Goal: Information Seeking & Learning: Learn about a topic

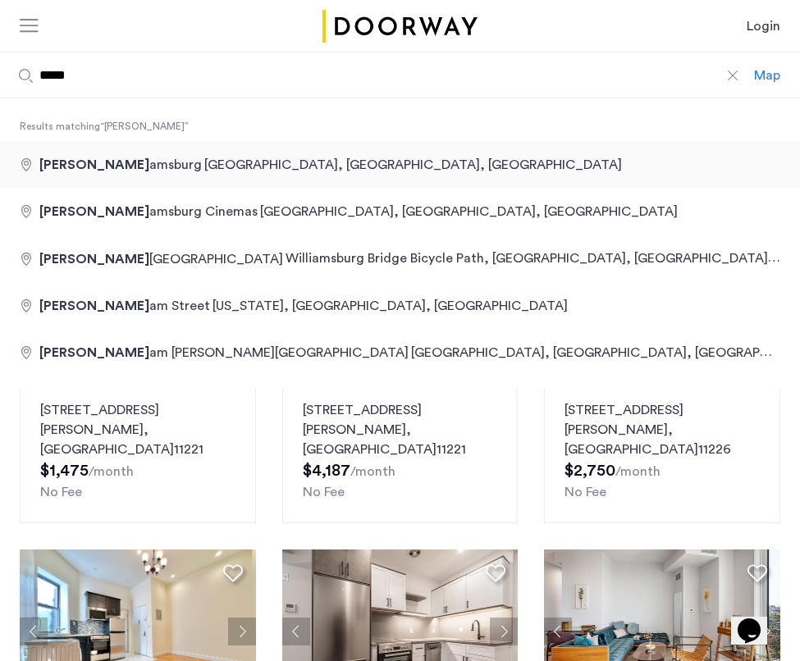
type input "**********"
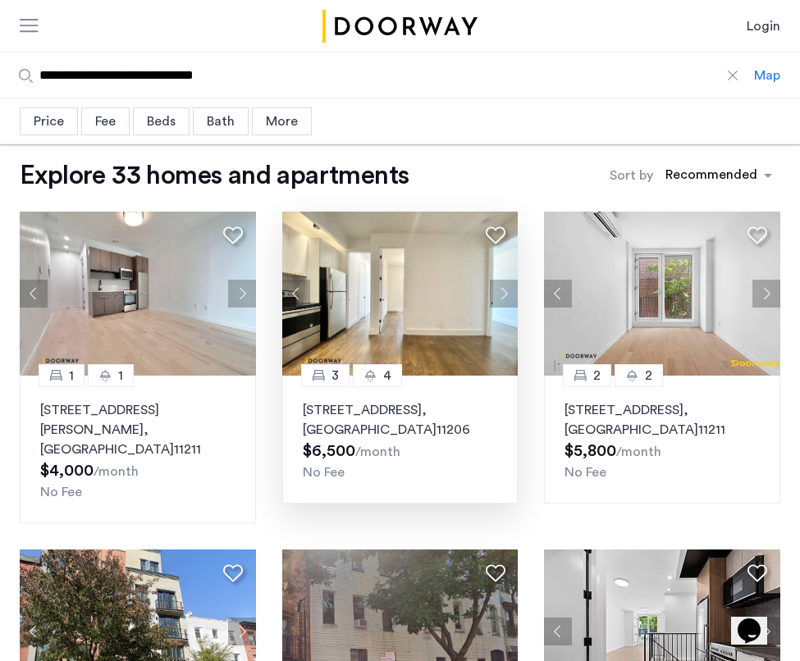
click at [508, 293] on button "Next apartment" at bounding box center [504, 294] width 28 height 28
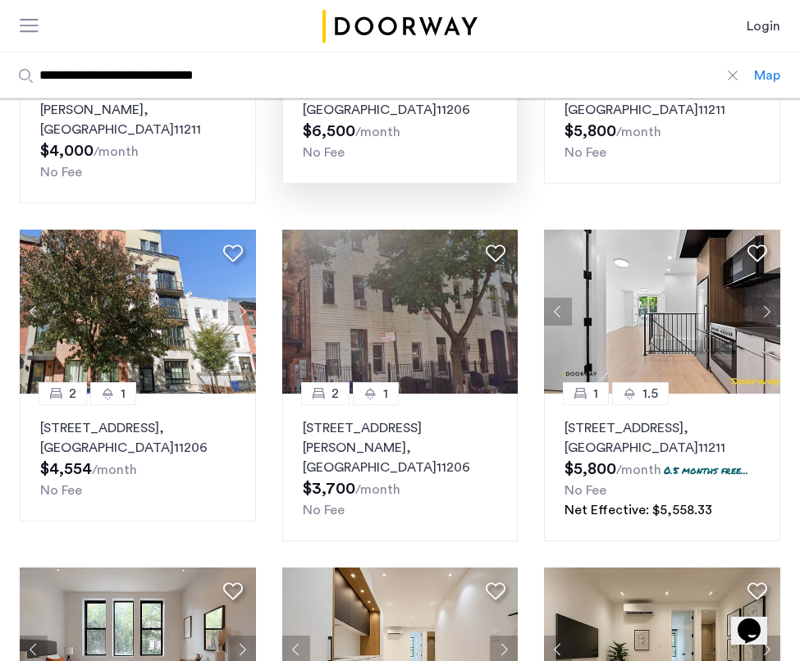
scroll to position [332, 0]
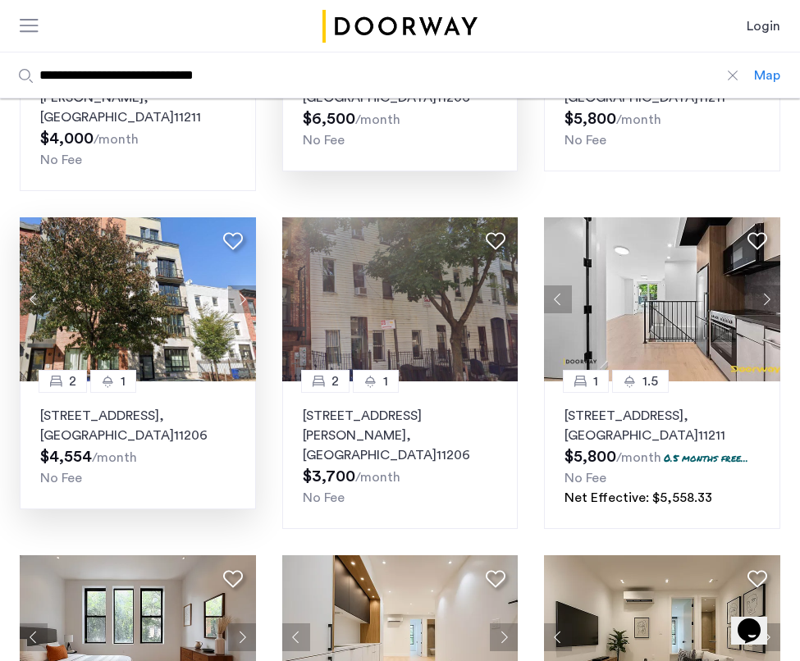
click at [244, 285] on button "Next apartment" at bounding box center [242, 299] width 28 height 28
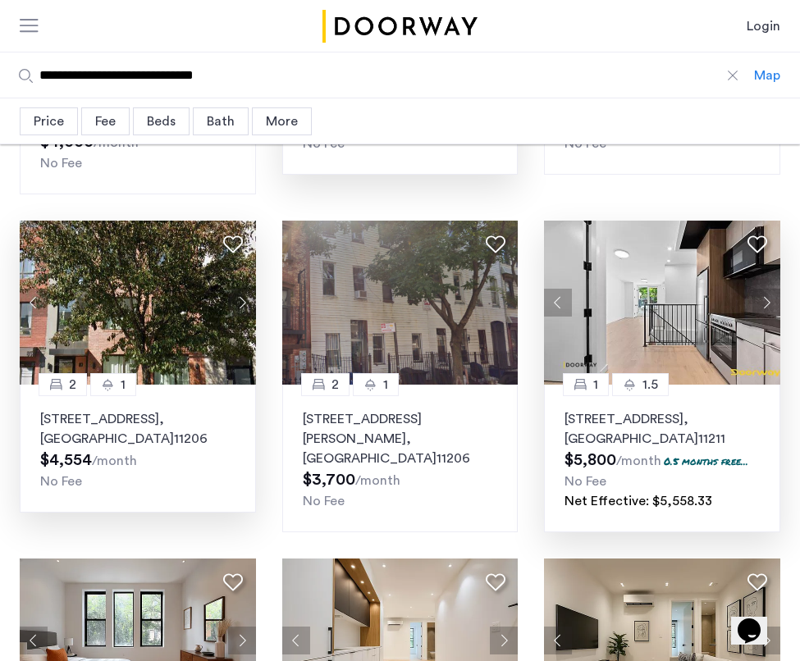
scroll to position [329, 0]
click at [769, 289] on button "Next apartment" at bounding box center [766, 303] width 28 height 28
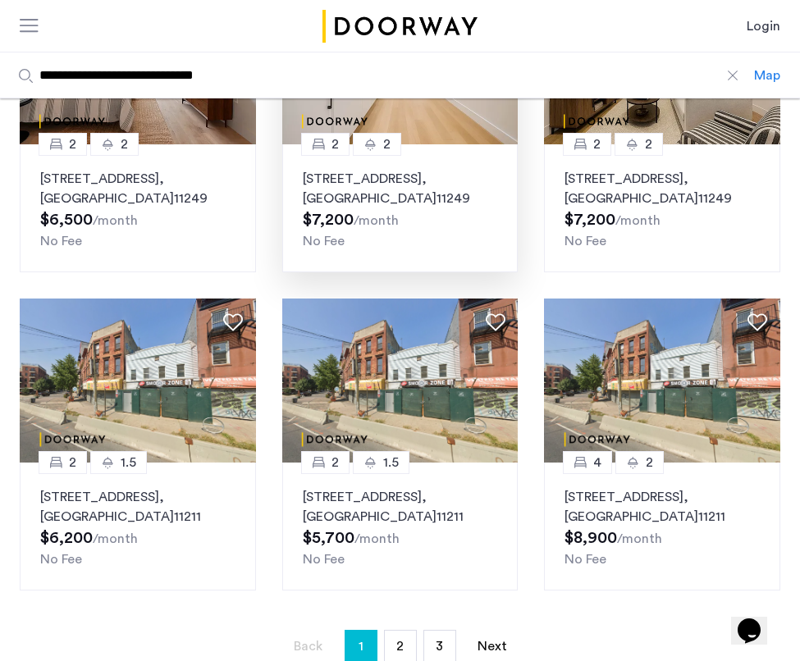
scroll to position [1057, 0]
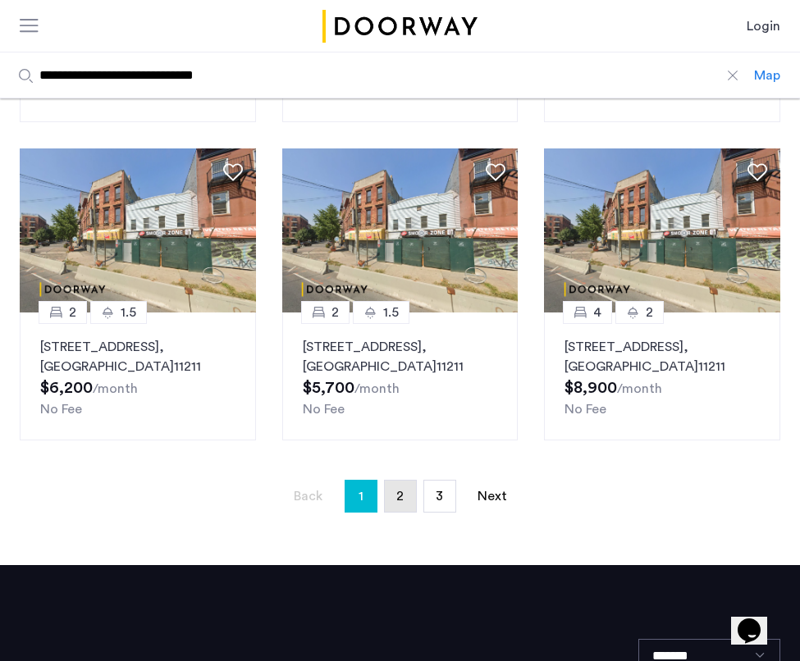
click at [400, 490] on span "2" at bounding box center [399, 496] width 7 height 13
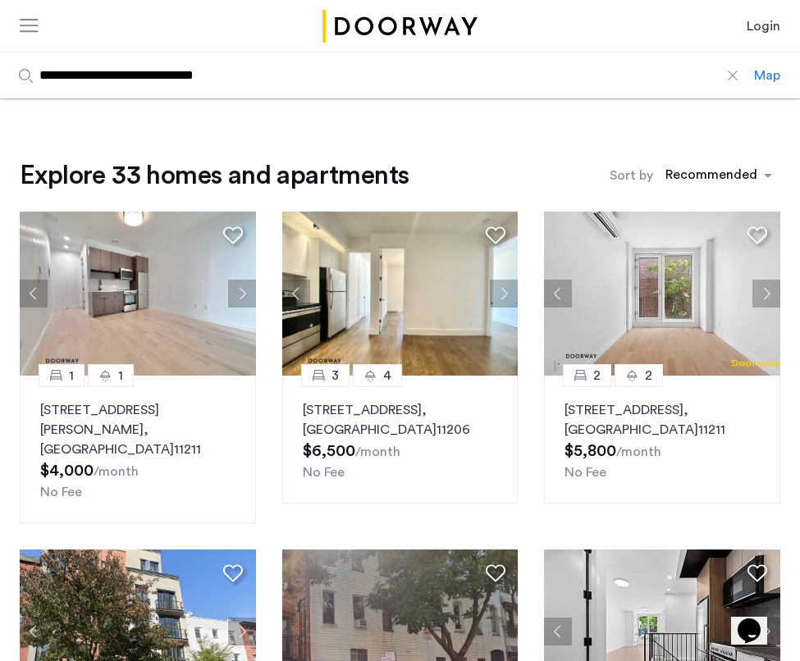
click at [766, 74] on div "Map" at bounding box center [767, 76] width 26 height 20
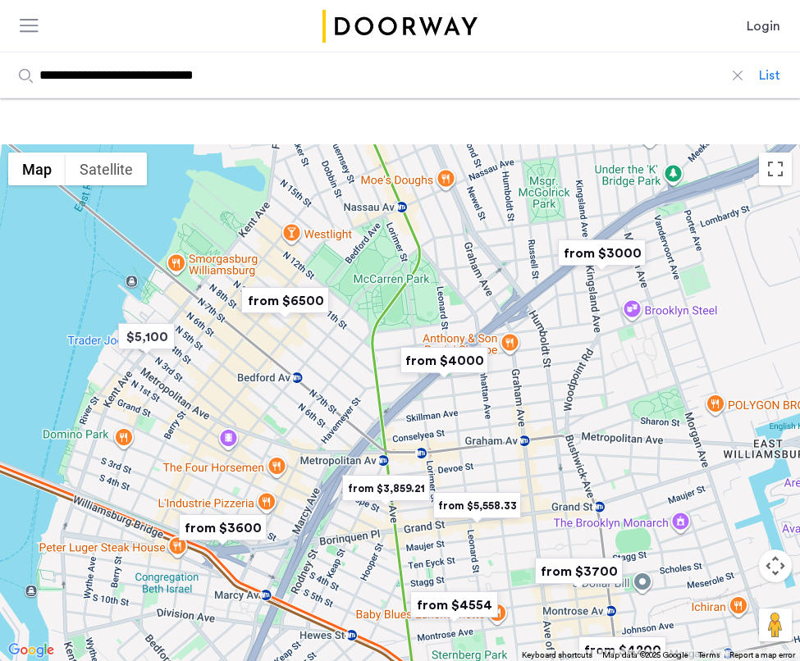
drag, startPoint x: 373, startPoint y: 321, endPoint x: 373, endPoint y: 380, distance: 59.0
click at [373, 380] on div at bounding box center [400, 402] width 800 height 517
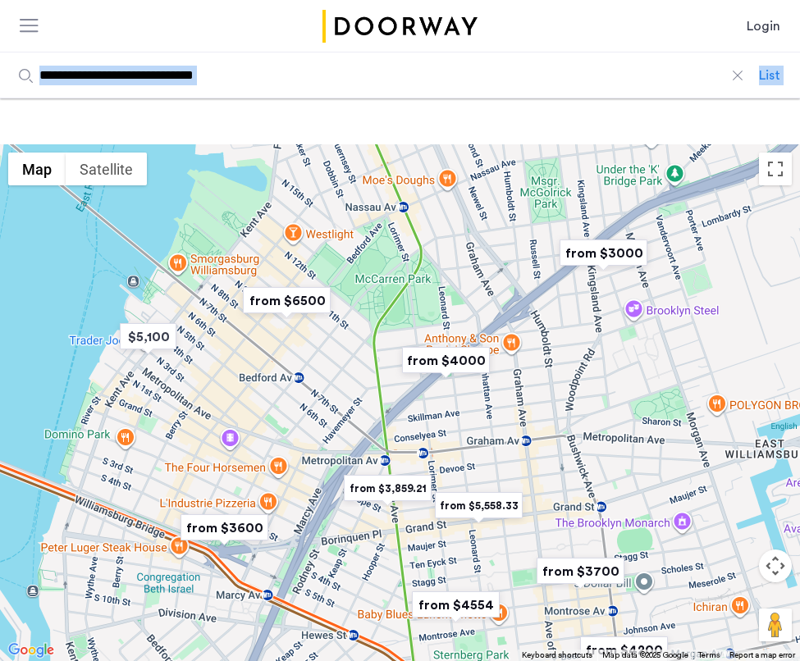
drag, startPoint x: 440, startPoint y: 124, endPoint x: 437, endPoint y: 76, distance: 47.7
click at [774, 75] on div "List" at bounding box center [769, 76] width 21 height 20
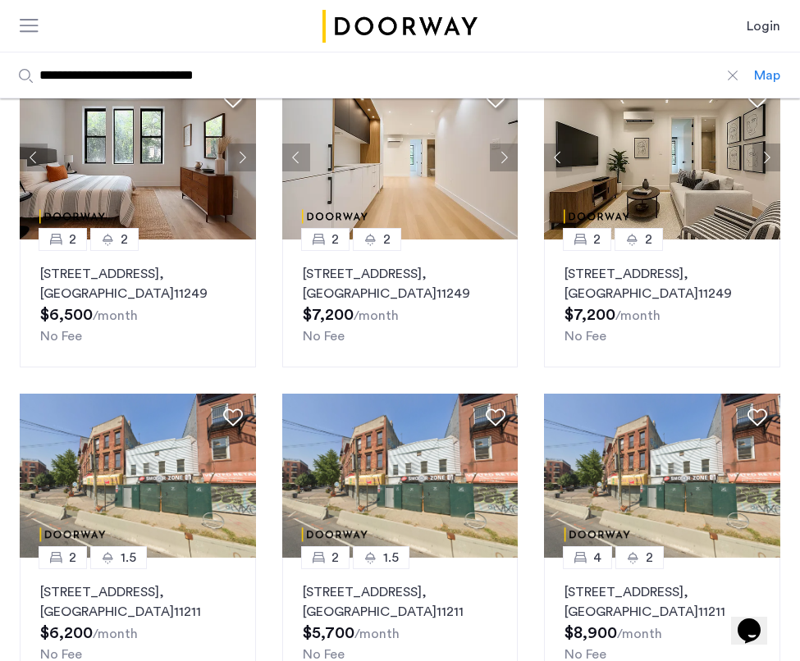
scroll to position [816, 0]
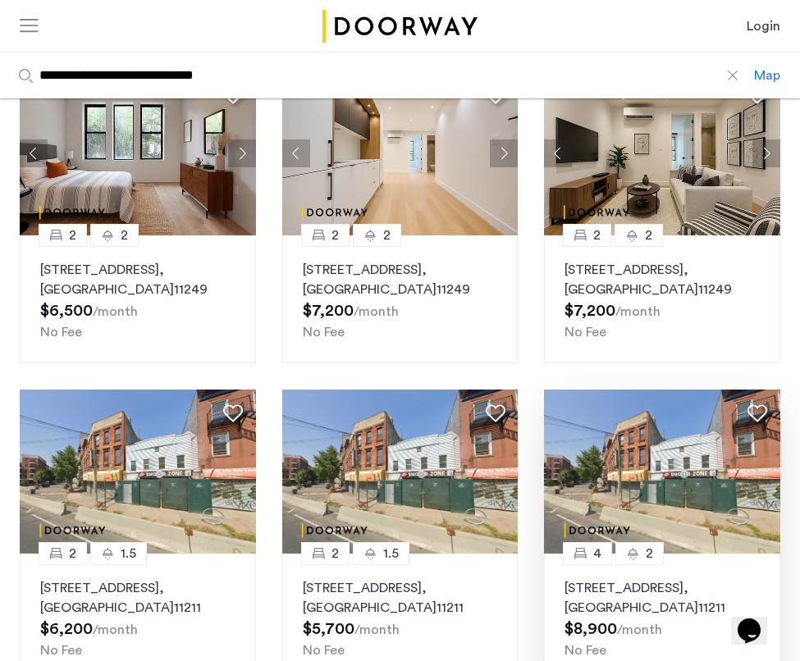
click at [658, 451] on img at bounding box center [662, 472] width 236 height 164
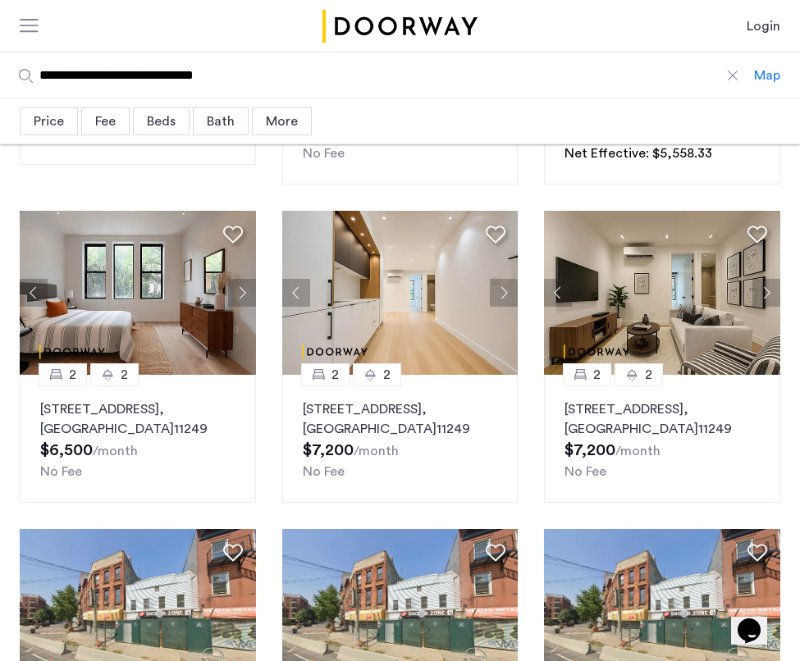
scroll to position [674, 0]
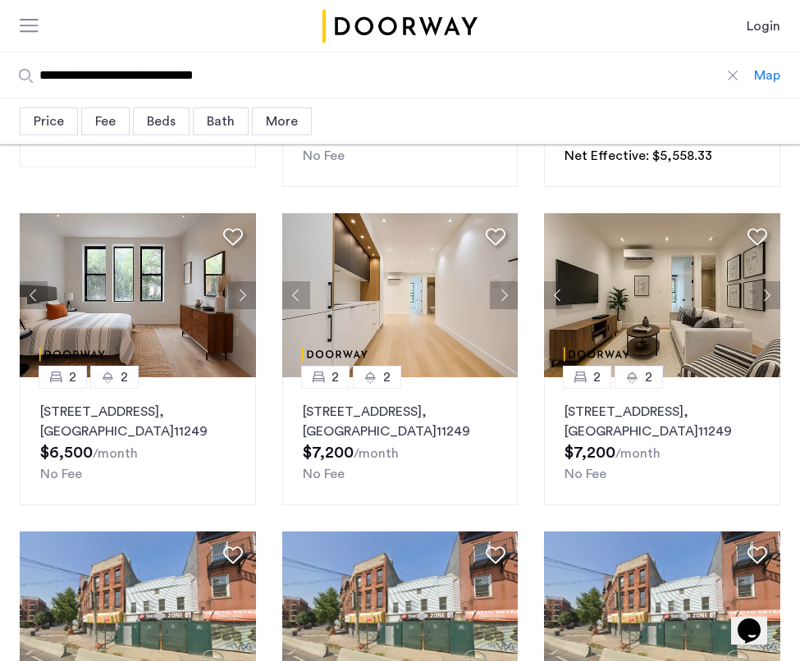
click at [166, 110] on div "Beds" at bounding box center [161, 121] width 57 height 28
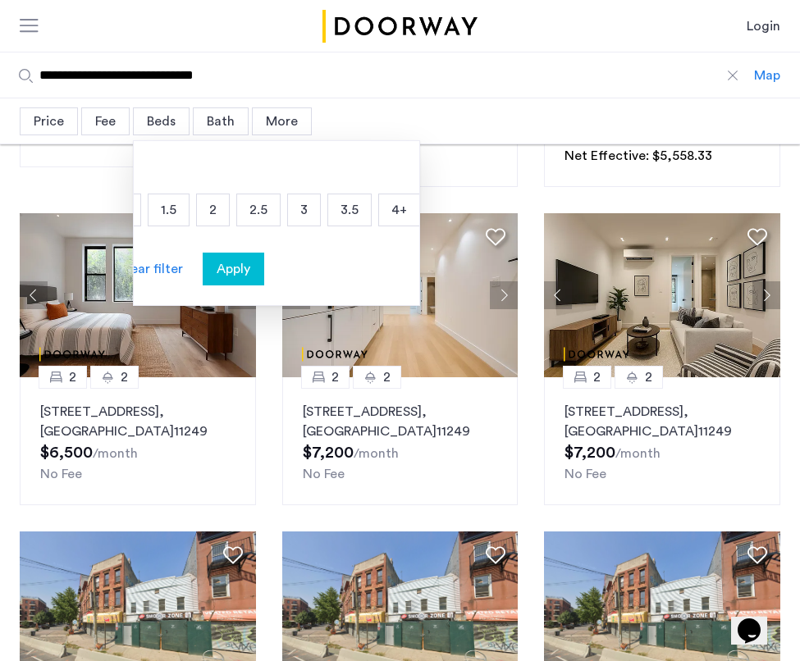
scroll to position [0, 134]
click at [308, 212] on p "3" at bounding box center [305, 209] width 32 height 31
click at [227, 266] on span "Apply" at bounding box center [234, 269] width 34 height 20
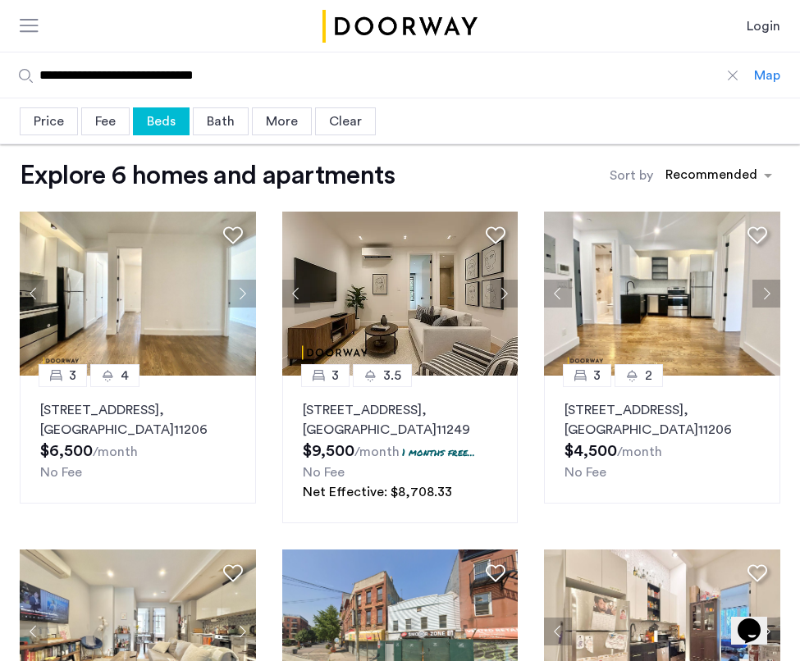
click at [176, 121] on div "Beds" at bounding box center [161, 121] width 57 height 28
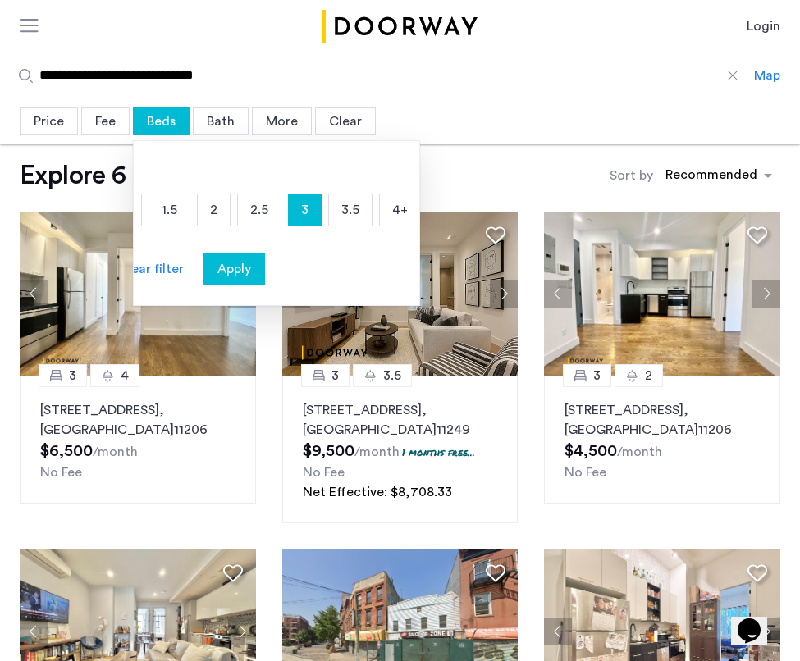
click at [353, 216] on p "3.5" at bounding box center [350, 209] width 43 height 31
click at [394, 214] on p "4+" at bounding box center [400, 209] width 40 height 31
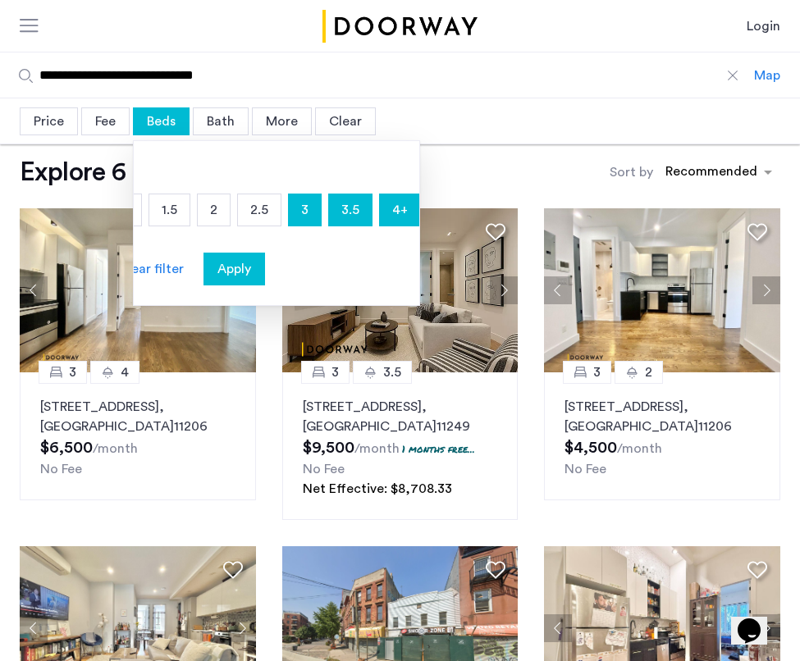
scroll to position [3, 0]
click at [236, 270] on span "Apply" at bounding box center [234, 269] width 34 height 20
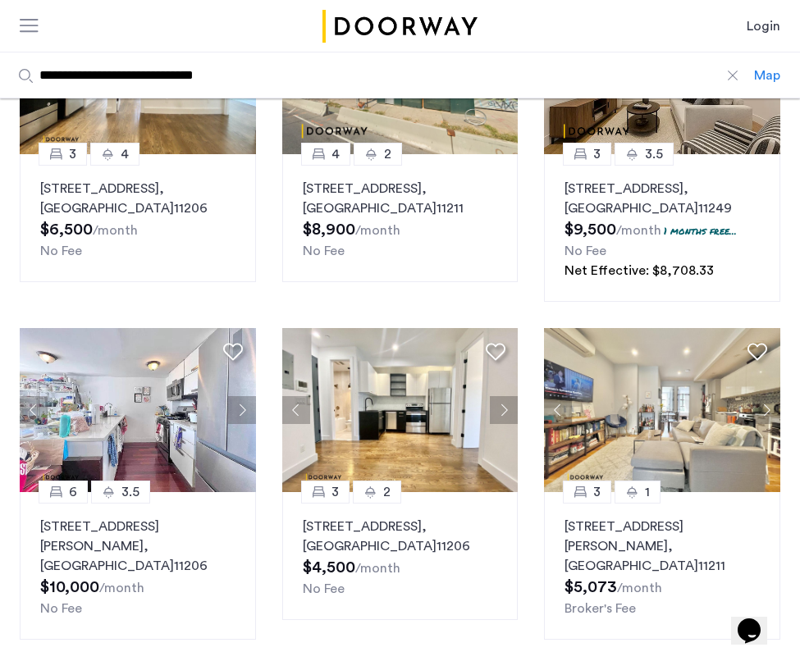
scroll to position [294, 0]
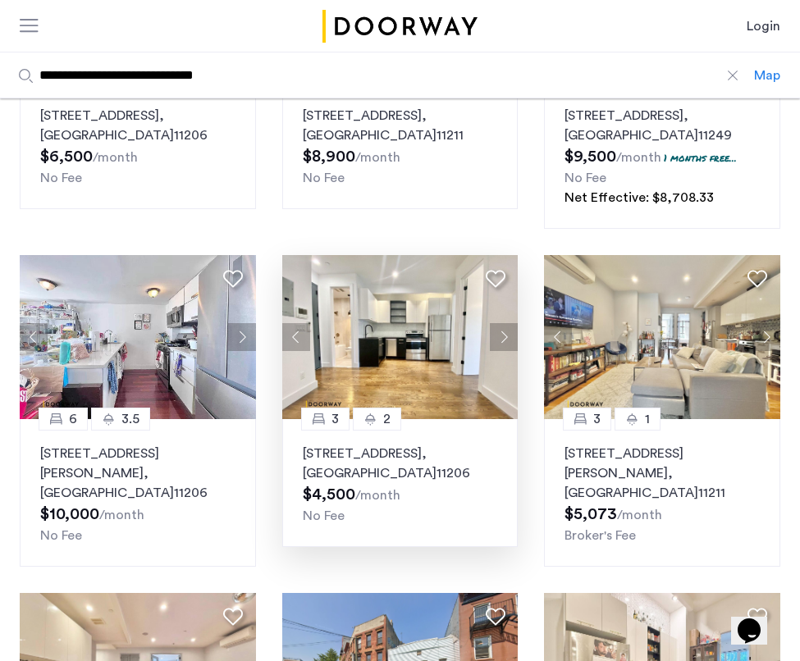
click at [507, 335] on button "Next apartment" at bounding box center [504, 337] width 28 height 28
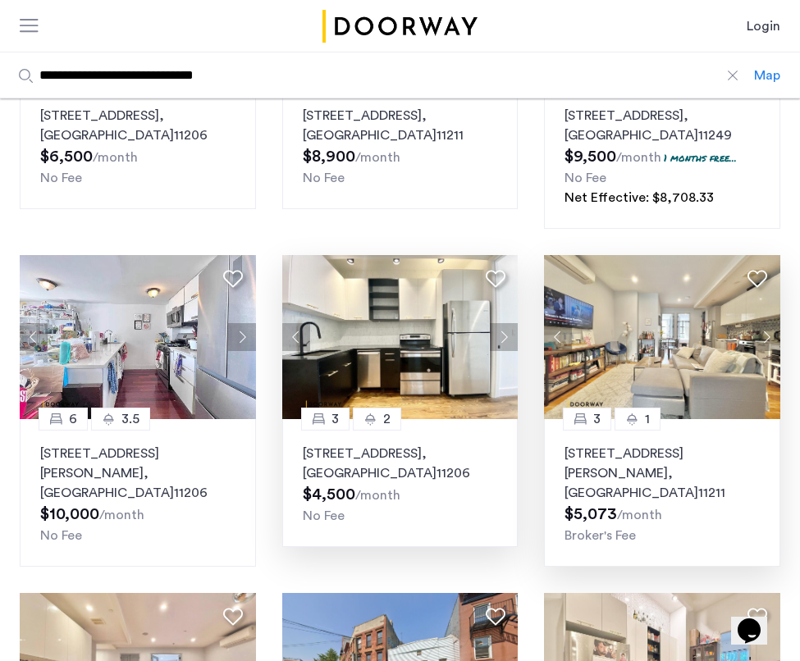
click at [763, 339] on button "Next apartment" at bounding box center [766, 337] width 28 height 28
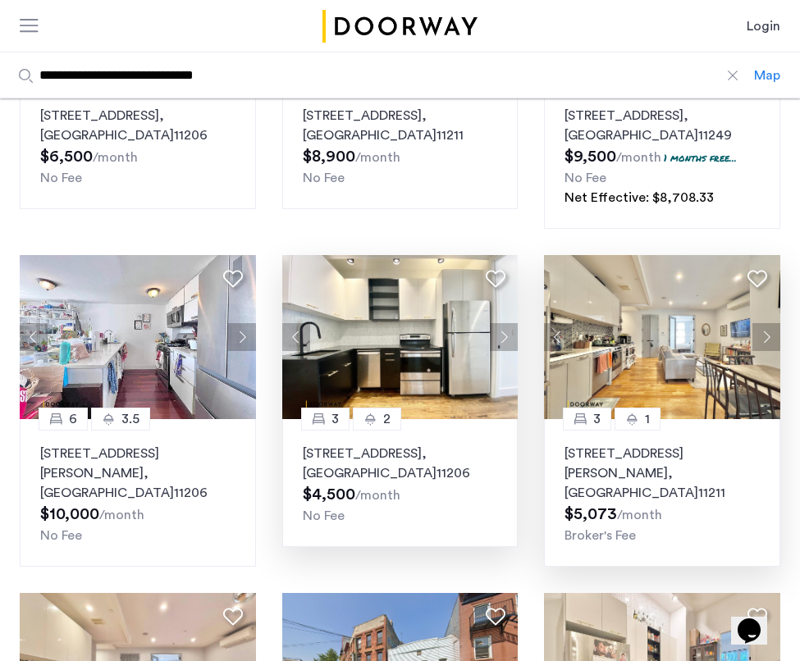
click at [763, 339] on button "Next apartment" at bounding box center [766, 337] width 28 height 28
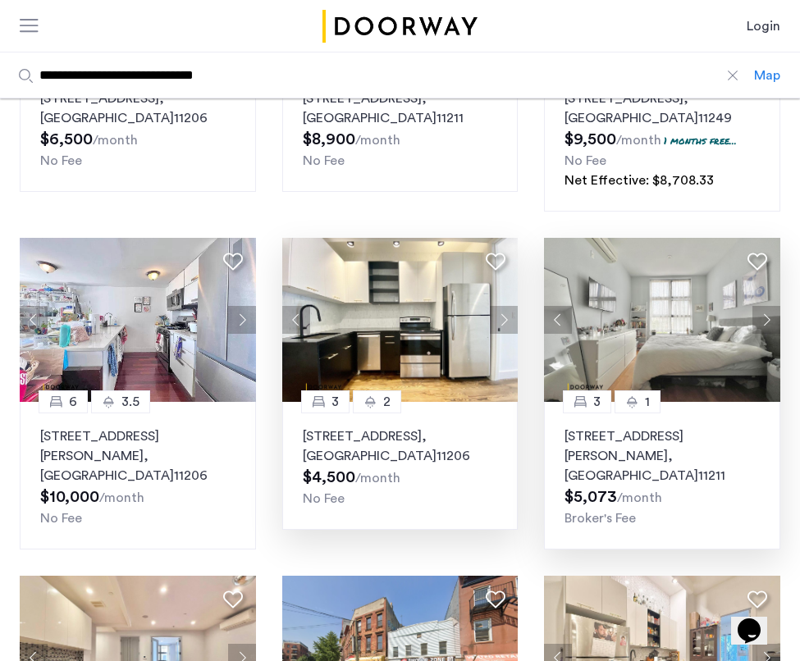
scroll to position [313, 0]
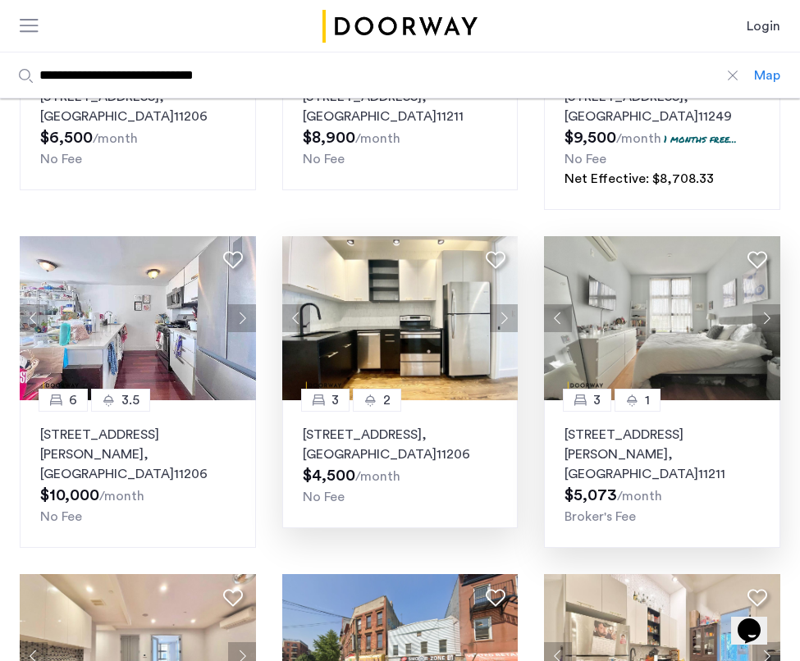
click at [501, 321] on button "Next apartment" at bounding box center [504, 318] width 28 height 28
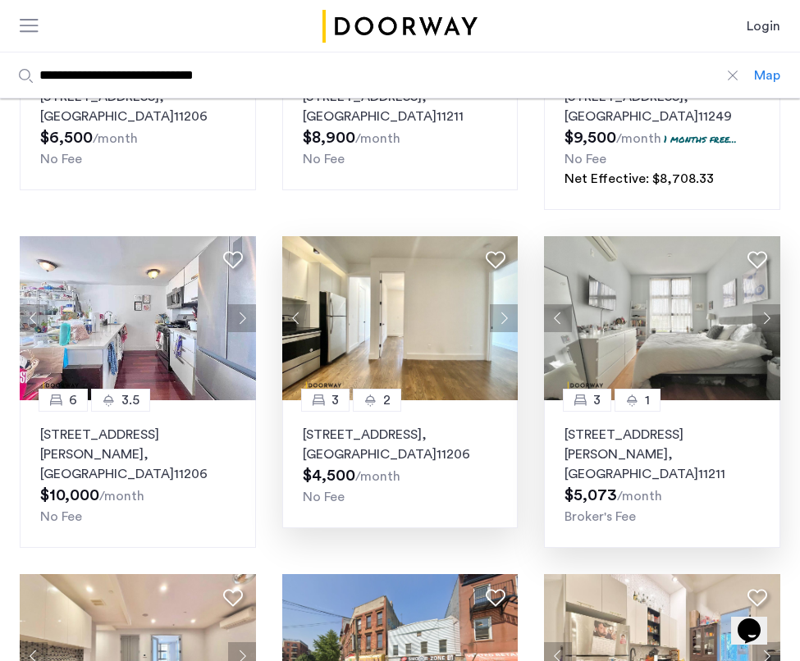
click at [501, 321] on button "Next apartment" at bounding box center [504, 318] width 28 height 28
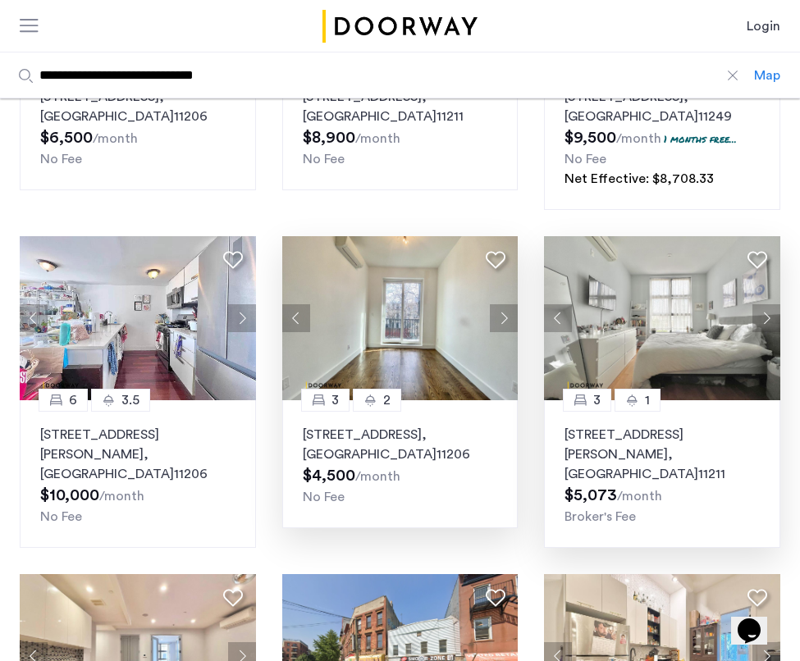
click at [501, 321] on button "Next apartment" at bounding box center [504, 318] width 28 height 28
click at [421, 314] on img at bounding box center [400, 318] width 236 height 164
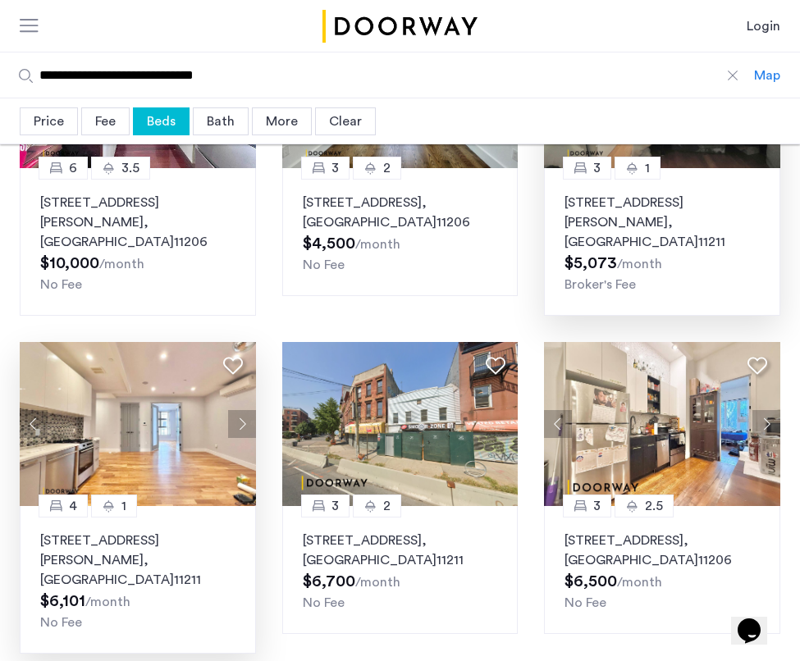
scroll to position [542, 0]
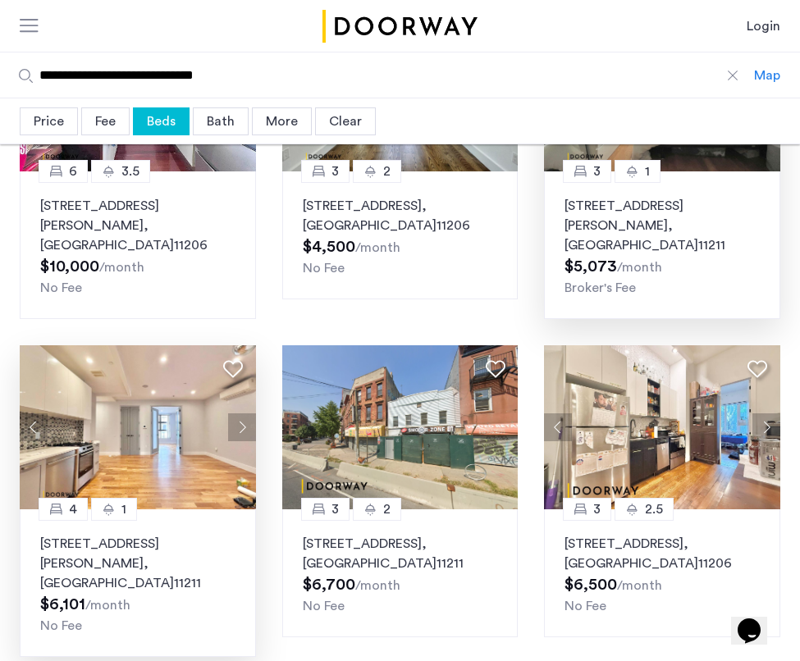
click at [153, 423] on img at bounding box center [138, 427] width 236 height 164
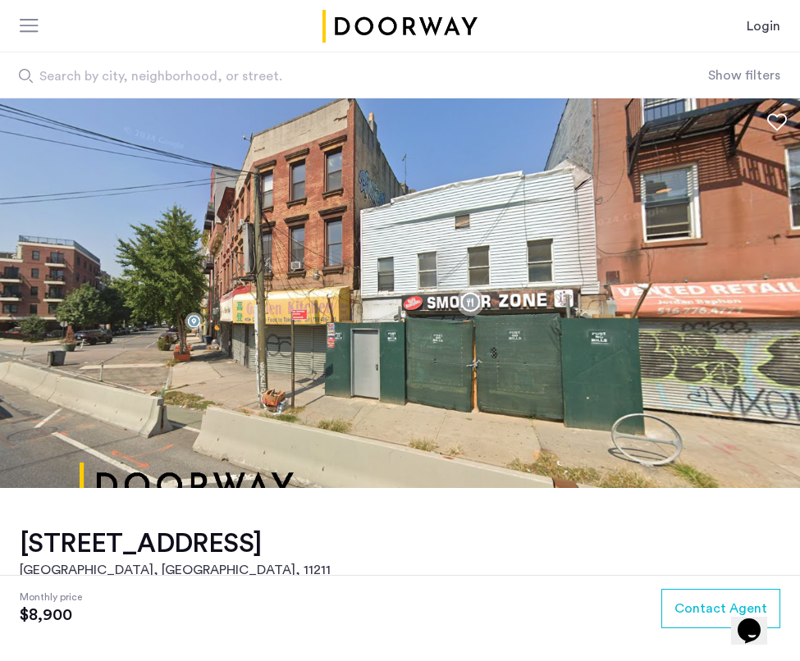
drag, startPoint x: 508, startPoint y: 385, endPoint x: 195, endPoint y: 349, distance: 315.4
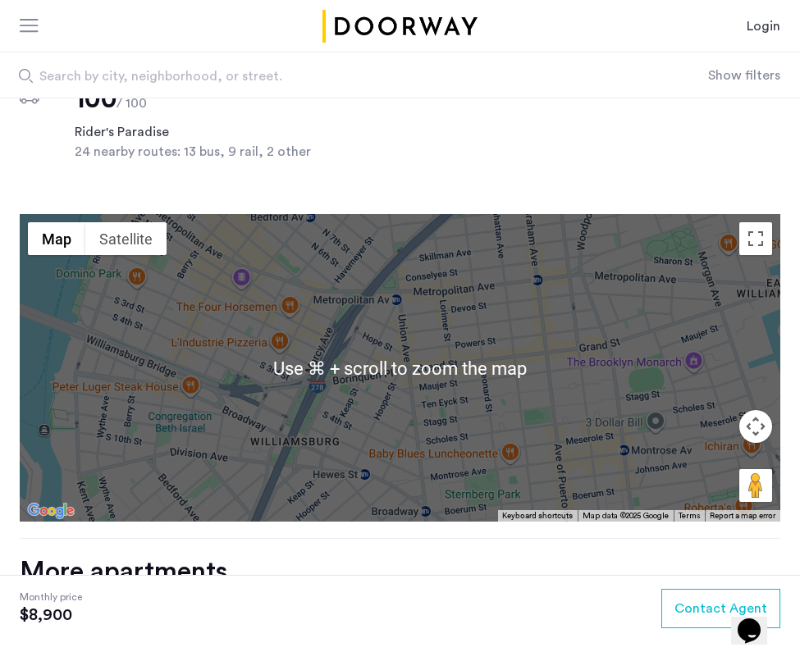
scroll to position [1518, 0]
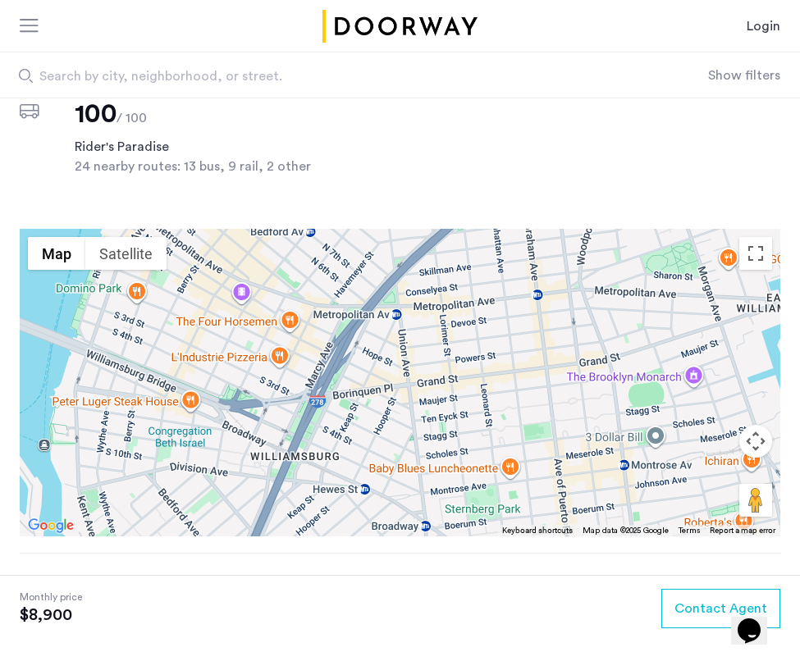
click at [655, 440] on div at bounding box center [400, 383] width 760 height 308
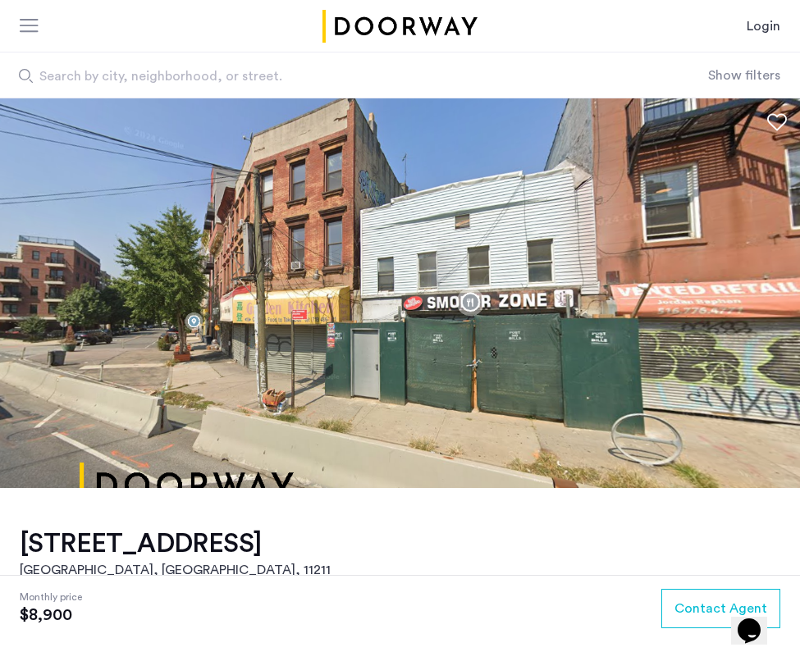
scroll to position [0, 0]
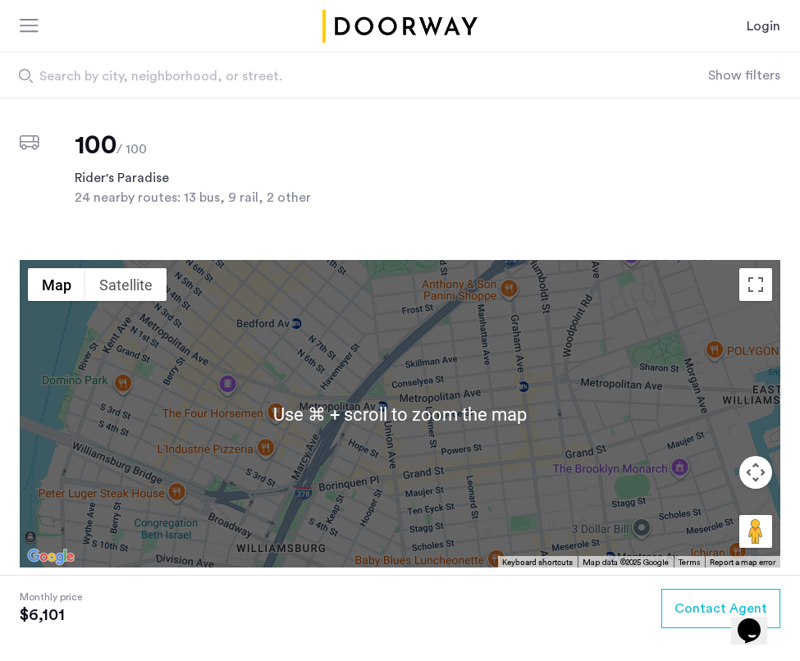
scroll to position [1435, 0]
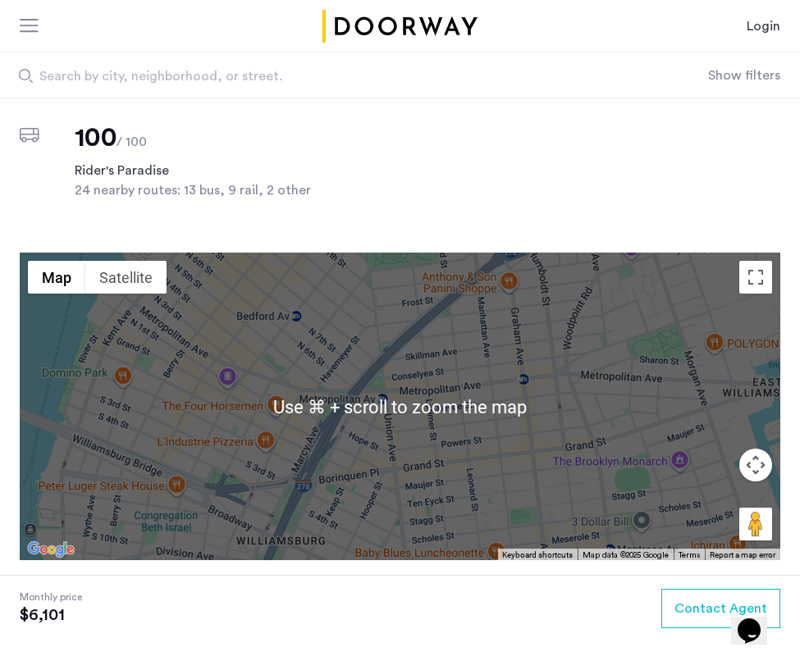
click at [438, 472] on div at bounding box center [400, 407] width 760 height 308
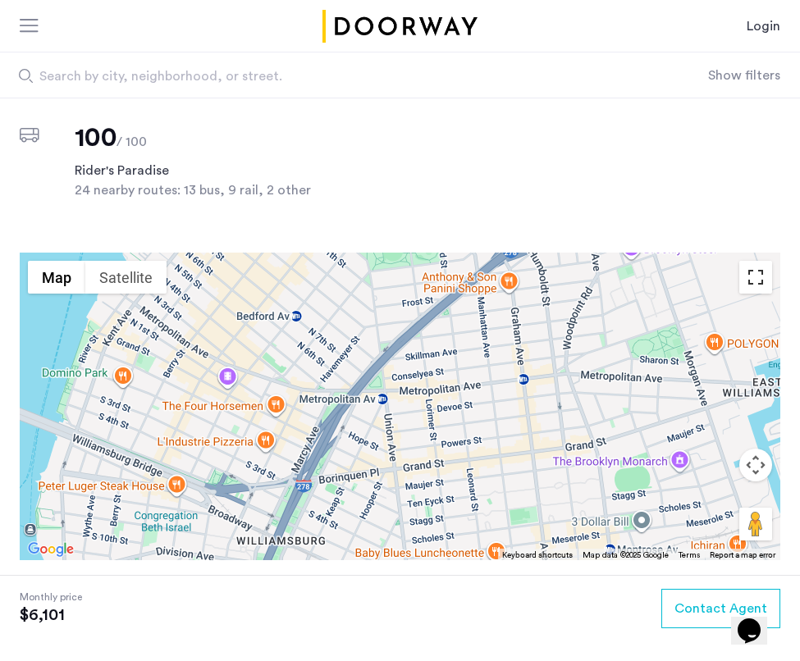
click at [756, 262] on button "Toggle fullscreen view" at bounding box center [755, 277] width 33 height 33
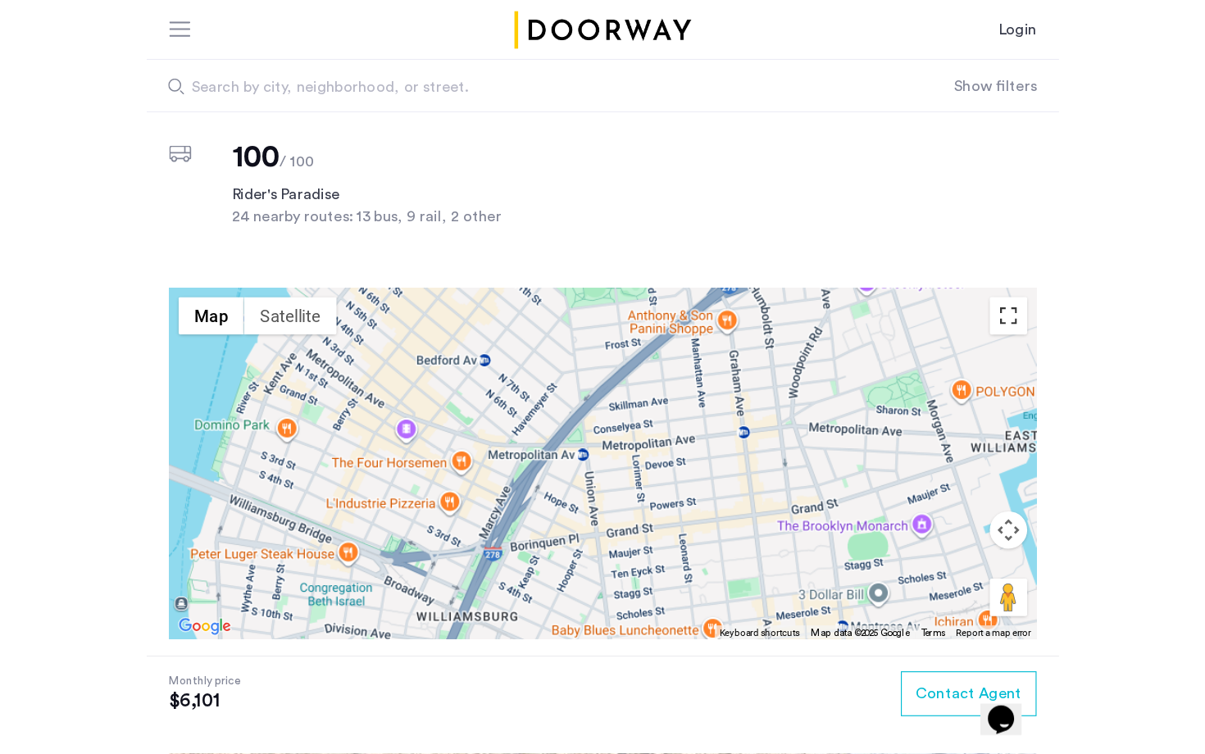
scroll to position [0, 0]
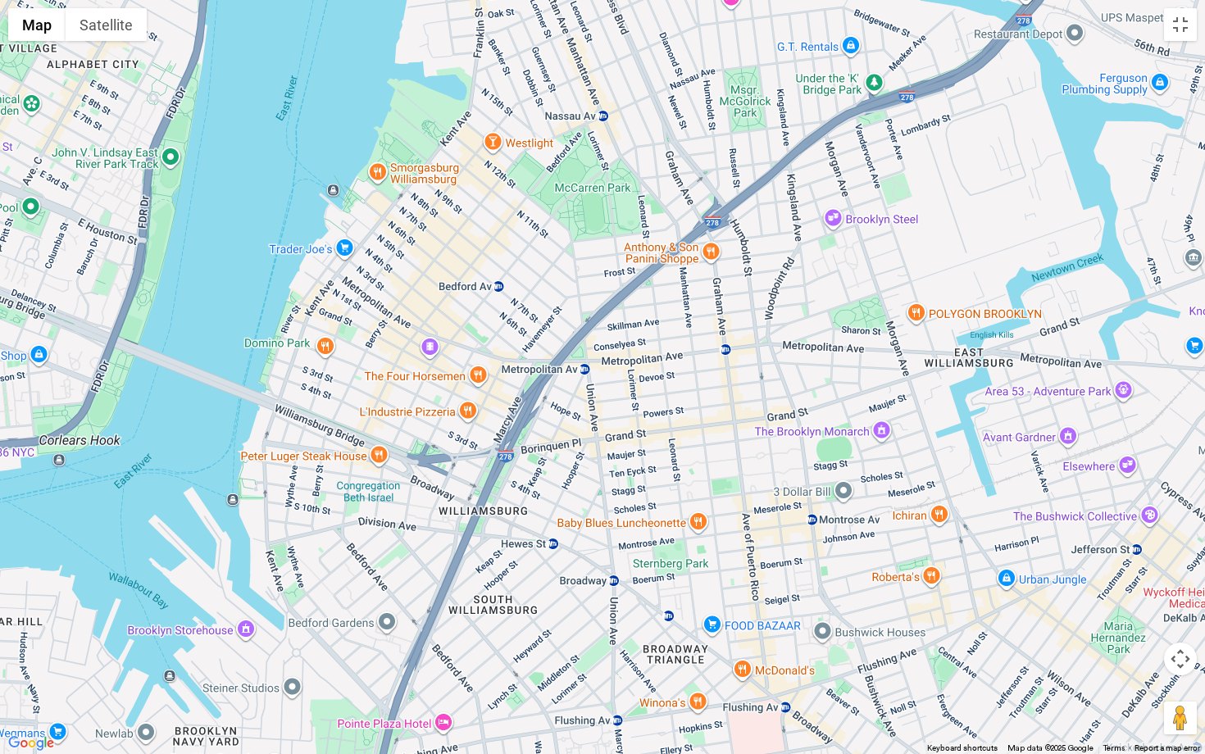
click at [567, 556] on div at bounding box center [602, 377] width 1205 height 754
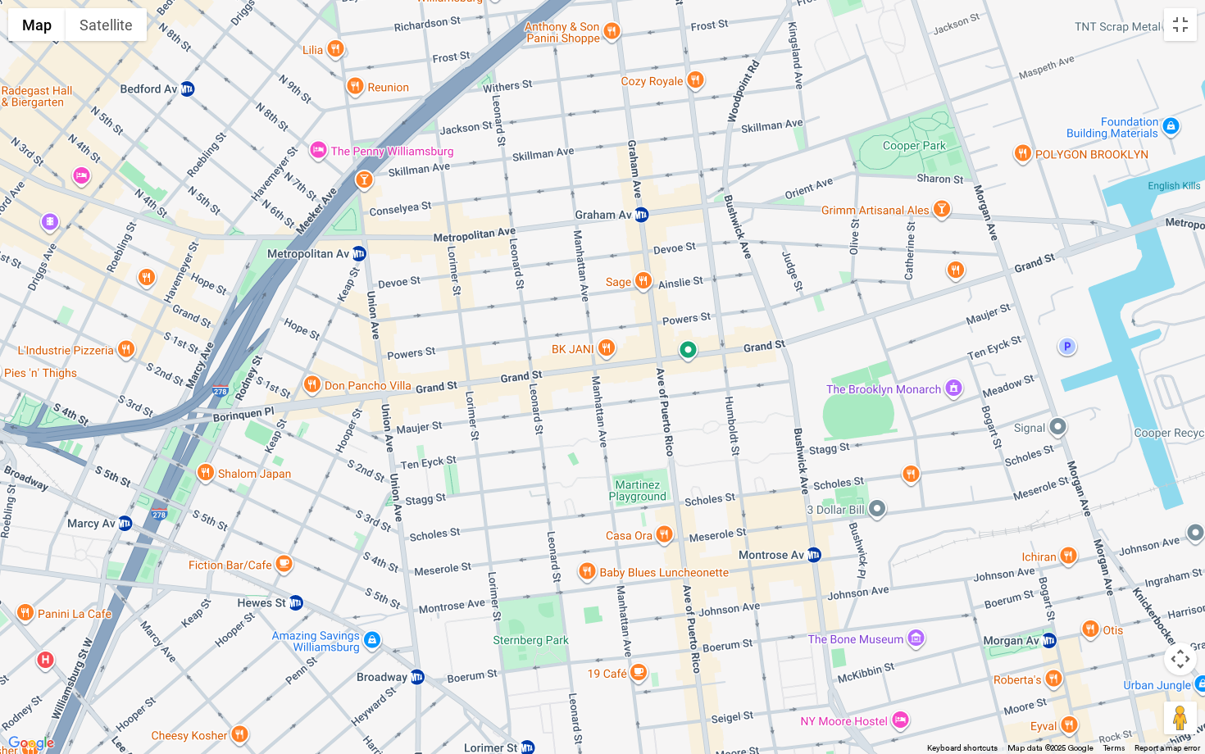
drag, startPoint x: 941, startPoint y: 567, endPoint x: 694, endPoint y: 631, distance: 254.8
click at [694, 631] on div at bounding box center [602, 377] width 1205 height 754
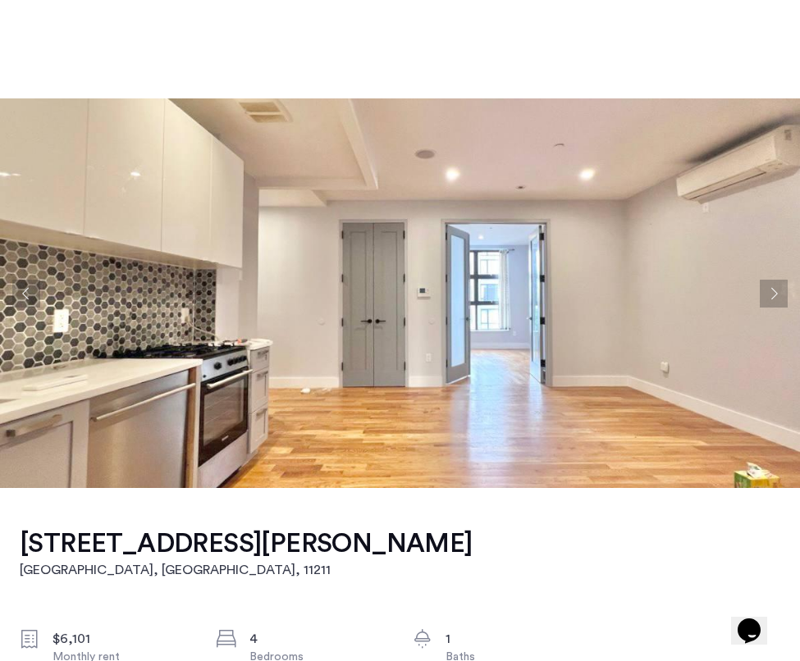
scroll to position [5, 0]
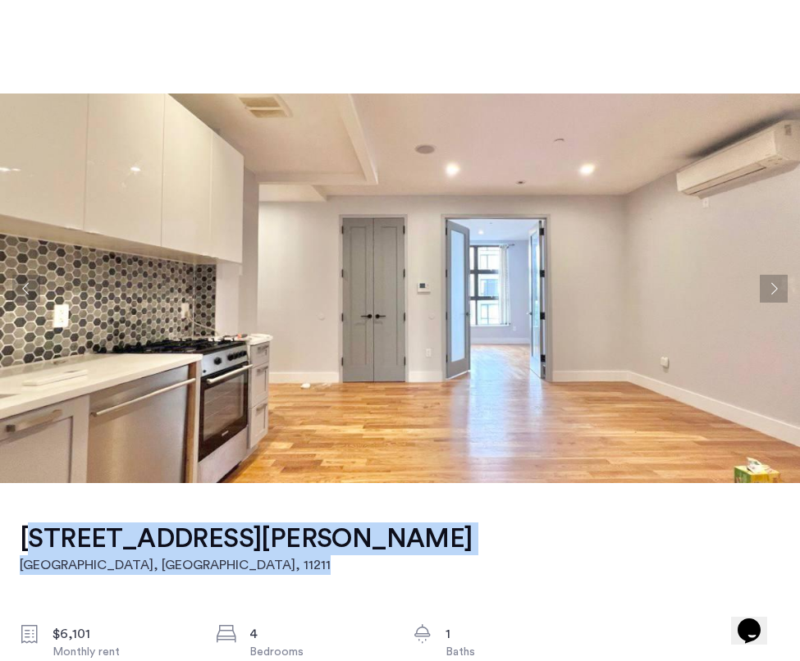
drag, startPoint x: 14, startPoint y: 536, endPoint x: 316, endPoint y: 535, distance: 301.8
drag, startPoint x: 337, startPoint y: 540, endPoint x: 10, endPoint y: 531, distance: 327.3
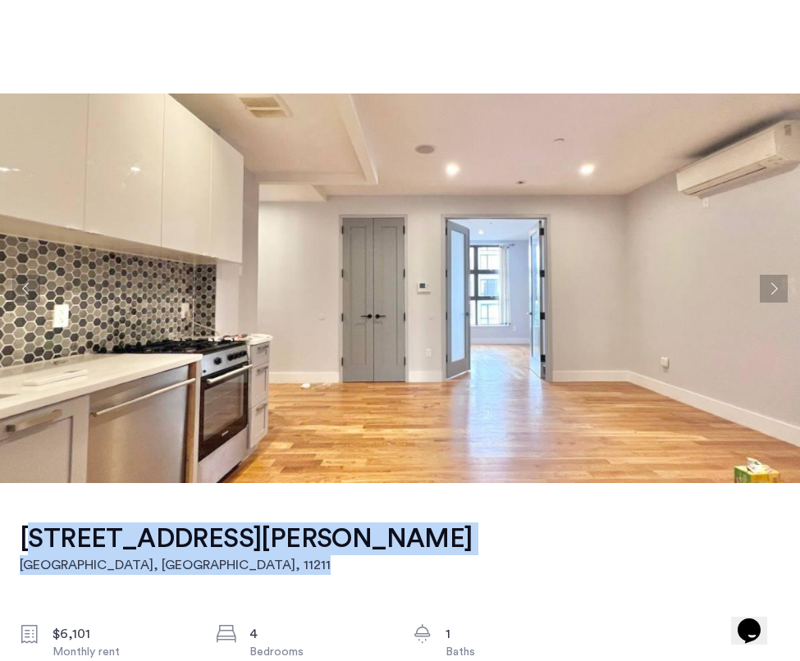
copy link "17 Devoe Street, Unit 106 Brooklyn, NY , 11211"
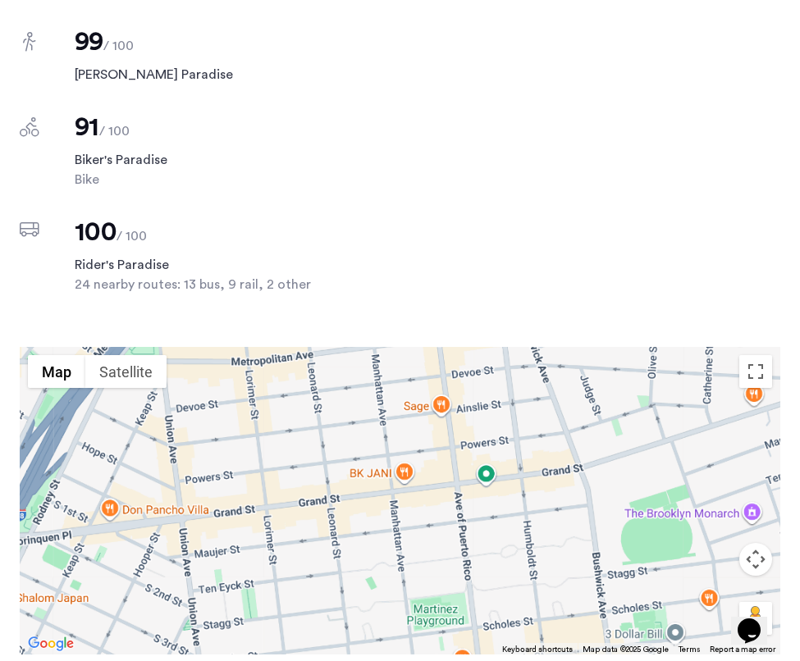
scroll to position [1571, 0]
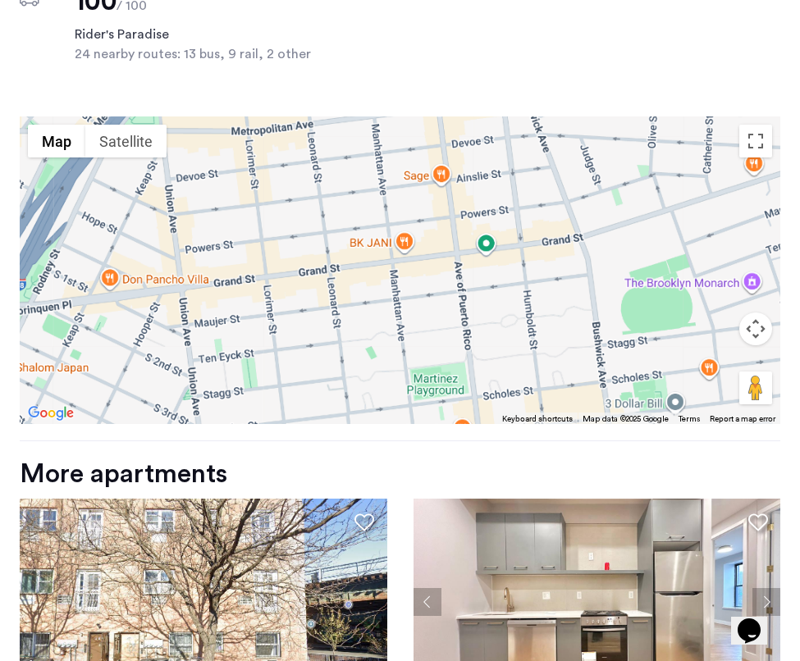
drag, startPoint x: 344, startPoint y: 446, endPoint x: 440, endPoint y: 585, distance: 168.8
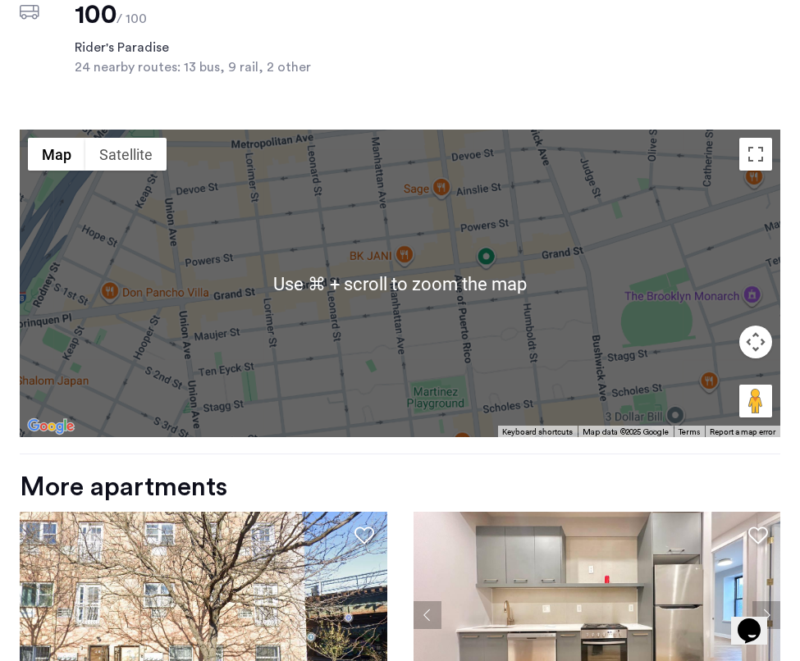
scroll to position [1556, 0]
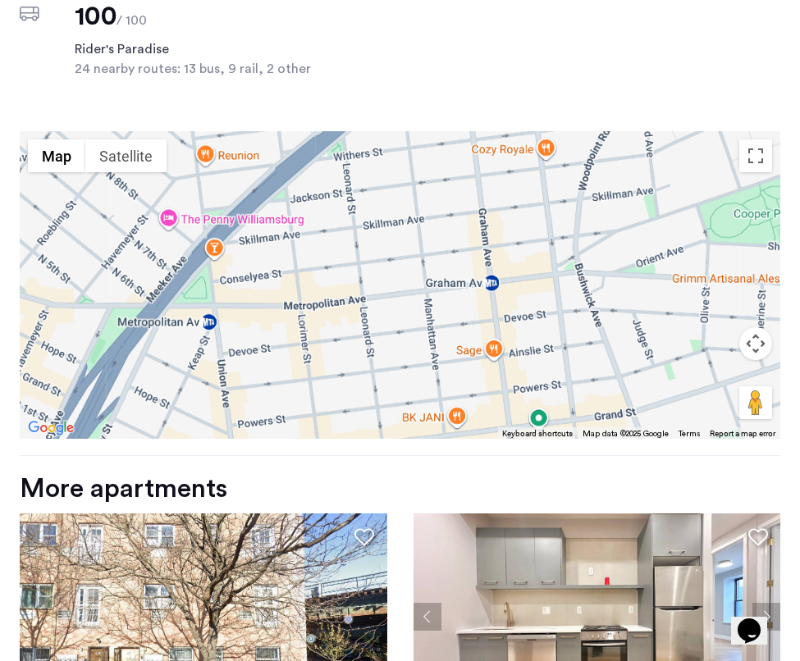
drag, startPoint x: 230, startPoint y: 203, endPoint x: 282, endPoint y: 364, distance: 169.1
click at [282, 364] on div at bounding box center [400, 285] width 760 height 308
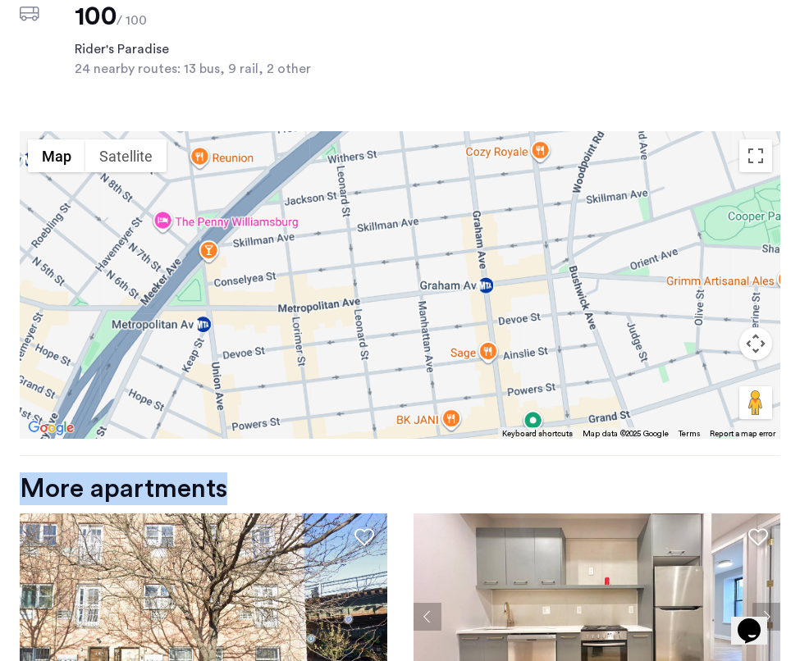
drag, startPoint x: 295, startPoint y: 458, endPoint x: 430, endPoint y: 231, distance: 263.3
click at [430, 231] on div "17 Devoe Street, Unit 106 Brooklyn, NY , 11211 $6,101 Monthly rent 4 Bedrooms 1…" at bounding box center [400, 67] width 800 height 2271
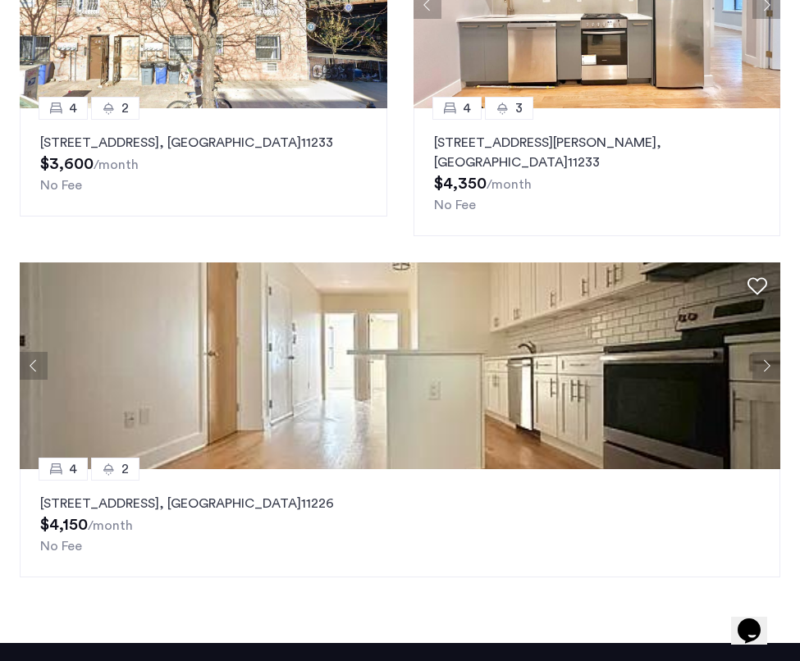
scroll to position [2257, 0]
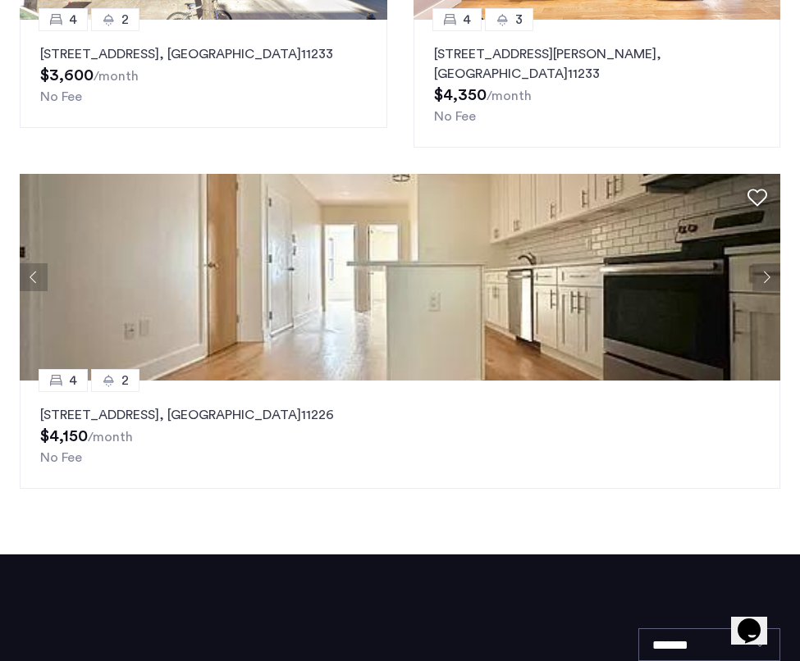
click at [763, 263] on button "Next apartment" at bounding box center [766, 277] width 28 height 28
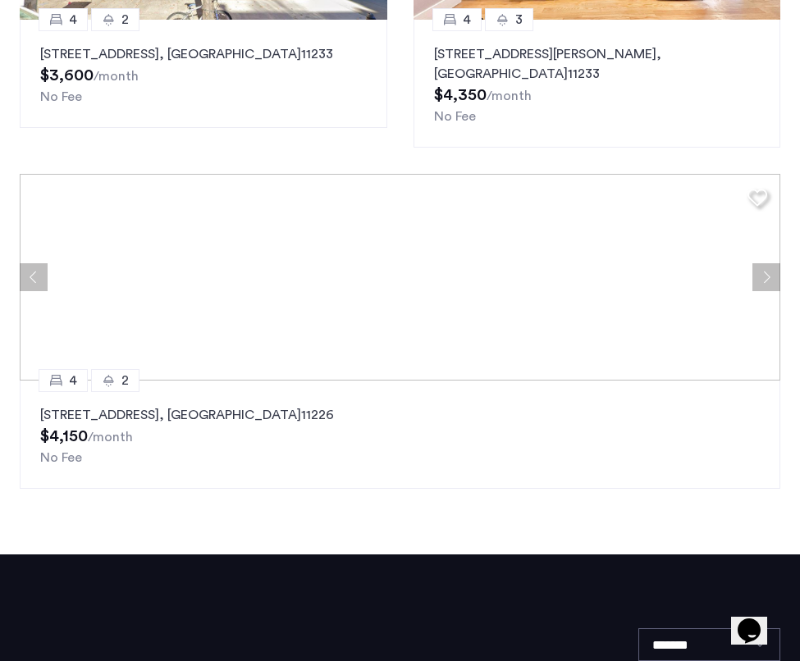
click at [763, 242] on div at bounding box center [400, 277] width 760 height 207
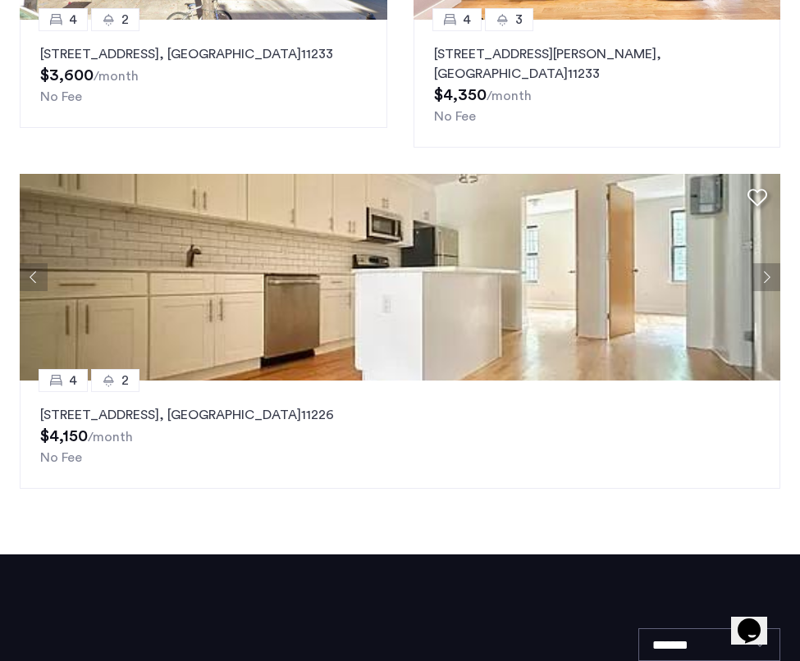
click at [276, 405] on div "1773 Nostrand Avenue, Unit 2, Brooklyn , NY 11226 $4,150 /month No Fee" at bounding box center [399, 436] width 719 height 62
click at [263, 405] on p "1773 Nostrand Avenue, Unit 2, Brooklyn , NY 11226" at bounding box center [399, 415] width 719 height 20
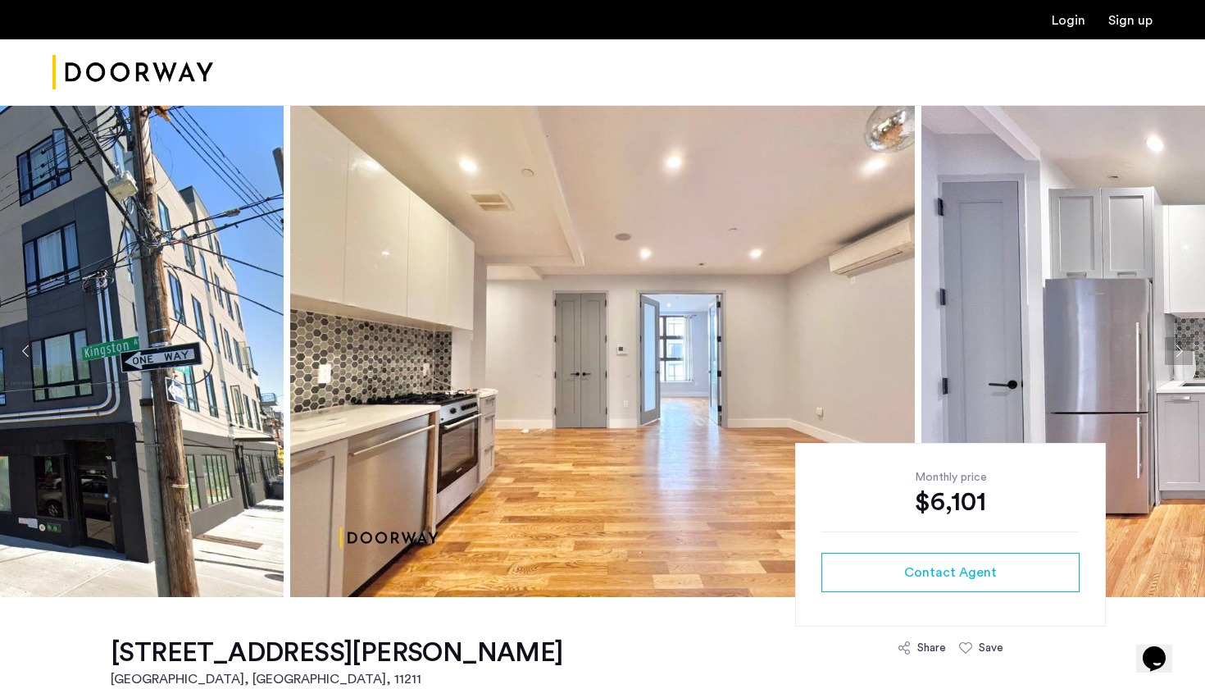
scroll to position [0, 0]
click at [139, 68] on img "Cazamio Logo" at bounding box center [132, 73] width 161 height 62
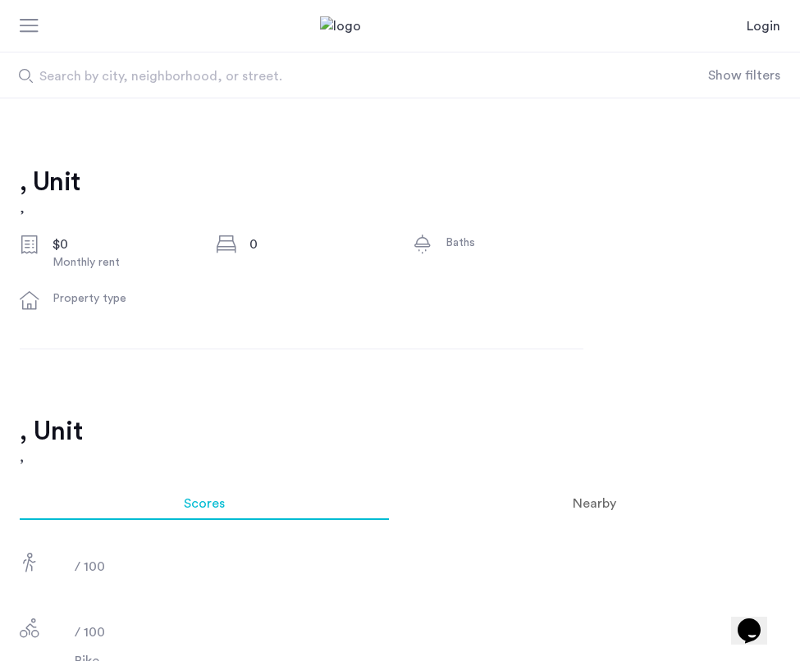
scroll to position [649, 0]
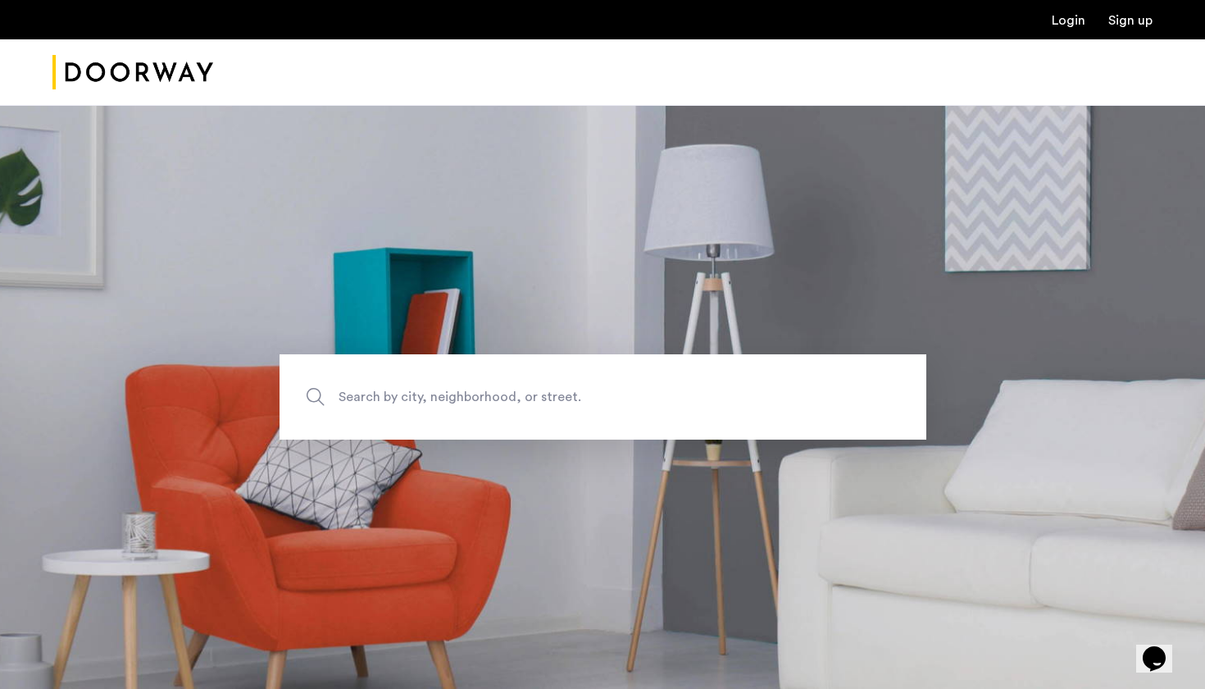
click at [502, 391] on span "Search by city, neighborhood, or street." at bounding box center [565, 397] width 453 height 22
click at [502, 391] on input "Search by city, neighborhood, or street." at bounding box center [603, 396] width 647 height 85
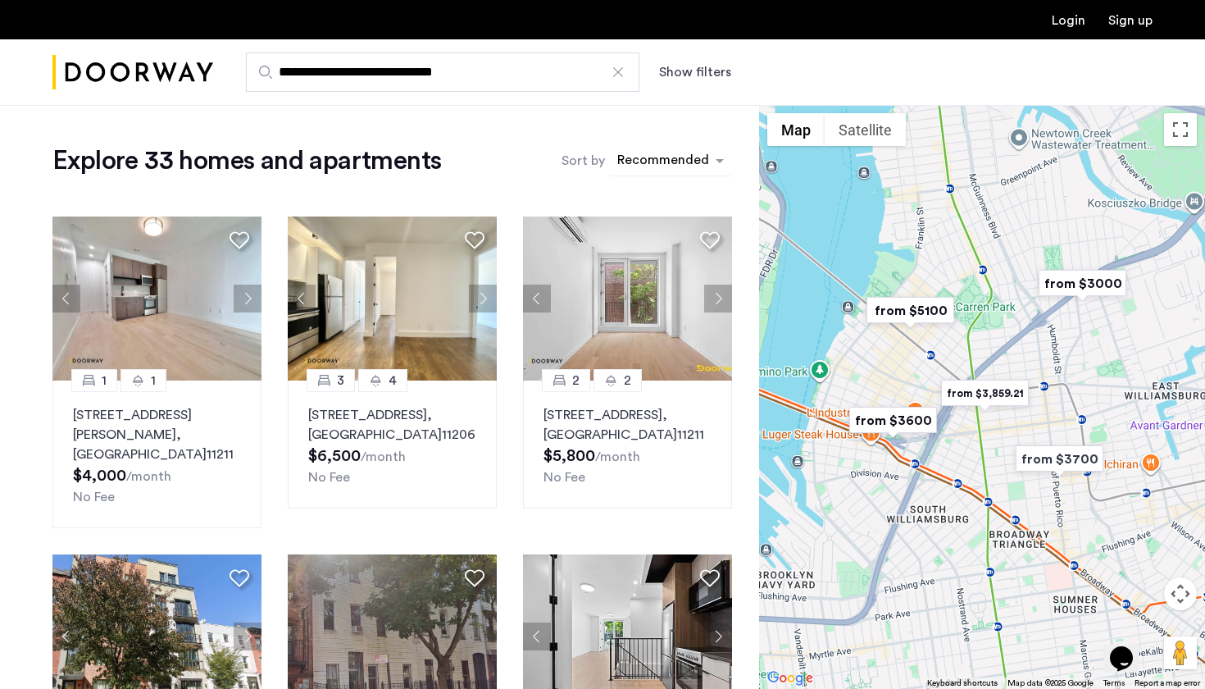
click at [658, 157] on div "sort-apartment" at bounding box center [663, 163] width 97 height 22
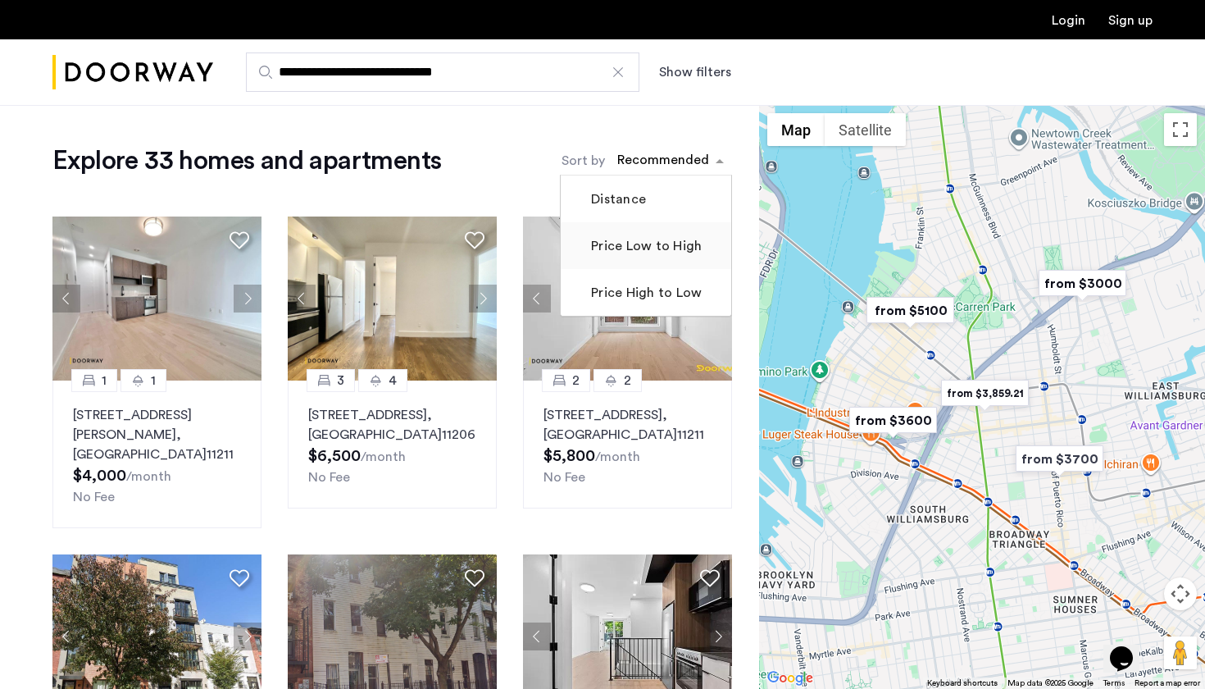
click at [642, 252] on label "Price Low to High" at bounding box center [645, 246] width 114 height 20
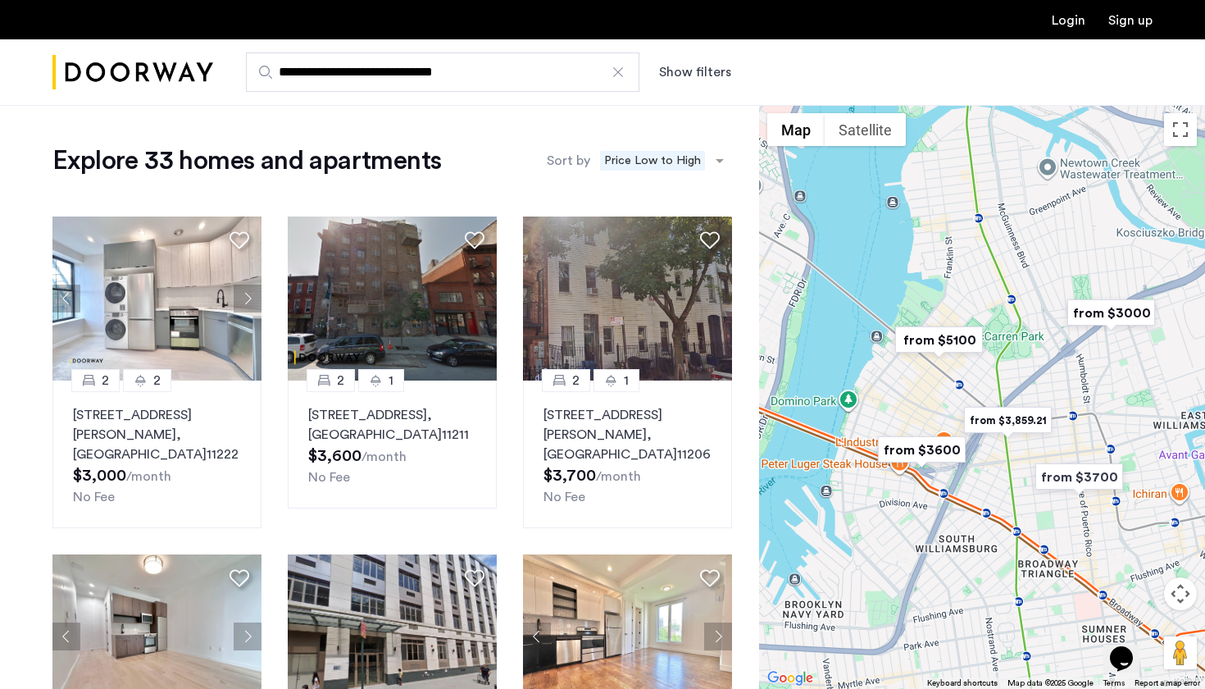
drag, startPoint x: 1017, startPoint y: 254, endPoint x: 1046, endPoint y: 285, distance: 41.8
click at [1046, 285] on div at bounding box center [982, 397] width 446 height 584
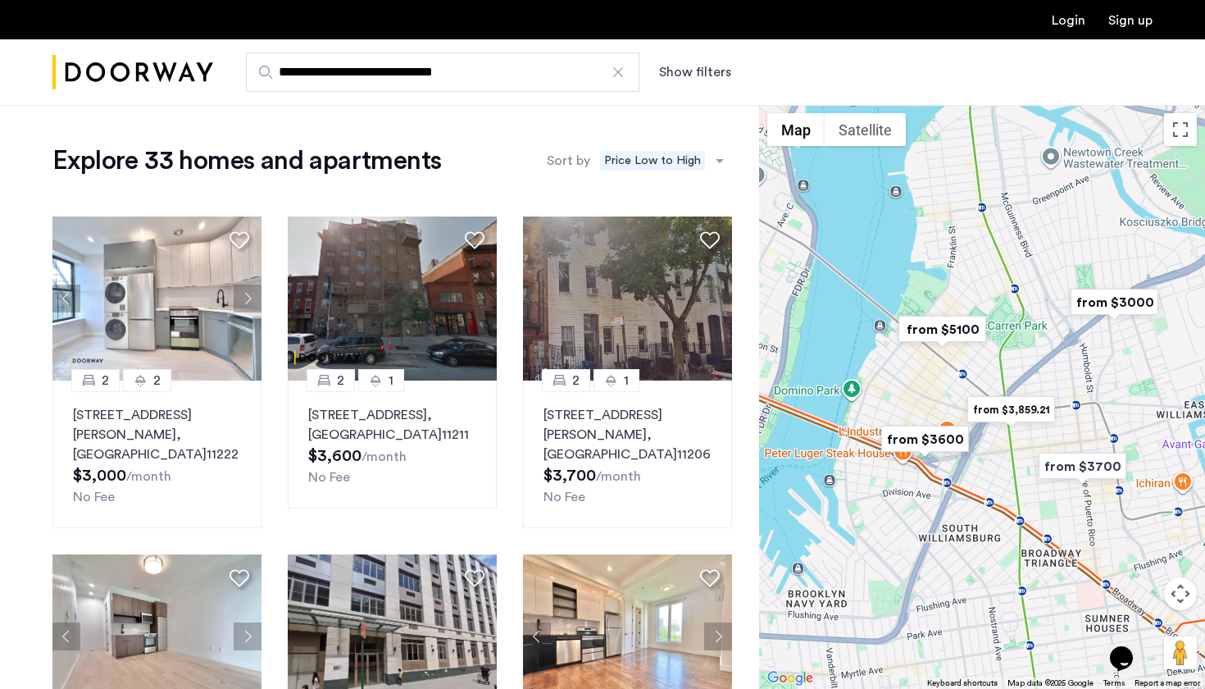
click at [1183, 591] on button "Map camera controls" at bounding box center [1180, 593] width 33 height 33
click at [1150, 553] on button "Zoom in" at bounding box center [1139, 552] width 33 height 33
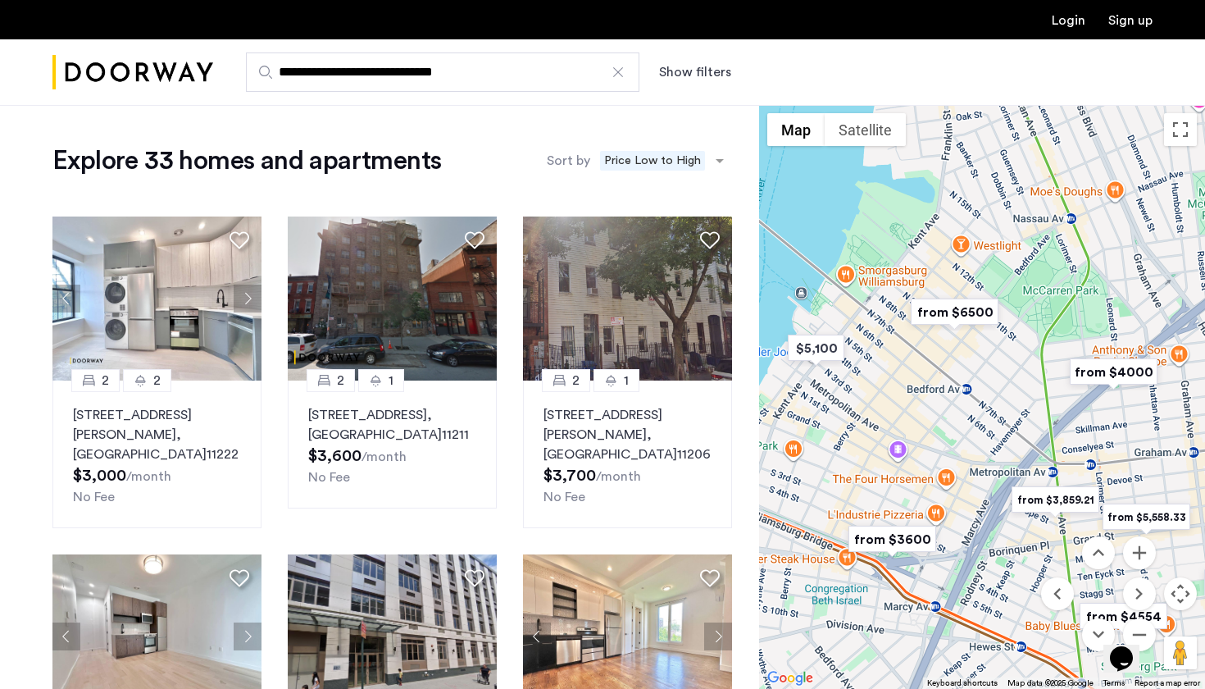
drag, startPoint x: 955, startPoint y: 449, endPoint x: 980, endPoint y: 489, distance: 46.9
click at [980, 489] on div at bounding box center [982, 397] width 446 height 584
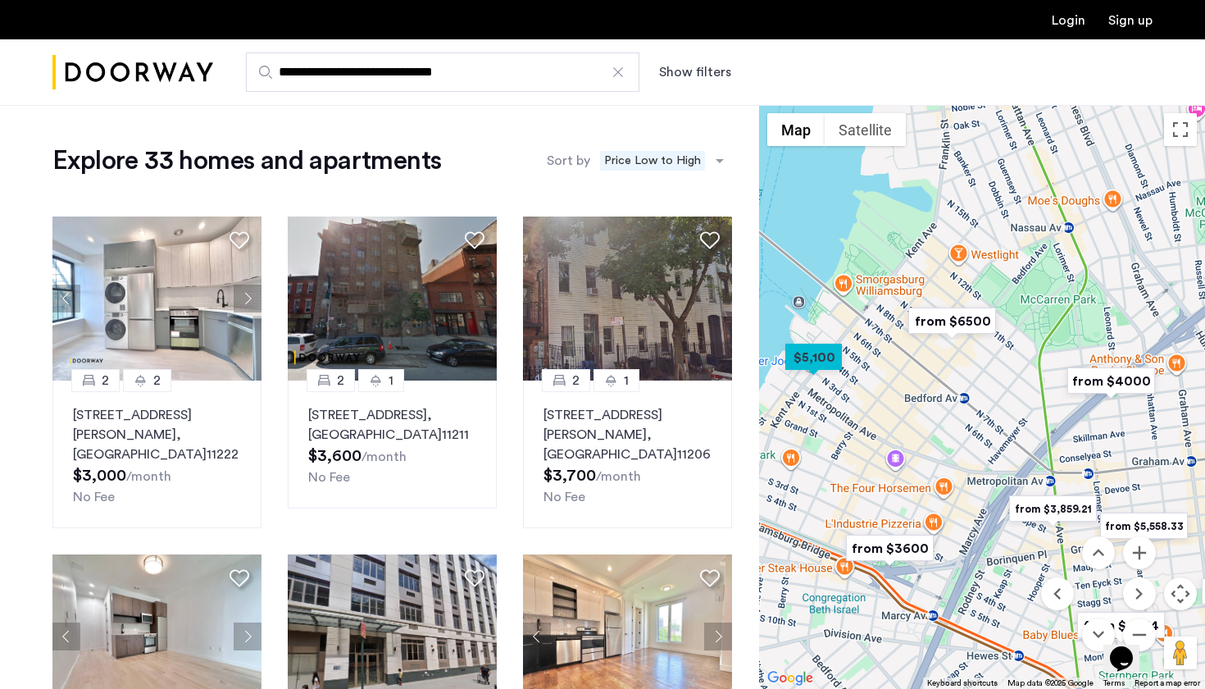
drag, startPoint x: 925, startPoint y: 403, endPoint x: 921, endPoint y: 412, distance: 9.9
click at [921, 412] on div at bounding box center [982, 397] width 446 height 584
click at [246, 299] on button "Next apartment" at bounding box center [248, 299] width 28 height 28
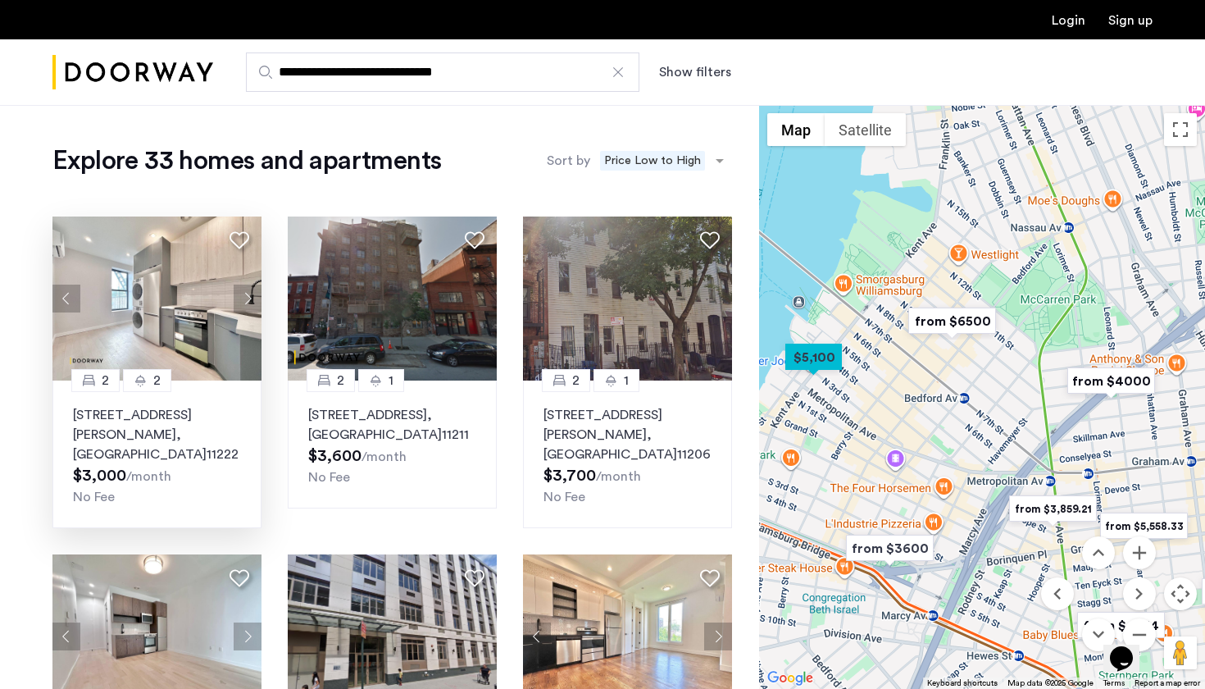
click at [248, 298] on button "Next apartment" at bounding box center [248, 299] width 28 height 28
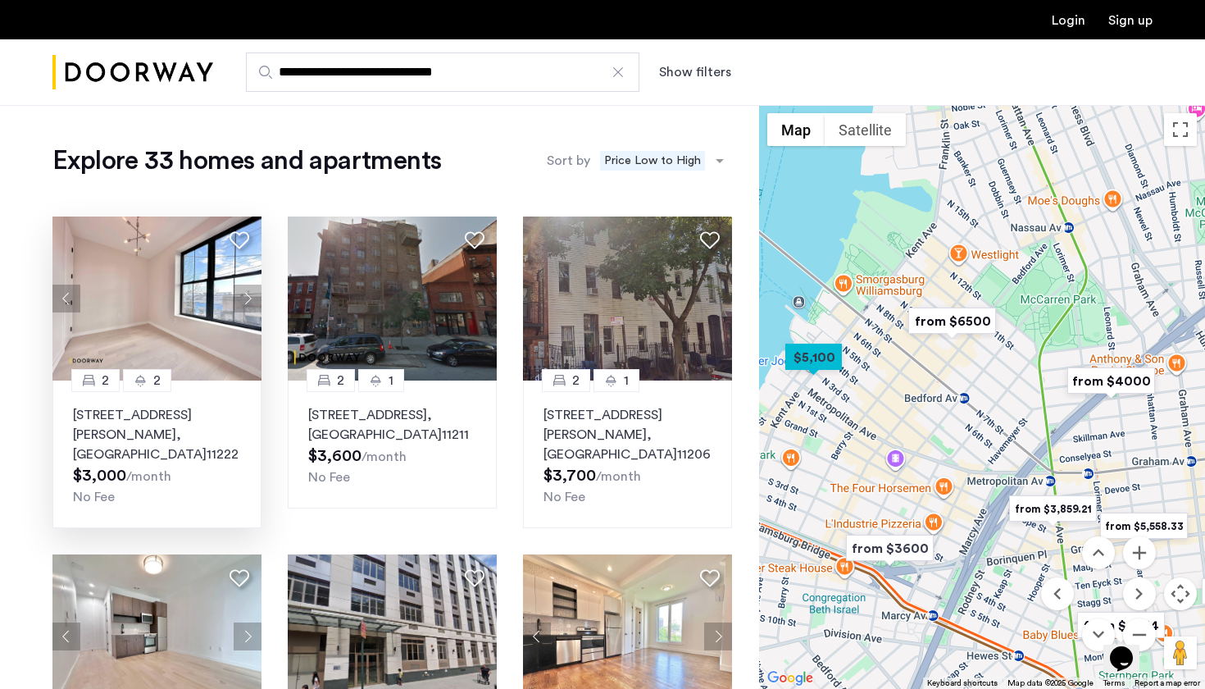
click at [248, 298] on button "Next apartment" at bounding box center [248, 299] width 28 height 28
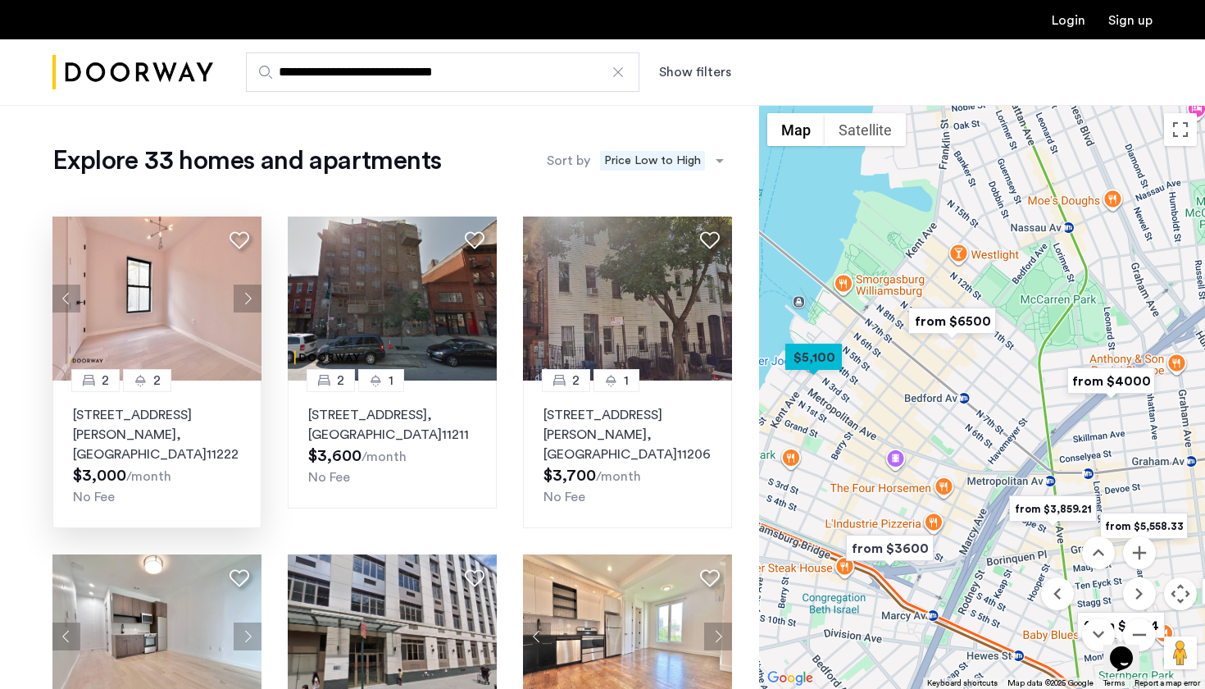
click at [248, 298] on button "Next apartment" at bounding box center [248, 299] width 28 height 28
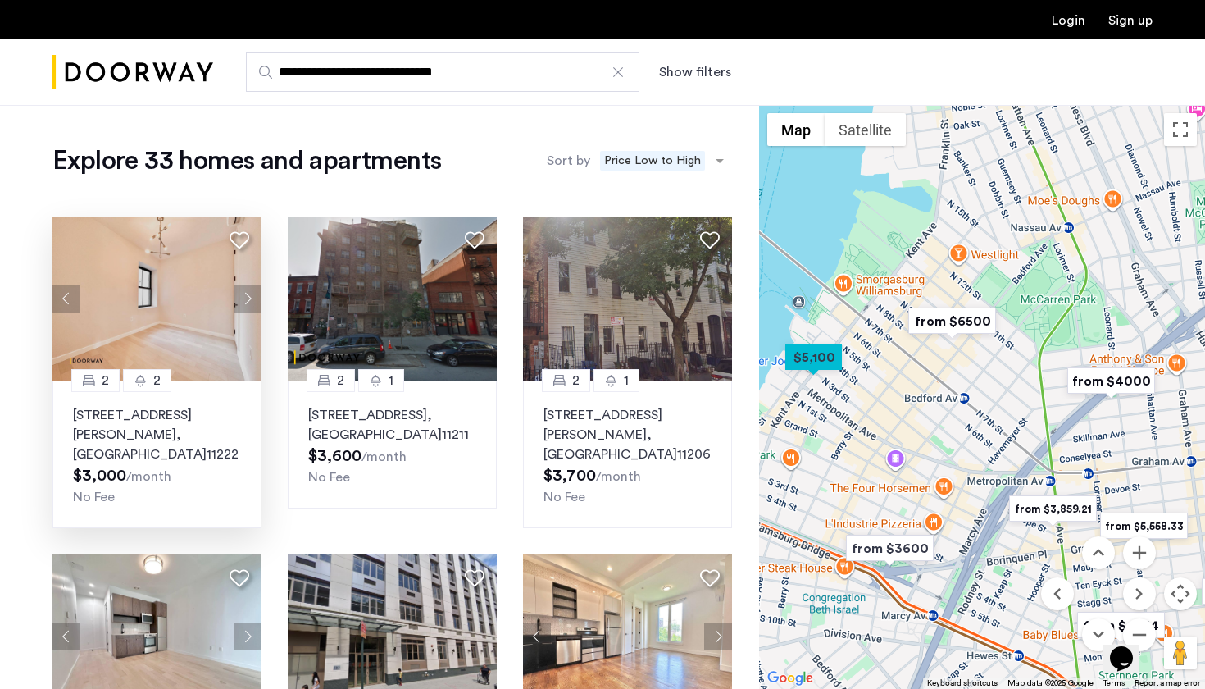
click at [248, 298] on button "Next apartment" at bounding box center [248, 299] width 28 height 28
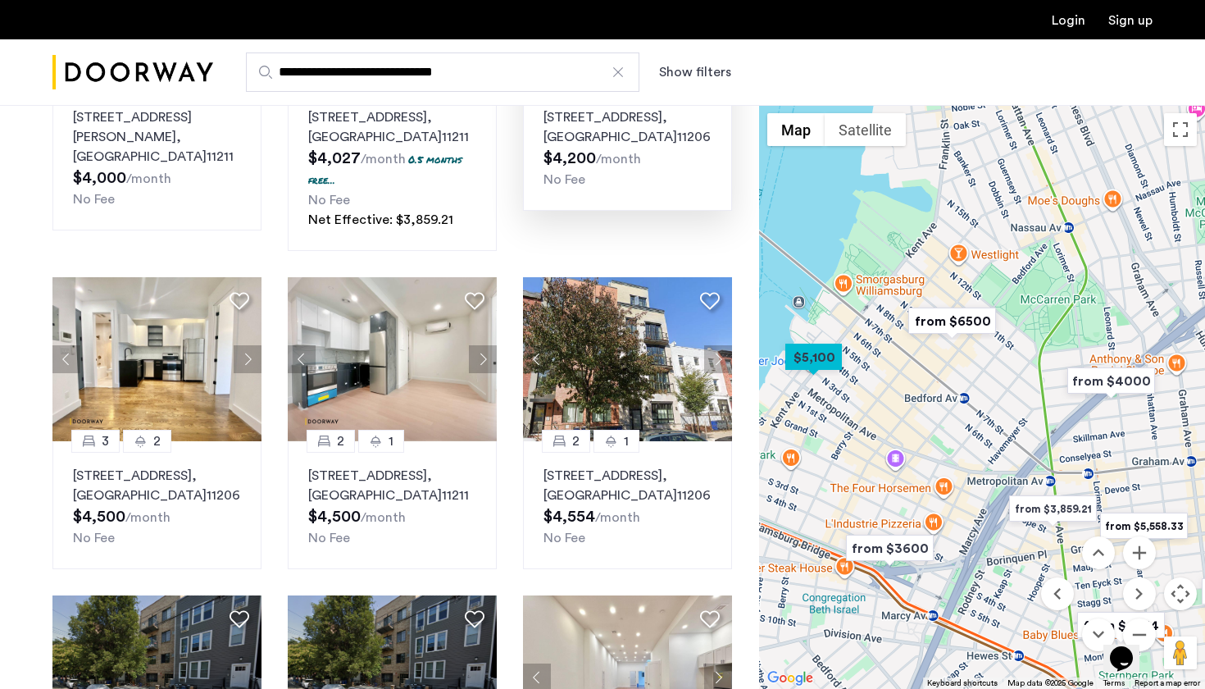
scroll to position [678, 0]
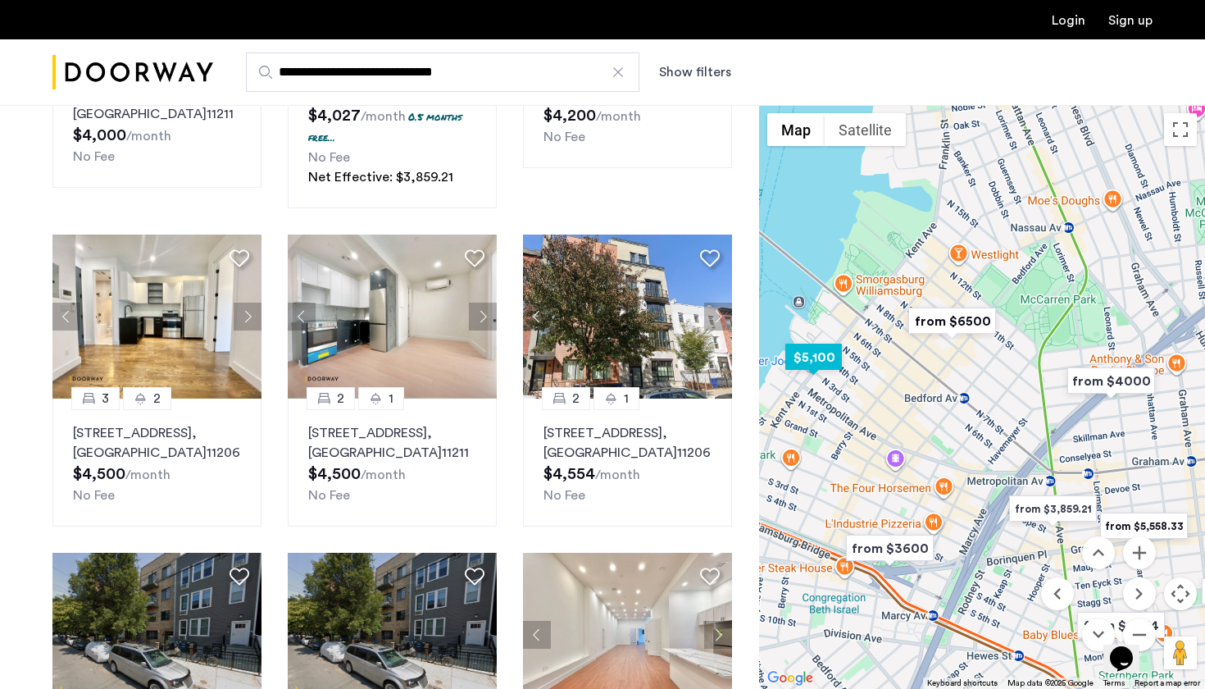
click at [810, 357] on img "$5,100" at bounding box center [814, 357] width 70 height 37
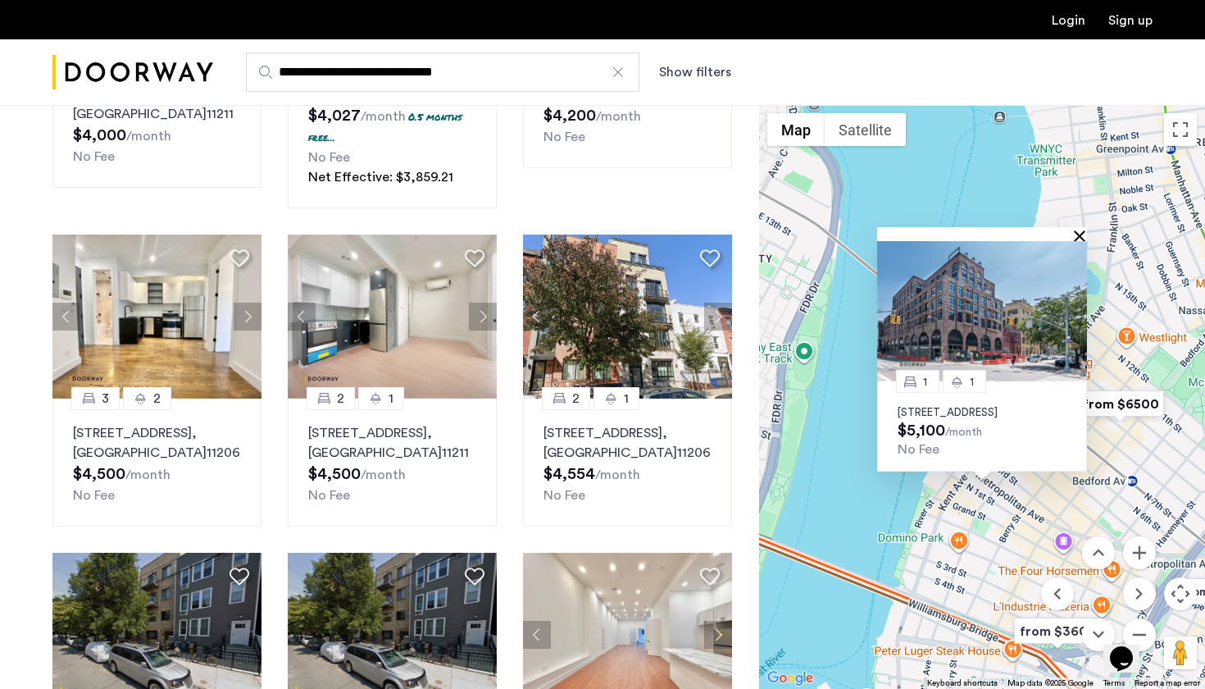
click at [1080, 230] on button "Close" at bounding box center [1083, 235] width 11 height 11
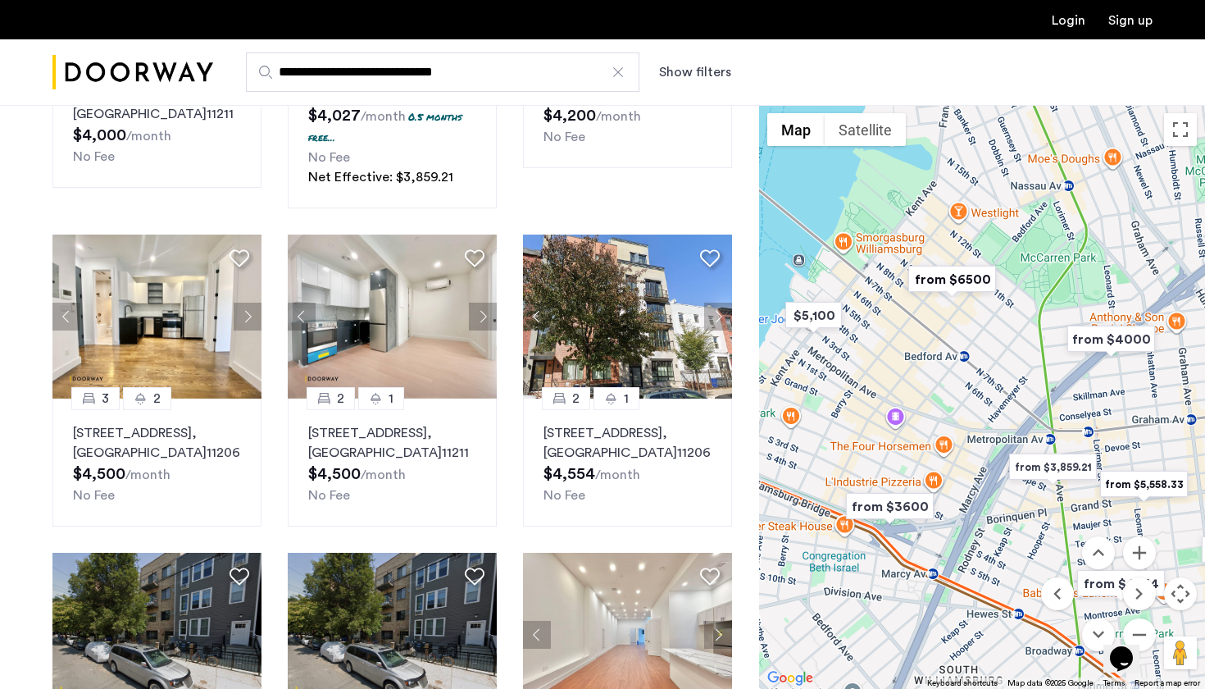
drag, startPoint x: 1046, startPoint y: 521, endPoint x: 876, endPoint y: 396, distance: 210.6
click at [876, 396] on div at bounding box center [982, 397] width 446 height 584
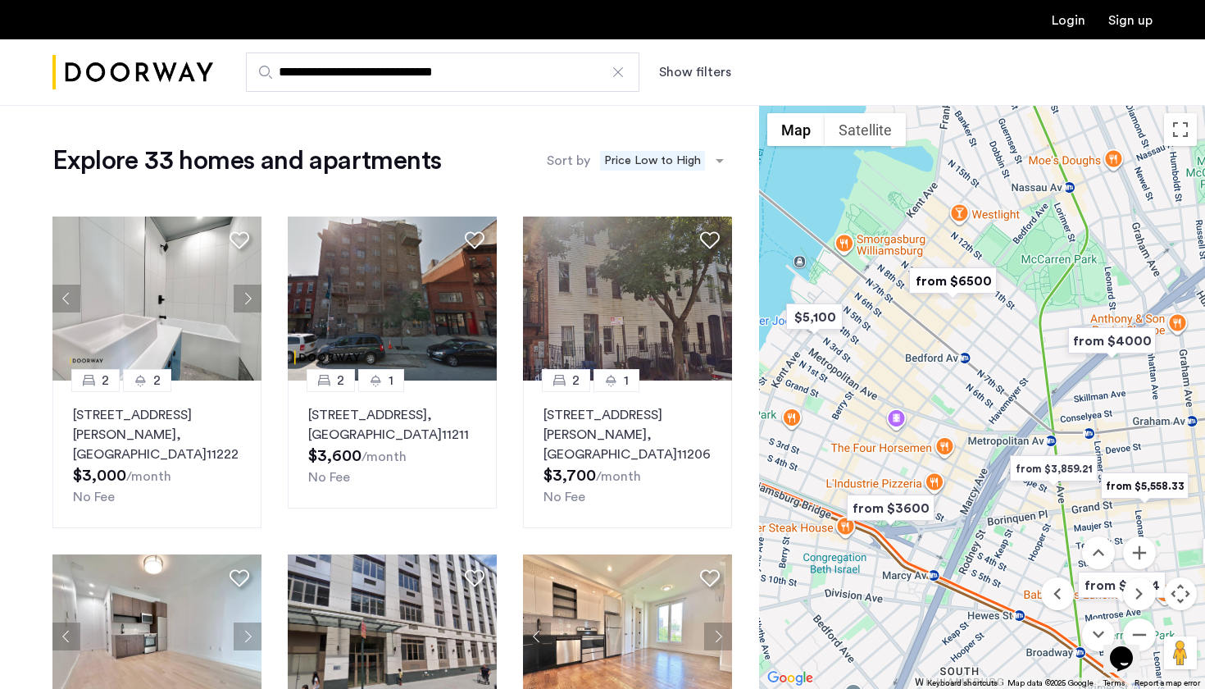
scroll to position [0, 0]
click at [680, 69] on button "Show filters" at bounding box center [695, 72] width 72 height 20
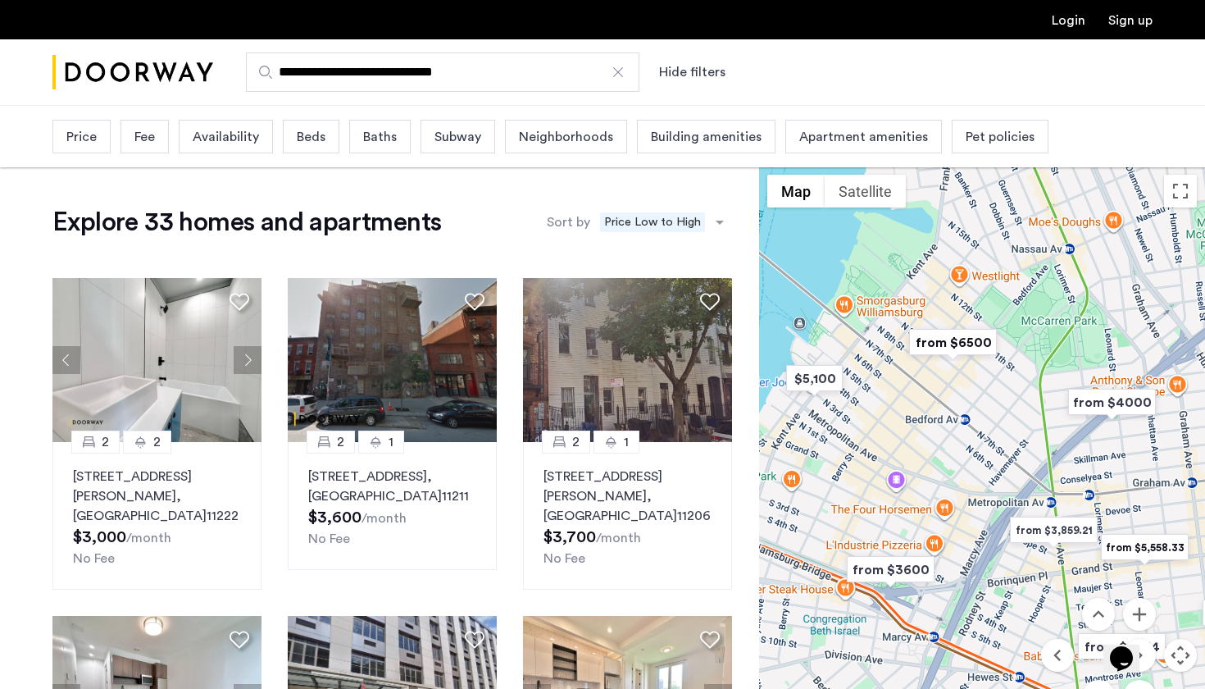
click at [315, 148] on div "Beds" at bounding box center [311, 137] width 57 height 34
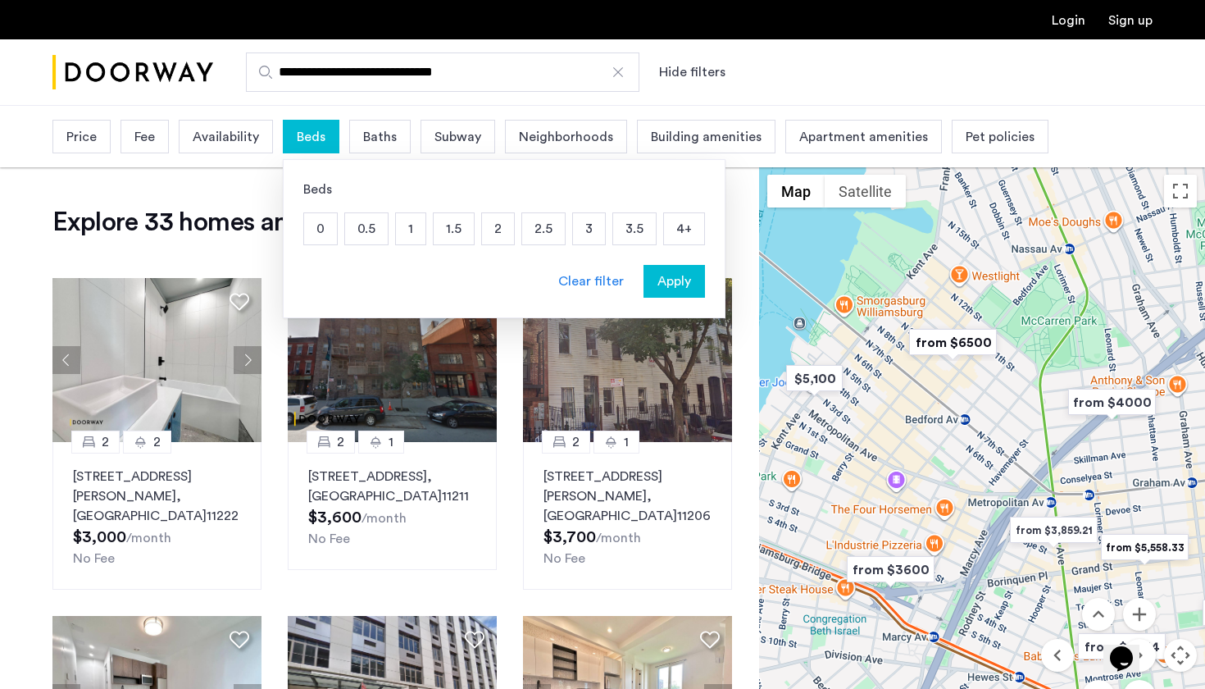
click at [588, 227] on p "3" at bounding box center [589, 228] width 32 height 31
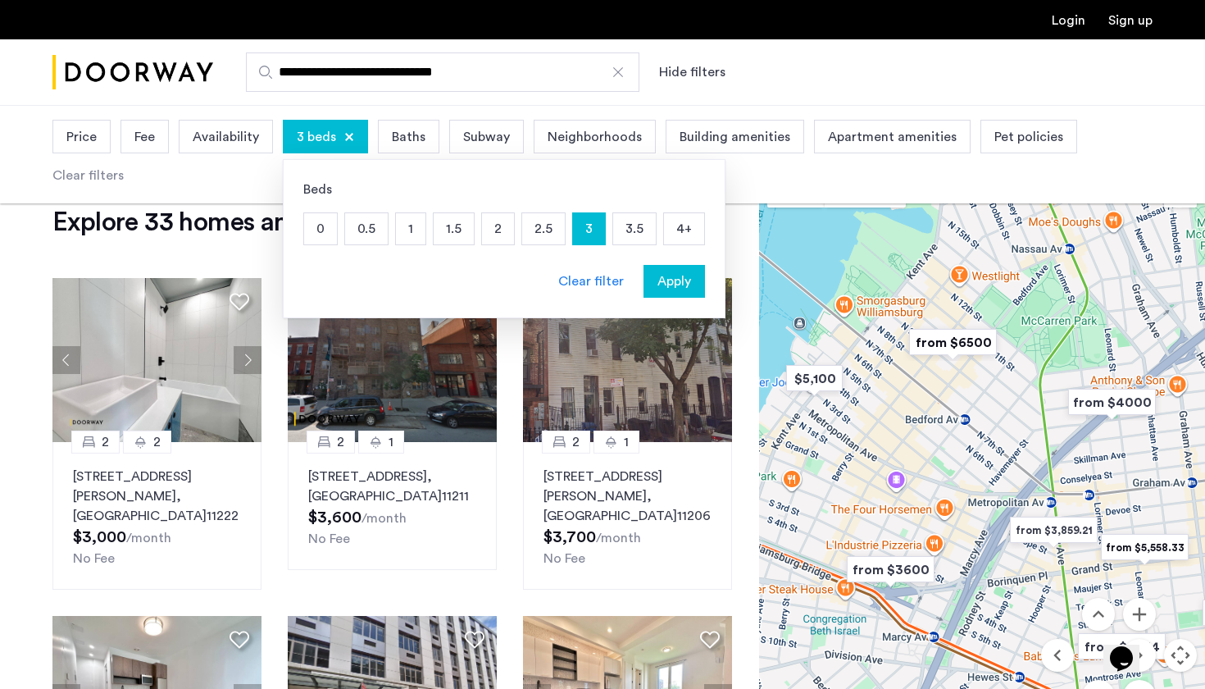
click at [636, 228] on p "3.5" at bounding box center [634, 228] width 43 height 31
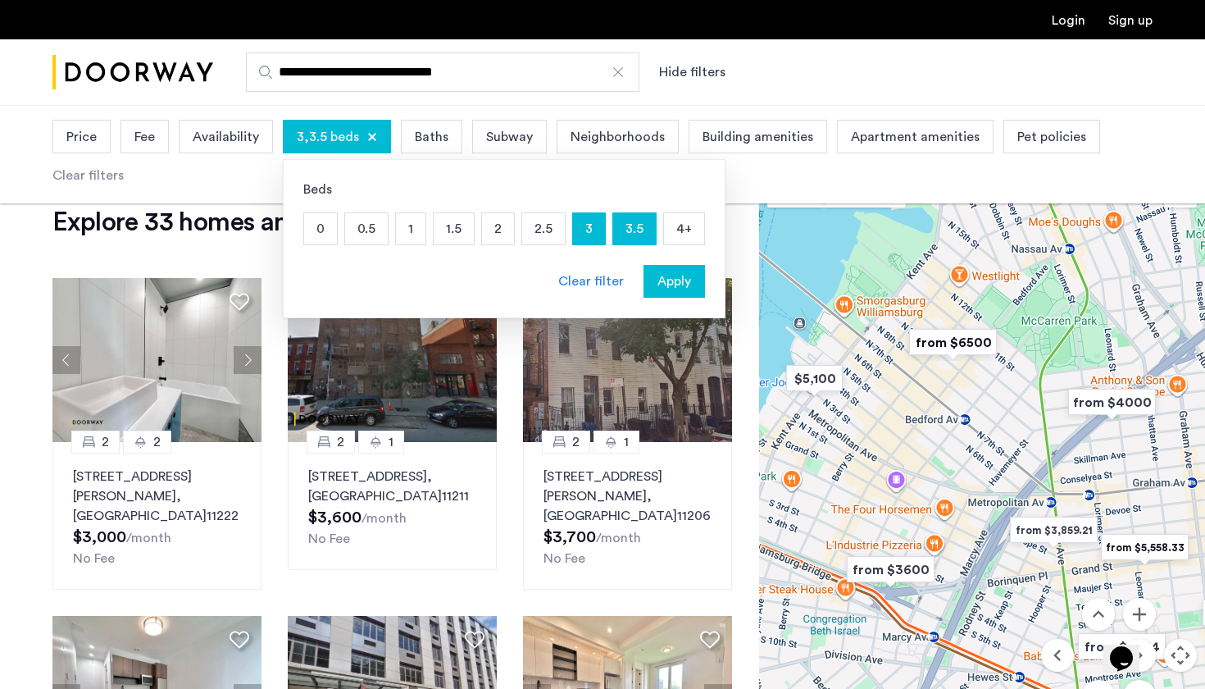
click at [676, 228] on p "4+" at bounding box center [684, 228] width 40 height 31
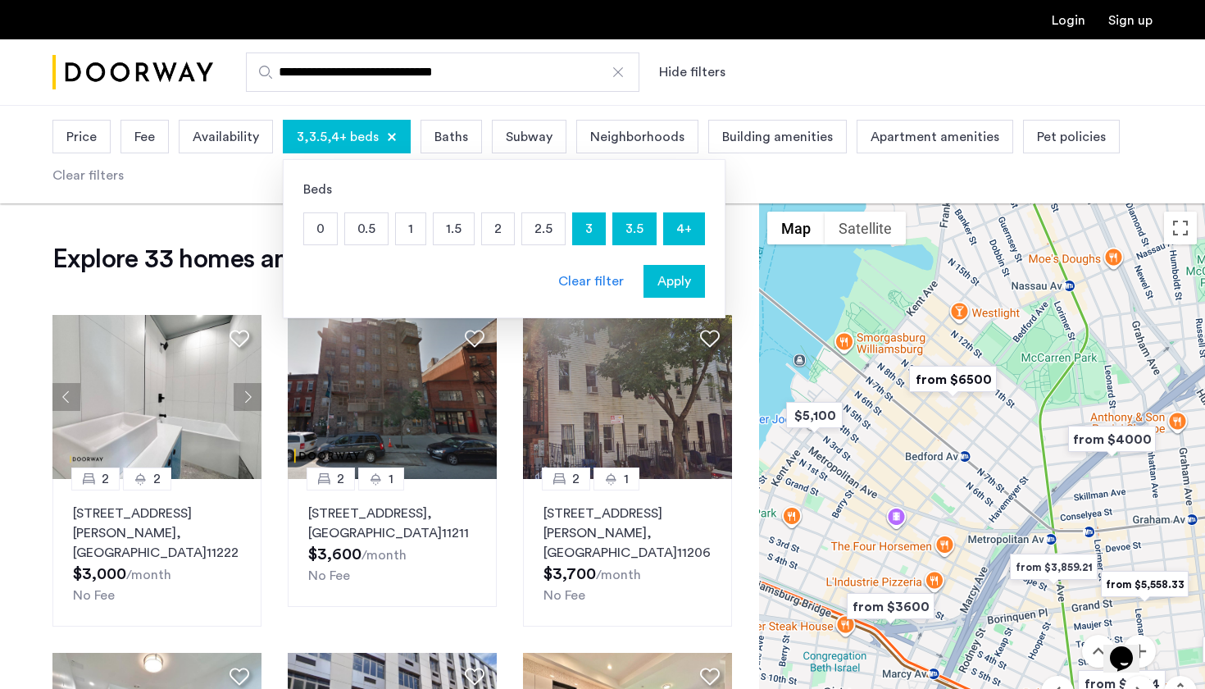
click at [677, 280] on span "Apply" at bounding box center [675, 281] width 34 height 20
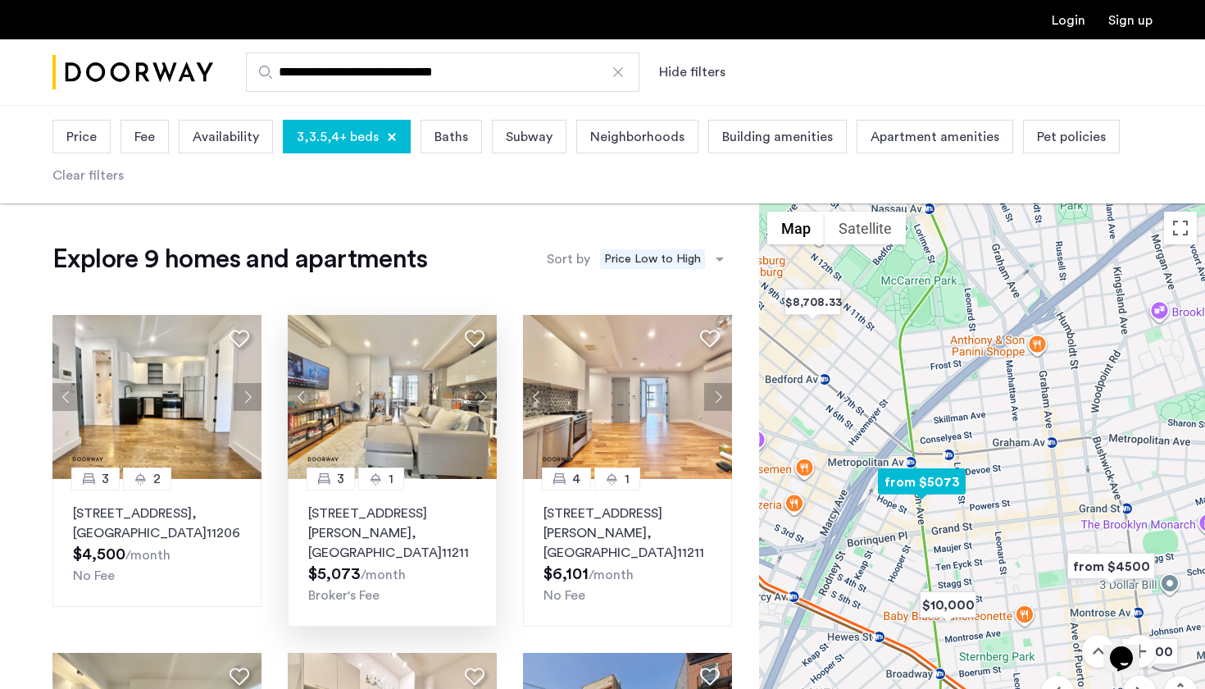
click at [364, 408] on img at bounding box center [393, 397] width 210 height 164
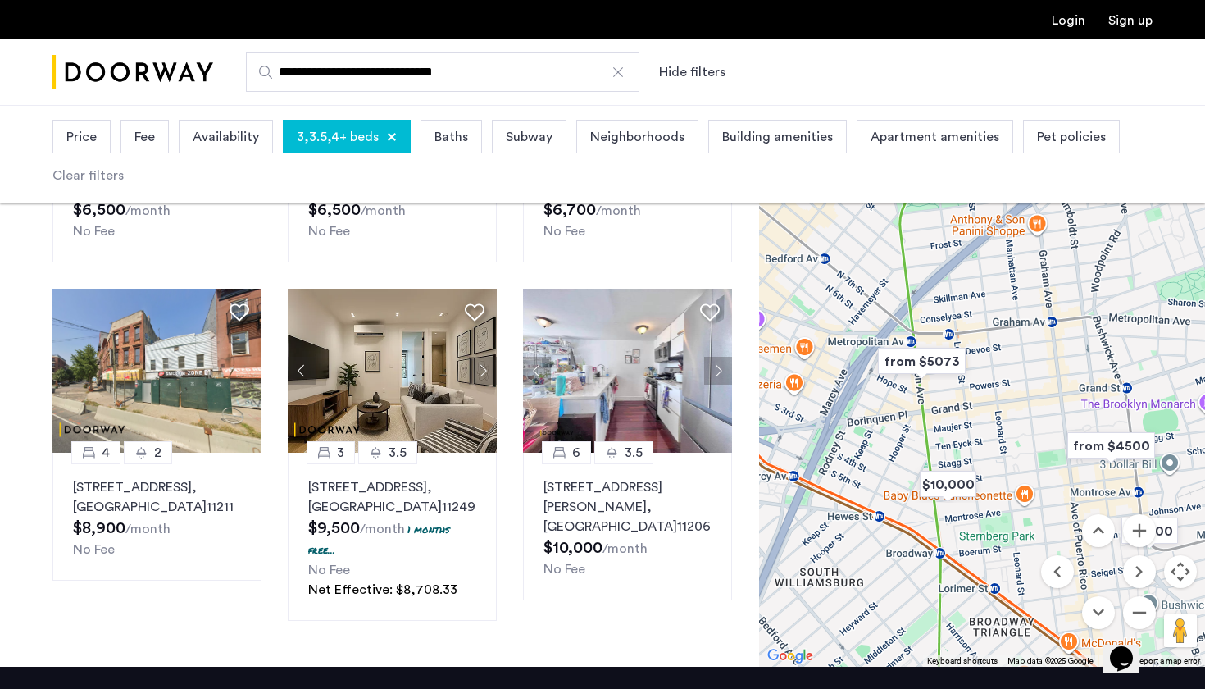
scroll to position [664, 0]
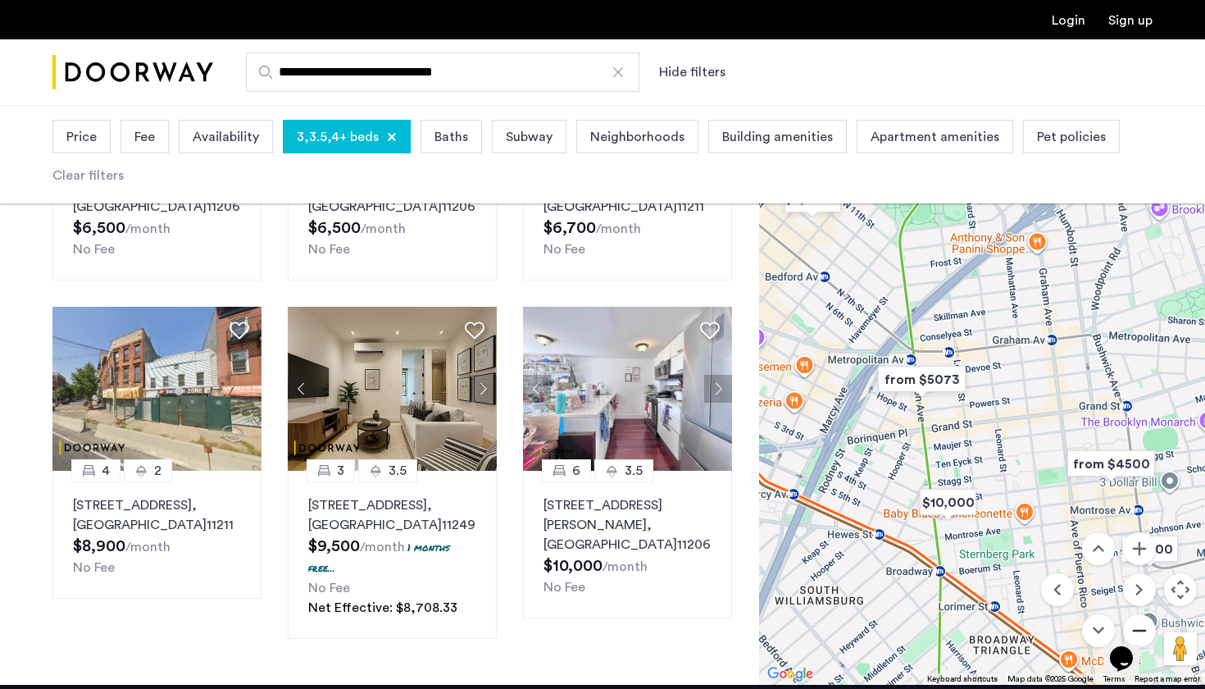
click at [1141, 614] on button "Zoom out" at bounding box center [1139, 630] width 33 height 33
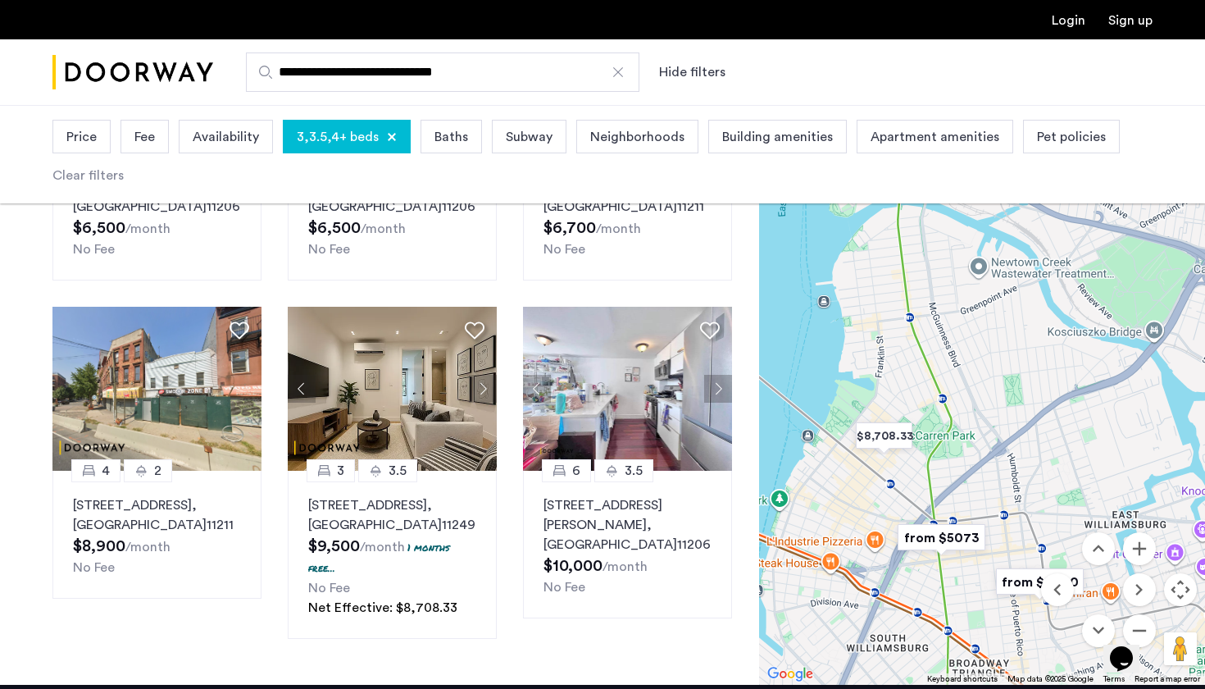
drag, startPoint x: 1031, startPoint y: 344, endPoint x: 1018, endPoint y: 494, distance: 150.6
click at [1018, 494] on div at bounding box center [982, 393] width 446 height 584
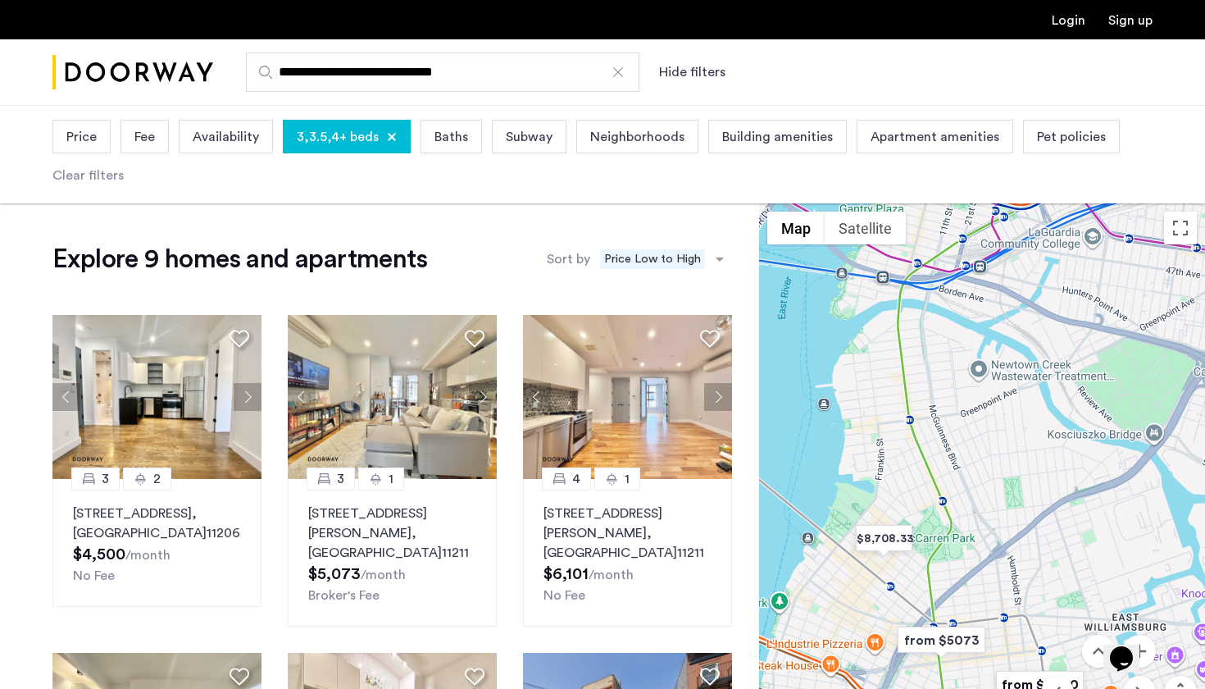
scroll to position [0, 0]
click at [148, 140] on span "Fee" at bounding box center [144, 137] width 21 height 20
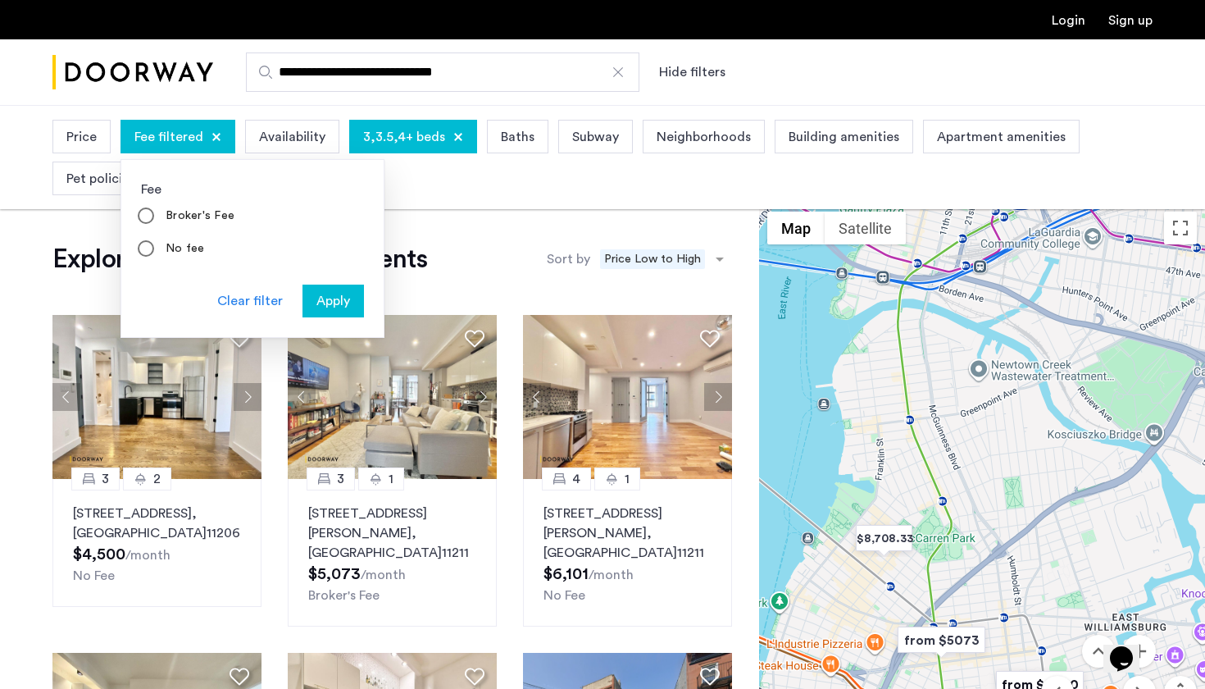
click at [321, 299] on span "Apply" at bounding box center [334, 301] width 34 height 20
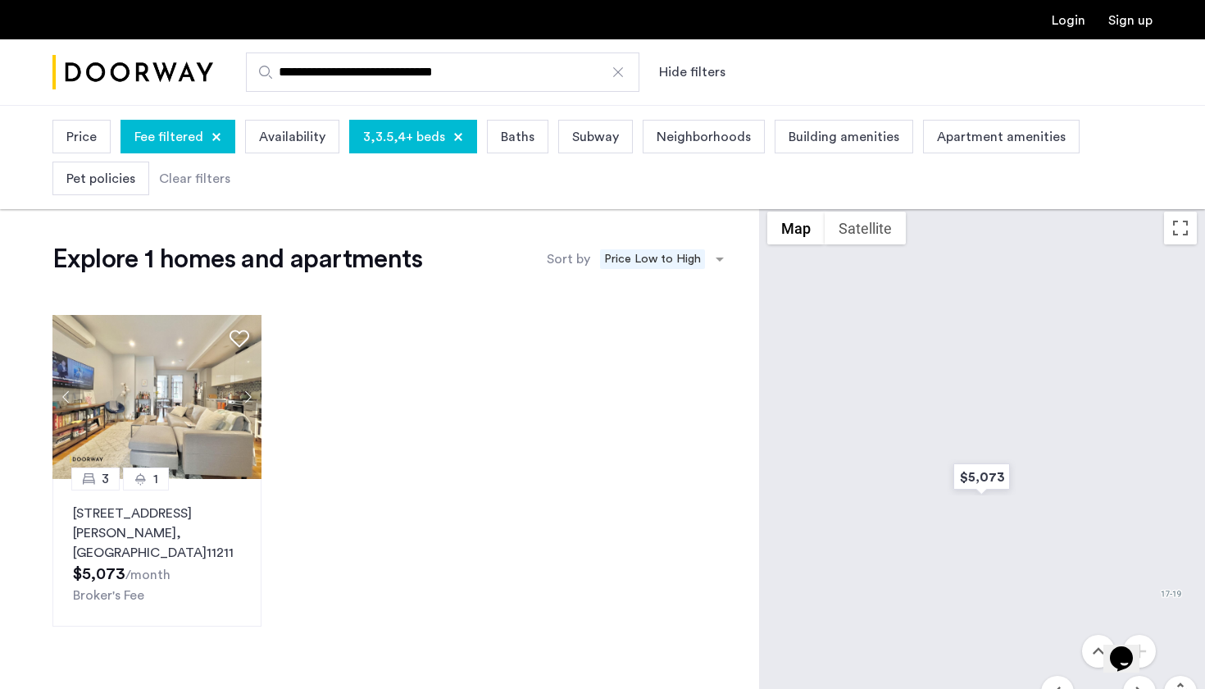
click at [216, 137] on div at bounding box center [217, 137] width 10 height 10
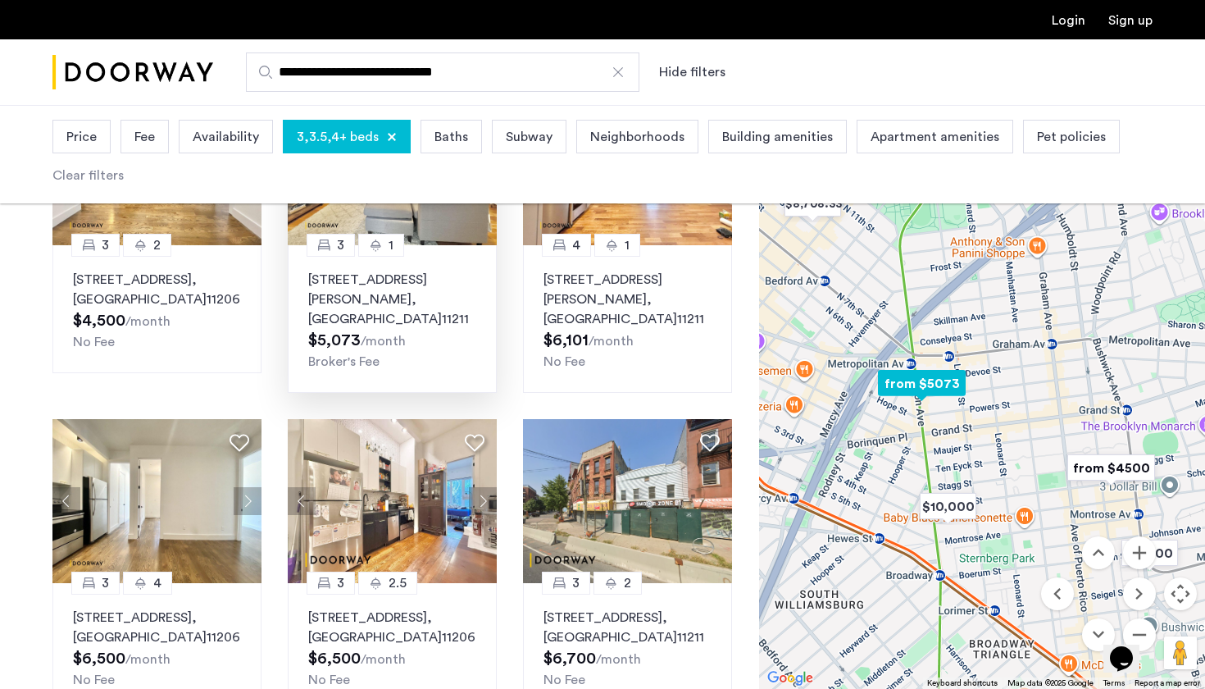
scroll to position [235, 0]
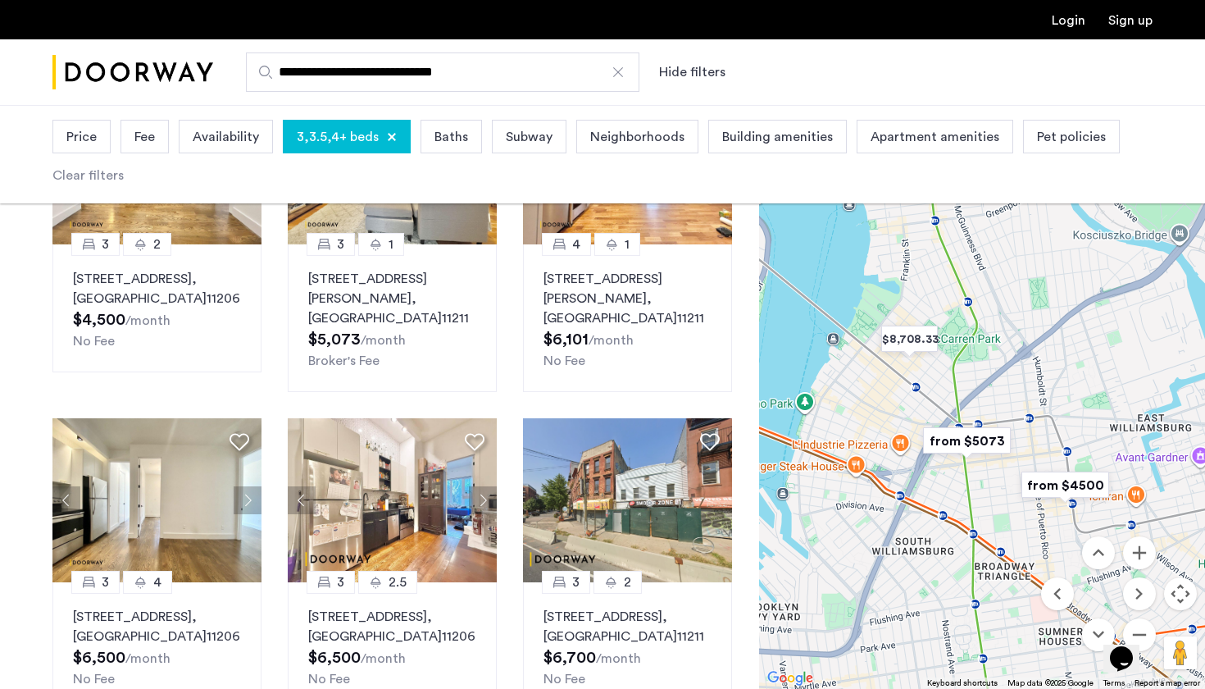
drag, startPoint x: 1071, startPoint y: 291, endPoint x: 1062, endPoint y: 359, distance: 68.7
click at [1062, 359] on div at bounding box center [982, 397] width 446 height 584
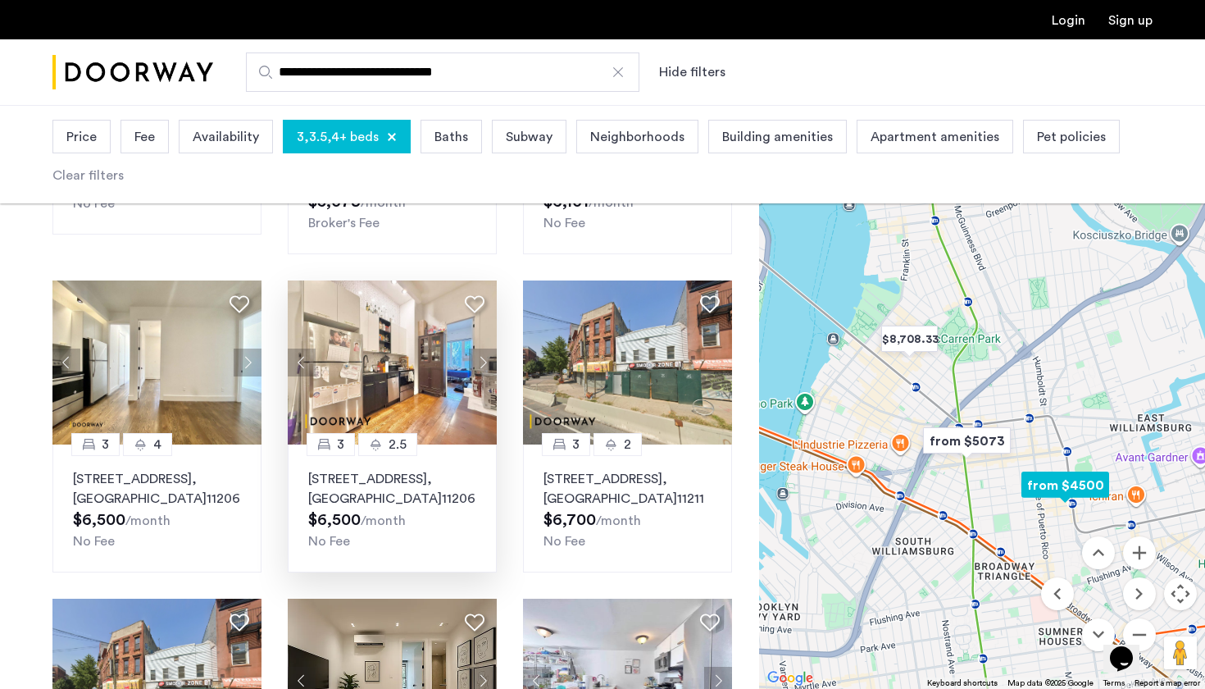
scroll to position [353, 0]
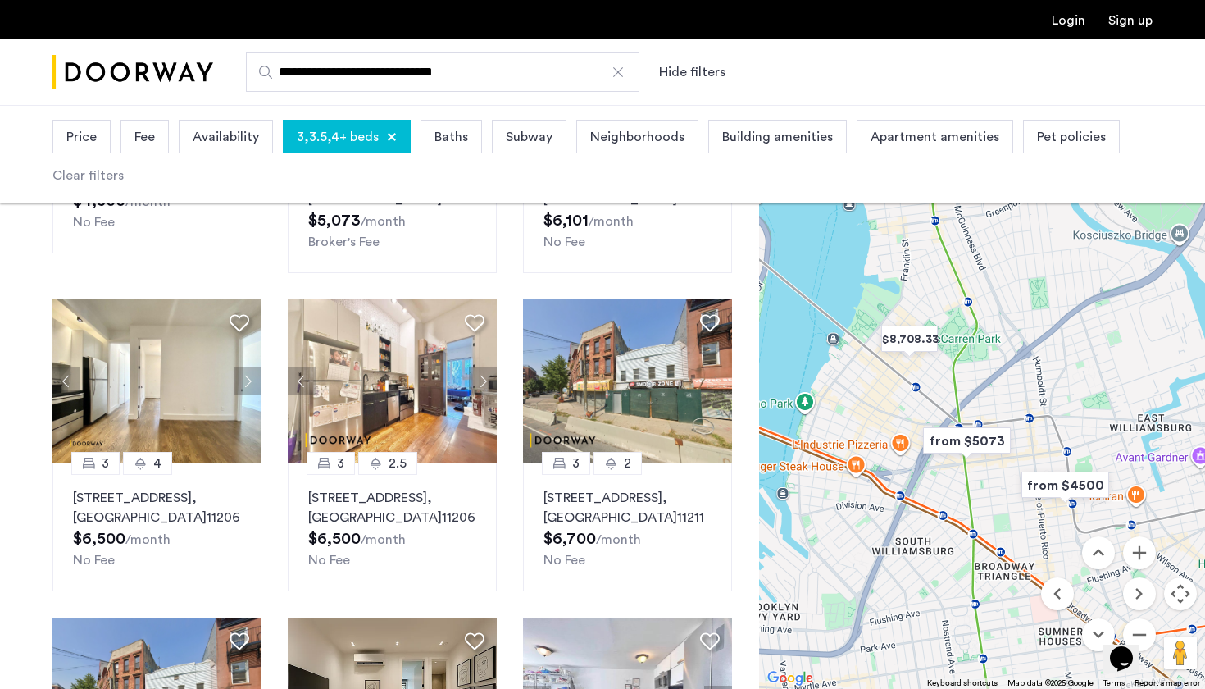
click at [1058, 482] on img "from $4500" at bounding box center [1065, 485] width 101 height 37
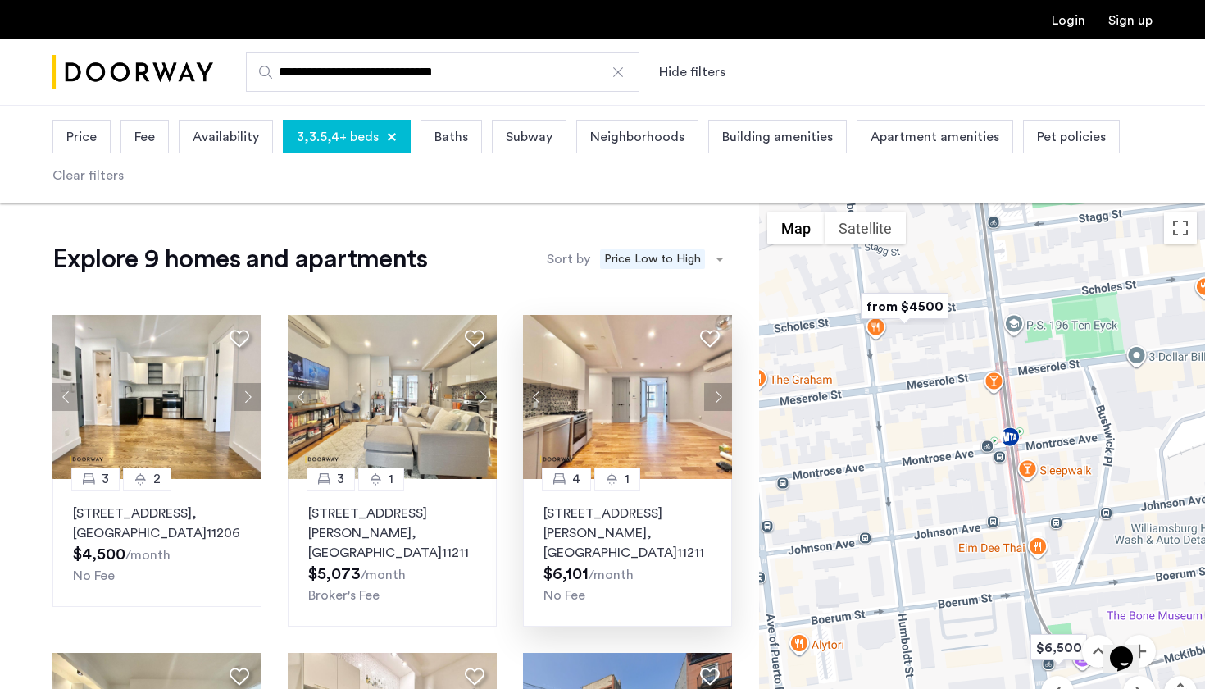
scroll to position [0, 0]
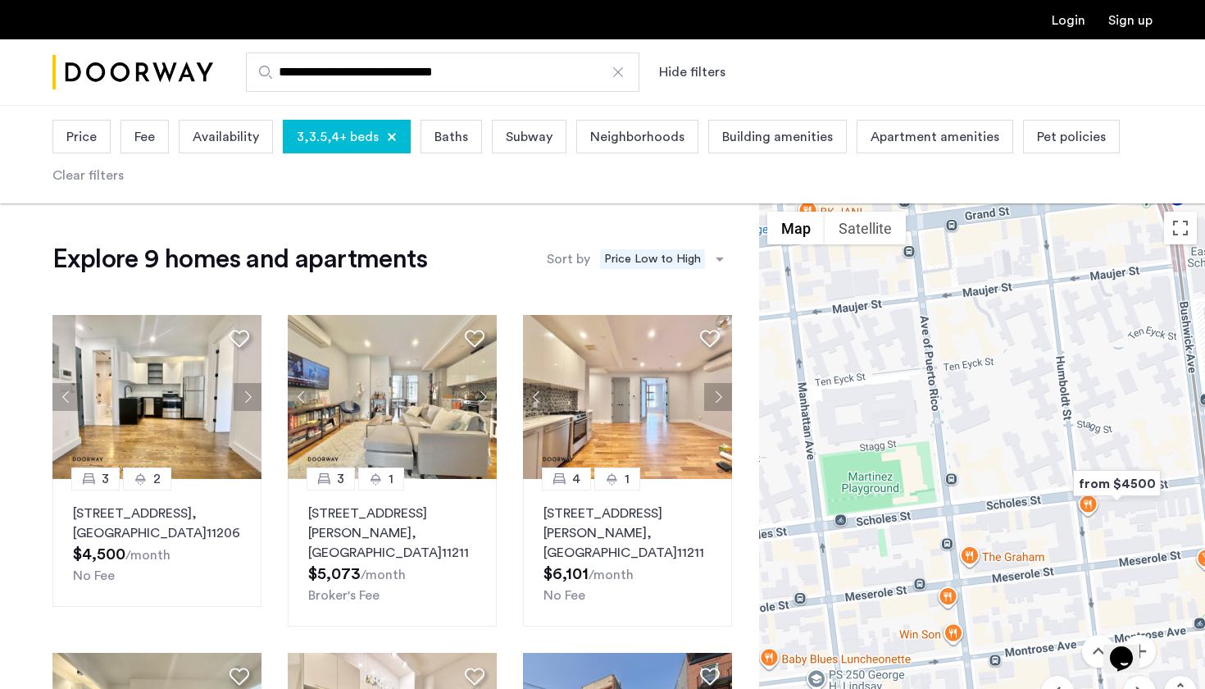
drag, startPoint x: 1998, startPoint y: 1068, endPoint x: 1122, endPoint y: 649, distance: 970.5
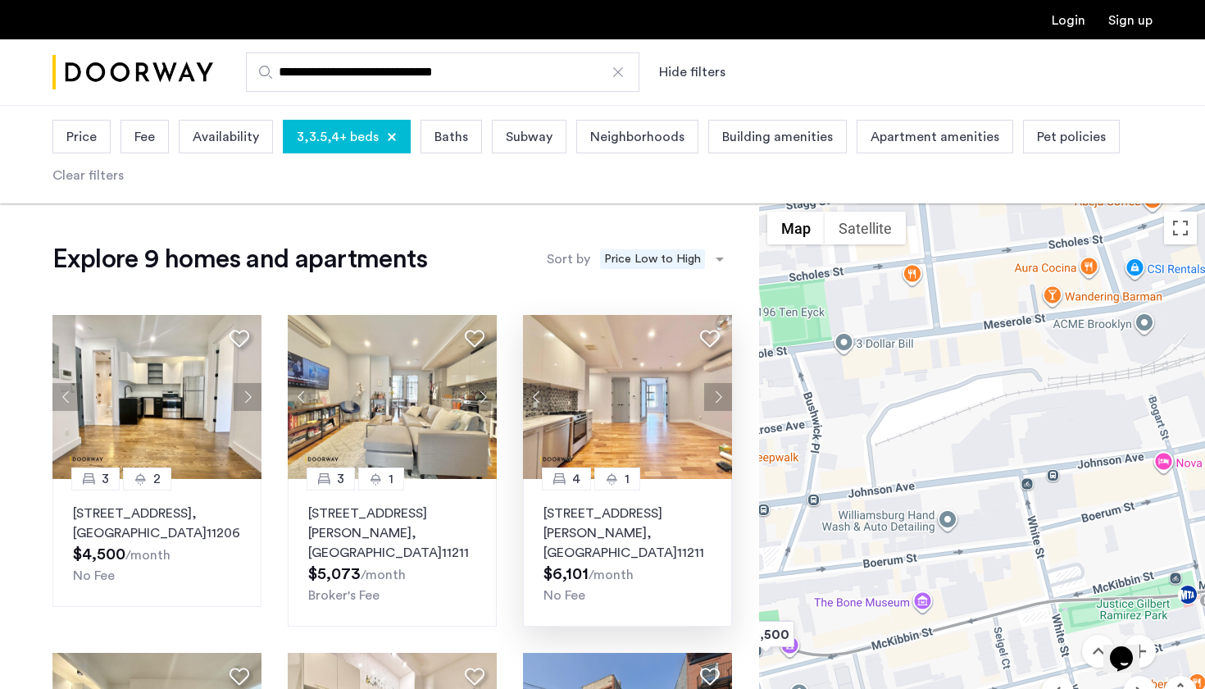
click at [610, 405] on img at bounding box center [628, 397] width 210 height 164
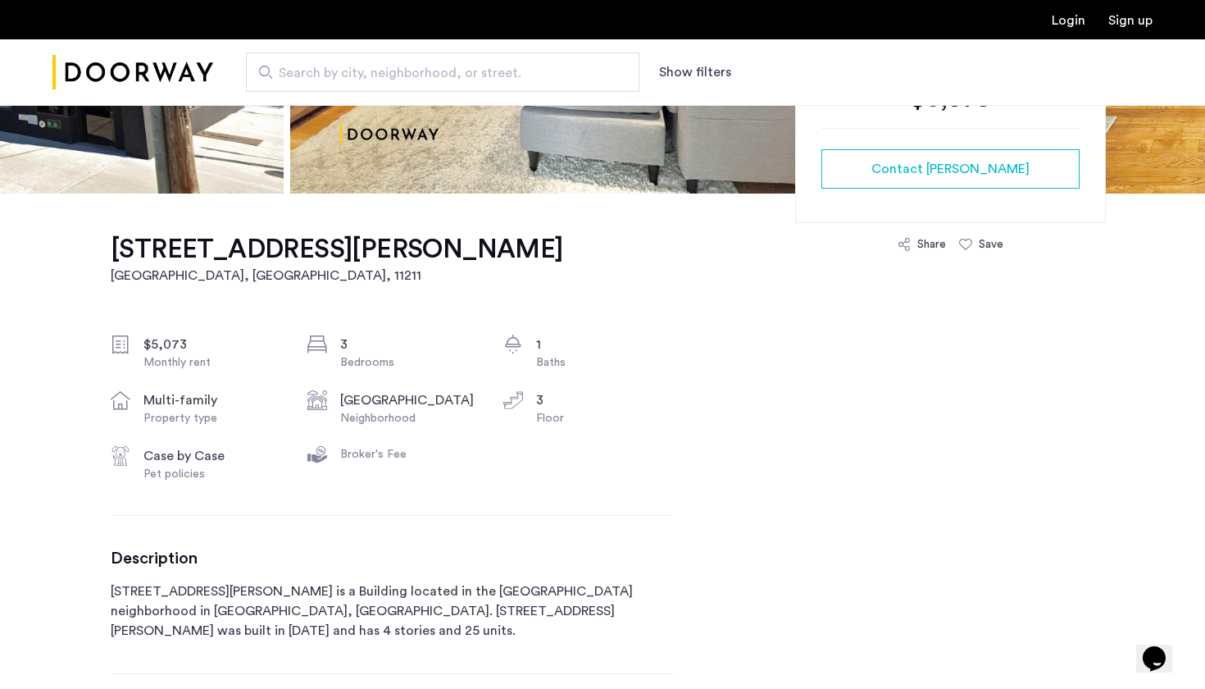
scroll to position [405, 0]
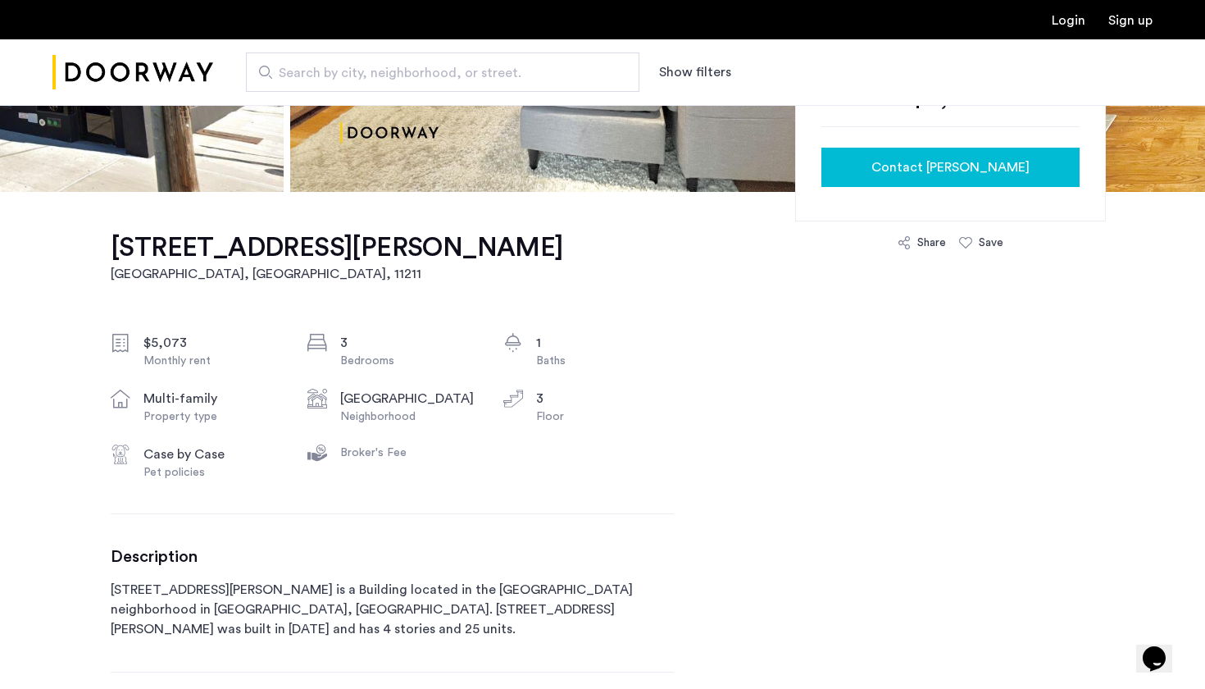
click at [925, 168] on span "Contact Pamela" at bounding box center [951, 167] width 158 height 20
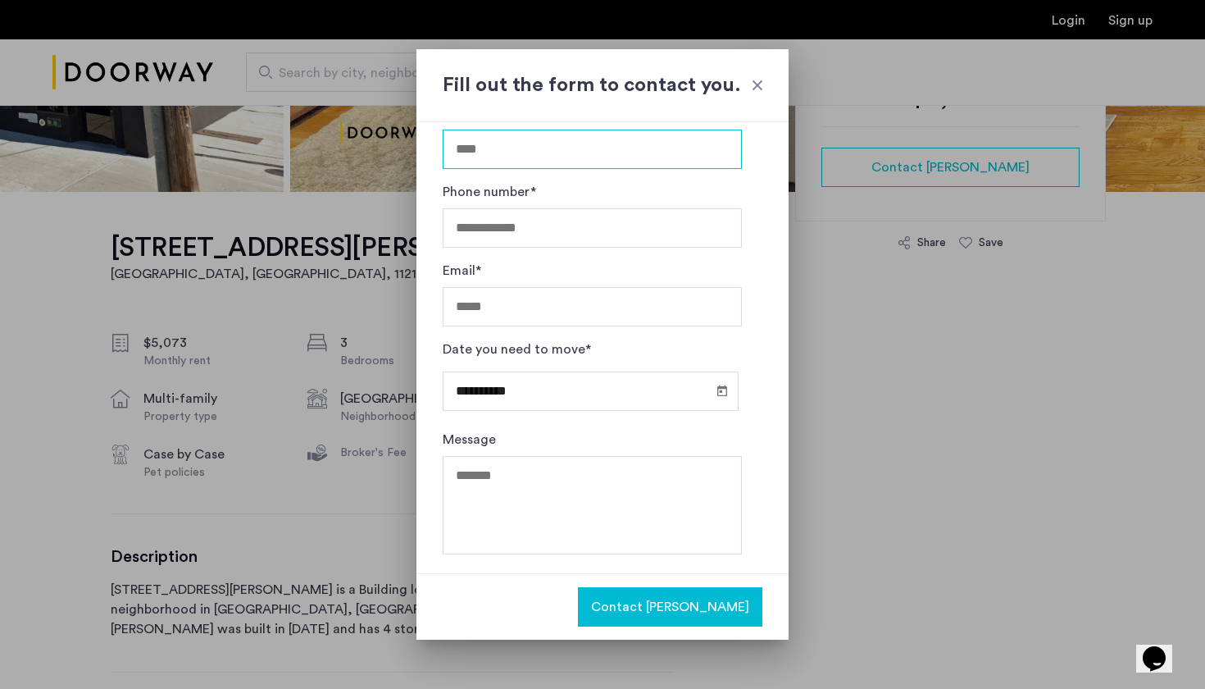
scroll to position [44, 0]
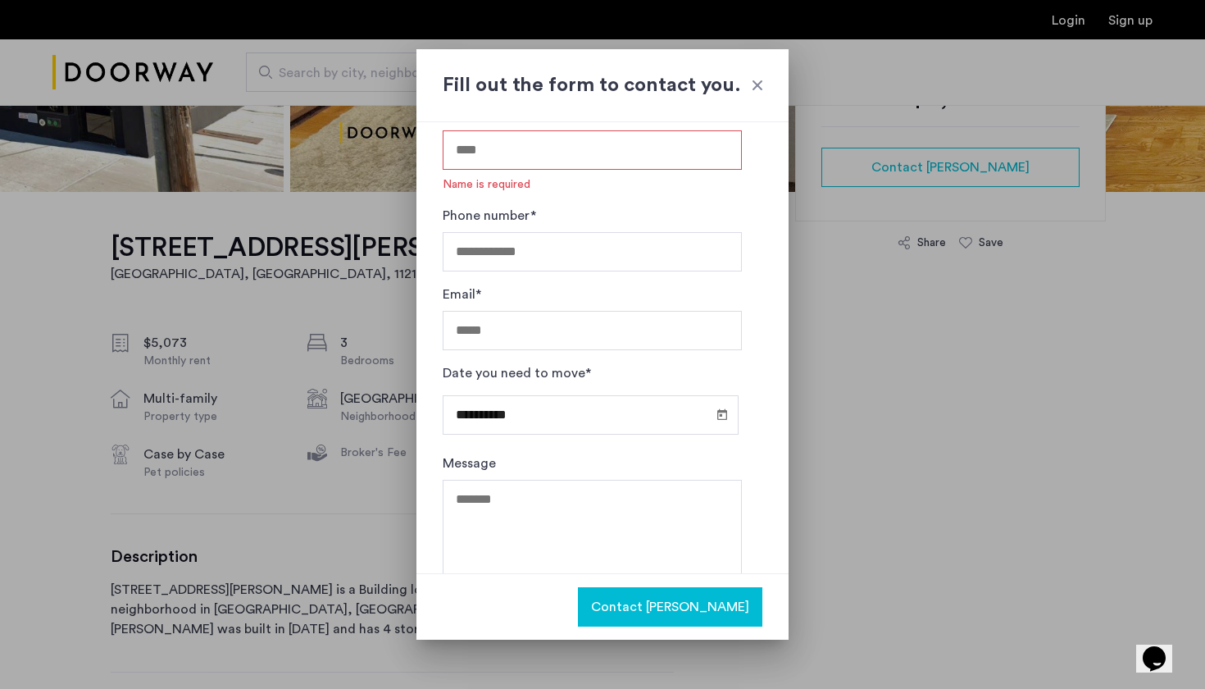
click at [753, 90] on div at bounding box center [758, 85] width 16 height 16
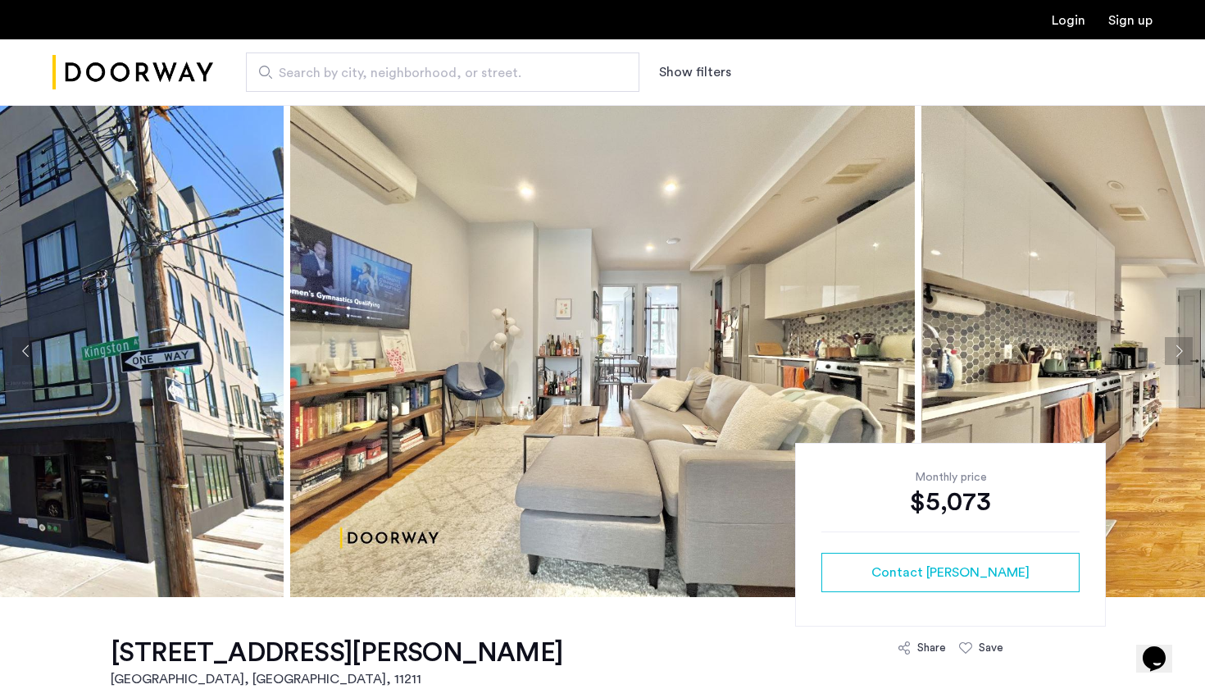
scroll to position [0, 0]
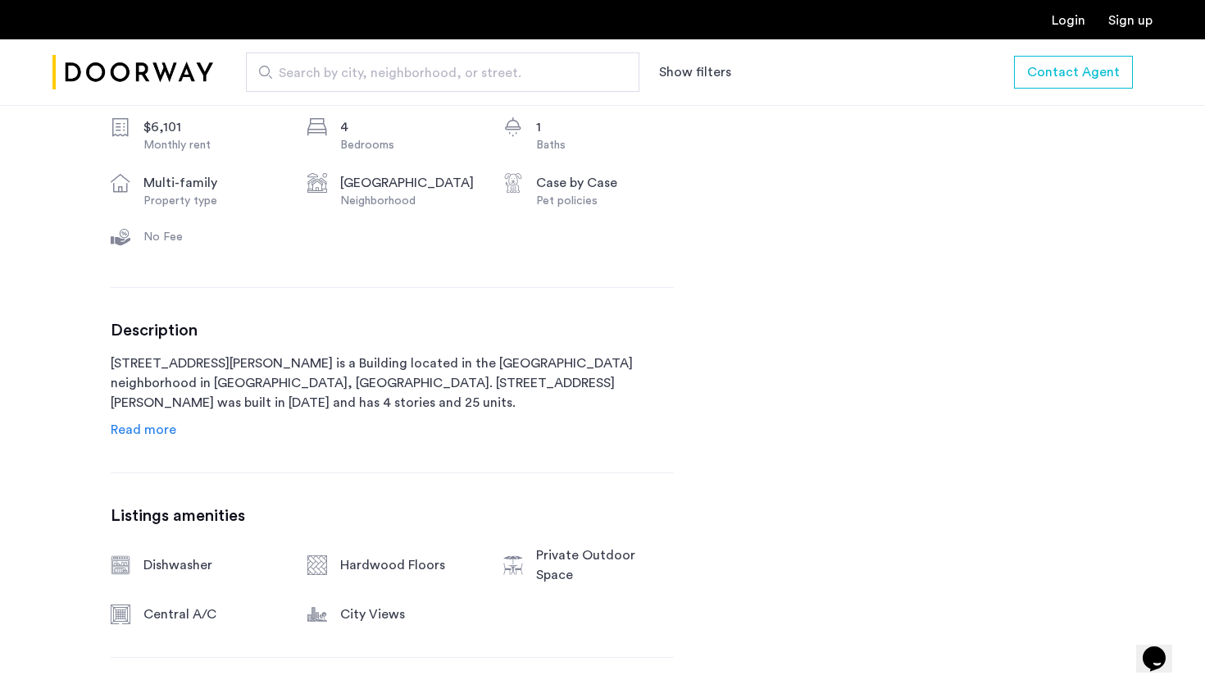
scroll to position [841, 0]
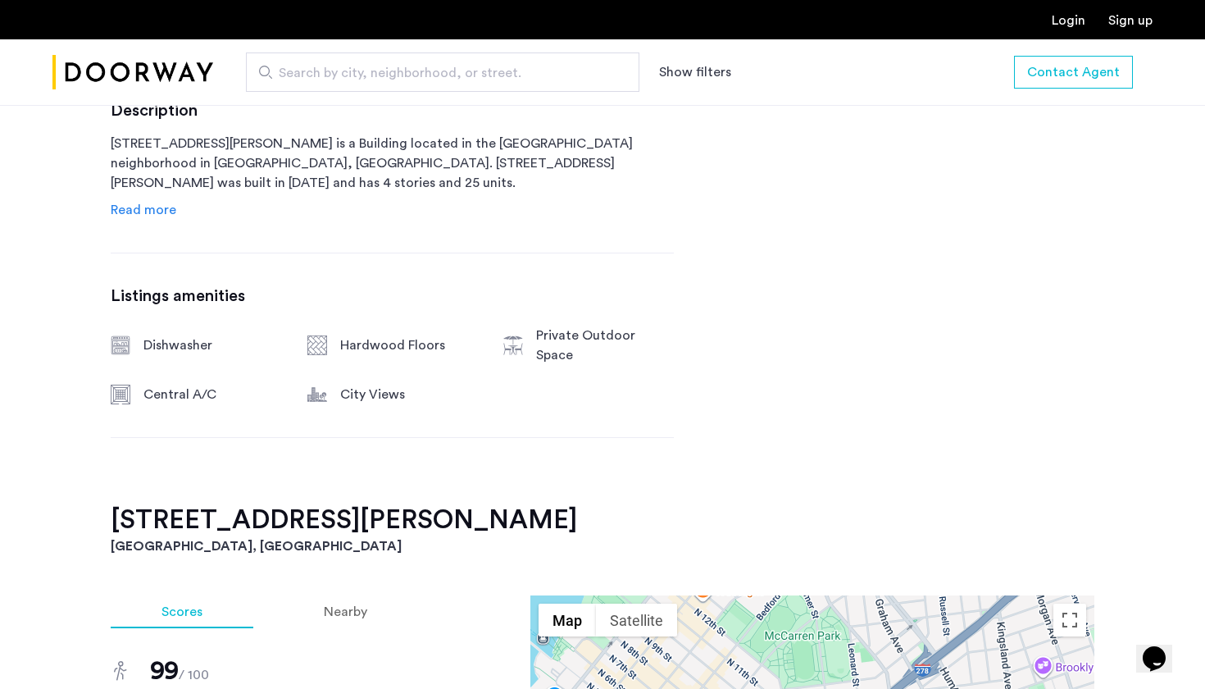
click at [140, 207] on span "Read more" at bounding box center [144, 209] width 66 height 13
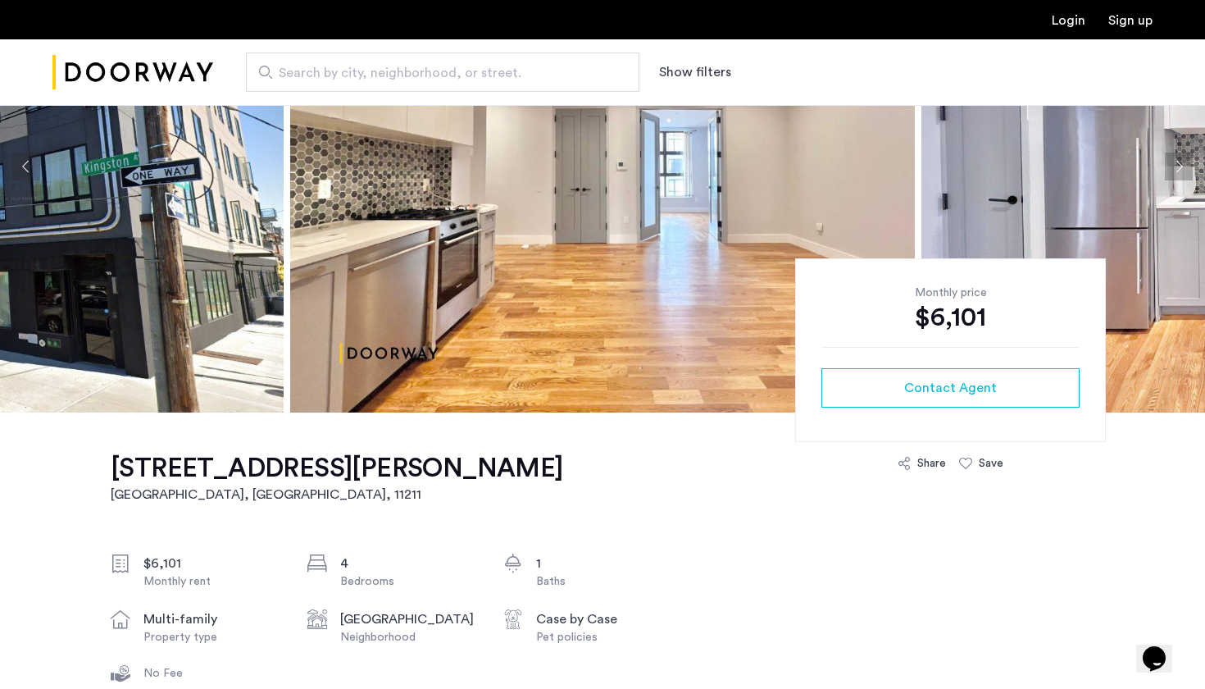
scroll to position [193, 0]
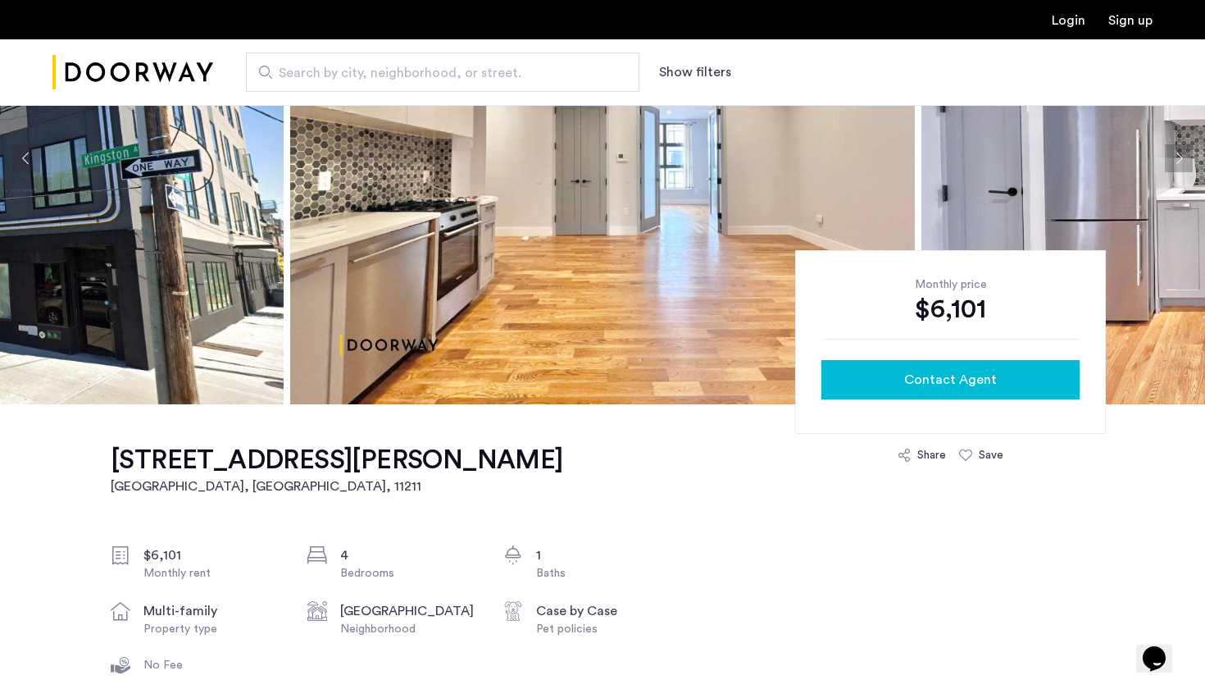
click at [925, 374] on span "Contact Agent" at bounding box center [950, 380] width 93 height 20
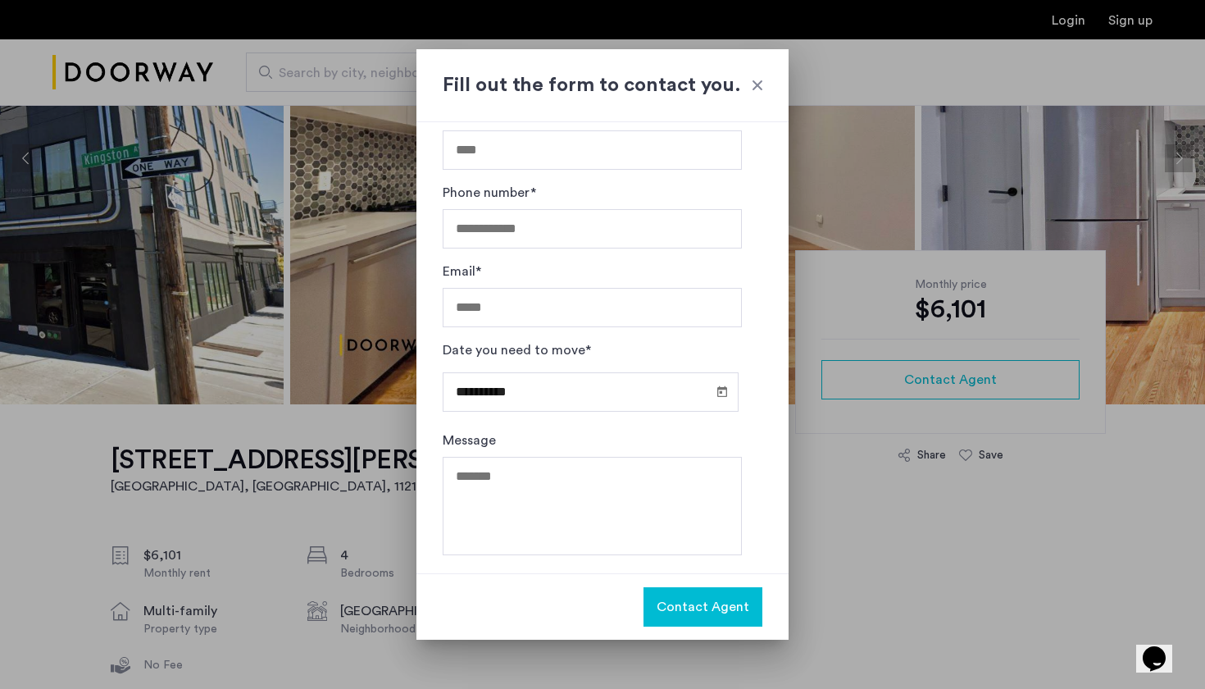
scroll to position [0, 0]
click at [761, 86] on div at bounding box center [758, 85] width 16 height 16
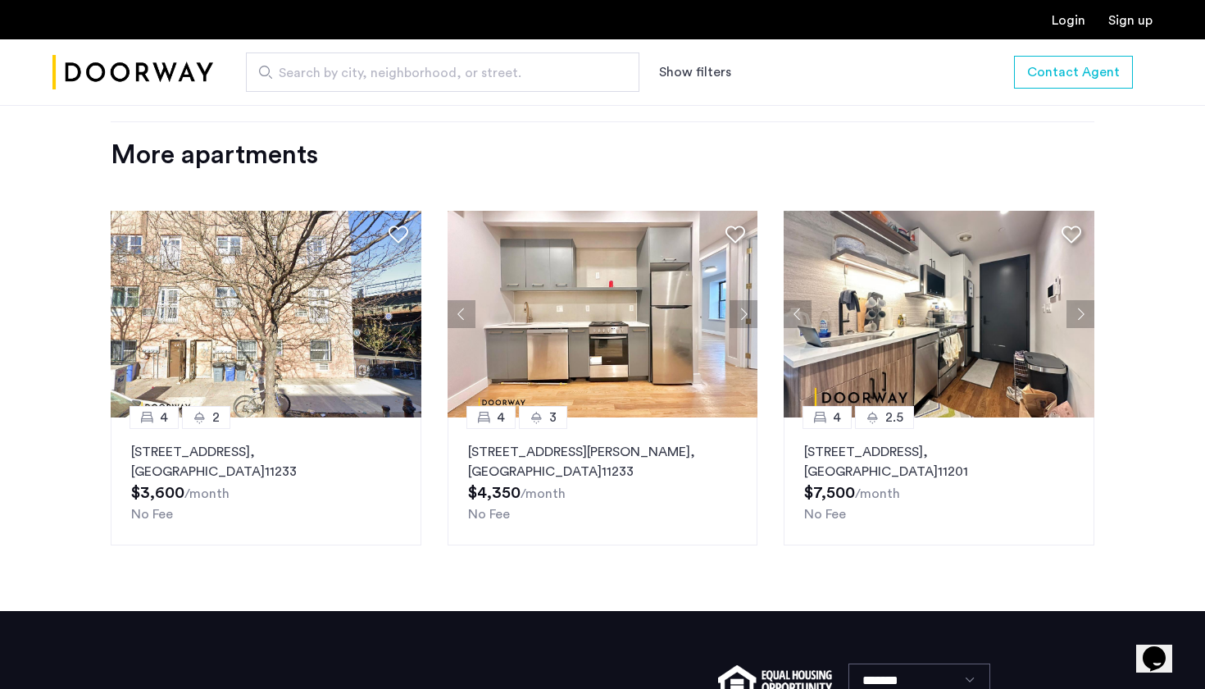
scroll to position [2212, 0]
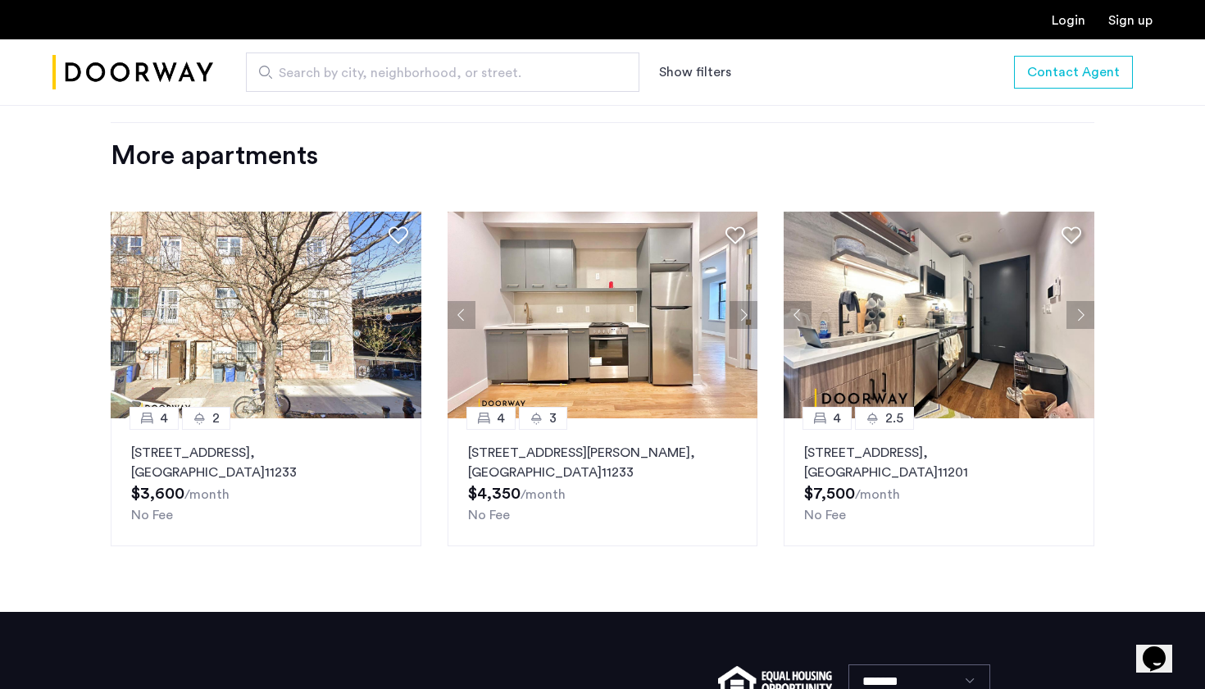
click at [1084, 301] on button "Next apartment" at bounding box center [1081, 315] width 28 height 28
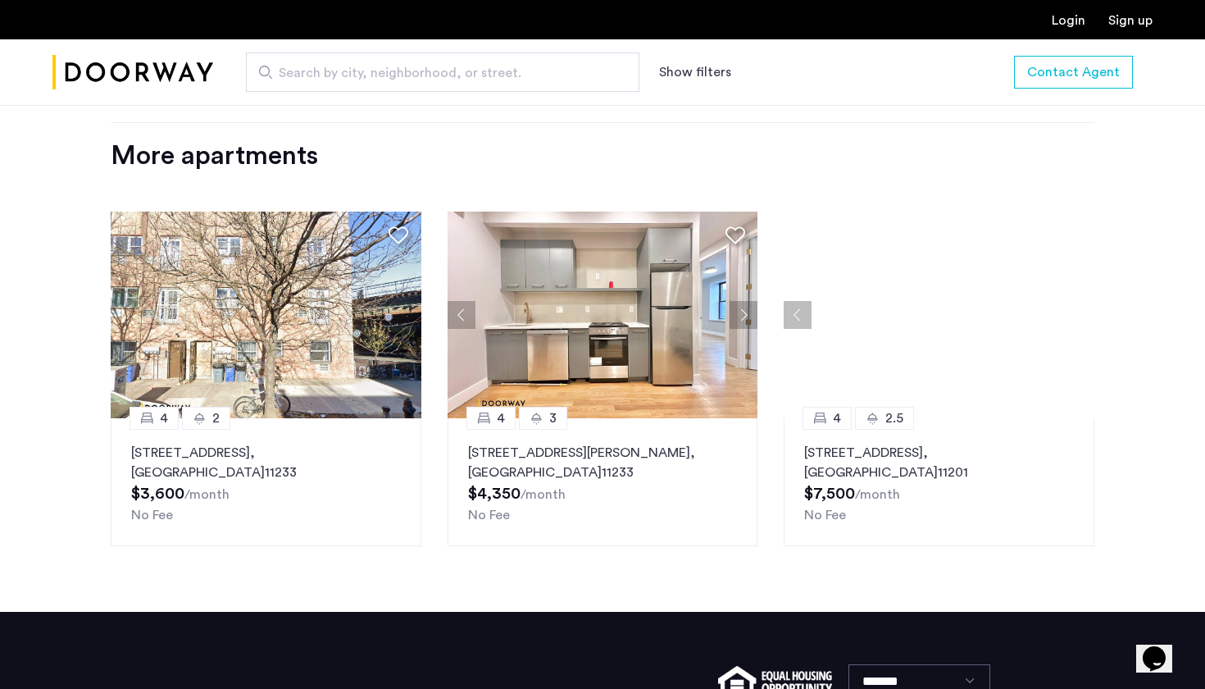
click at [1084, 276] on div at bounding box center [939, 315] width 311 height 207
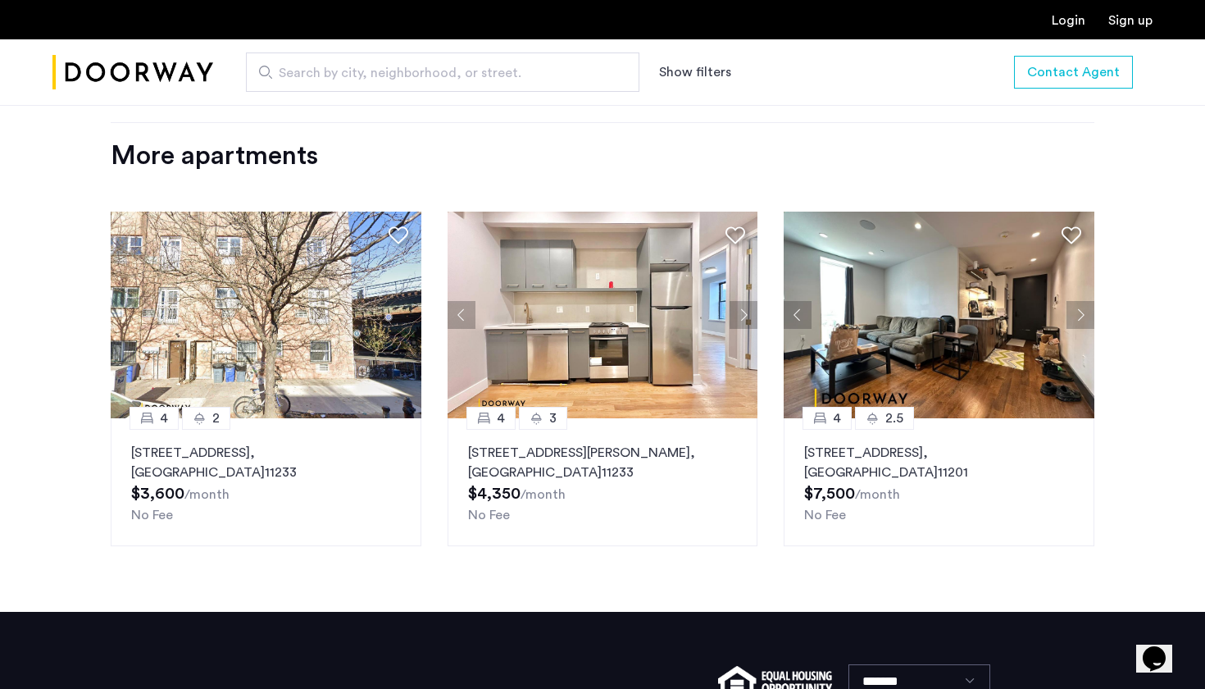
click at [1082, 301] on button "Next apartment" at bounding box center [1081, 315] width 28 height 28
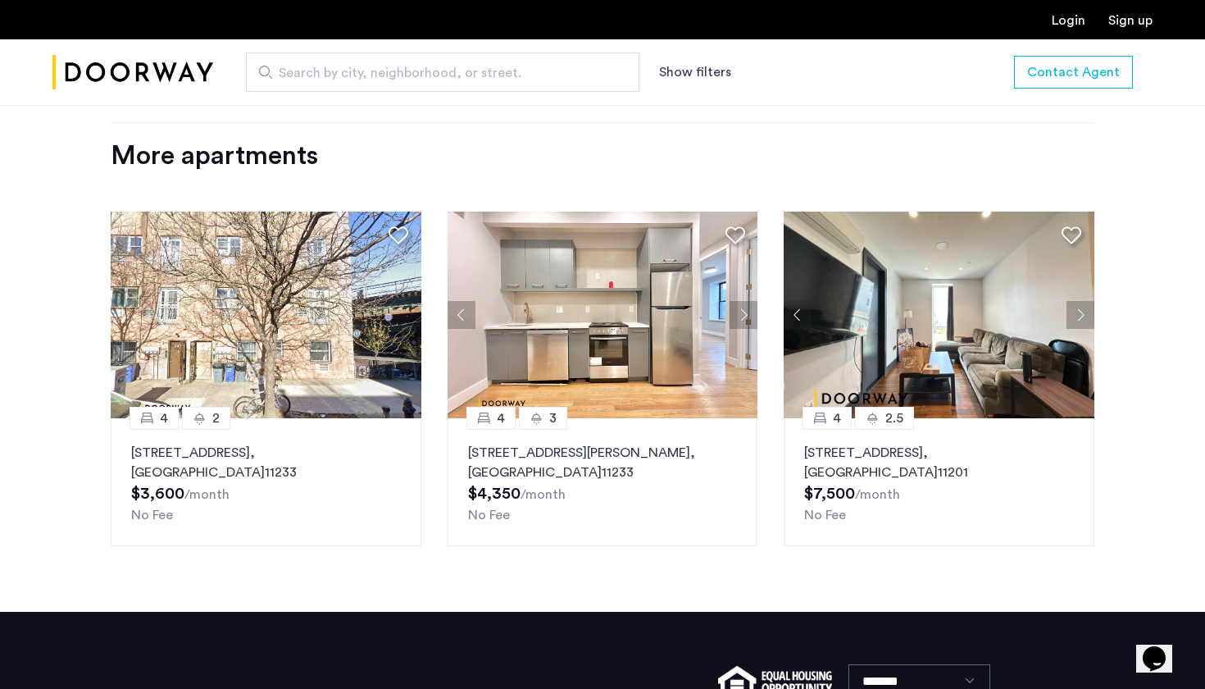
click at [1082, 301] on button "Next apartment" at bounding box center [1081, 315] width 28 height 28
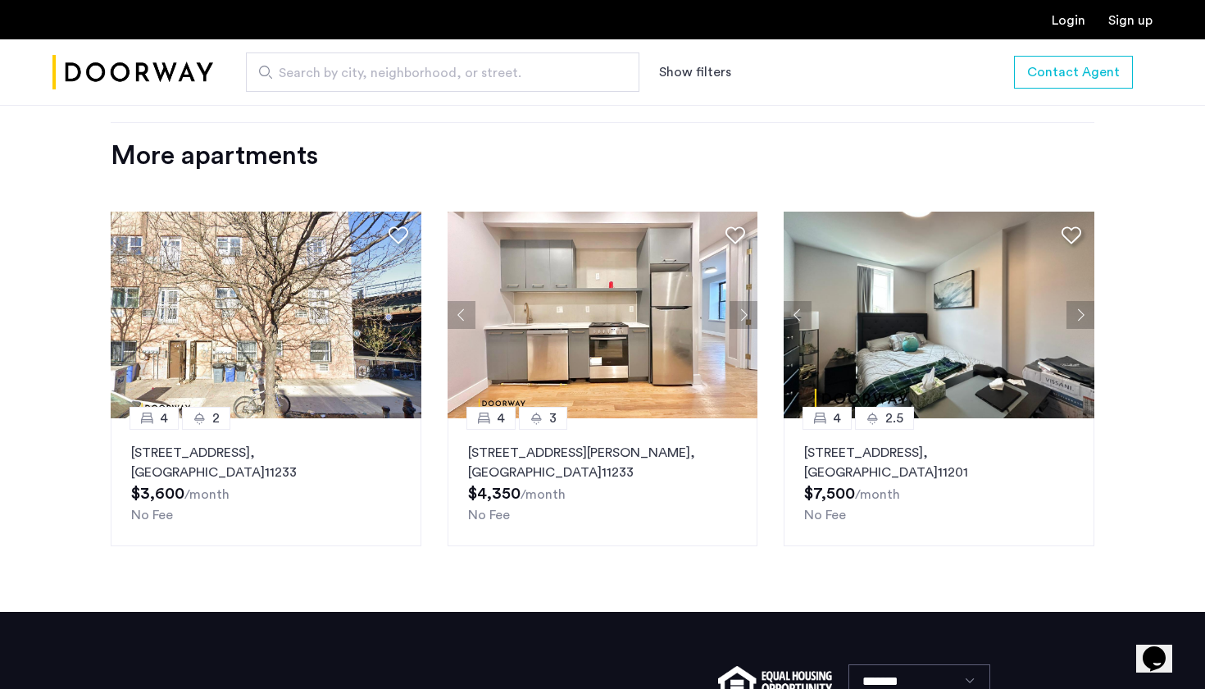
click at [1082, 301] on button "Next apartment" at bounding box center [1081, 315] width 28 height 28
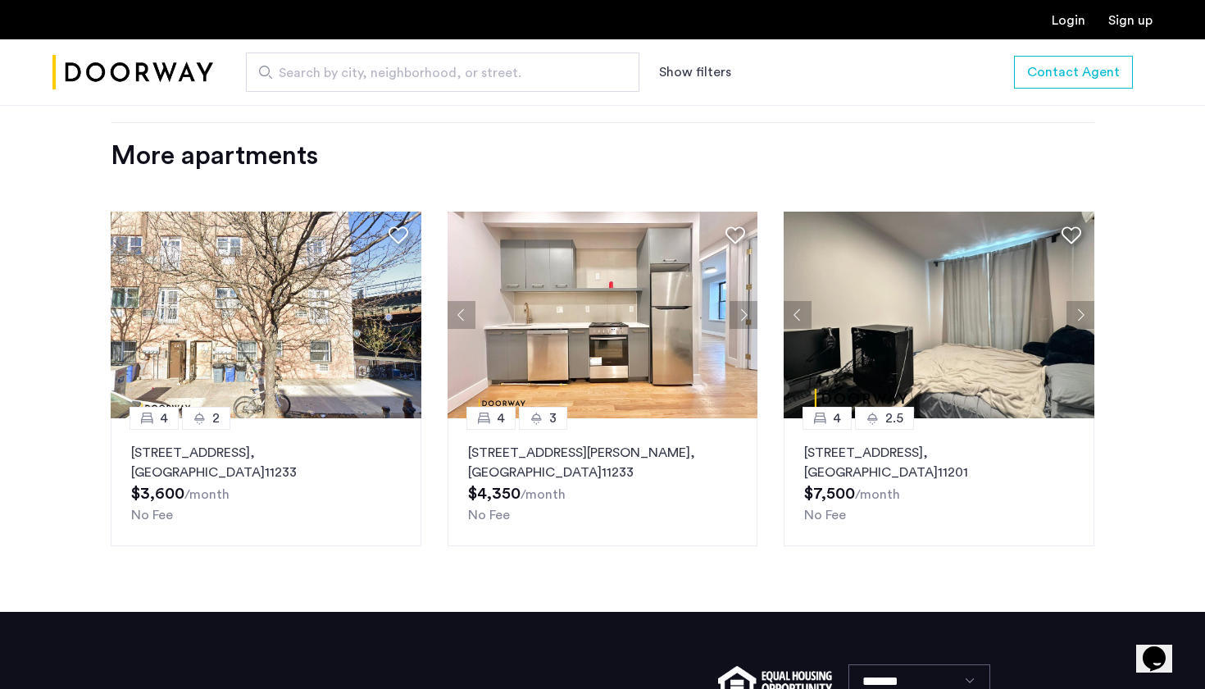
click at [1082, 301] on button "Next apartment" at bounding box center [1081, 315] width 28 height 28
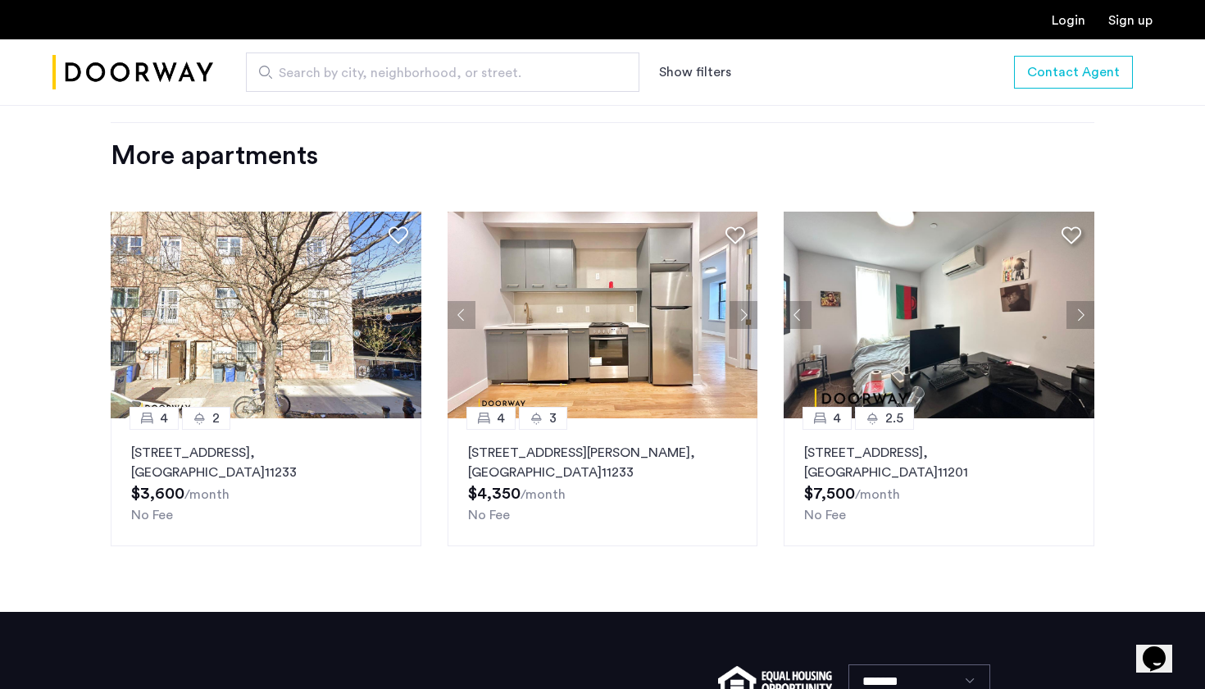
click at [357, 445] on div "275 Hull Street, Unit 2, Brooklyn , NY 11233 $3,600 /month No Fee" at bounding box center [266, 484] width 270 height 82
click at [356, 278] on img at bounding box center [266, 315] width 311 height 207
click at [304, 277] on img at bounding box center [266, 315] width 311 height 207
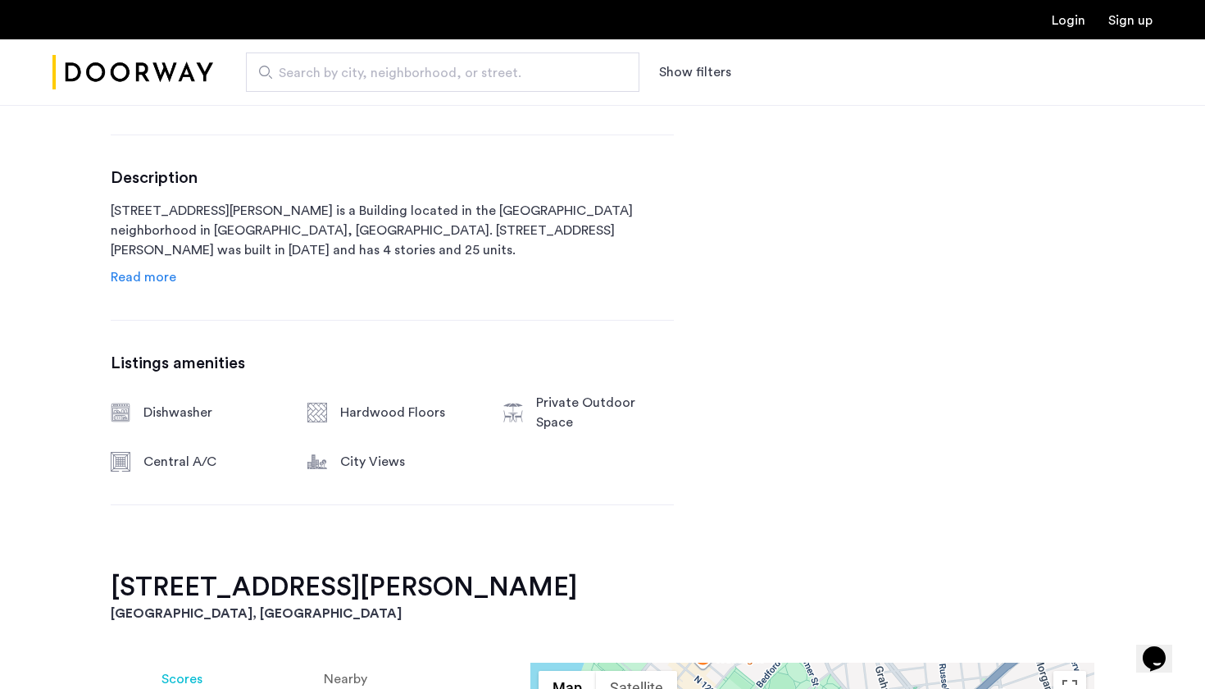
scroll to position [851, 0]
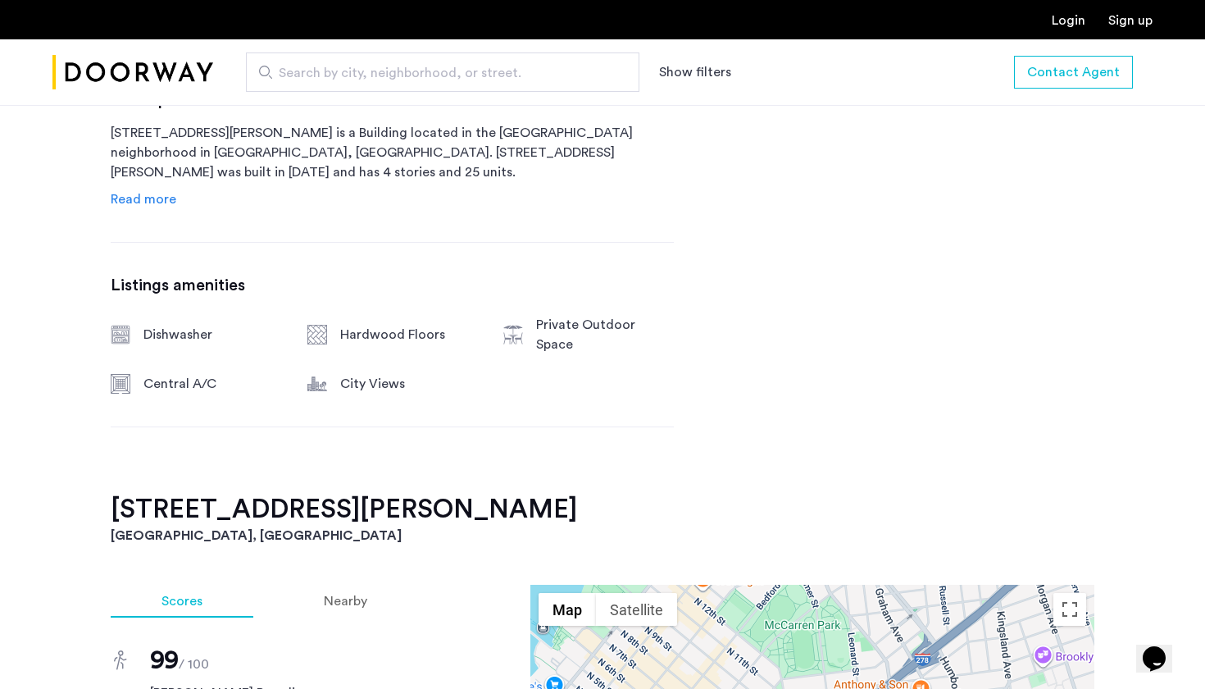
click at [137, 199] on span "Read more" at bounding box center [144, 199] width 66 height 13
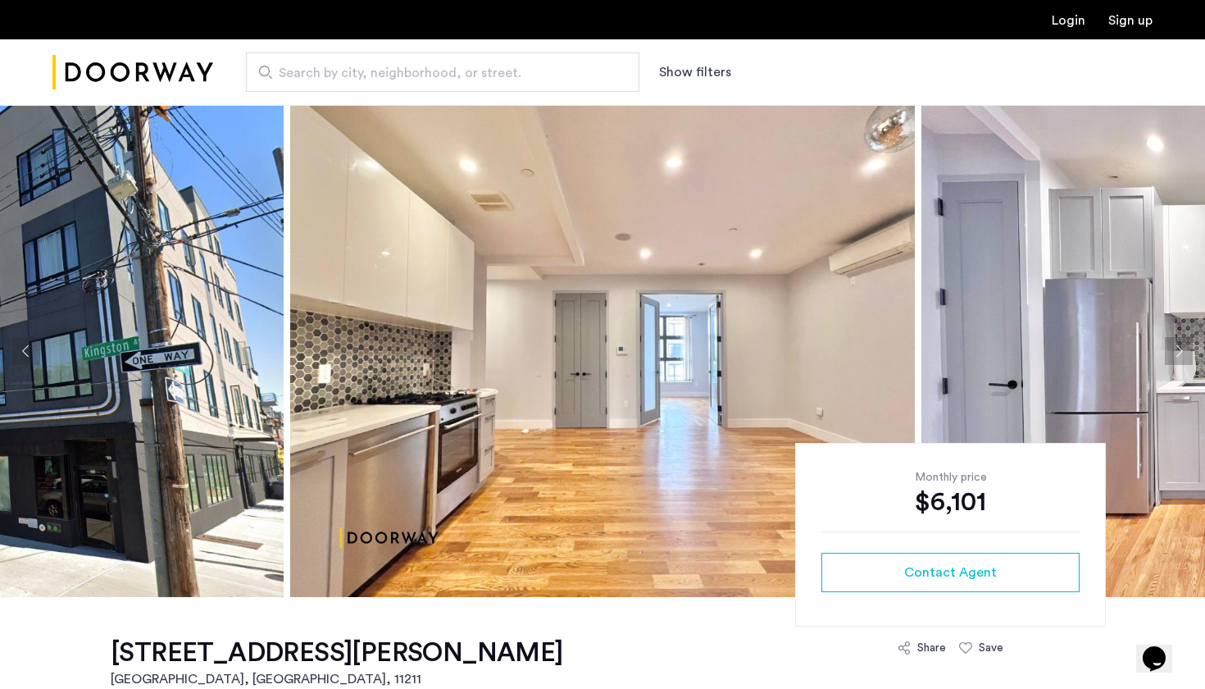
scroll to position [0, 0]
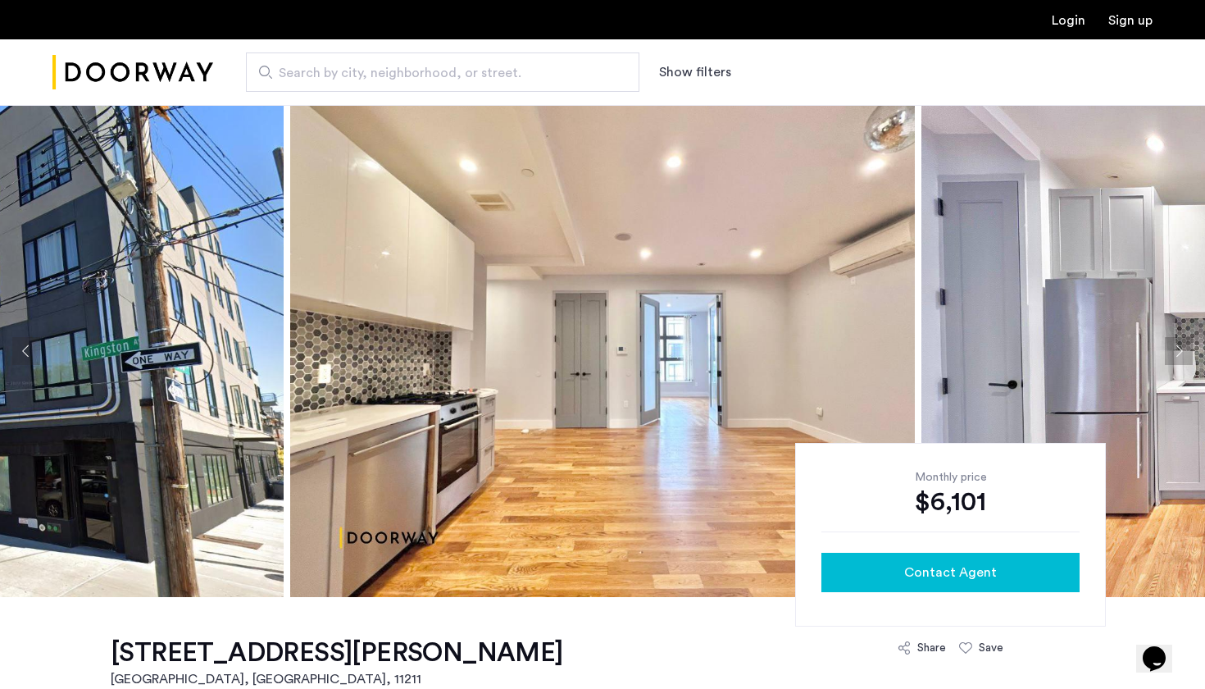
click at [972, 574] on span "Contact Agent" at bounding box center [950, 573] width 93 height 20
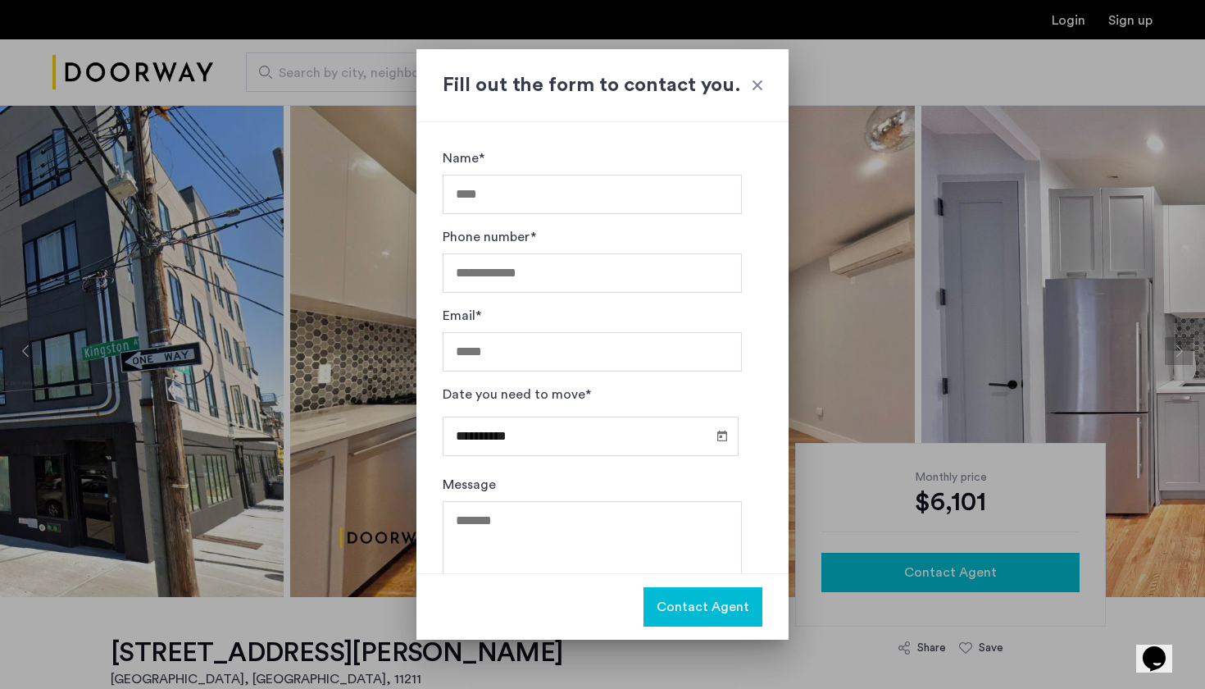
type input "*"
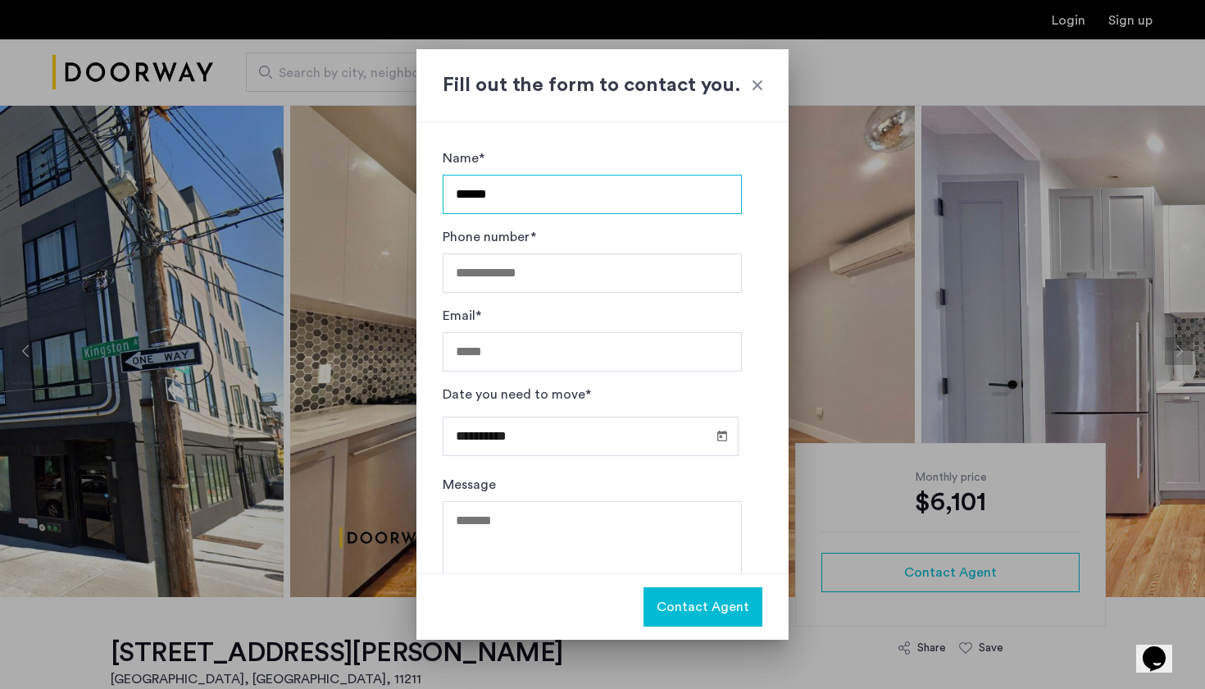
type input "**********"
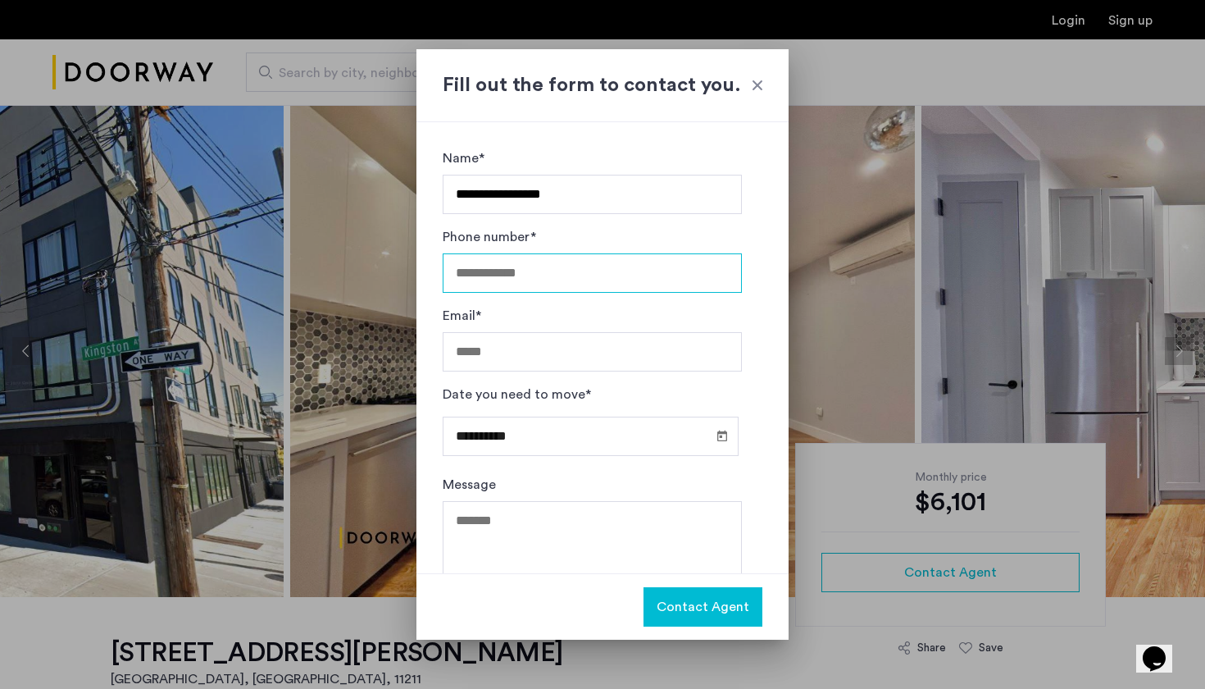
type input "**********"
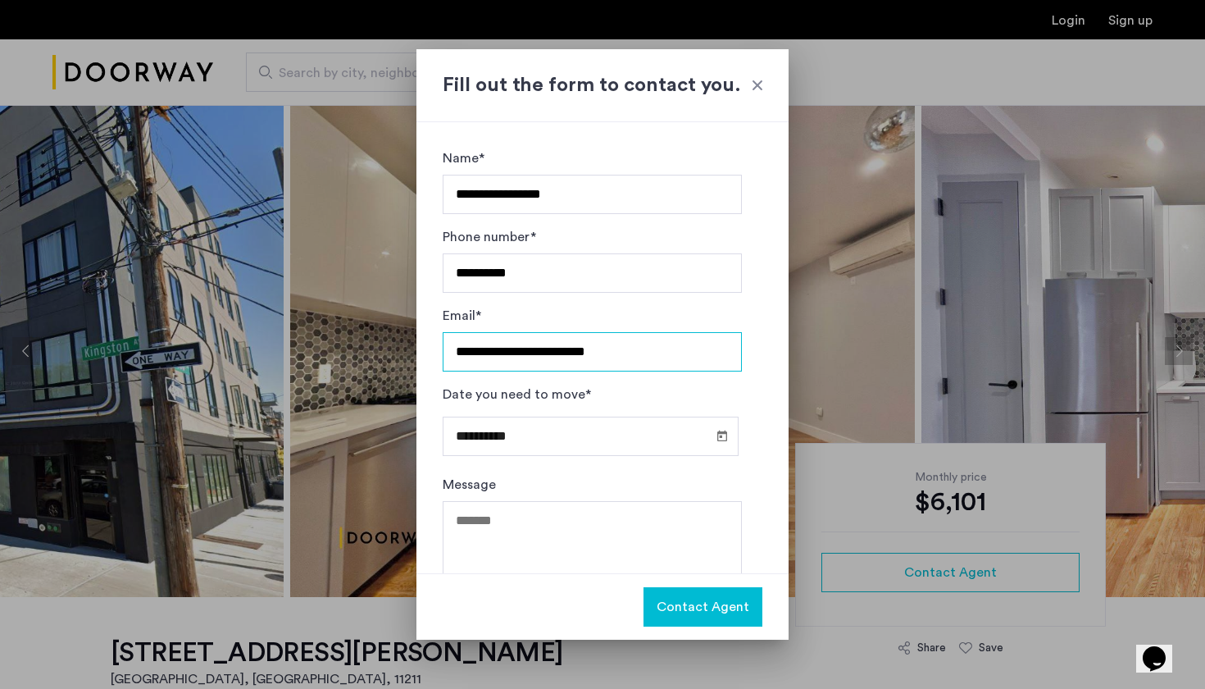
type input "**********"
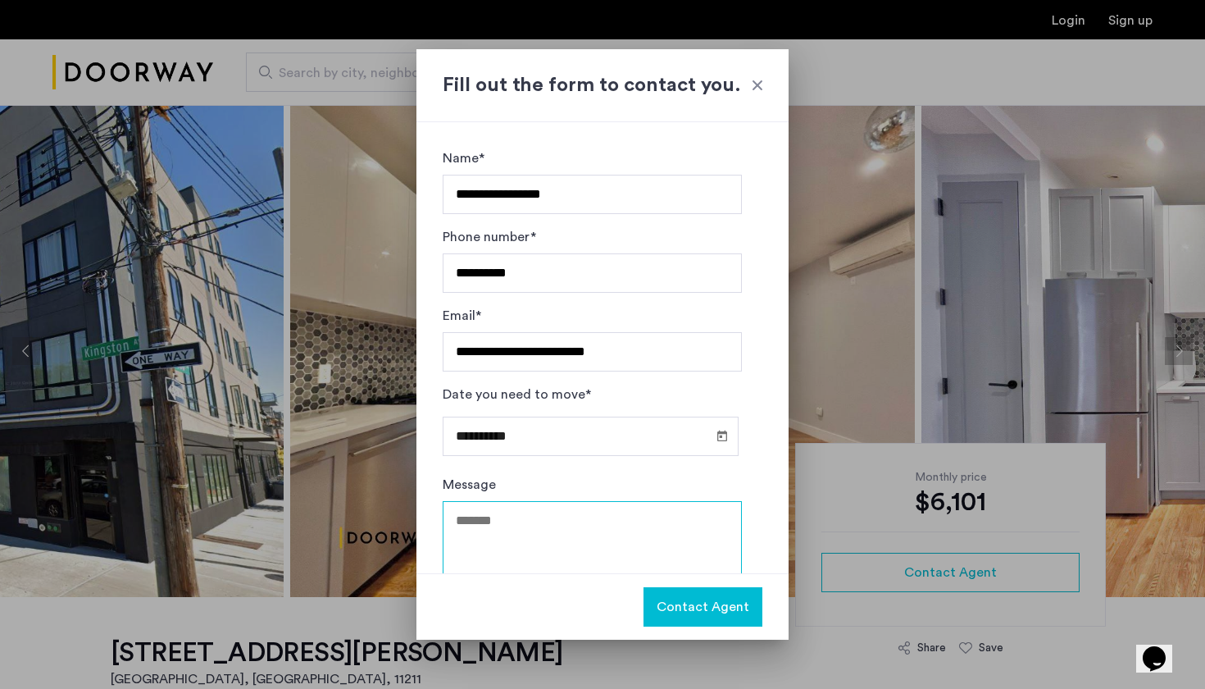
click at [559, 531] on textarea "Message" at bounding box center [592, 550] width 299 height 98
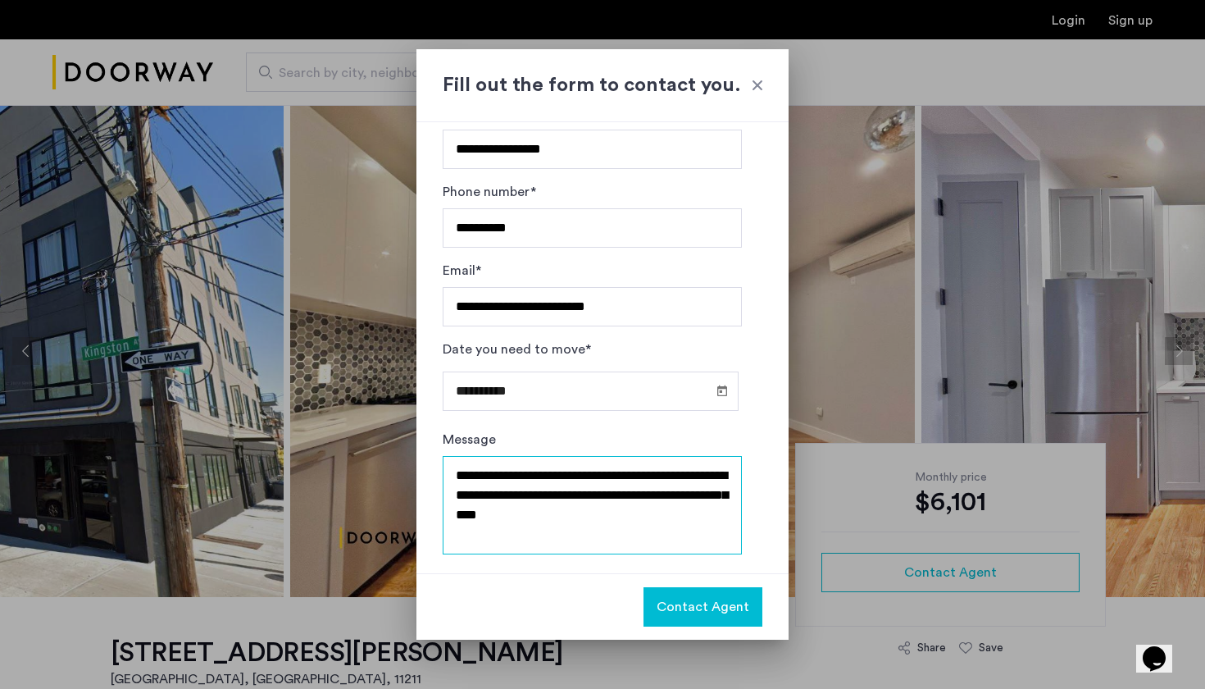
scroll to position [44, 0]
type textarea "**********"
click at [714, 395] on span "Open calendar" at bounding box center [722, 390] width 39 height 39
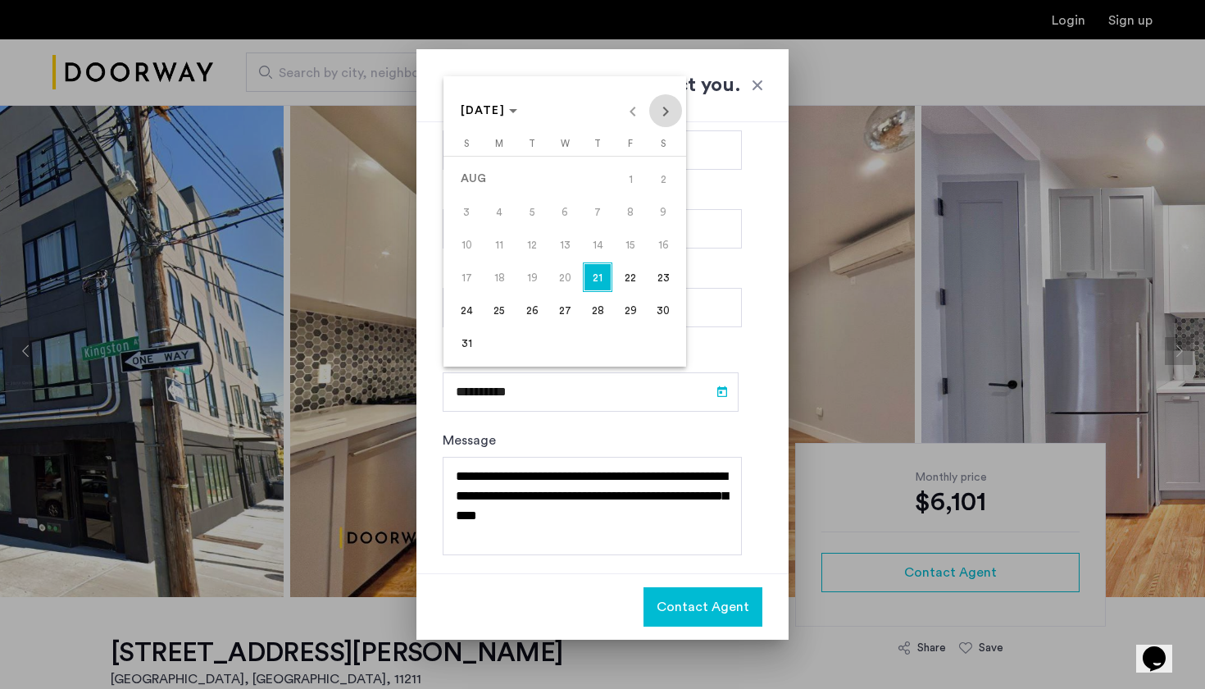
click at [667, 110] on span "Next month" at bounding box center [665, 110] width 33 height 33
click at [534, 346] on span "30" at bounding box center [532, 343] width 30 height 30
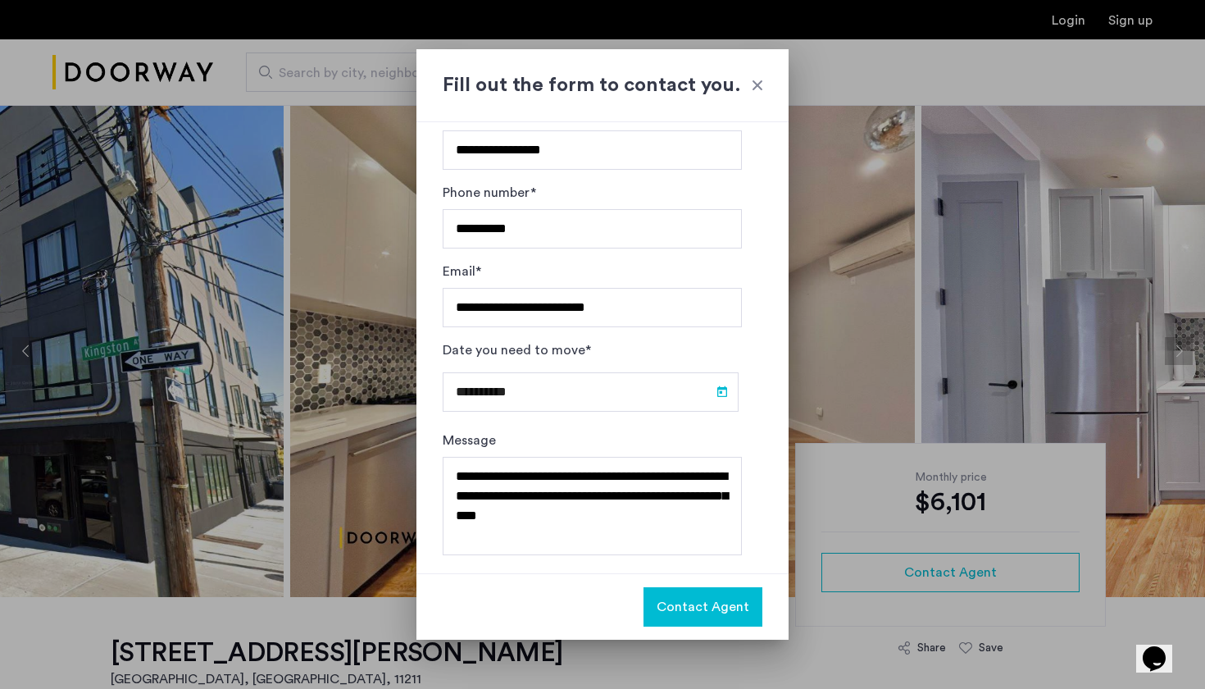
type input "**********"
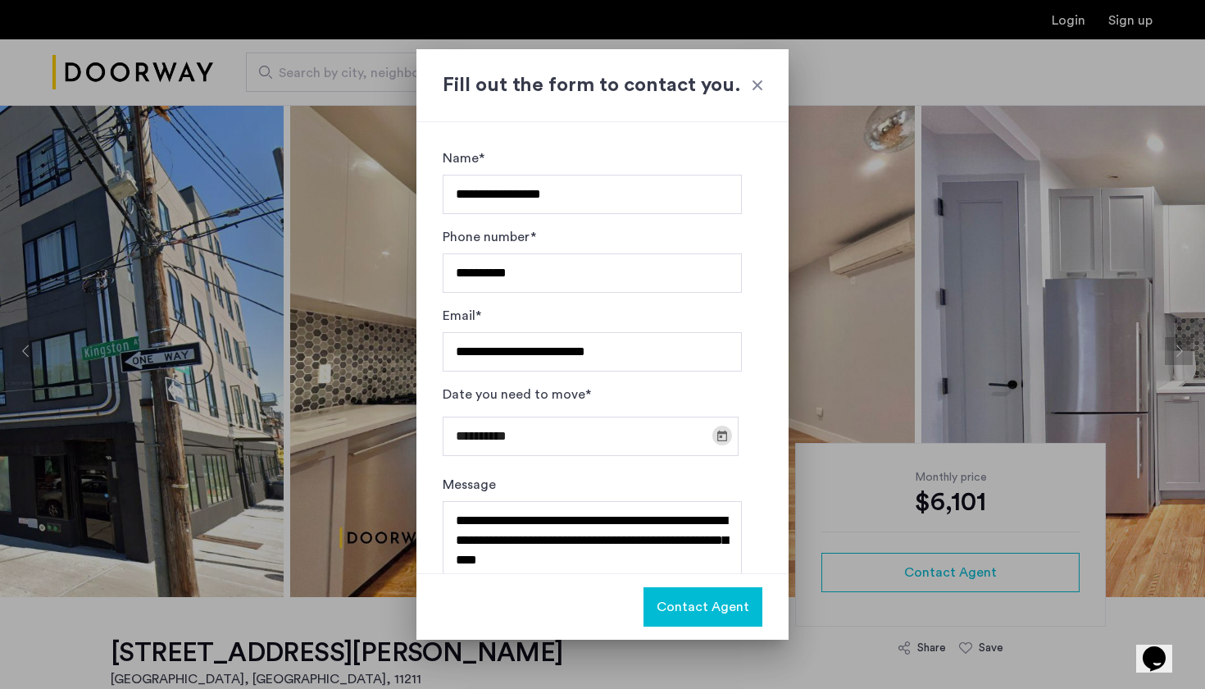
scroll to position [0, 0]
click at [707, 608] on span "Contact Agent" at bounding box center [703, 607] width 93 height 20
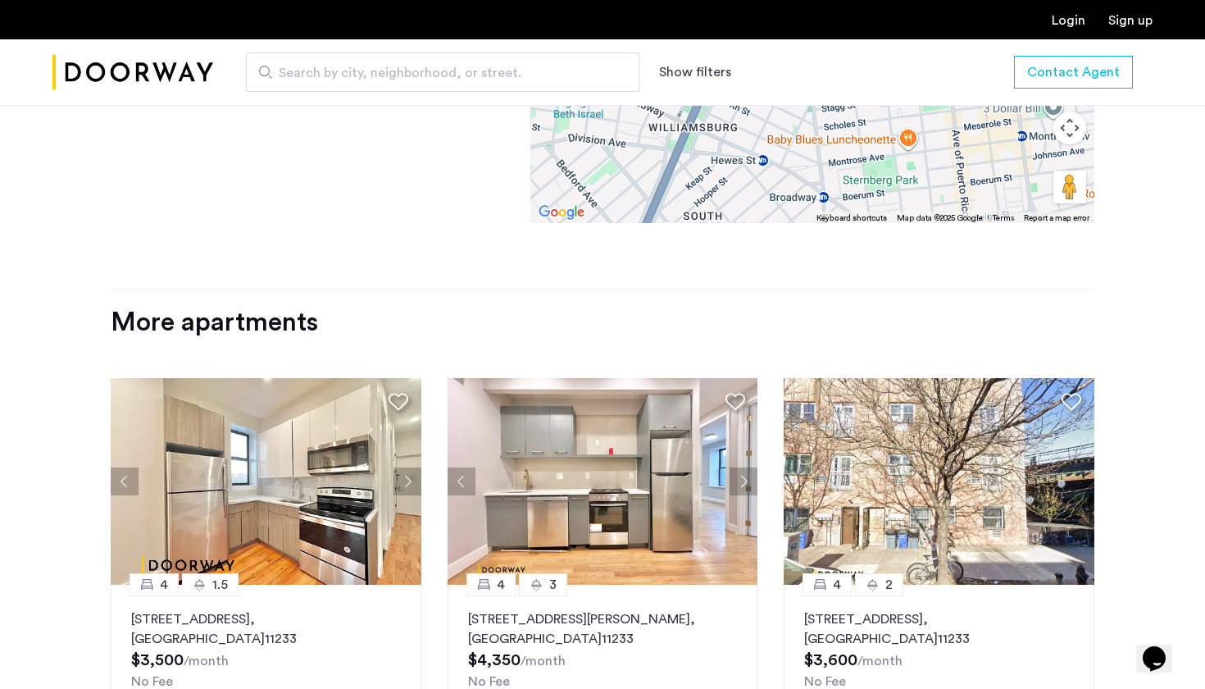
scroll to position [2260, 0]
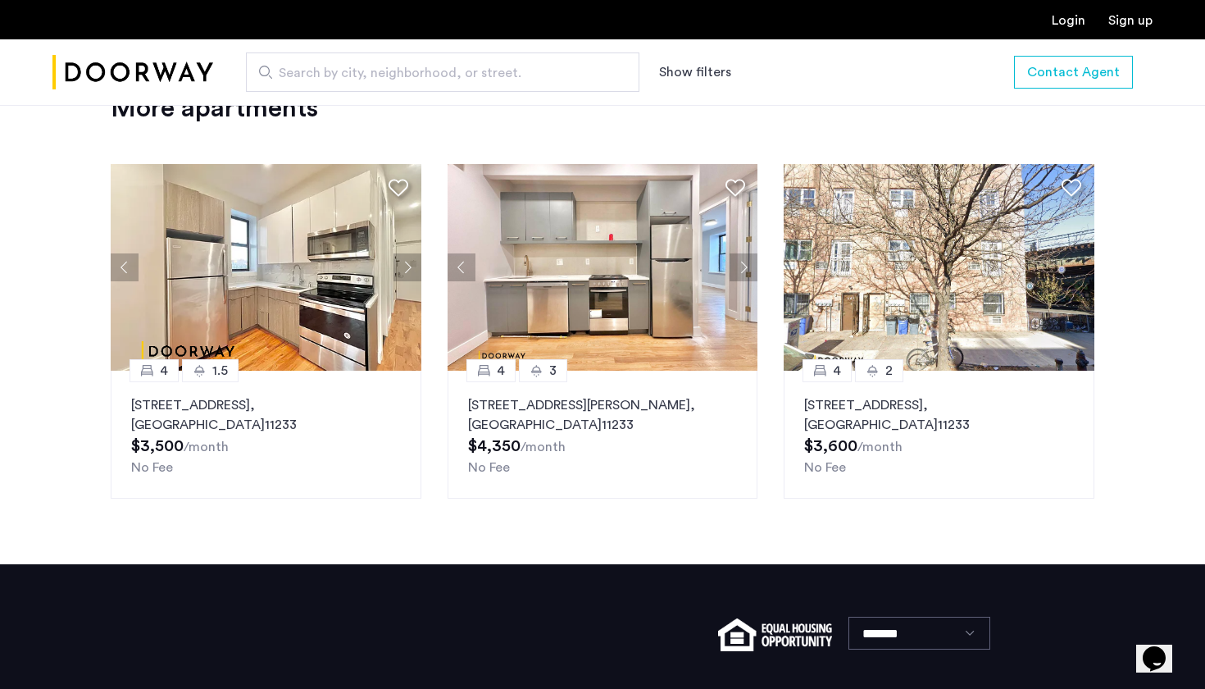
click at [736, 253] on button "Next apartment" at bounding box center [744, 267] width 28 height 28
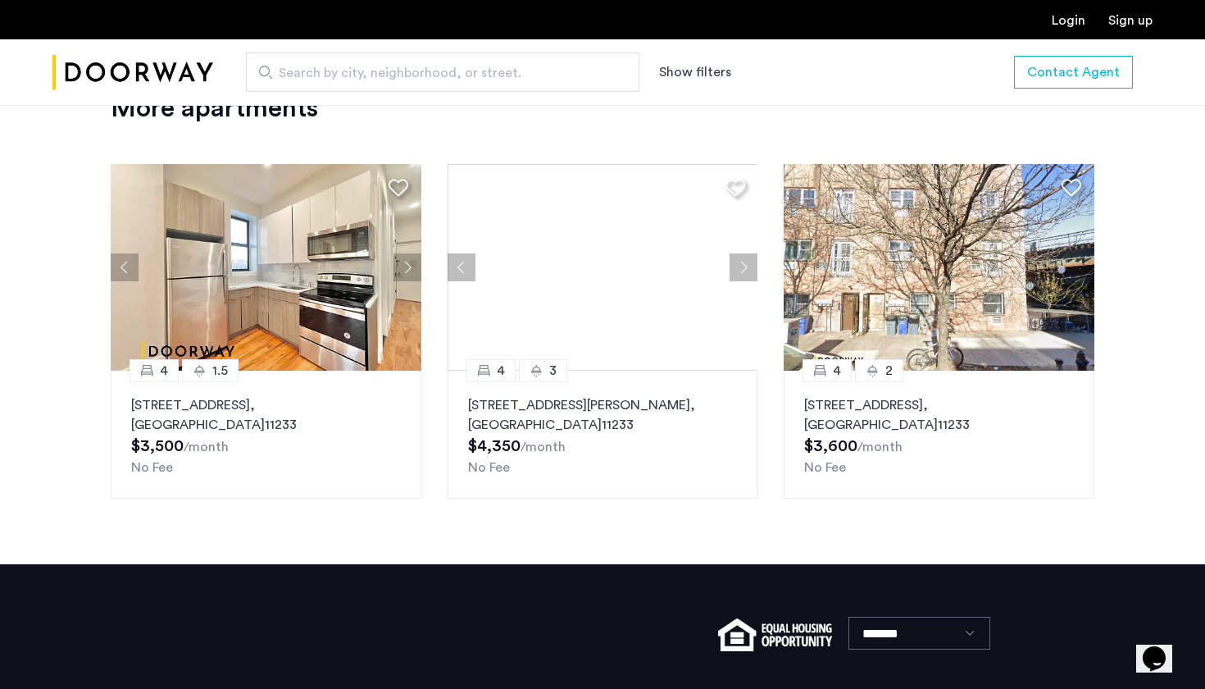
click at [743, 253] on button "Next apartment" at bounding box center [744, 267] width 28 height 28
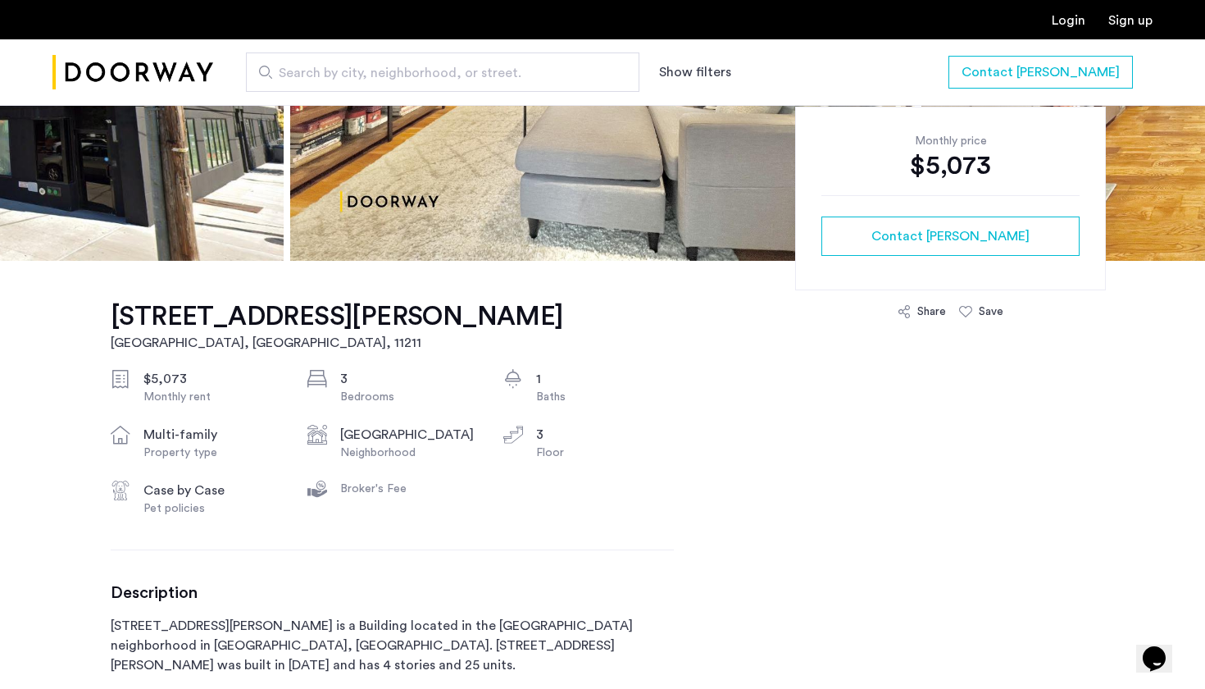
scroll to position [739, 0]
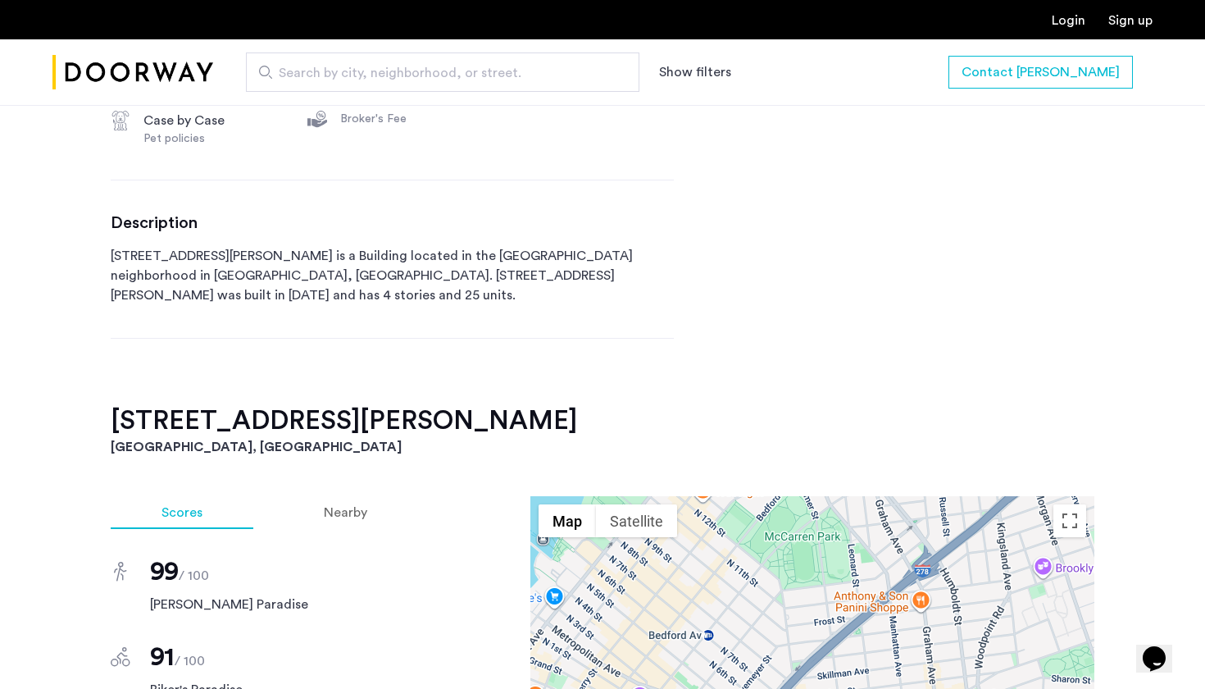
click at [447, 239] on div "Description [STREET_ADDRESS][PERSON_NAME] is a Building located in the [GEOGRAP…" at bounding box center [392, 259] width 563 height 92
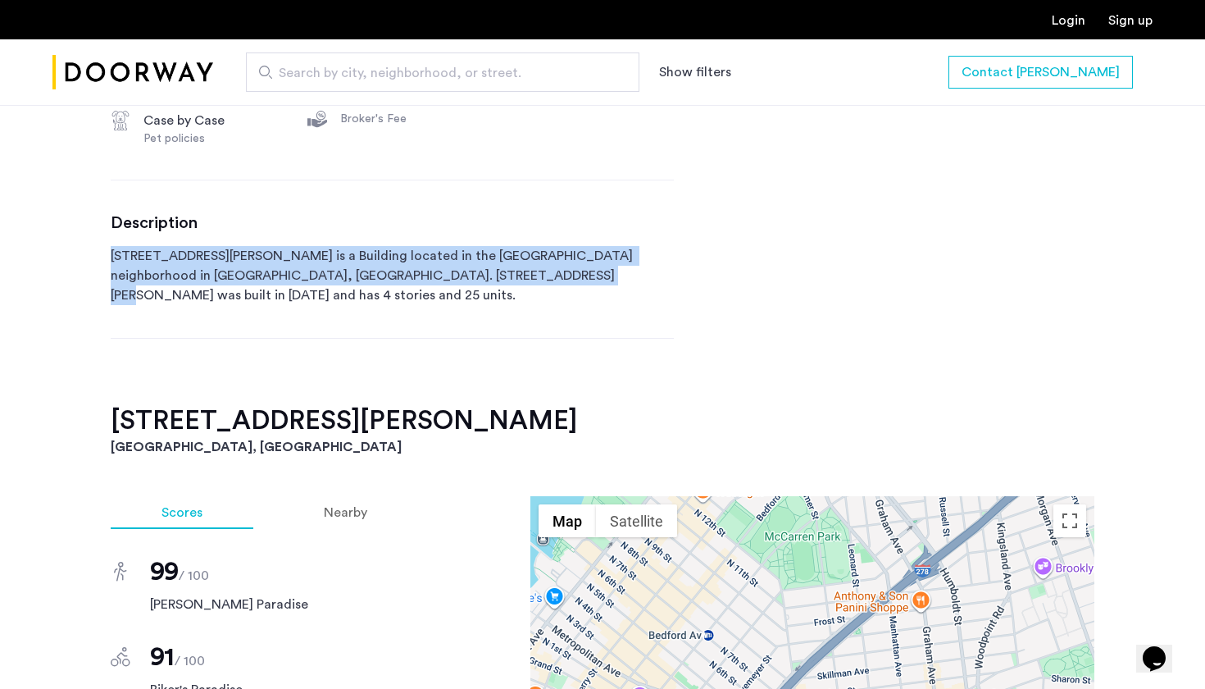
drag, startPoint x: 458, startPoint y: 273, endPoint x: 235, endPoint y: 240, distance: 226.3
click at [235, 240] on div "Description [STREET_ADDRESS][PERSON_NAME] is a Building located in the [GEOGRAP…" at bounding box center [392, 259] width 563 height 92
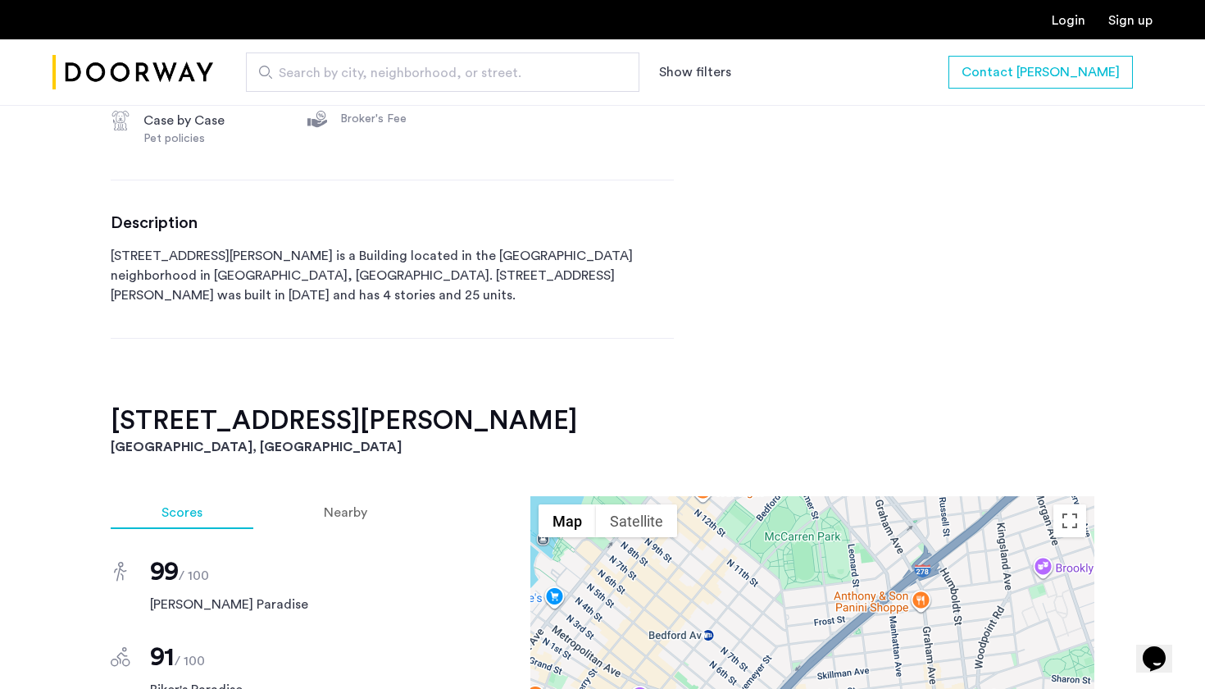
click at [490, 301] on div "[STREET_ADDRESS][PERSON_NAME] $5,073 Monthly rent 3 Bedrooms 1 Baths multi-fami…" at bounding box center [392, 131] width 563 height 546
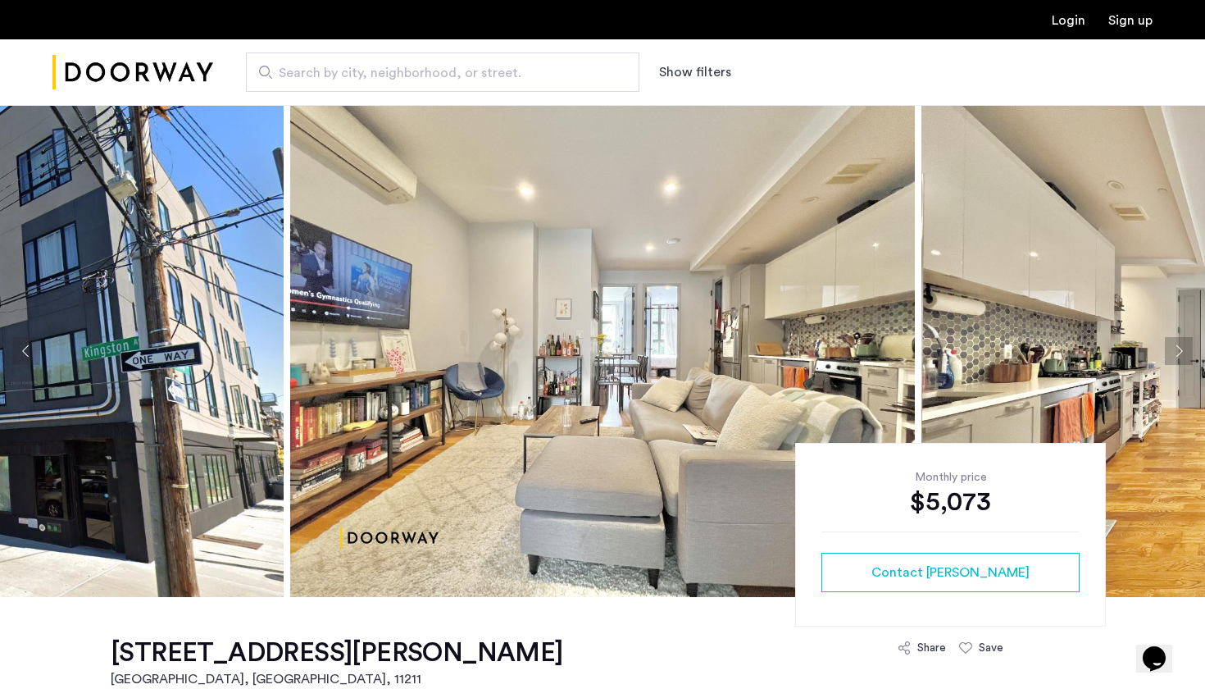
scroll to position [0, 0]
click at [896, 521] on div "Monthly price $5,073 Contact [PERSON_NAME]" at bounding box center [950, 535] width 311 height 184
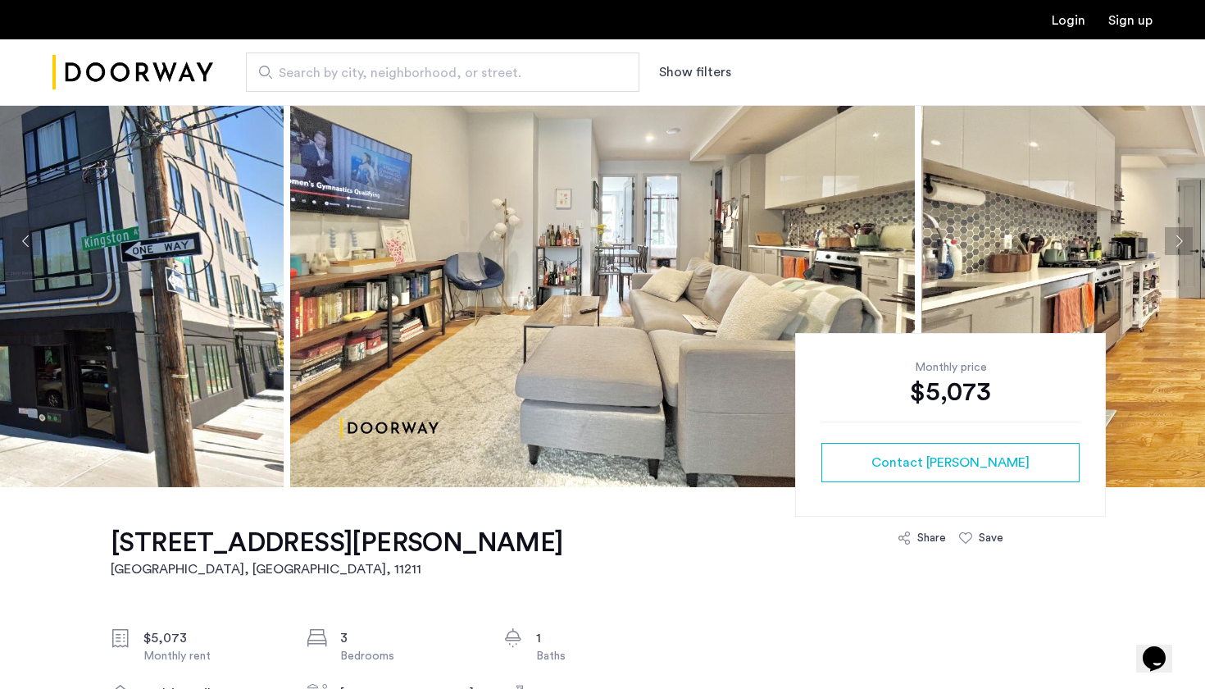
scroll to position [110, 0]
click at [1173, 243] on button "Next apartment" at bounding box center [1179, 241] width 28 height 28
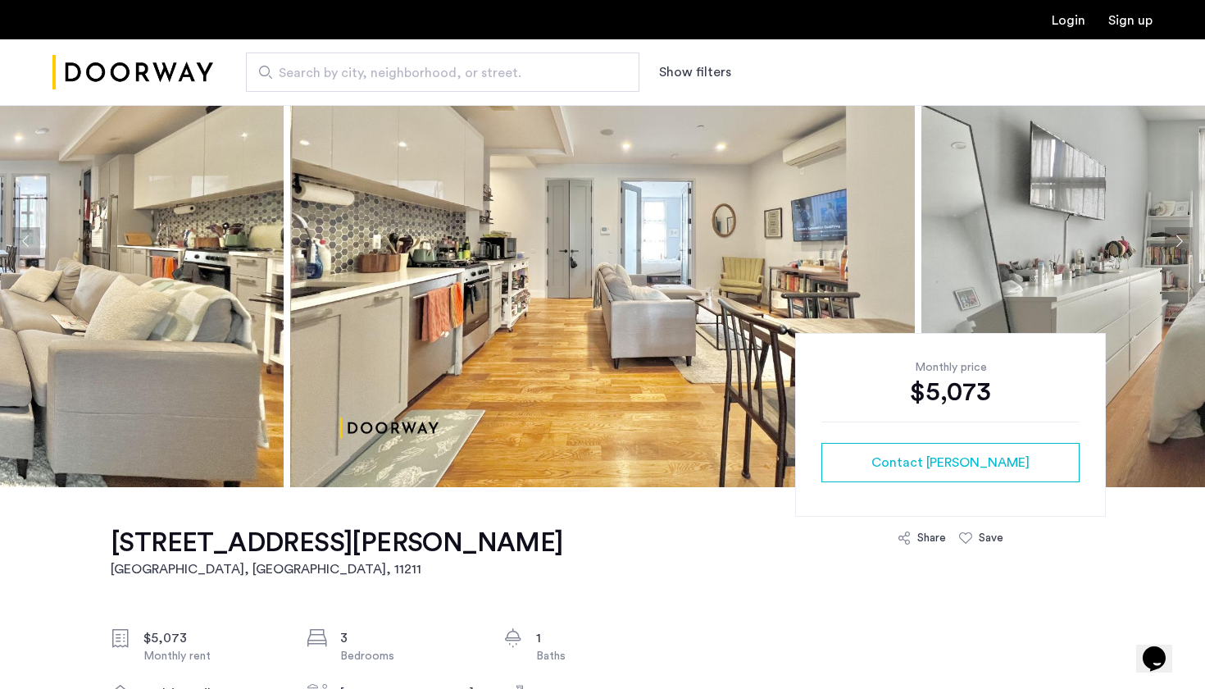
click at [1173, 243] on button "Next apartment" at bounding box center [1179, 241] width 28 height 28
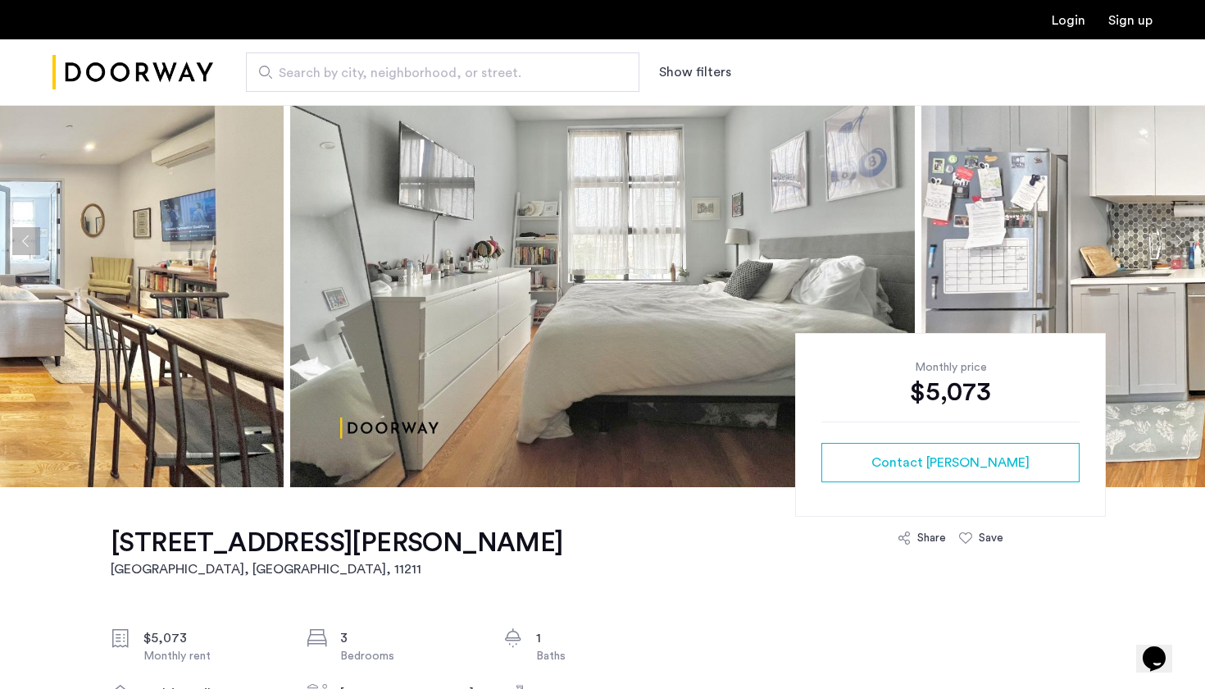
click at [1173, 243] on button "Next apartment" at bounding box center [1179, 241] width 28 height 28
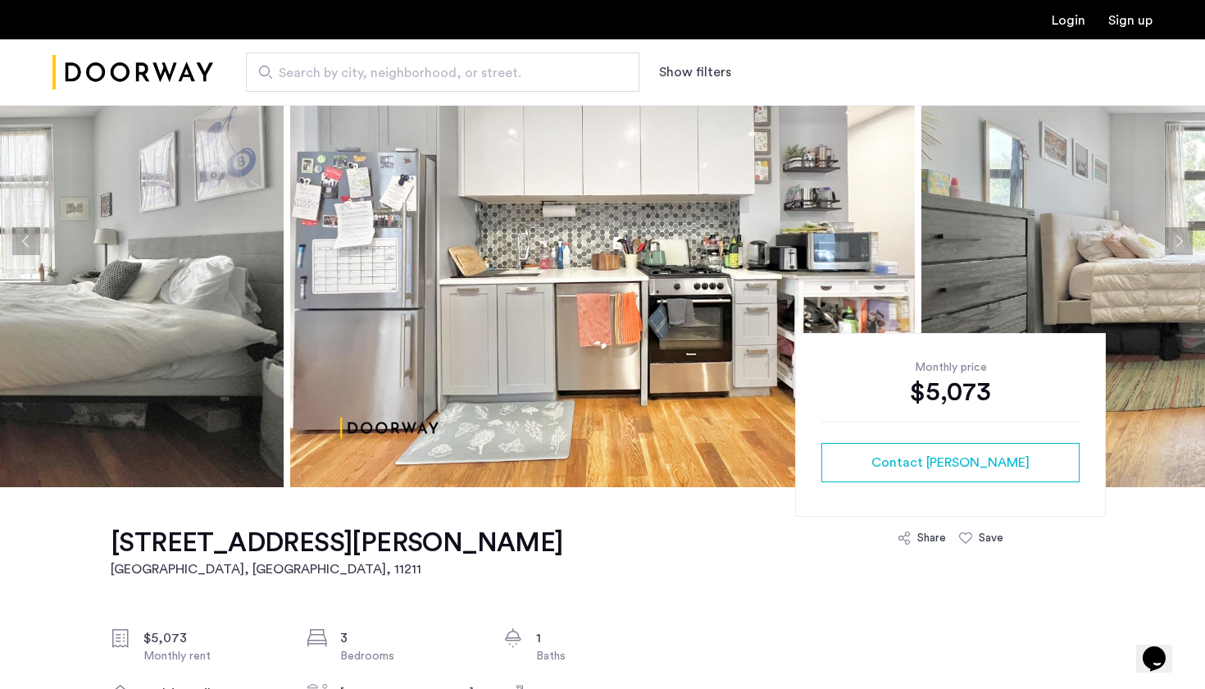
click at [1173, 243] on button "Next apartment" at bounding box center [1179, 241] width 28 height 28
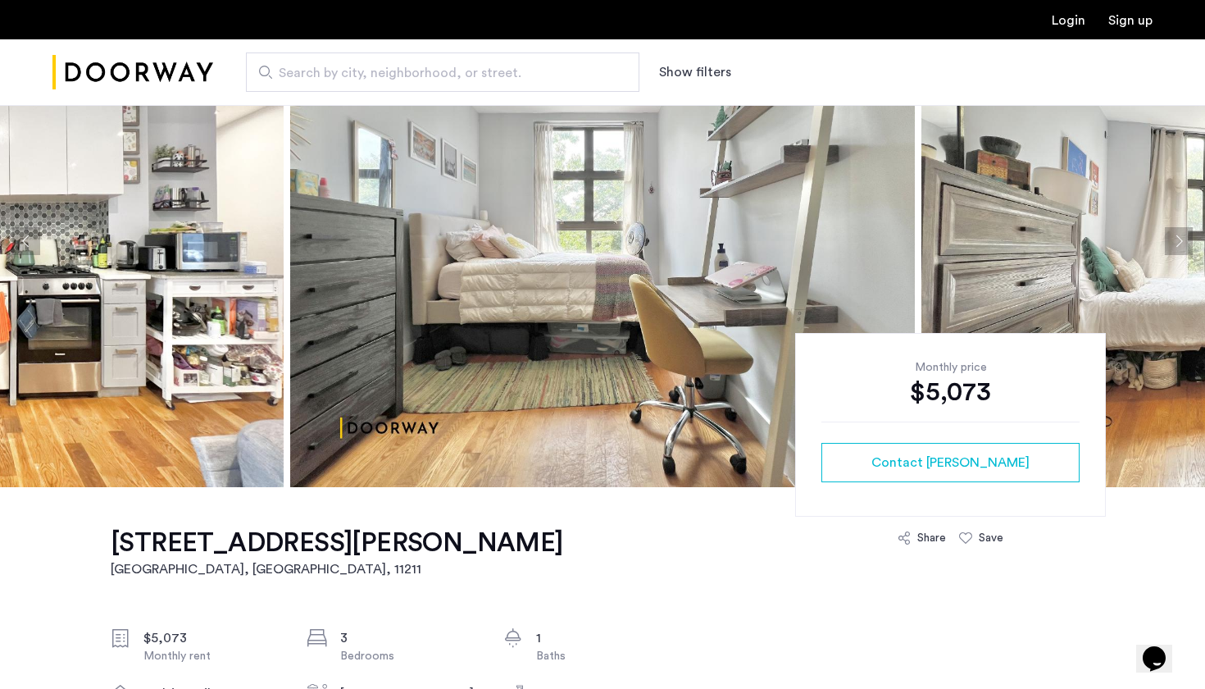
click at [1173, 243] on button "Next apartment" at bounding box center [1179, 241] width 28 height 28
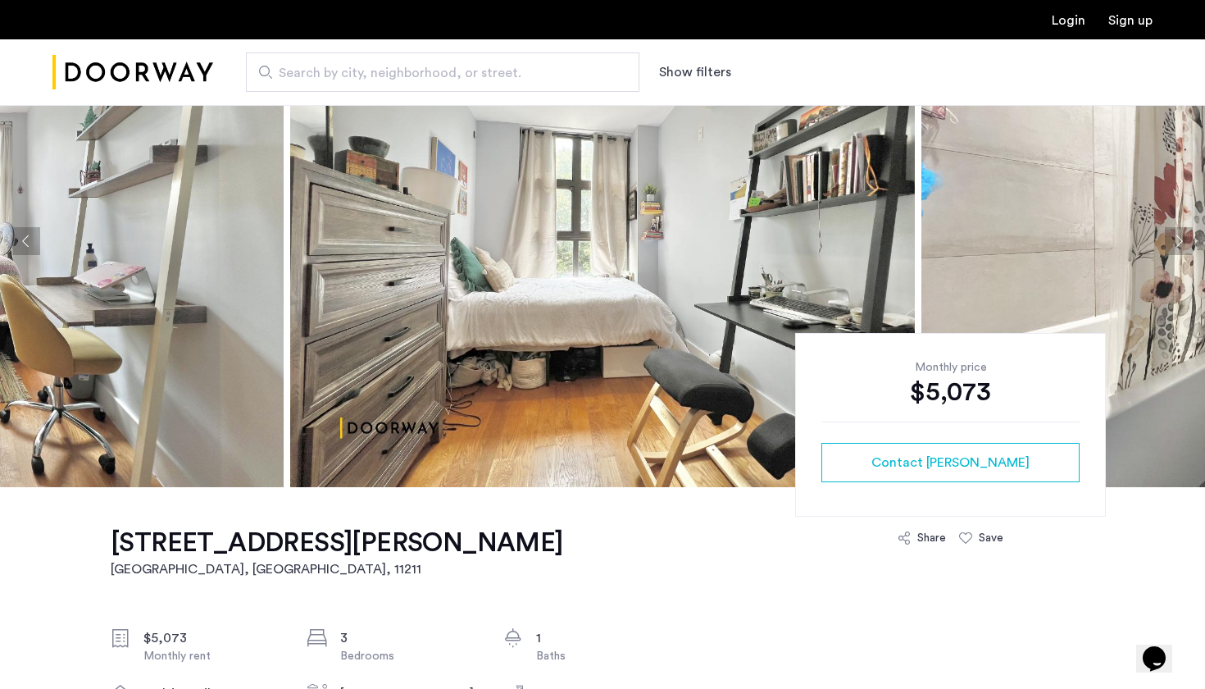
click at [1173, 243] on button "Next apartment" at bounding box center [1179, 241] width 28 height 28
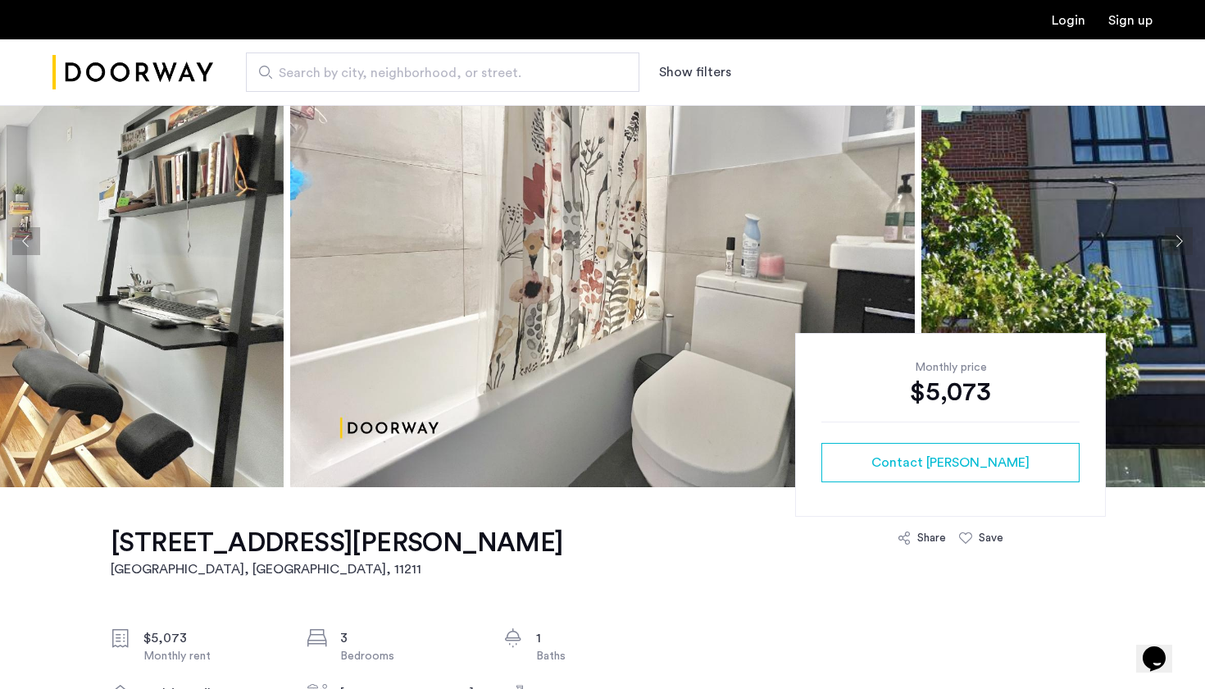
click at [1173, 243] on button "Next apartment" at bounding box center [1179, 241] width 28 height 28
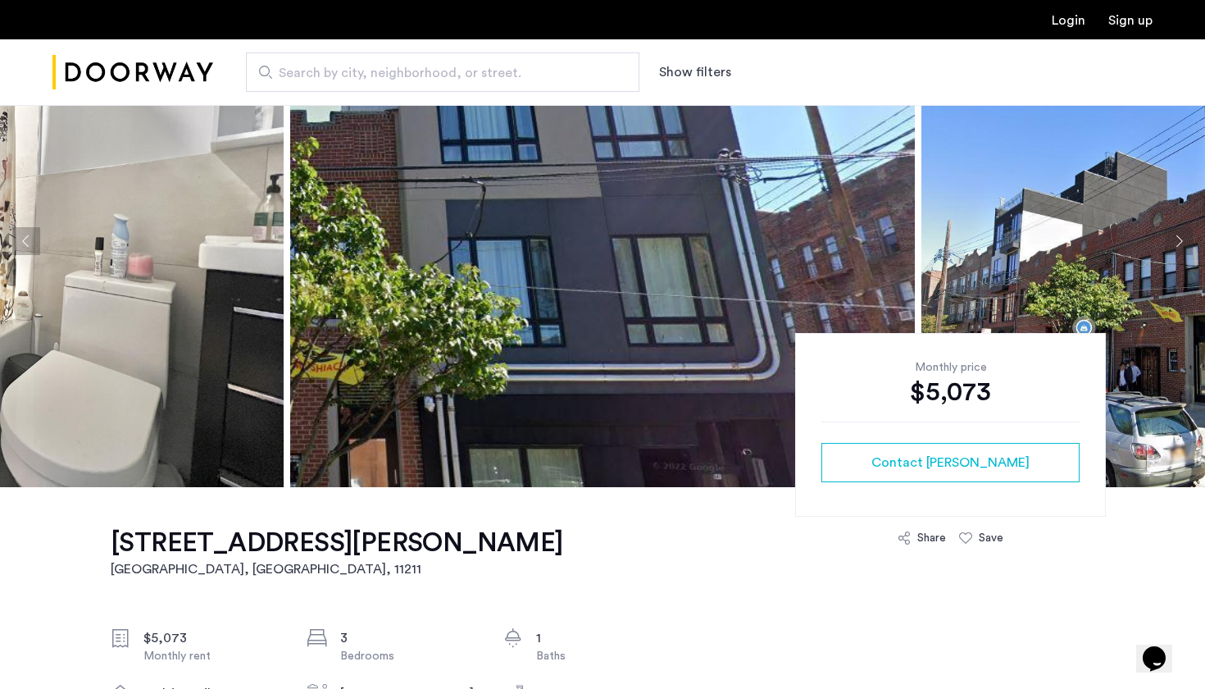
click at [1173, 243] on button "Next apartment" at bounding box center [1179, 241] width 28 height 28
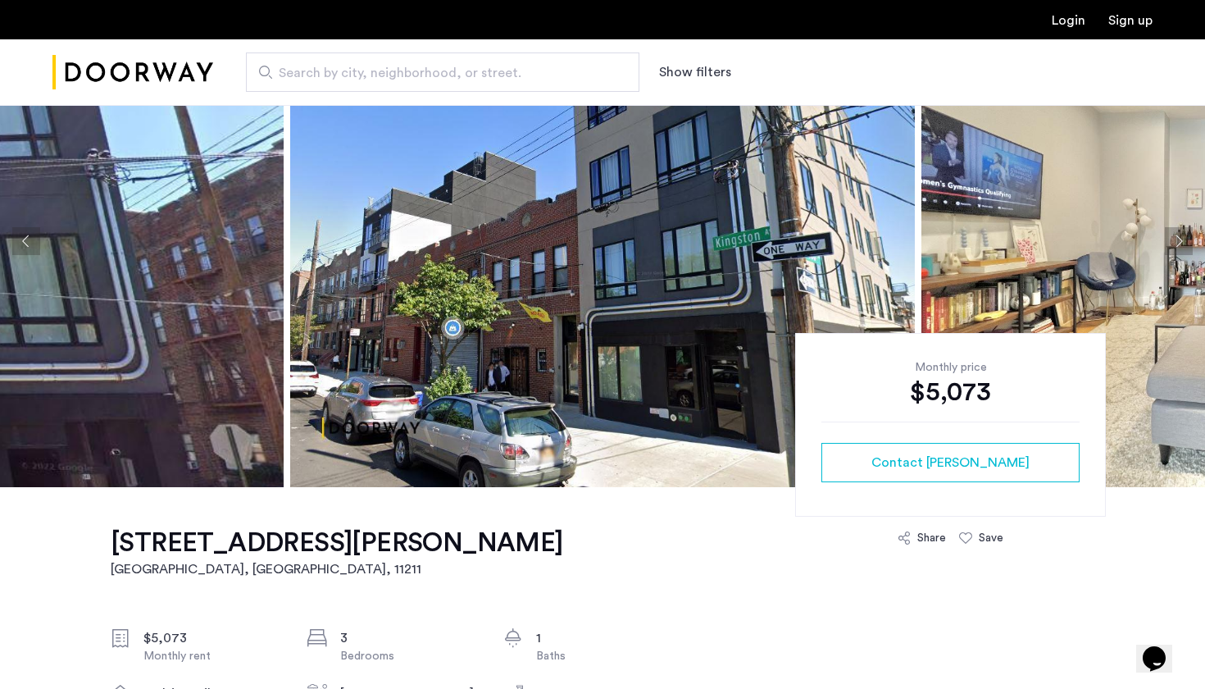
click at [1173, 243] on button "Next apartment" at bounding box center [1179, 241] width 28 height 28
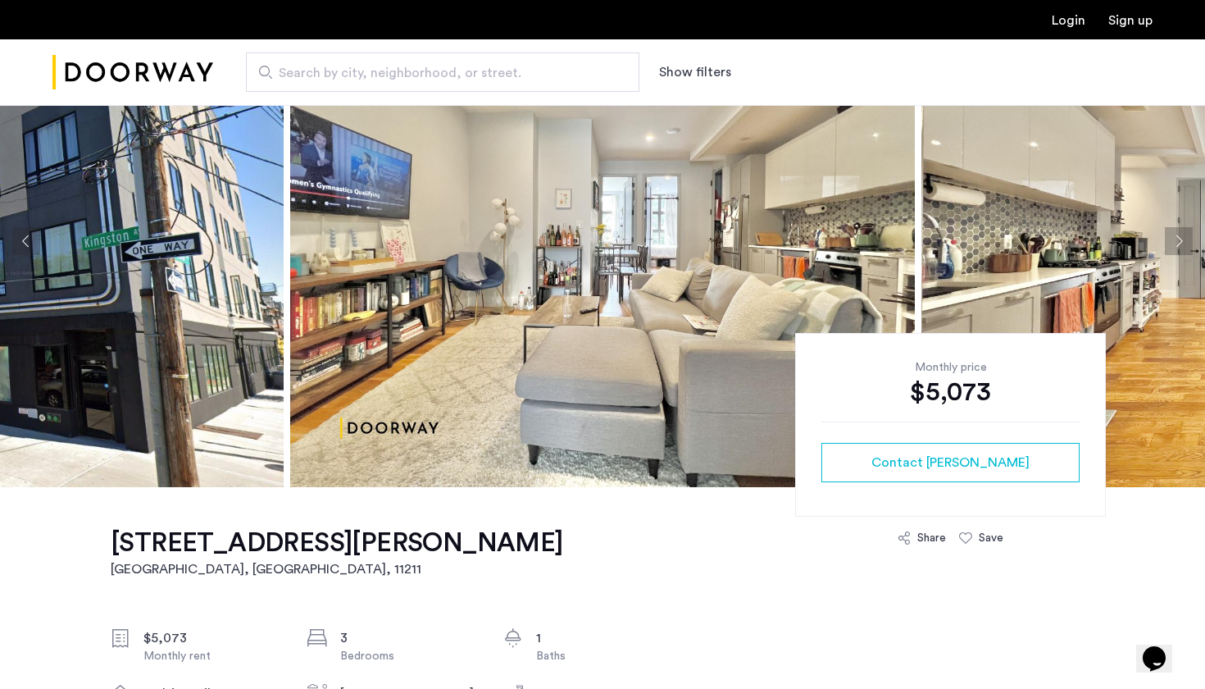
click at [1173, 243] on button "Next apartment" at bounding box center [1179, 241] width 28 height 28
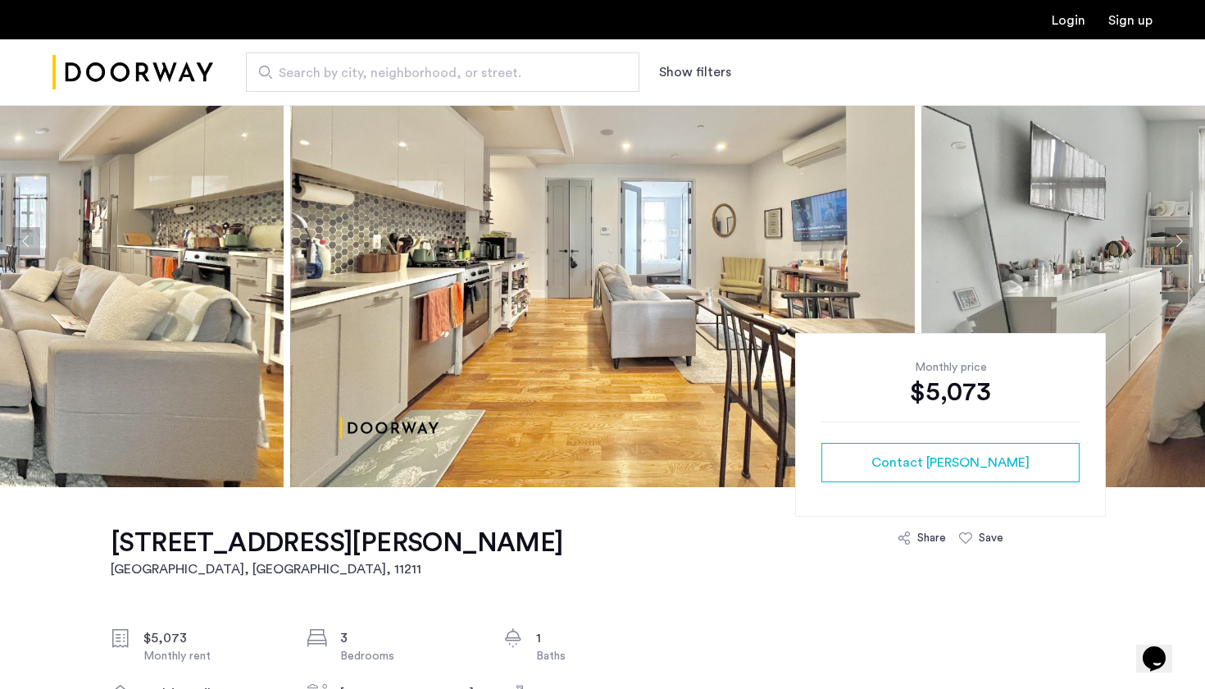
click at [1173, 243] on button "Next apartment" at bounding box center [1179, 241] width 28 height 28
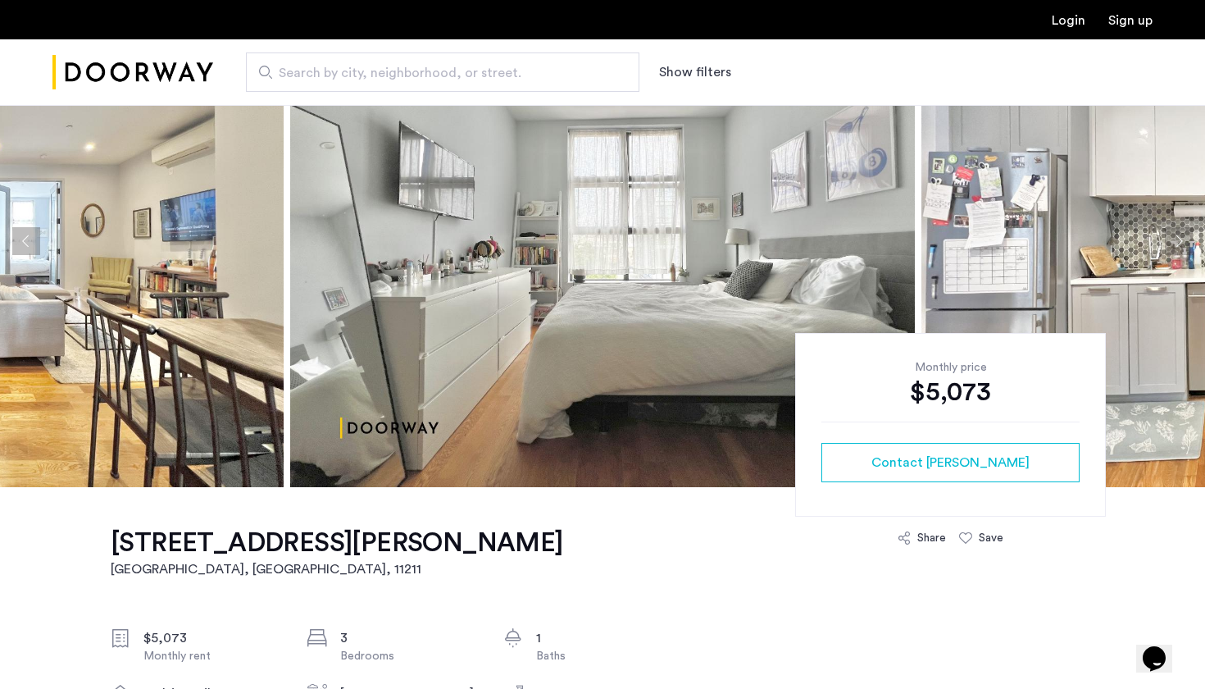
click at [1173, 243] on button "Next apartment" at bounding box center [1179, 241] width 28 height 28
click at [1173, 241] on button "Next apartment" at bounding box center [1179, 241] width 28 height 28
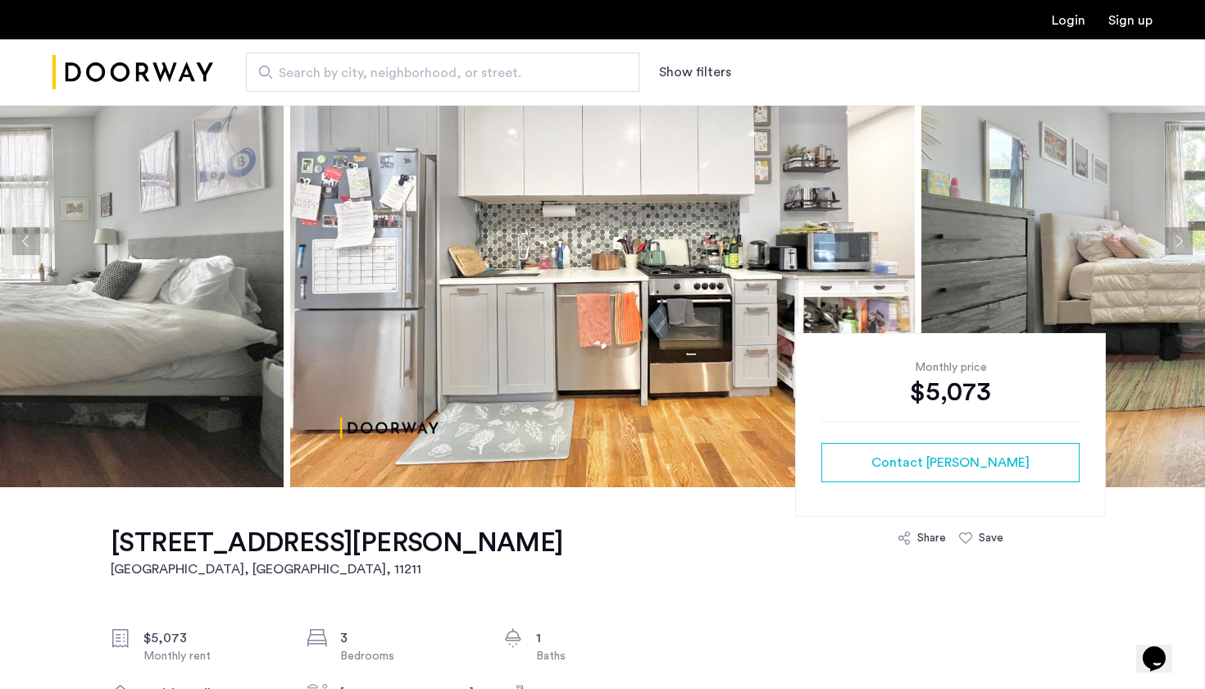
click at [1173, 241] on button "Next apartment" at bounding box center [1179, 241] width 28 height 28
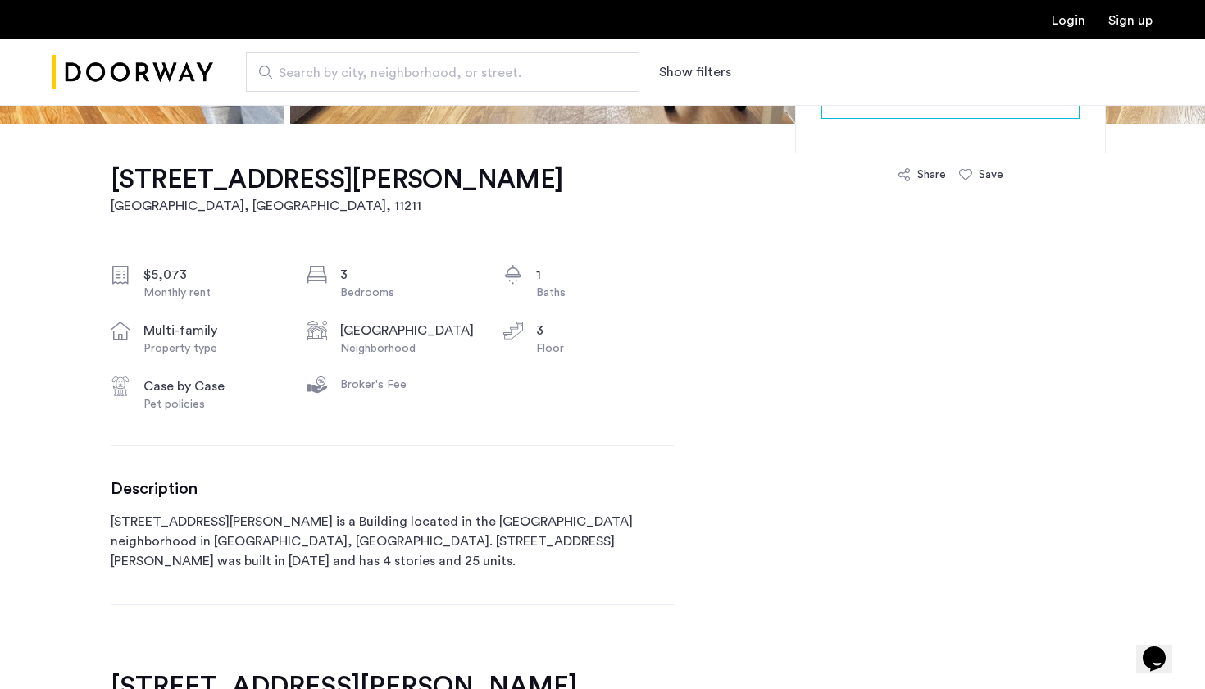
scroll to position [535, 0]
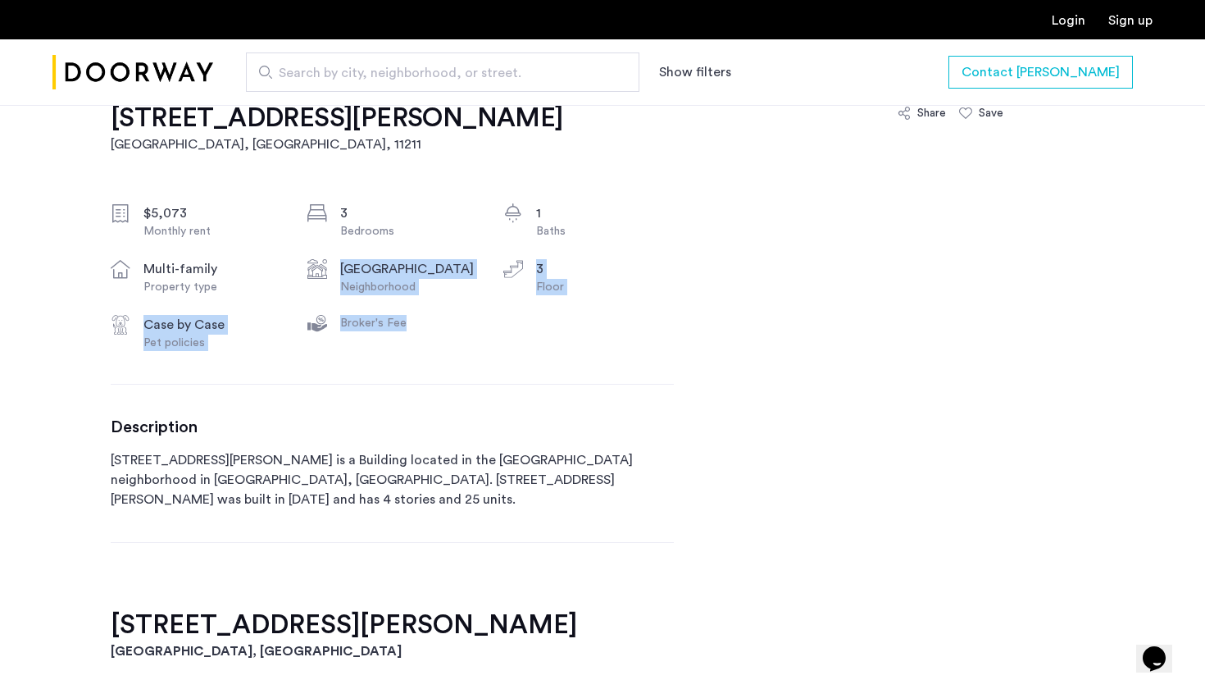
drag, startPoint x: 315, startPoint y: 266, endPoint x: 344, endPoint y: 353, distance: 92.3
click at [344, 353] on div "[STREET_ADDRESS][PERSON_NAME] $5,073 Monthly rent 3 Bedrooms 1 Baths multi-fami…" at bounding box center [392, 335] width 563 height 546
click at [401, 371] on div "[STREET_ADDRESS][PERSON_NAME] $5,073 Monthly rent 3 Bedrooms 1 Baths multi-fami…" at bounding box center [392, 335] width 563 height 546
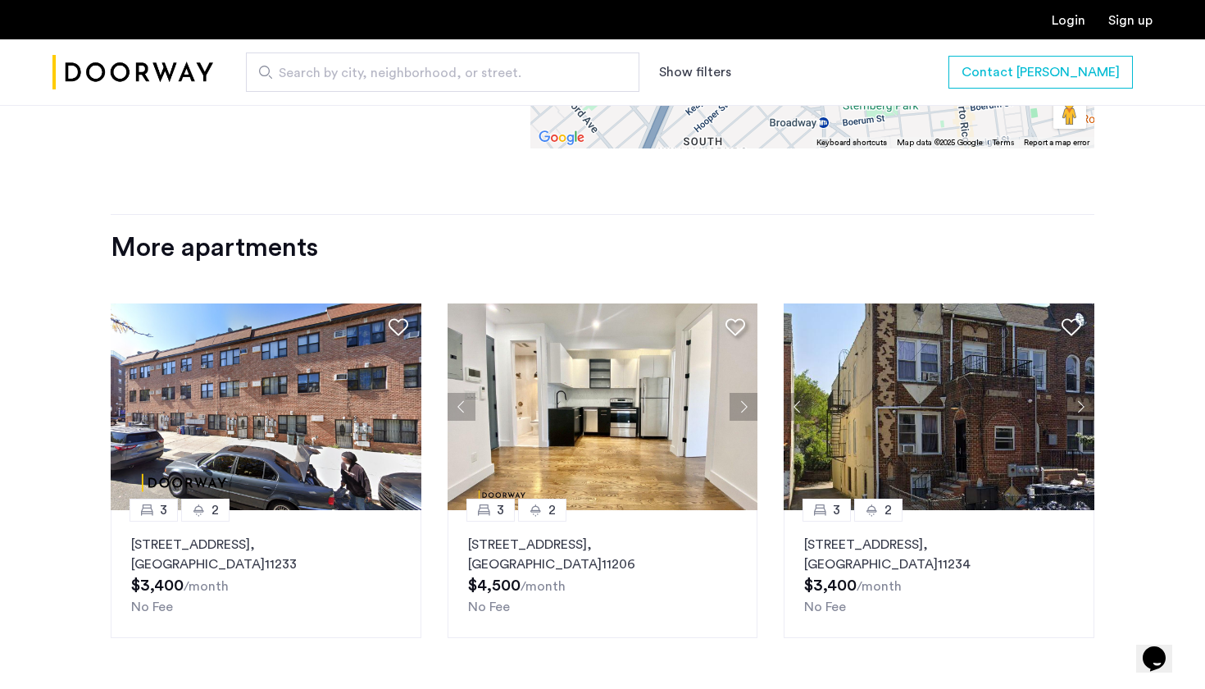
scroll to position [1548, 0]
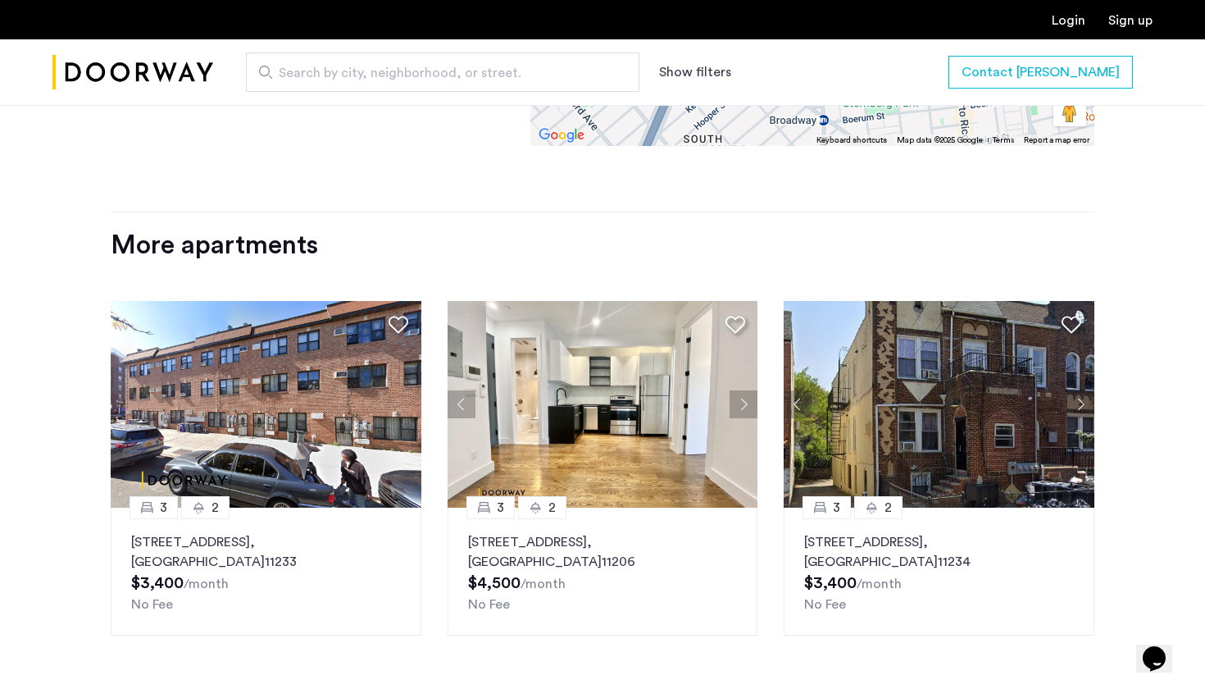
click at [748, 390] on button "Next apartment" at bounding box center [744, 404] width 28 height 28
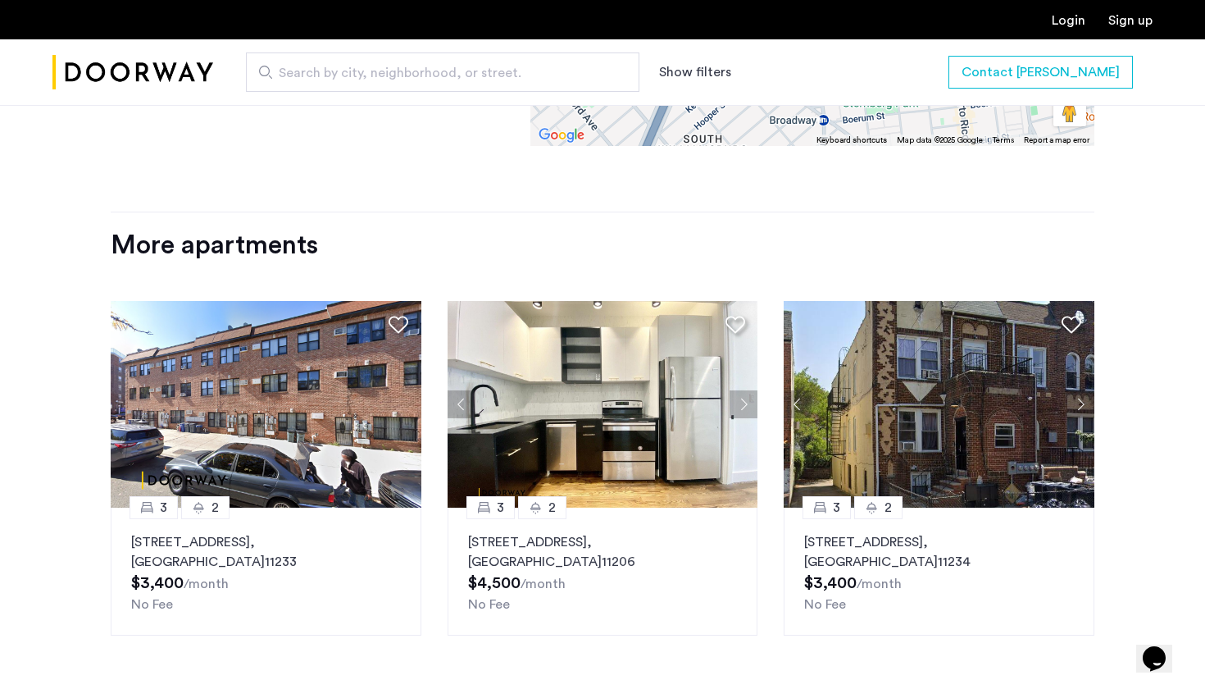
click at [748, 390] on button "Next apartment" at bounding box center [744, 404] width 28 height 28
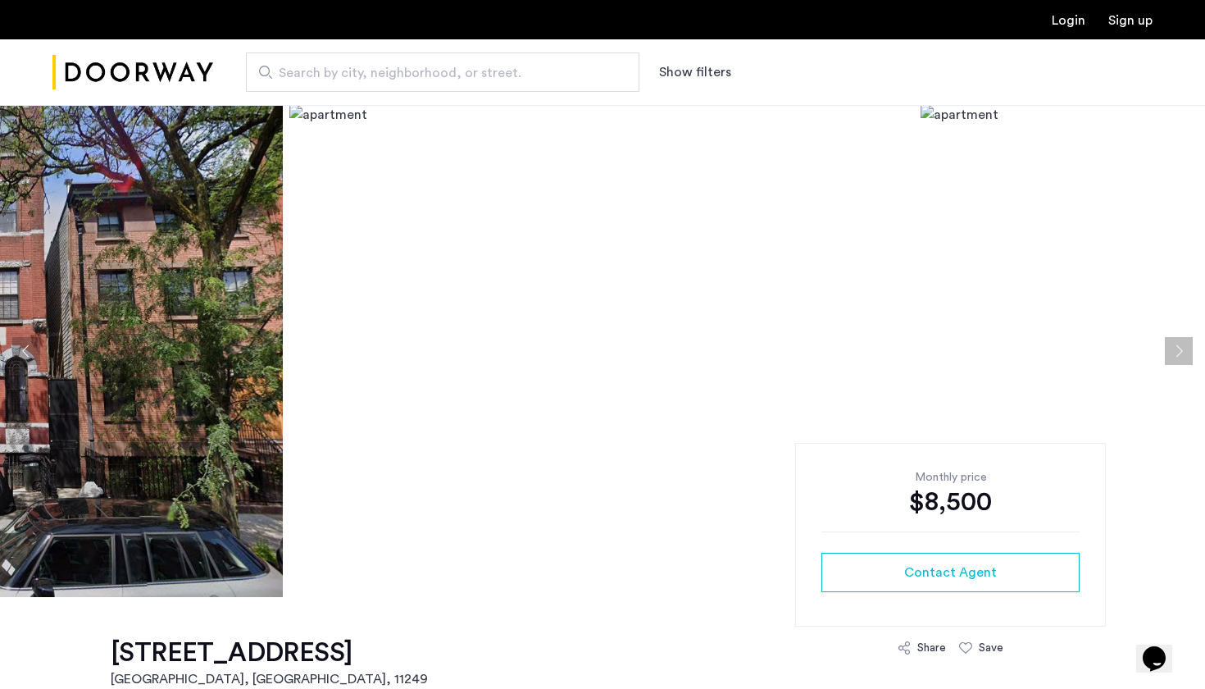
click at [1187, 348] on button "Next apartment" at bounding box center [1179, 351] width 28 height 28
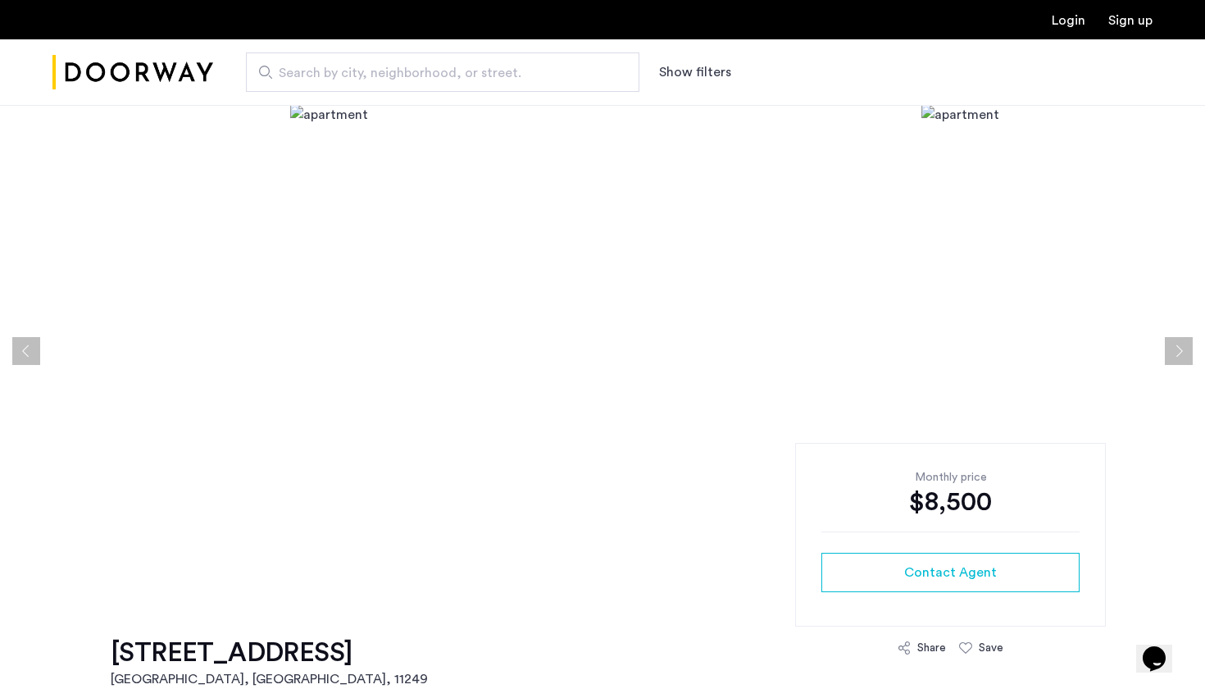
click at [909, 299] on img at bounding box center [602, 351] width 625 height 492
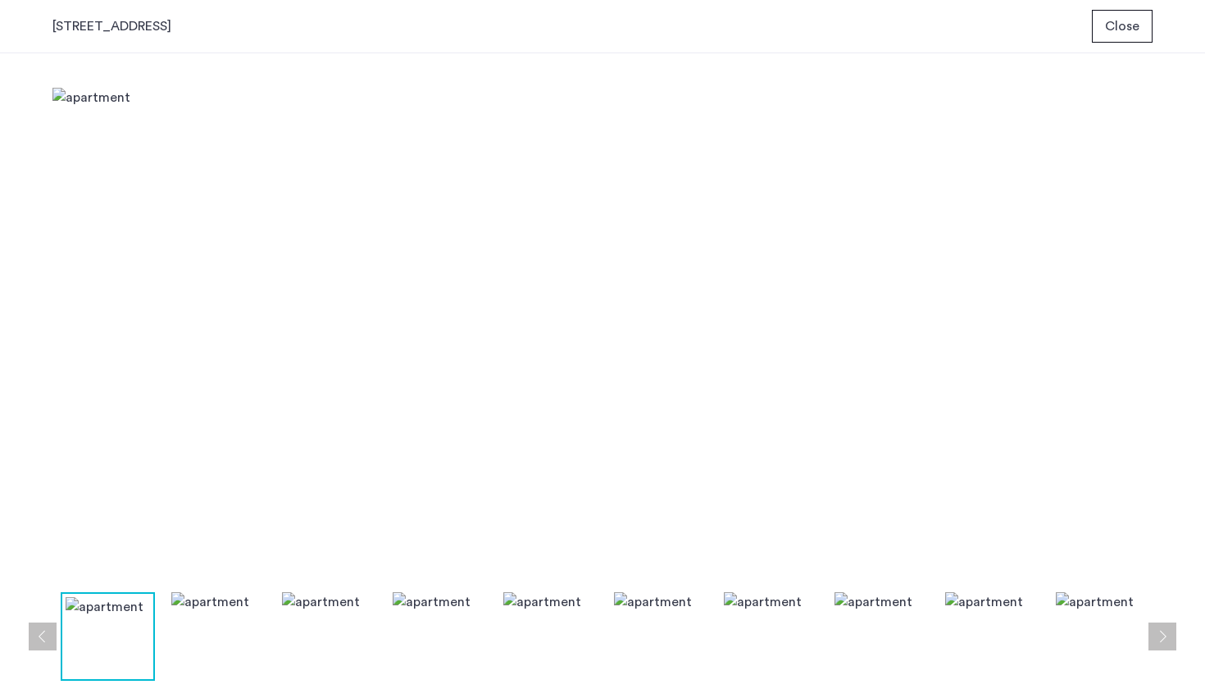
click at [605, 334] on img at bounding box center [602, 336] width 1100 height 496
click at [1100, 22] on button "Close" at bounding box center [1122, 26] width 61 height 33
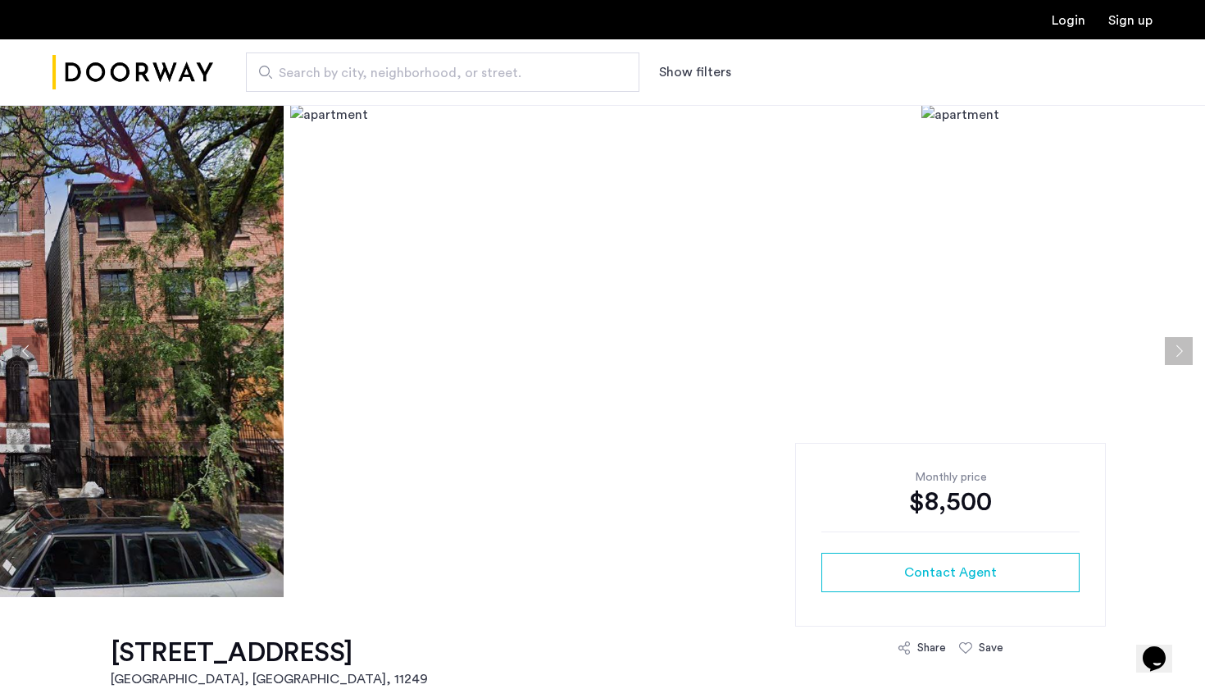
click at [603, 353] on img at bounding box center [602, 351] width 625 height 492
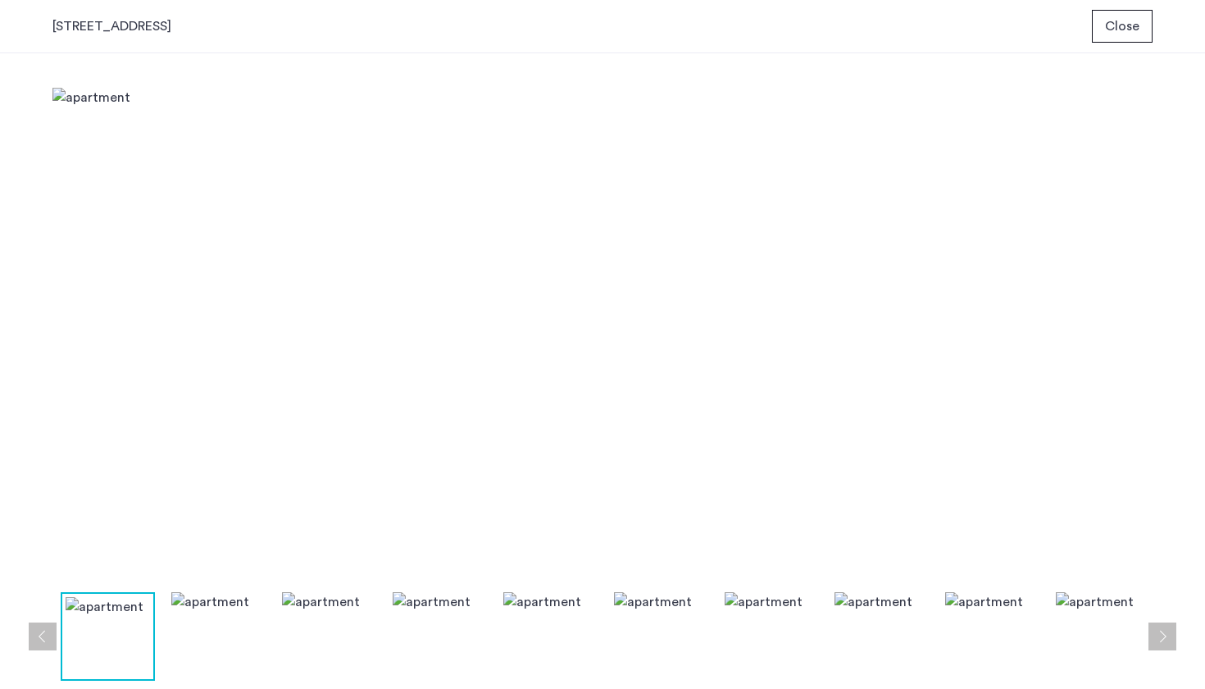
click at [1155, 640] on button "Next apartment" at bounding box center [1163, 636] width 28 height 28
click at [1047, 643] on div at bounding box center [552, 636] width 1442 height 89
click at [1111, 26] on span "Close" at bounding box center [1122, 26] width 34 height 20
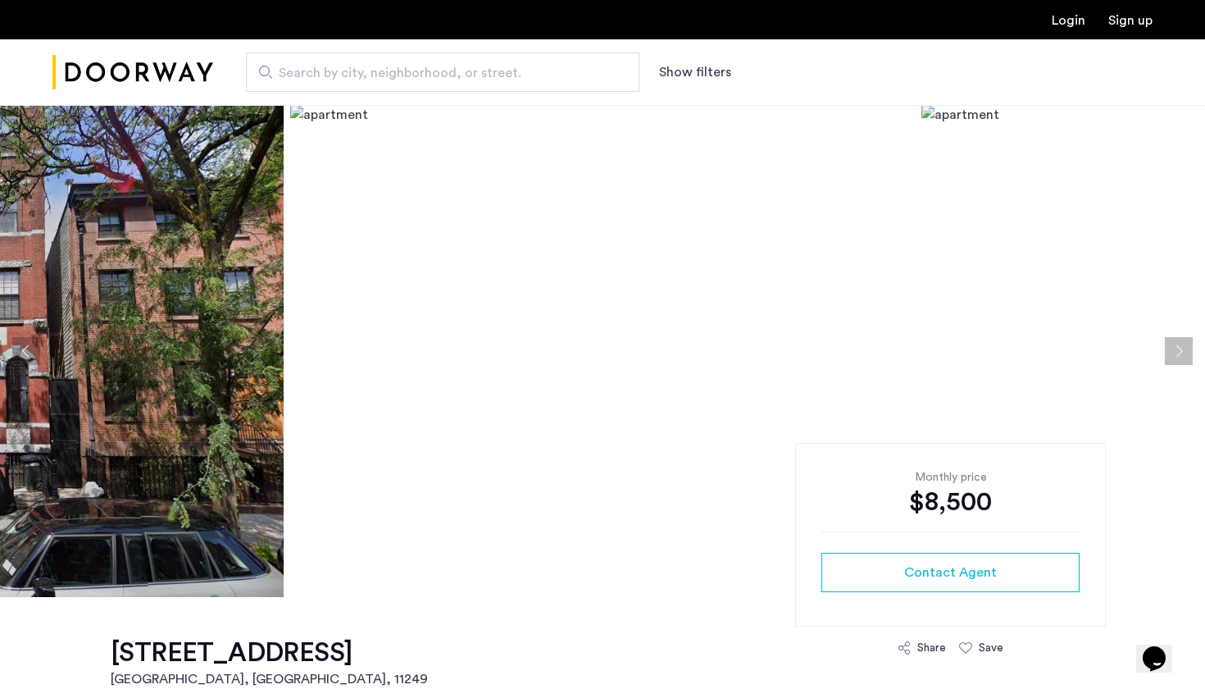
click at [164, 69] on img "Cazamio Logo" at bounding box center [132, 73] width 161 height 62
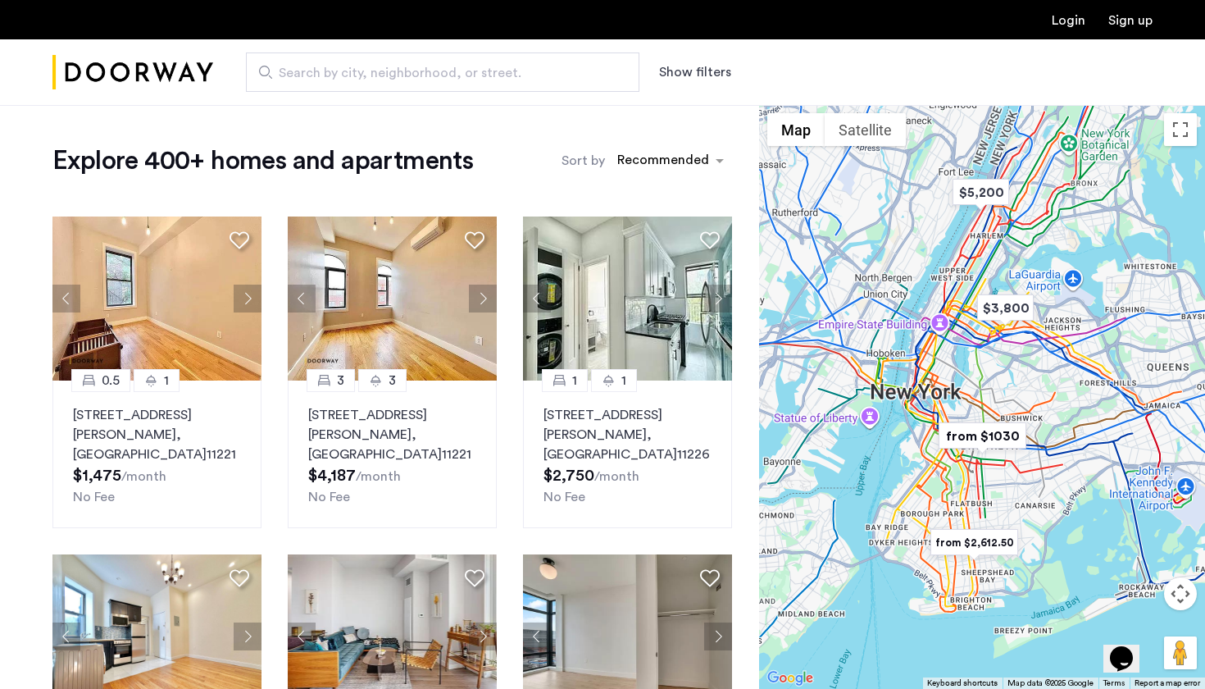
click at [444, 77] on span "Search by city, neighborhood, or street." at bounding box center [436, 73] width 315 height 20
click at [444, 77] on input "Search by city, neighborhood, or street." at bounding box center [443, 71] width 394 height 39
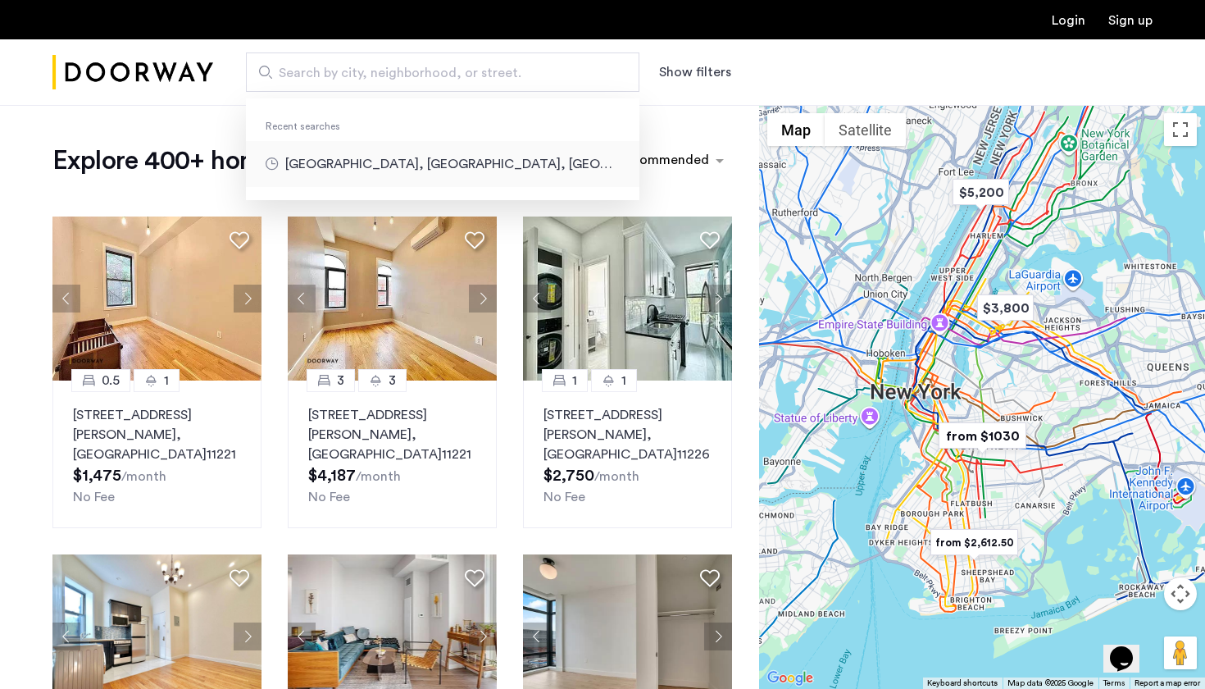
type input "**********"
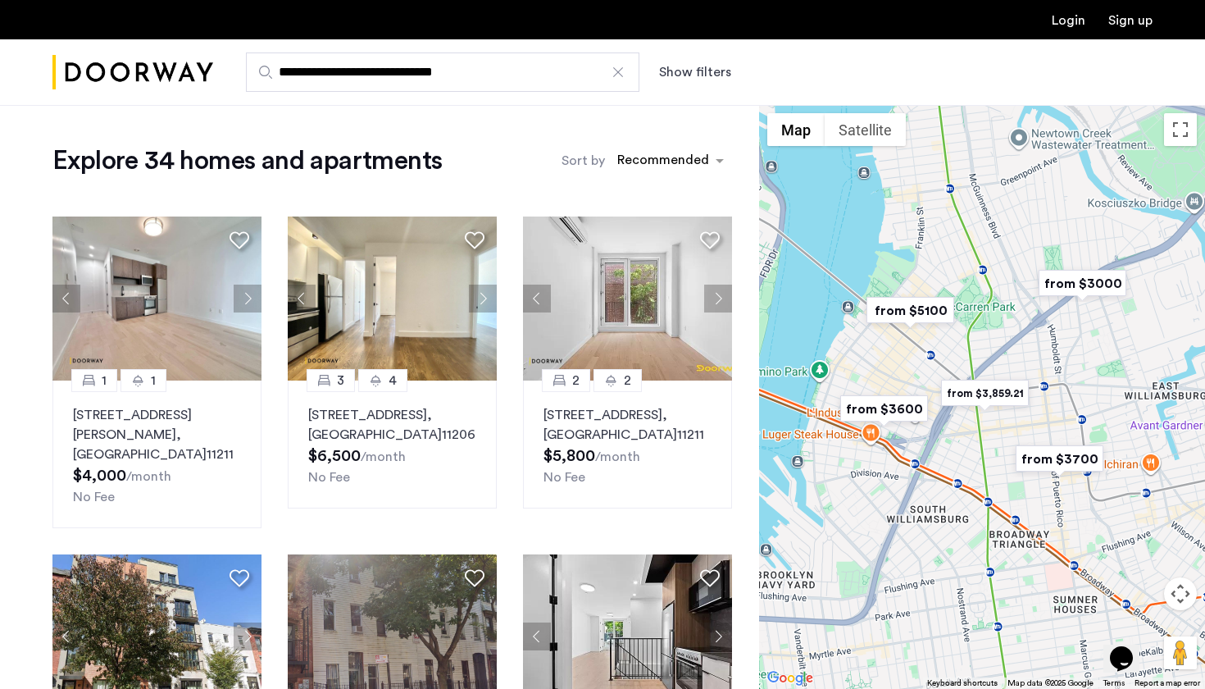
click at [536, 78] on input "**********" at bounding box center [443, 71] width 394 height 39
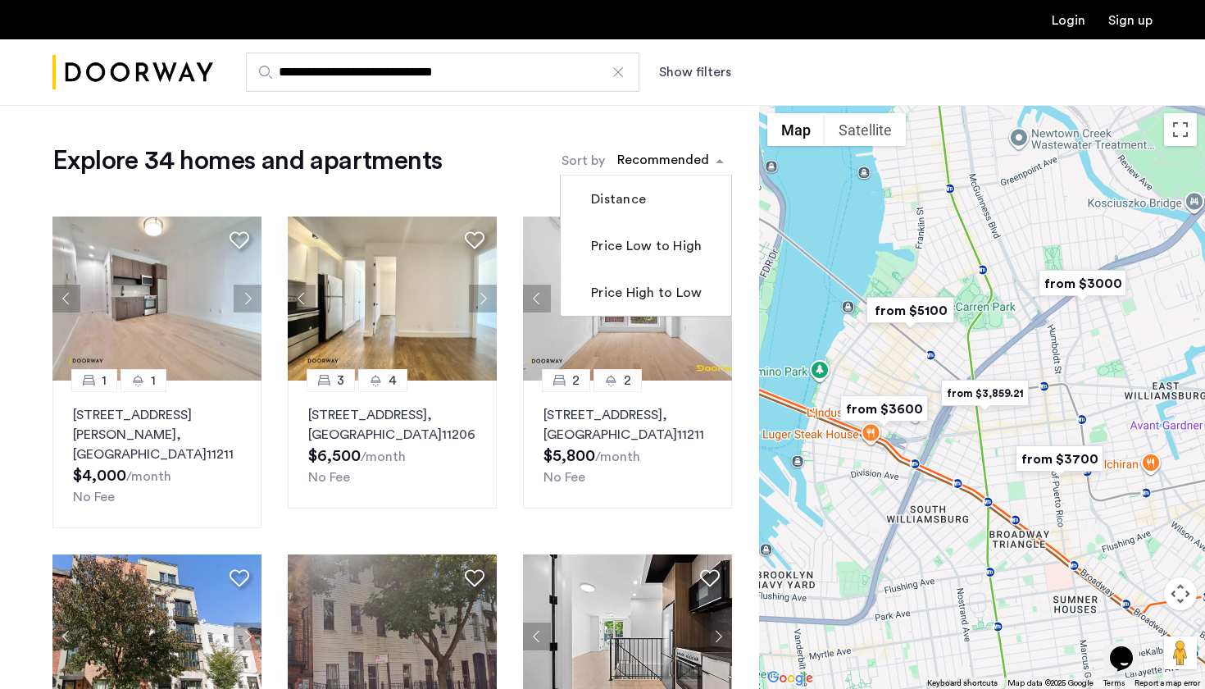
click at [645, 164] on div "sort-apartment" at bounding box center [663, 163] width 97 height 22
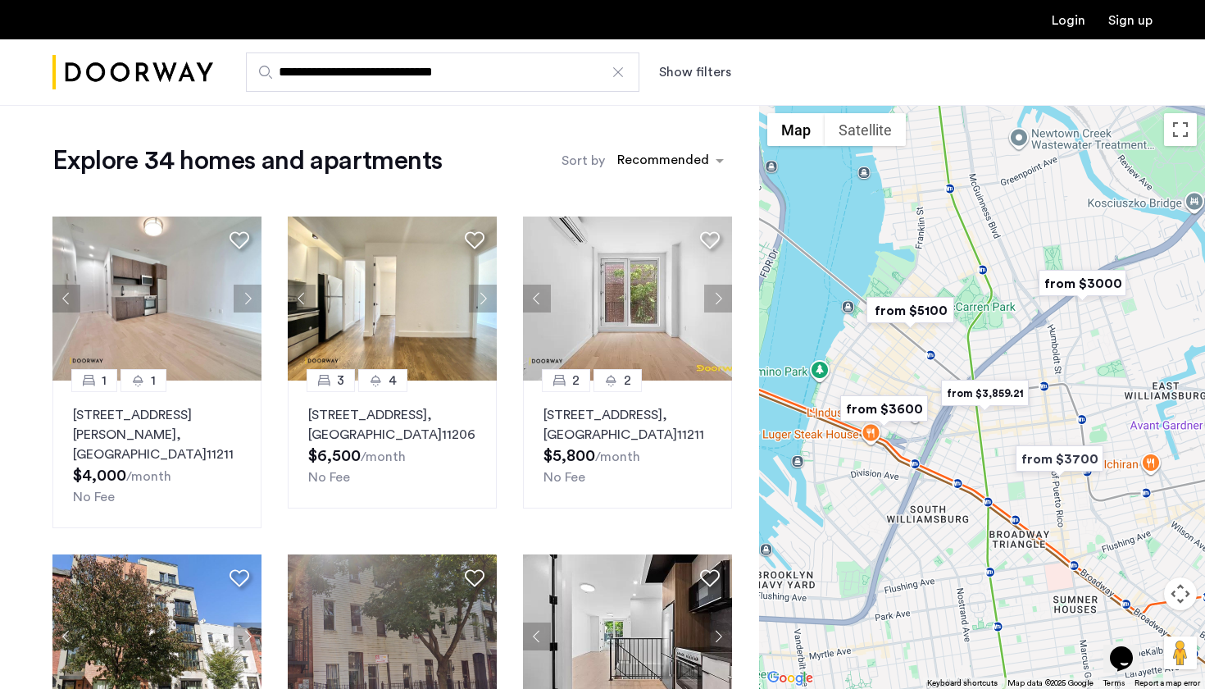
click at [704, 74] on button "Show filters" at bounding box center [695, 72] width 72 height 20
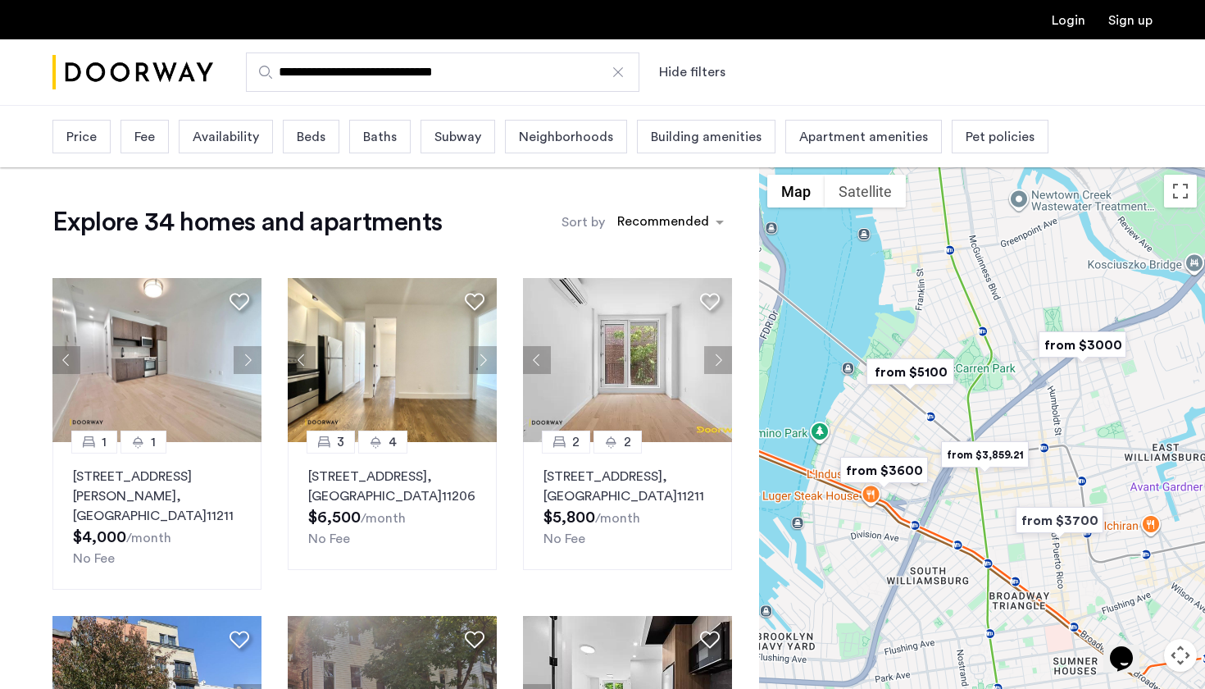
click at [527, 134] on span "Neighborhoods" at bounding box center [566, 137] width 94 height 20
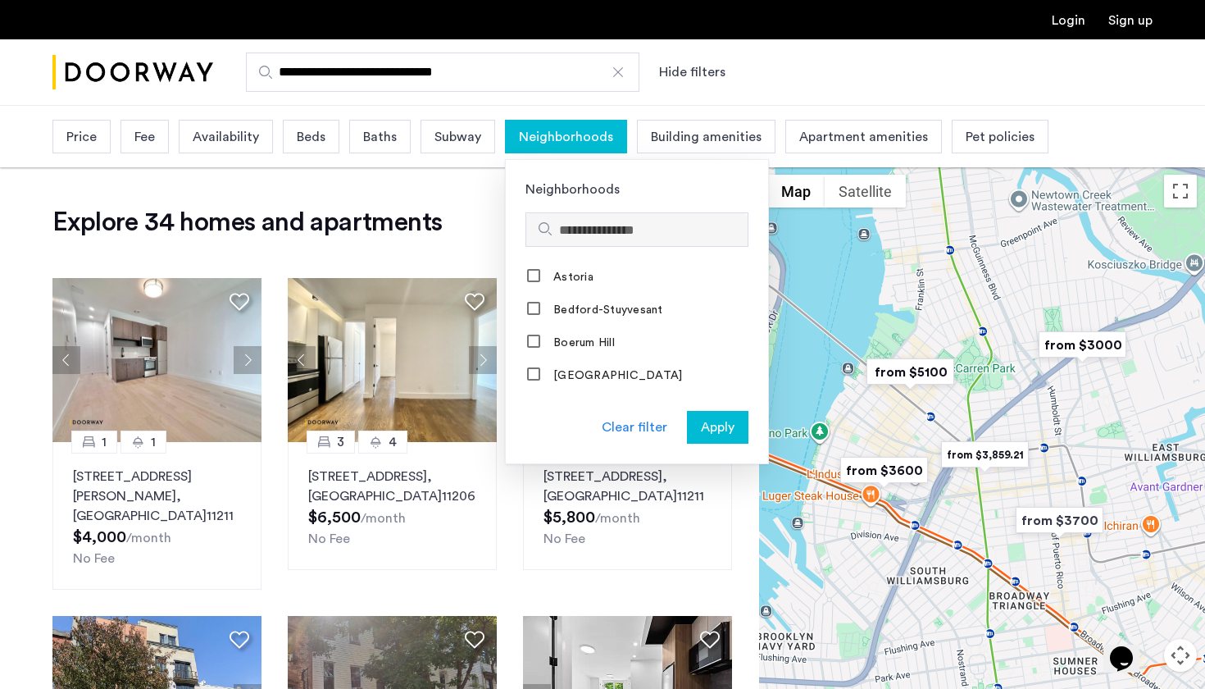
click at [569, 219] on div at bounding box center [636, 229] width 221 height 33
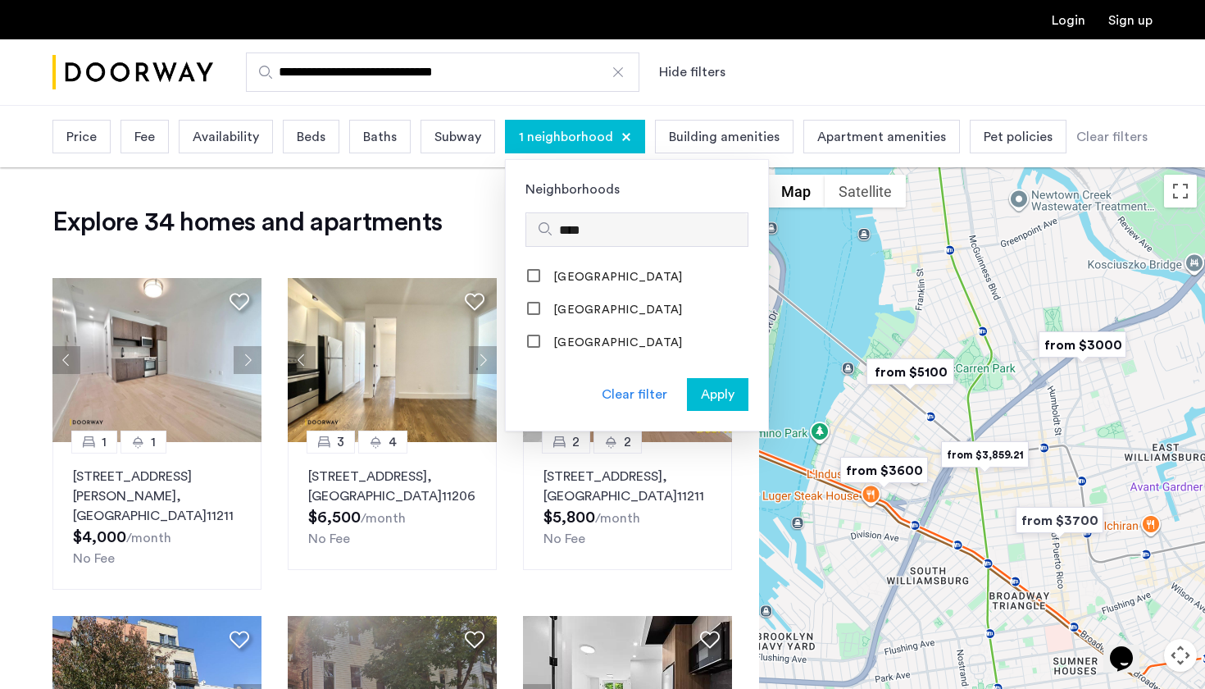
click at [603, 230] on input "****" at bounding box center [650, 231] width 182 height 20
type input "*"
drag, startPoint x: 545, startPoint y: 246, endPoint x: 533, endPoint y: 311, distance: 65.9
click at [533, 378] on div "Clear filter Apply" at bounding box center [637, 404] width 262 height 52
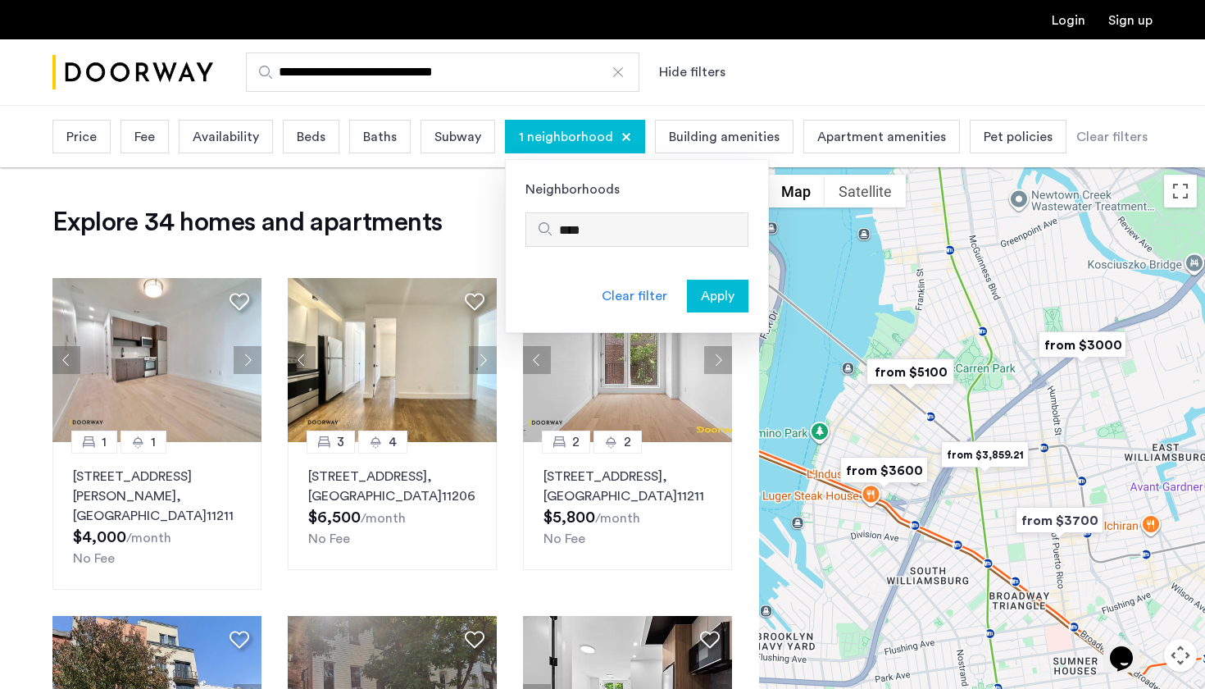
click at [620, 244] on div "****" at bounding box center [636, 229] width 221 height 33
drag, startPoint x: 619, startPoint y: 244, endPoint x: 542, endPoint y: 224, distance: 79.6
click at [546, 226] on div "****" at bounding box center [636, 229] width 221 height 33
type input "*"
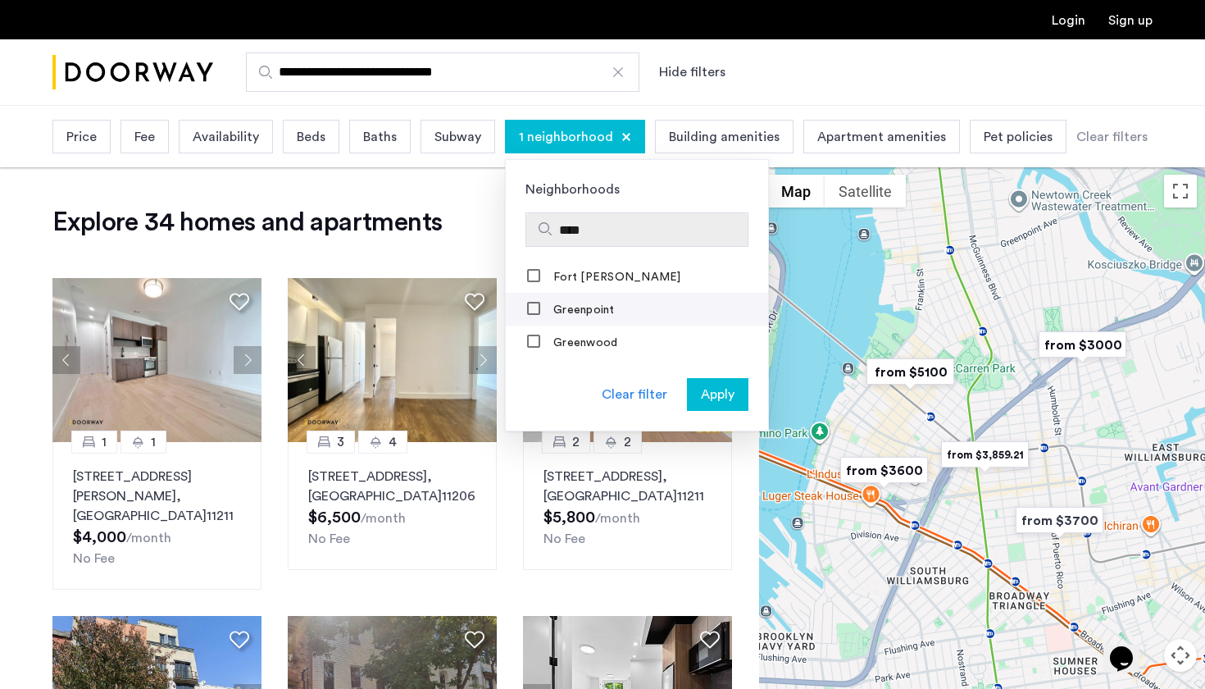
type input "****"
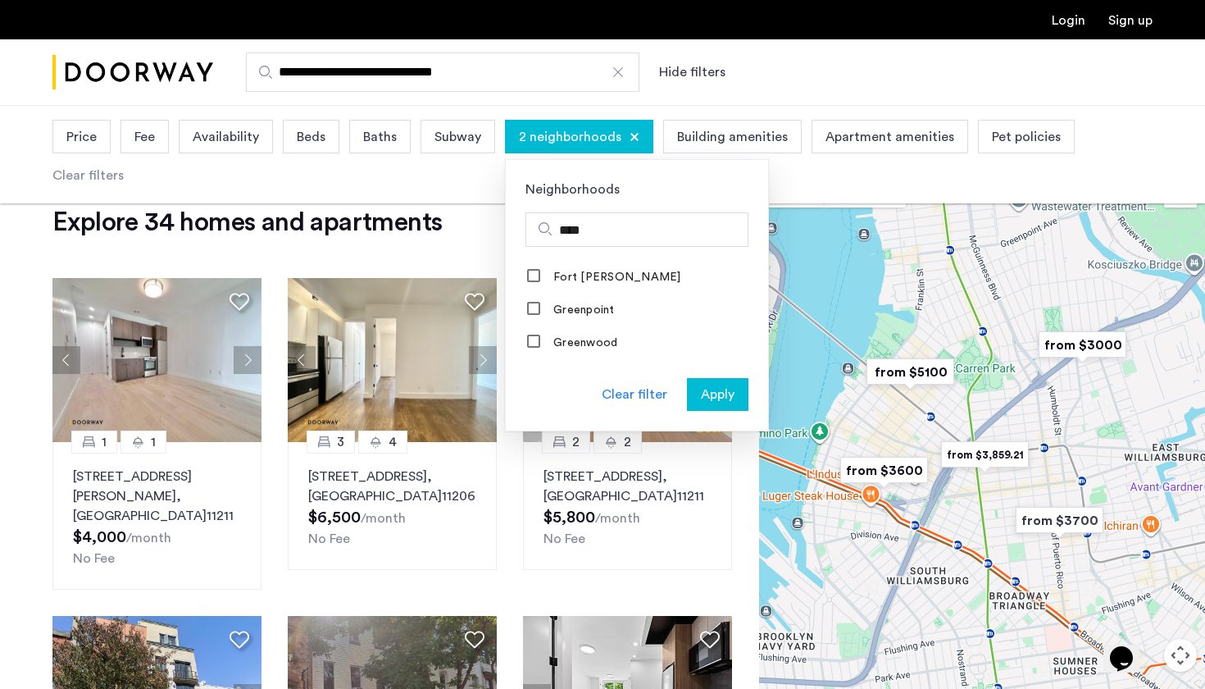
click at [730, 396] on span "Apply" at bounding box center [718, 395] width 34 height 20
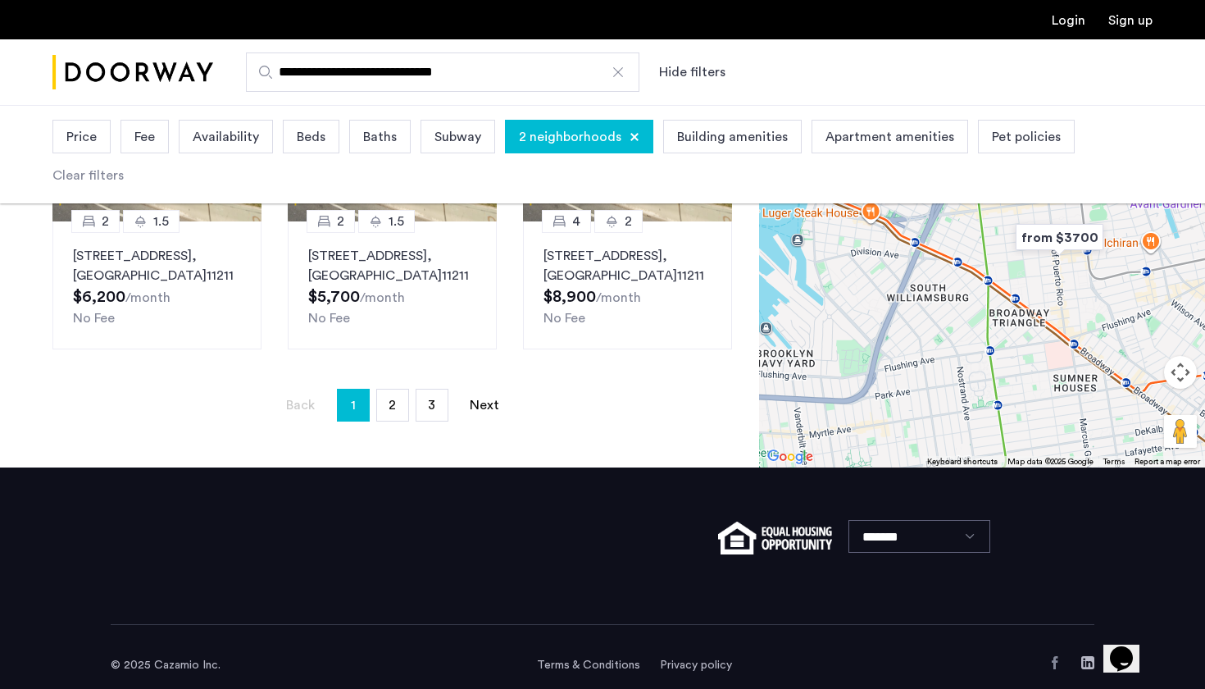
scroll to position [1234, 0]
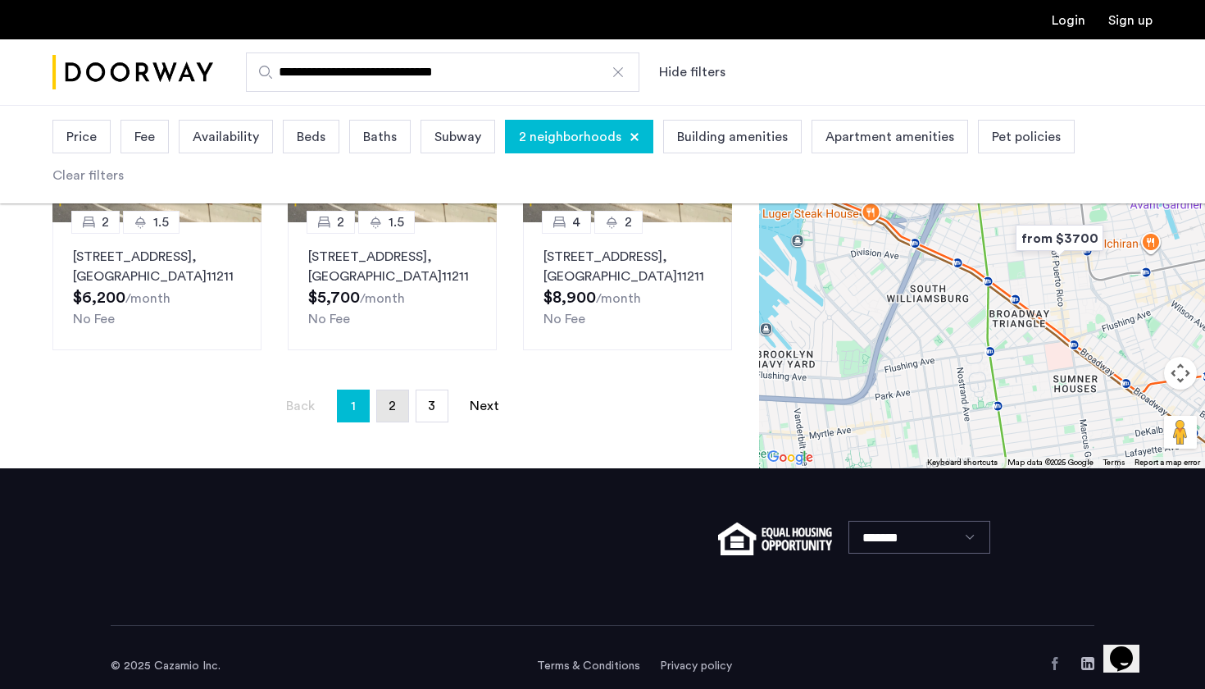
click at [397, 390] on link "page 2" at bounding box center [392, 405] width 31 height 31
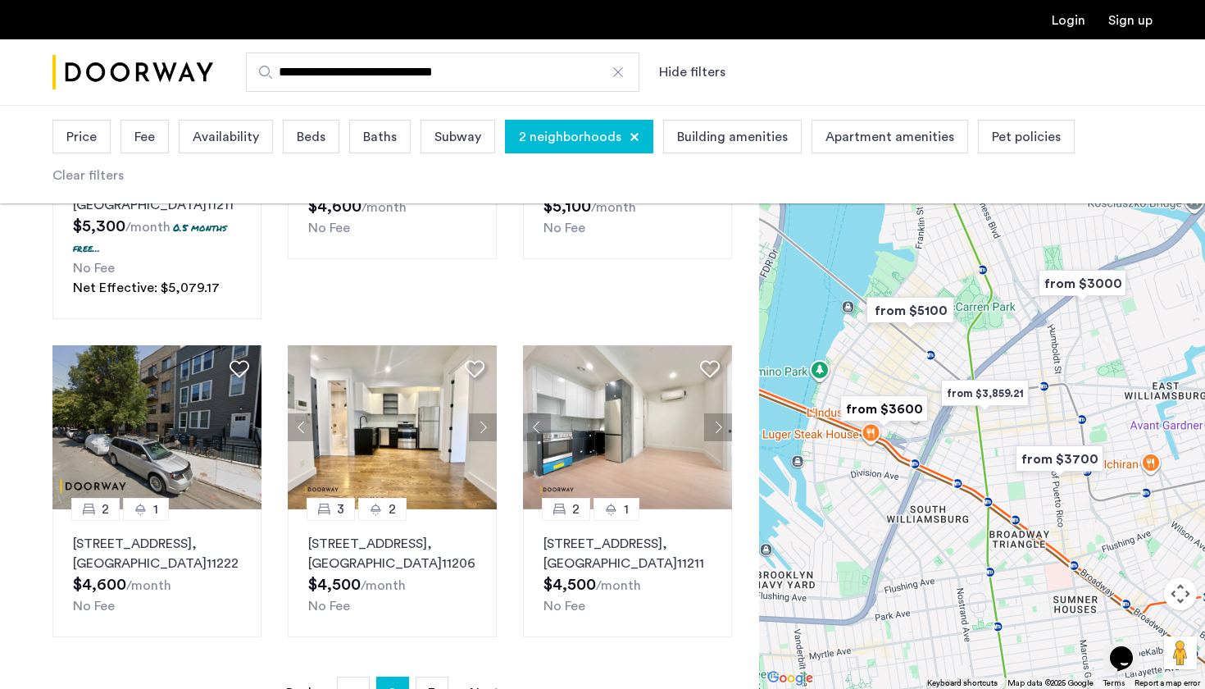
scroll to position [1066, 0]
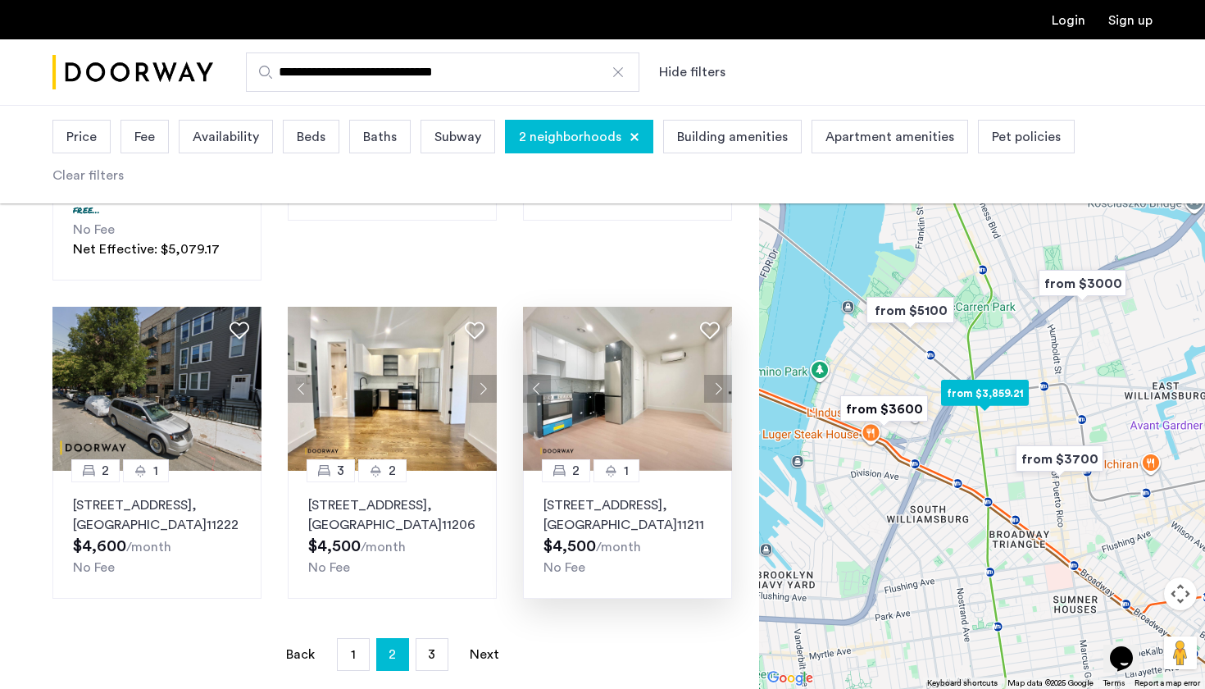
click at [713, 376] on button "Next apartment" at bounding box center [718, 389] width 28 height 28
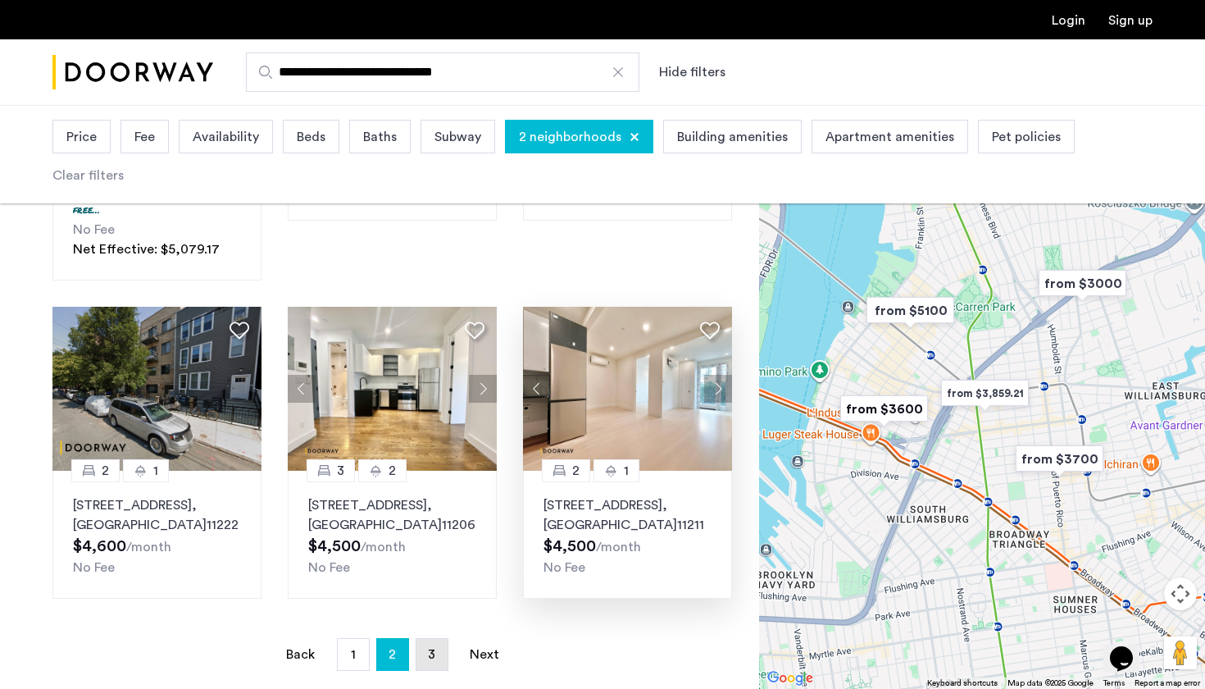
click at [431, 648] on span "3" at bounding box center [431, 654] width 7 height 13
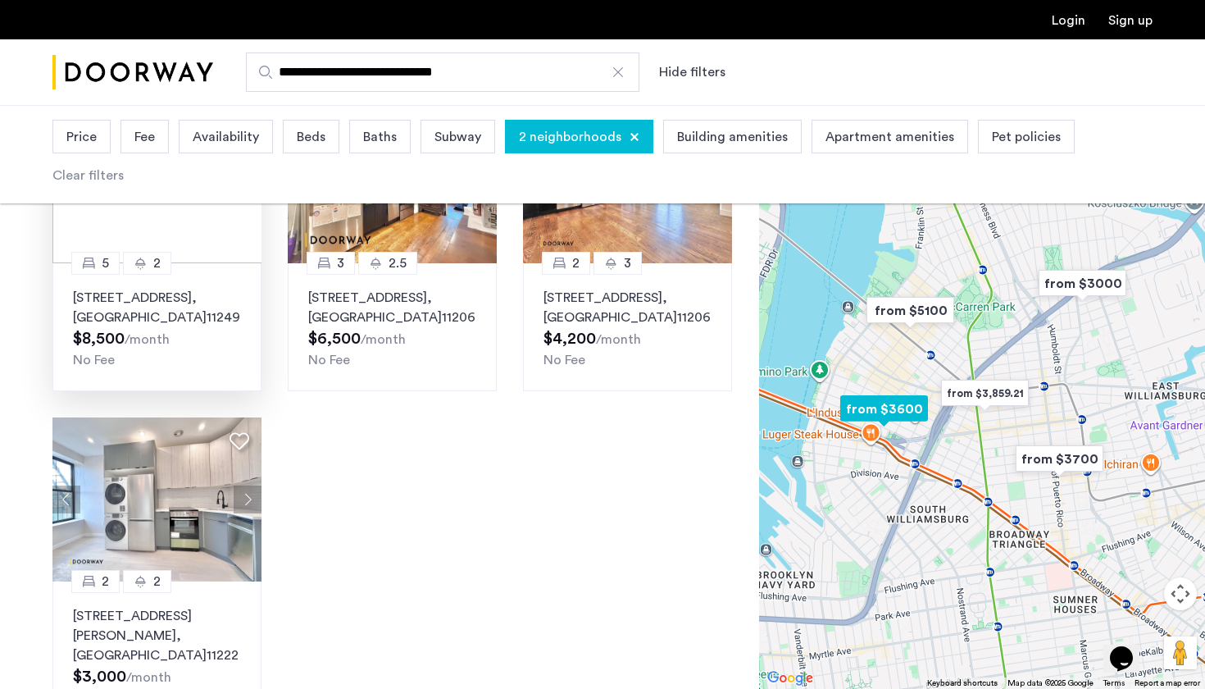
scroll to position [969, 0]
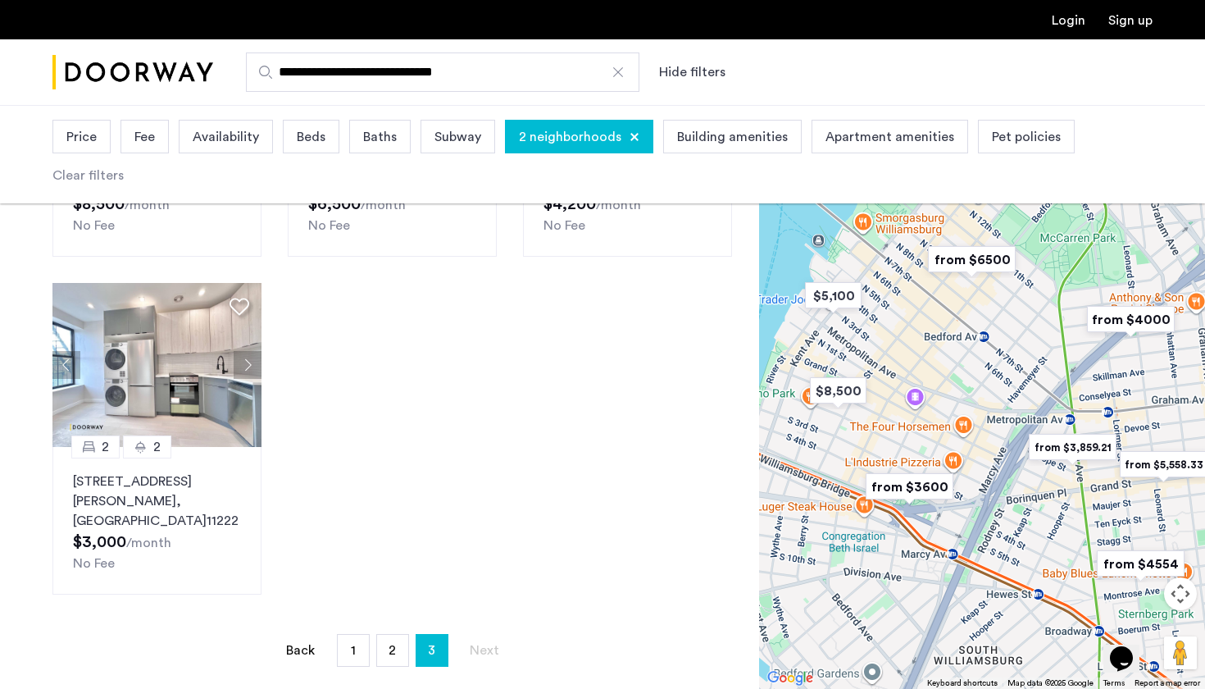
drag, startPoint x: 844, startPoint y: 273, endPoint x: 922, endPoint y: 329, distance: 95.8
click at [922, 329] on div at bounding box center [982, 397] width 446 height 584
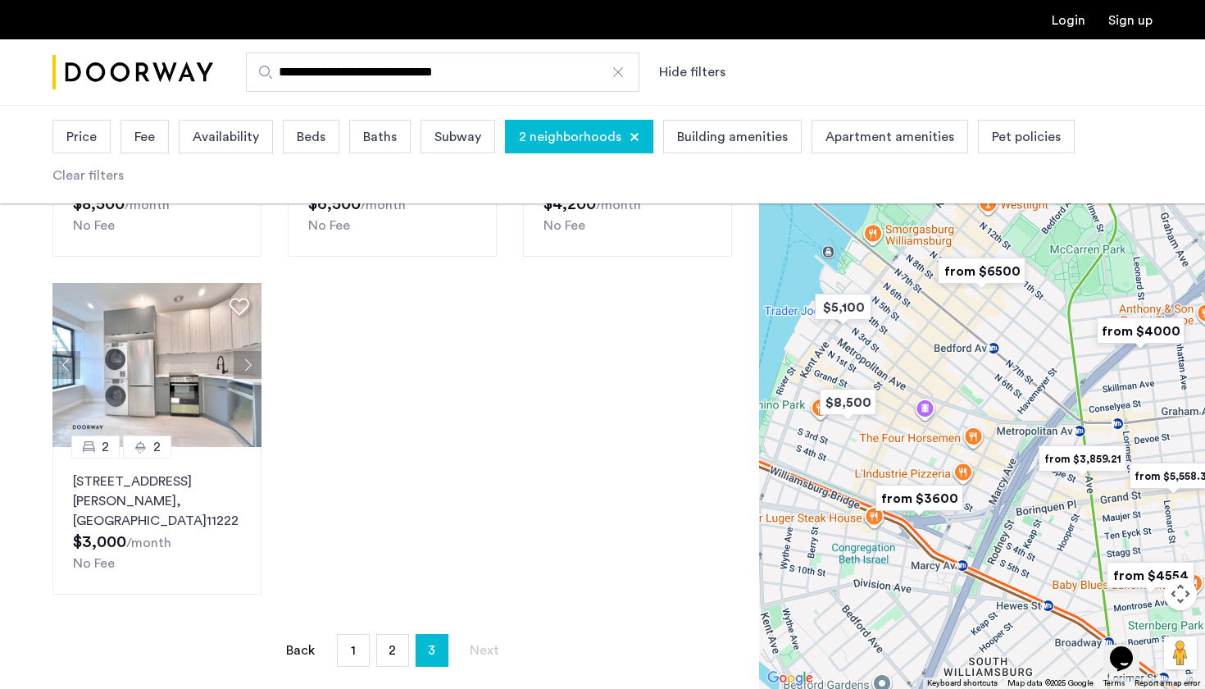
click at [301, 134] on span "Beds" at bounding box center [311, 137] width 29 height 20
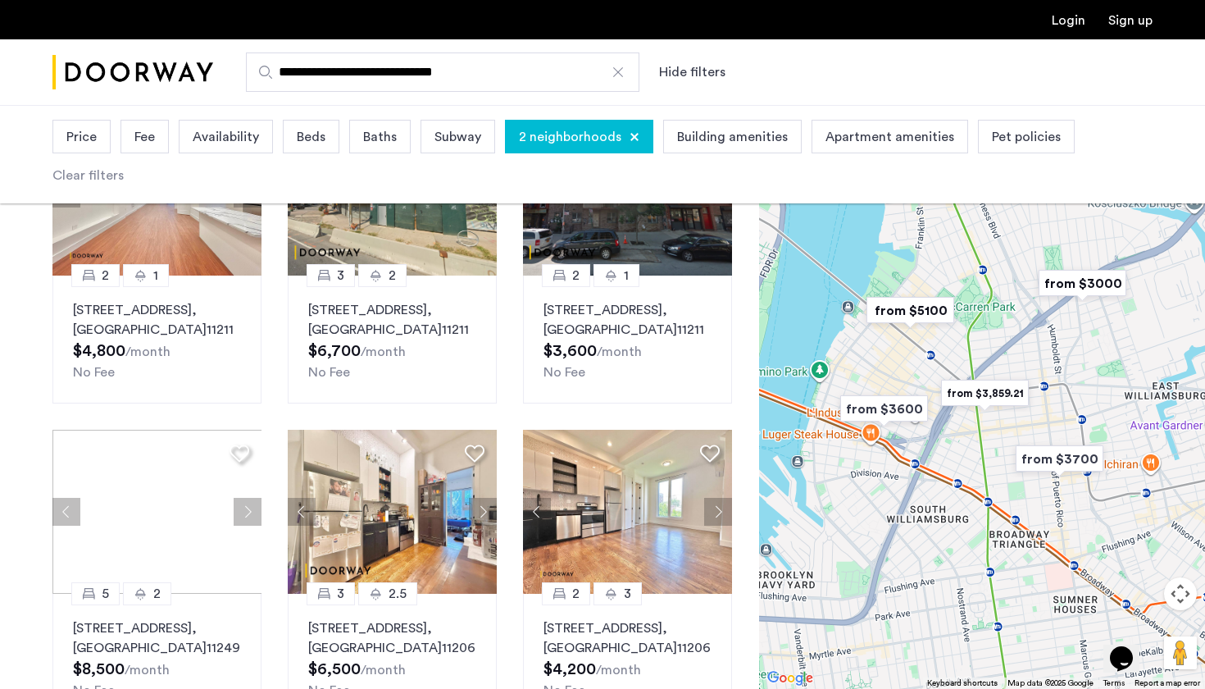
scroll to position [271, 0]
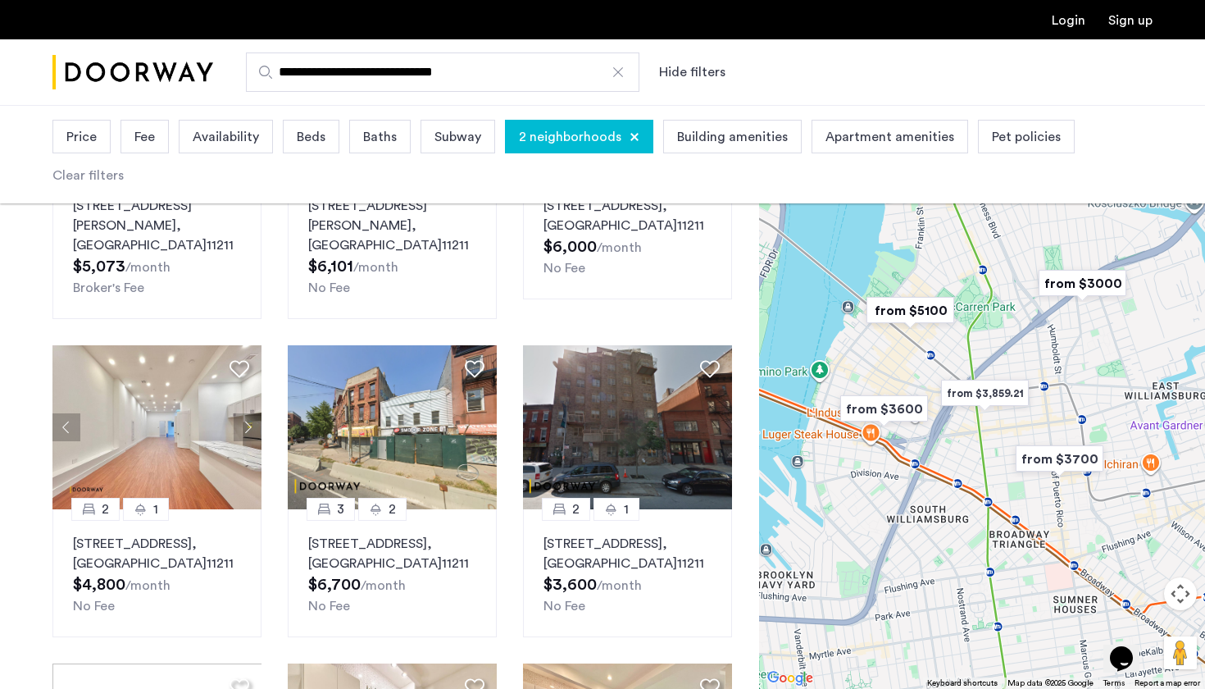
click at [245, 132] on span "Availability" at bounding box center [226, 137] width 66 height 20
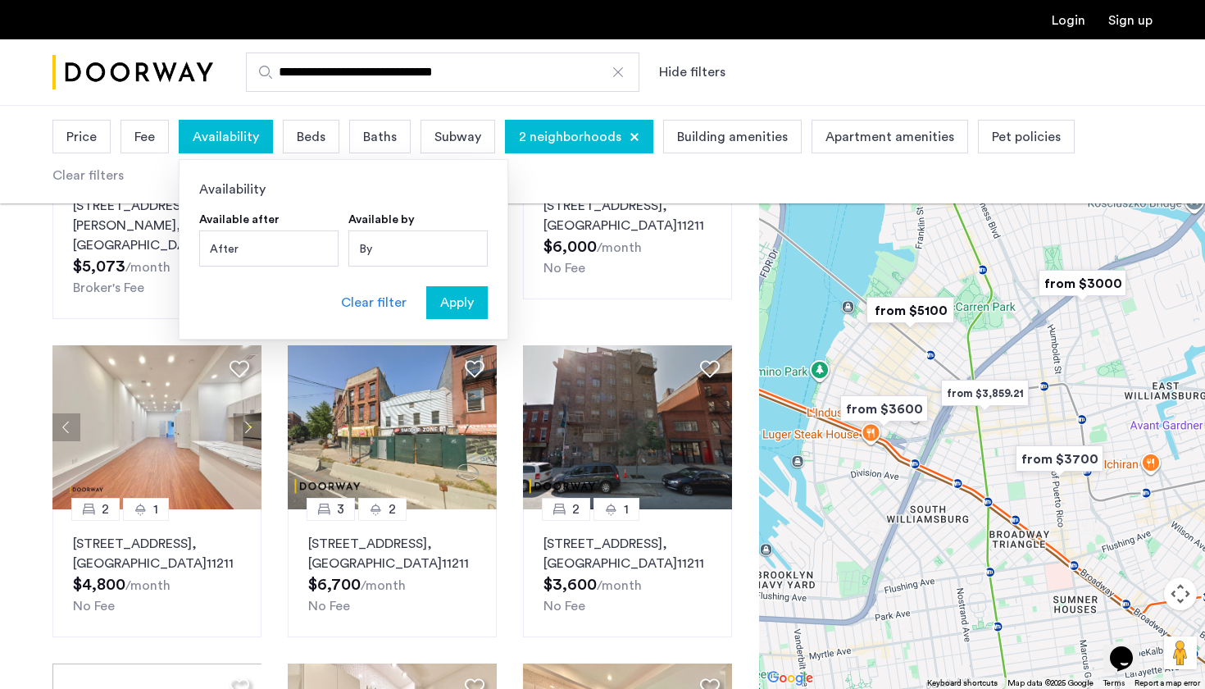
click at [279, 244] on div "After" at bounding box center [268, 248] width 139 height 36
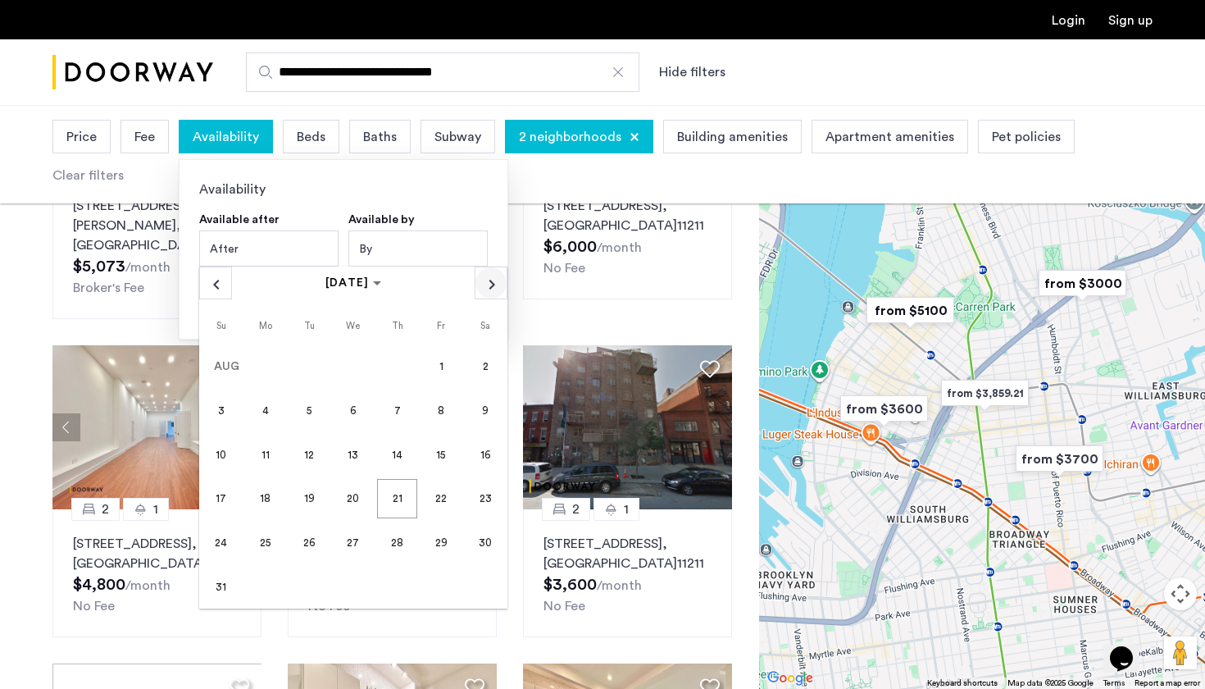
click at [483, 286] on span "Next month" at bounding box center [491, 282] width 31 height 31
click at [271, 403] on span "1" at bounding box center [264, 409] width 39 height 39
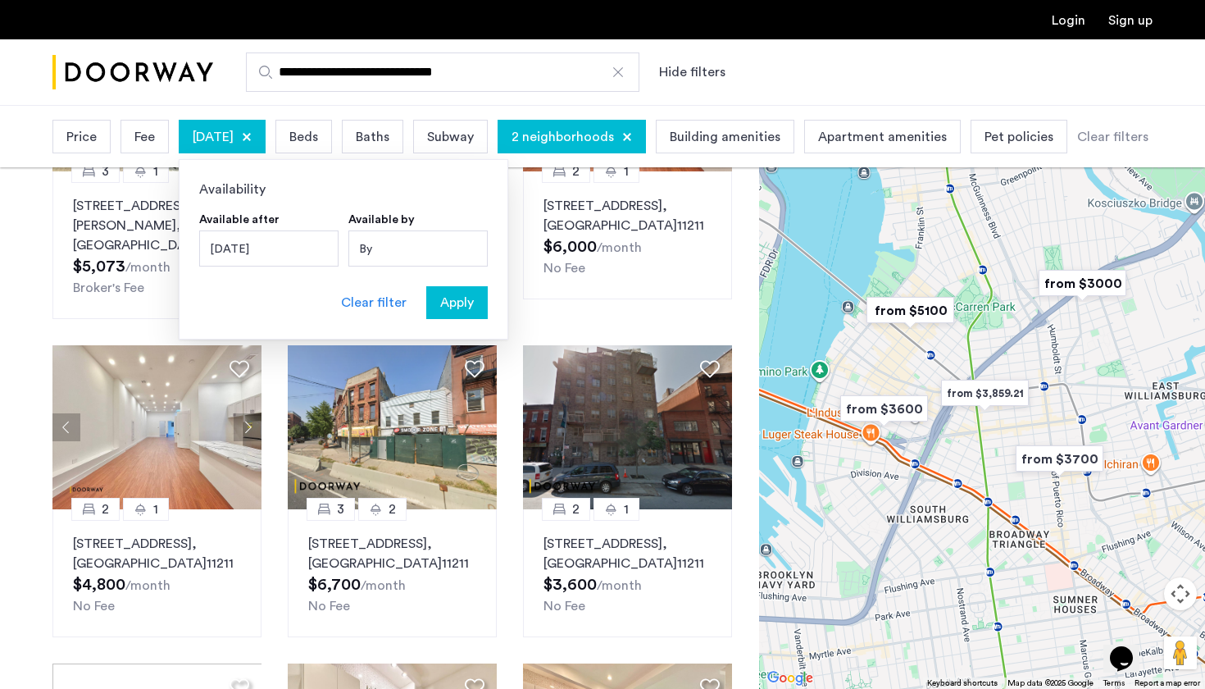
click at [474, 304] on div "Apply" at bounding box center [457, 303] width 52 height 20
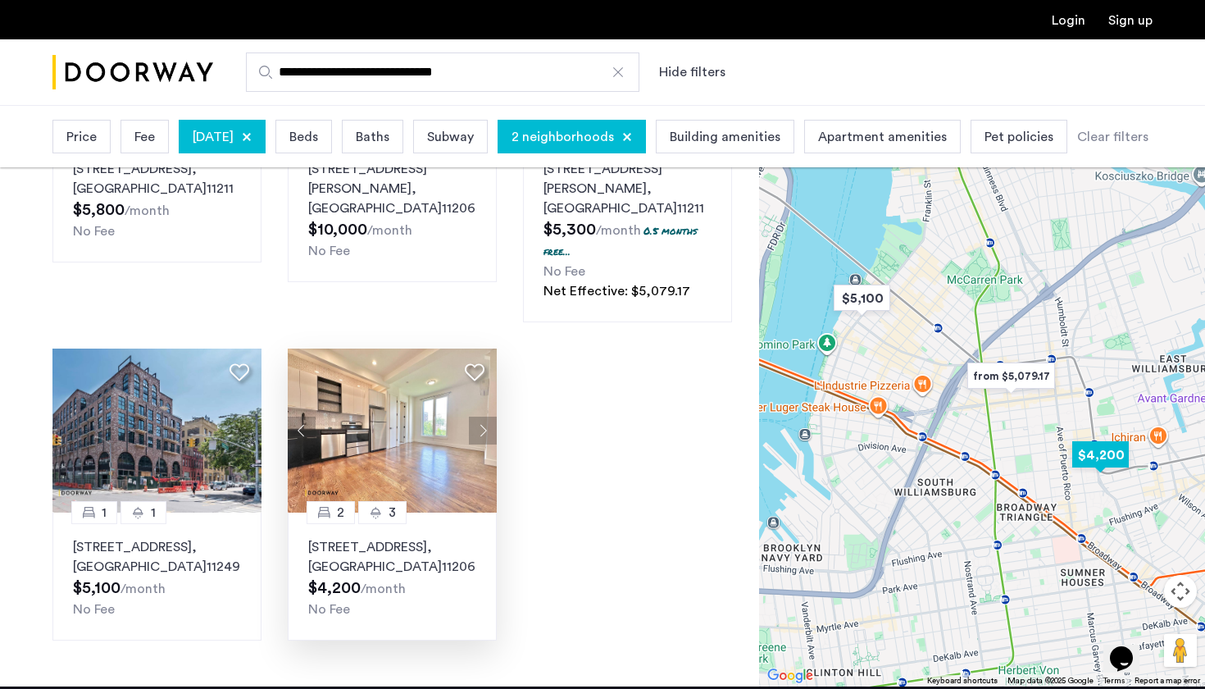
scroll to position [346, 0]
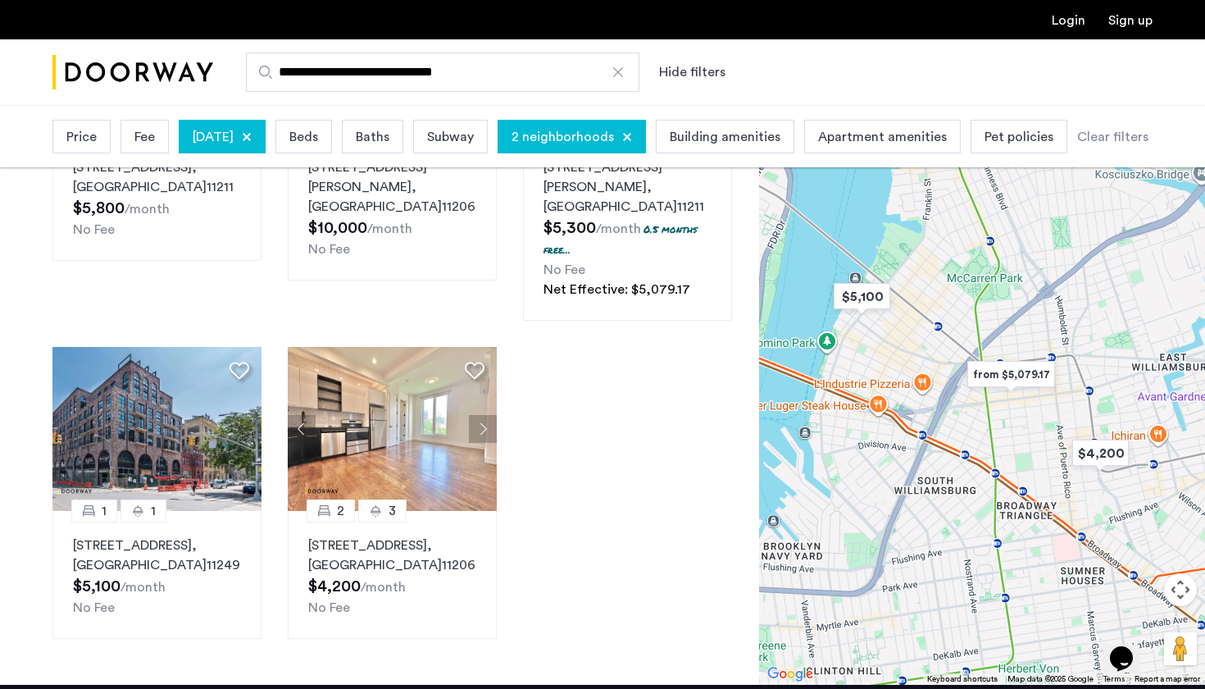
click at [234, 144] on span "September 1, 2025" at bounding box center [213, 137] width 41 height 20
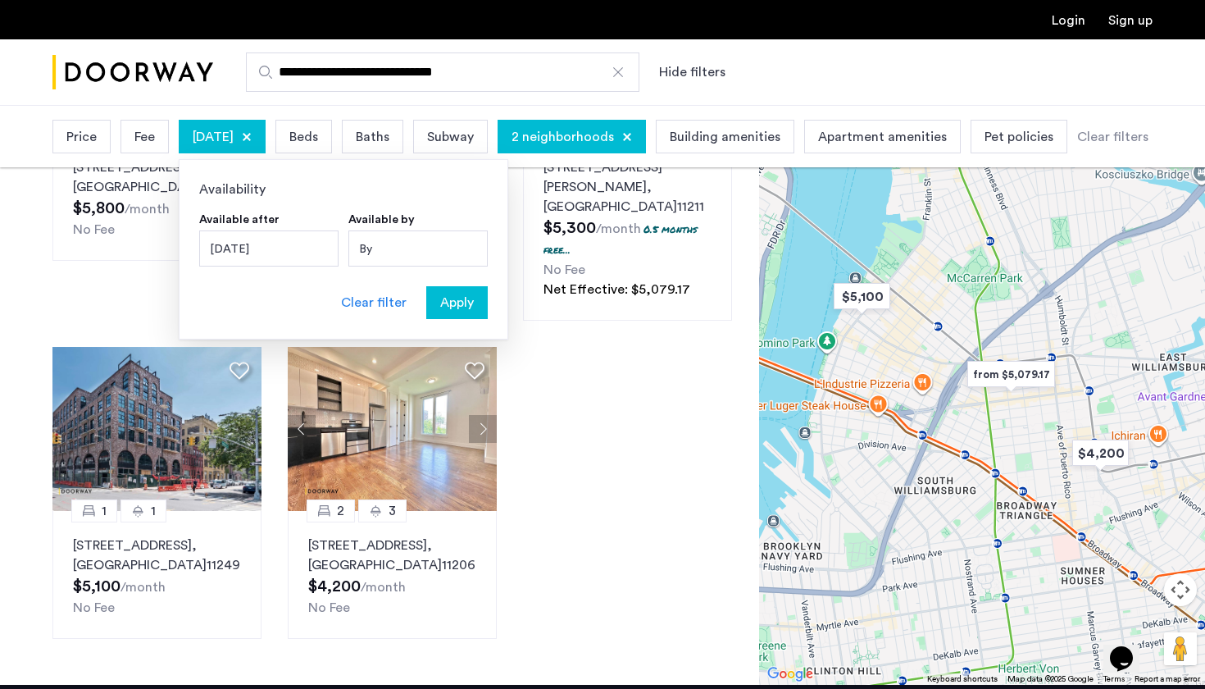
click at [391, 258] on div "By" at bounding box center [418, 248] width 139 height 36
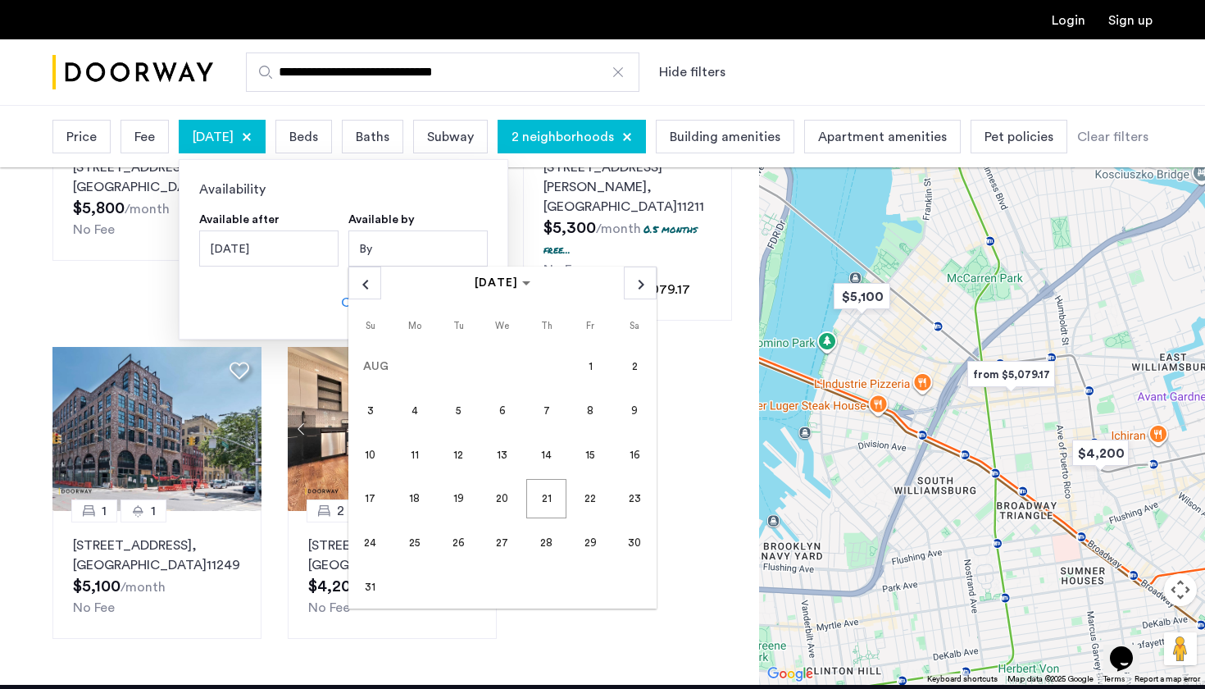
click at [378, 585] on span "31" at bounding box center [370, 586] width 39 height 39
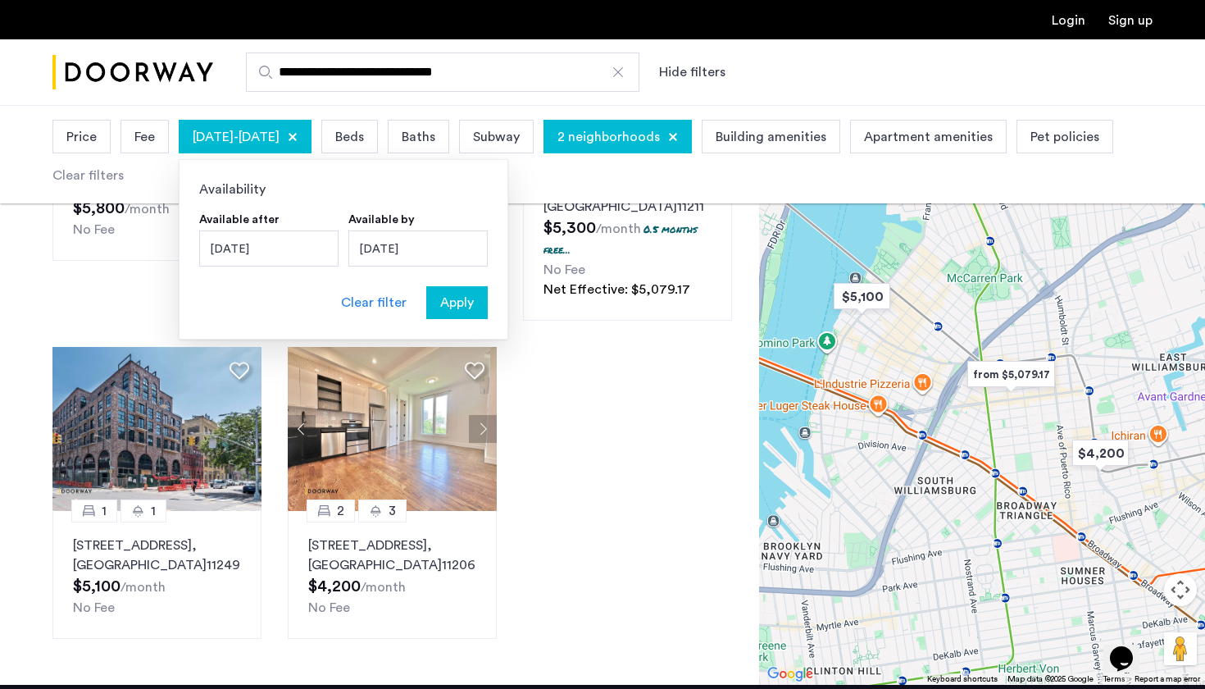
click at [460, 312] on span "Apply" at bounding box center [457, 303] width 34 height 20
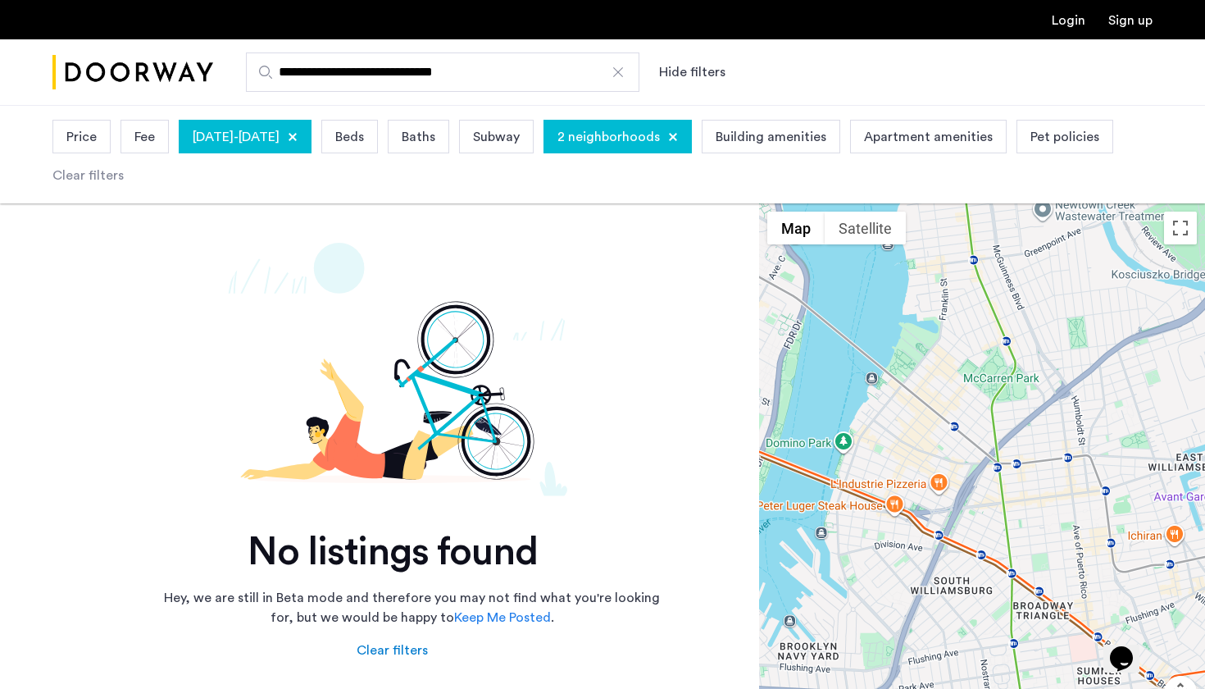
click at [298, 138] on div at bounding box center [293, 137] width 10 height 10
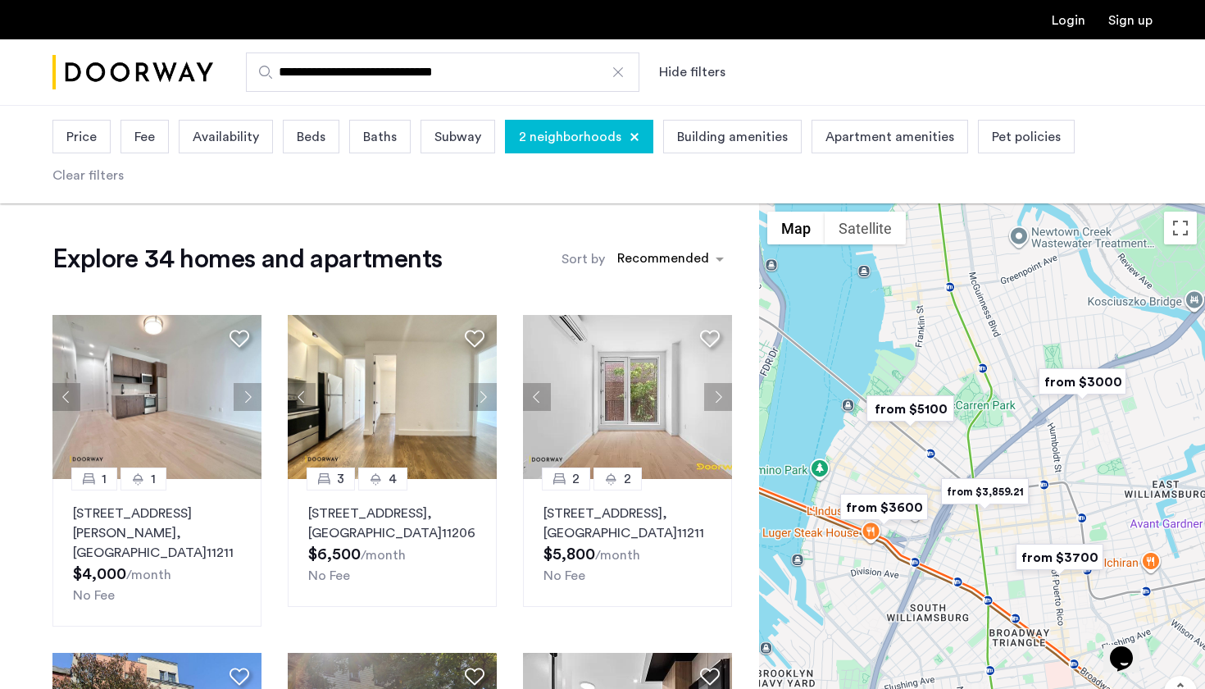
click at [244, 139] on span "Availability" at bounding box center [226, 137] width 66 height 20
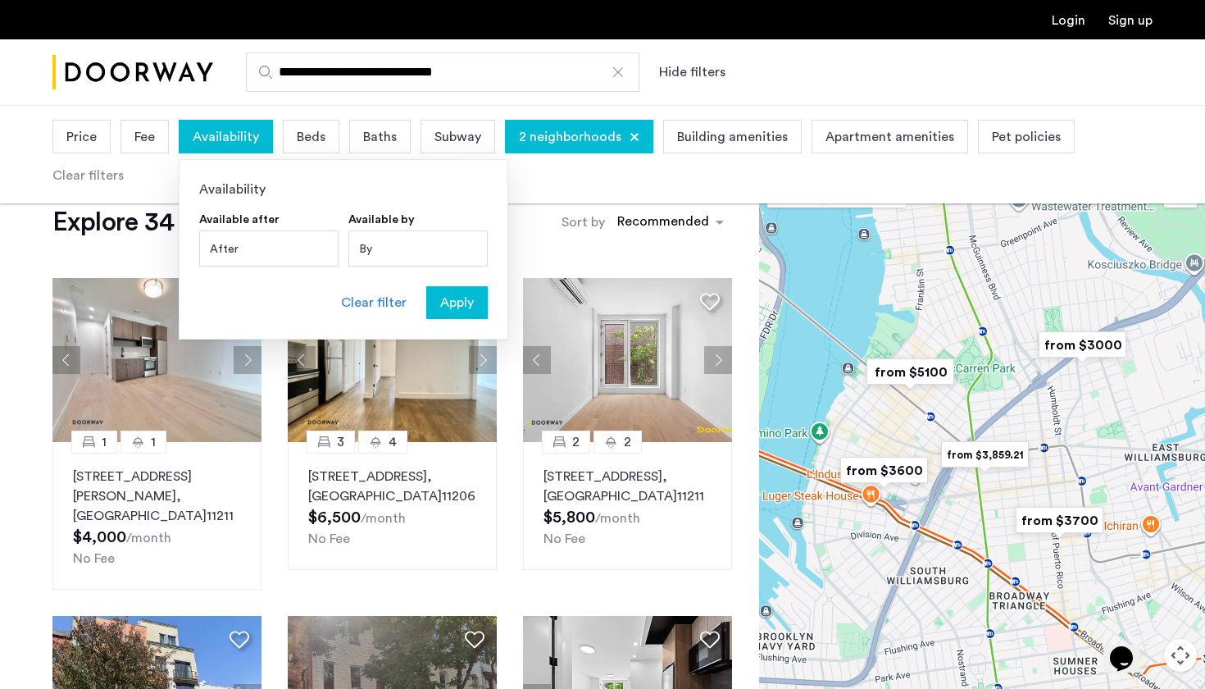
click at [280, 244] on div "After" at bounding box center [268, 248] width 139 height 36
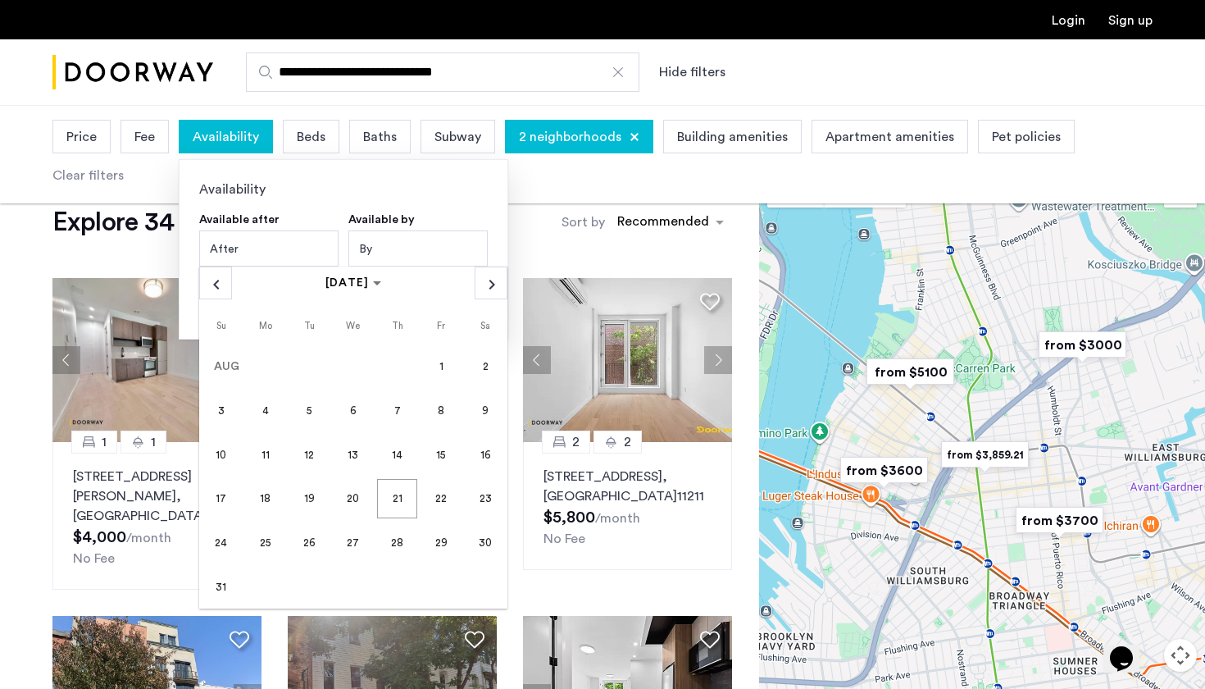
click at [412, 247] on div "By" at bounding box center [418, 248] width 139 height 36
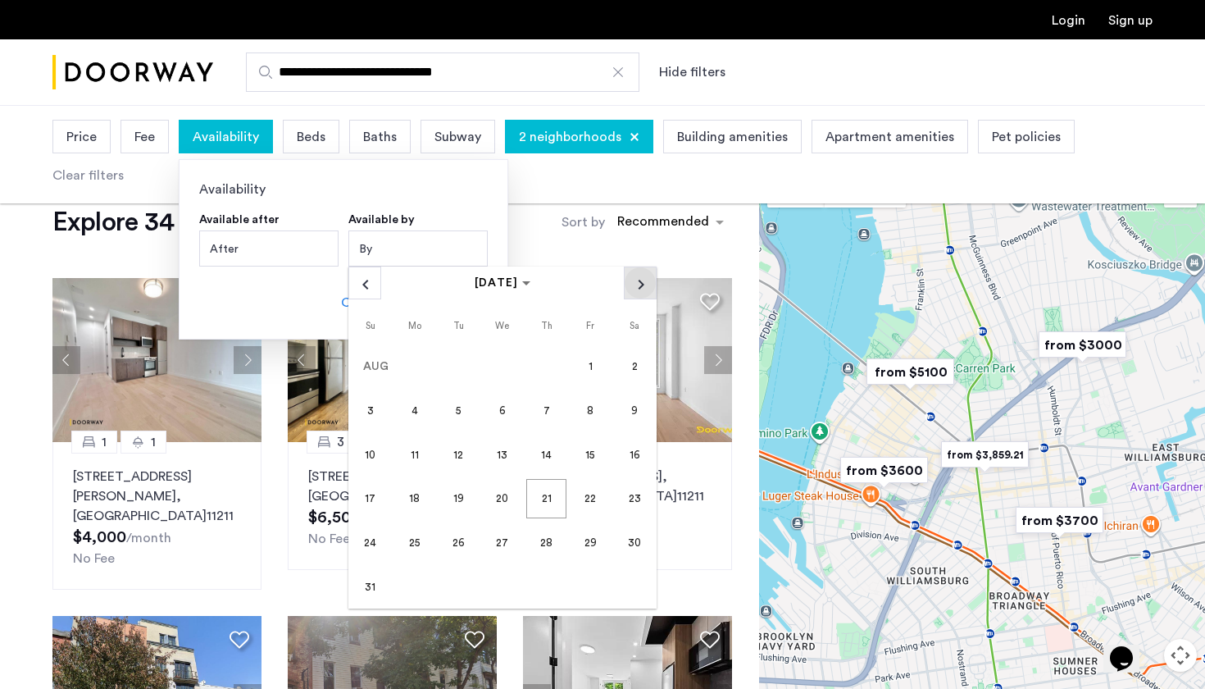
click at [638, 286] on span "Next month" at bounding box center [640, 282] width 31 height 31
click at [508, 363] on span "1" at bounding box center [502, 366] width 39 height 39
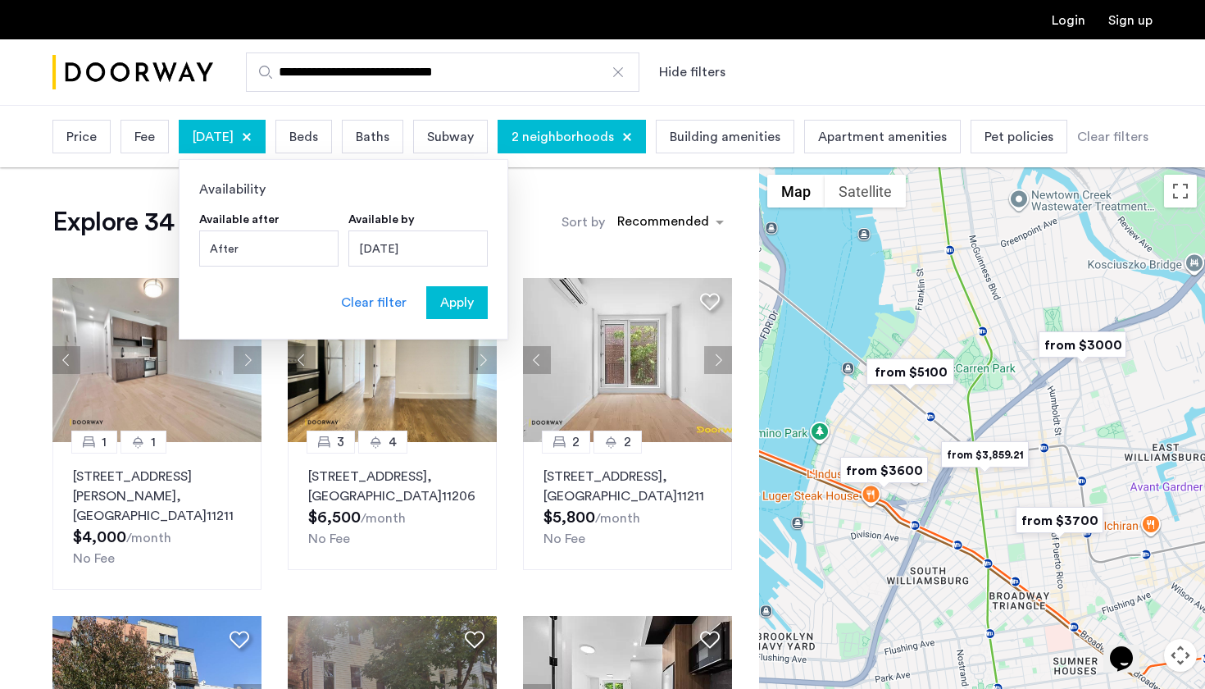
click at [468, 303] on span "Apply" at bounding box center [457, 303] width 34 height 20
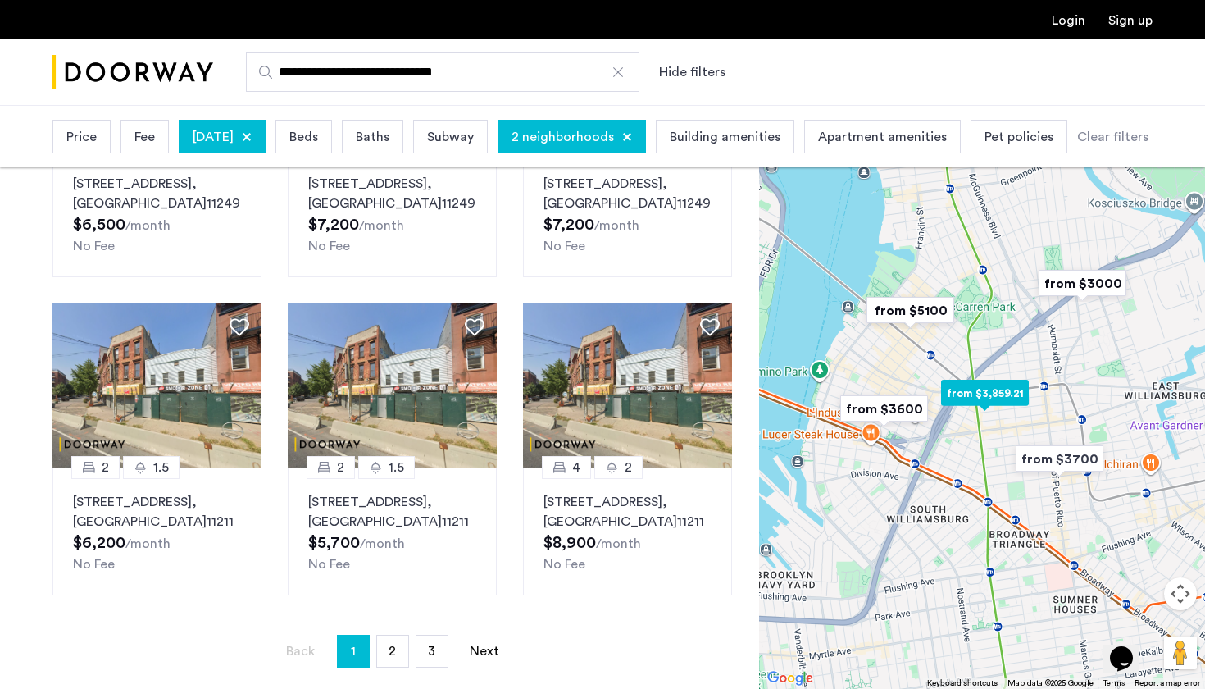
scroll to position [1046, 0]
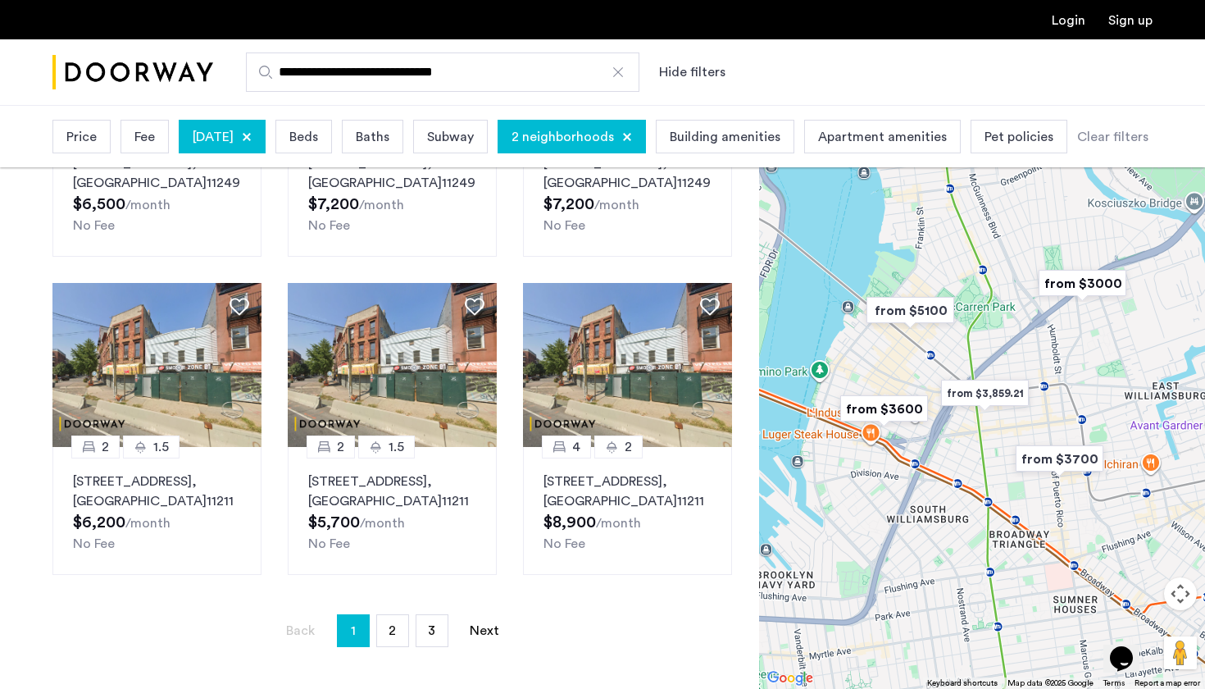
click at [318, 135] on span "Beds" at bounding box center [303, 137] width 29 height 20
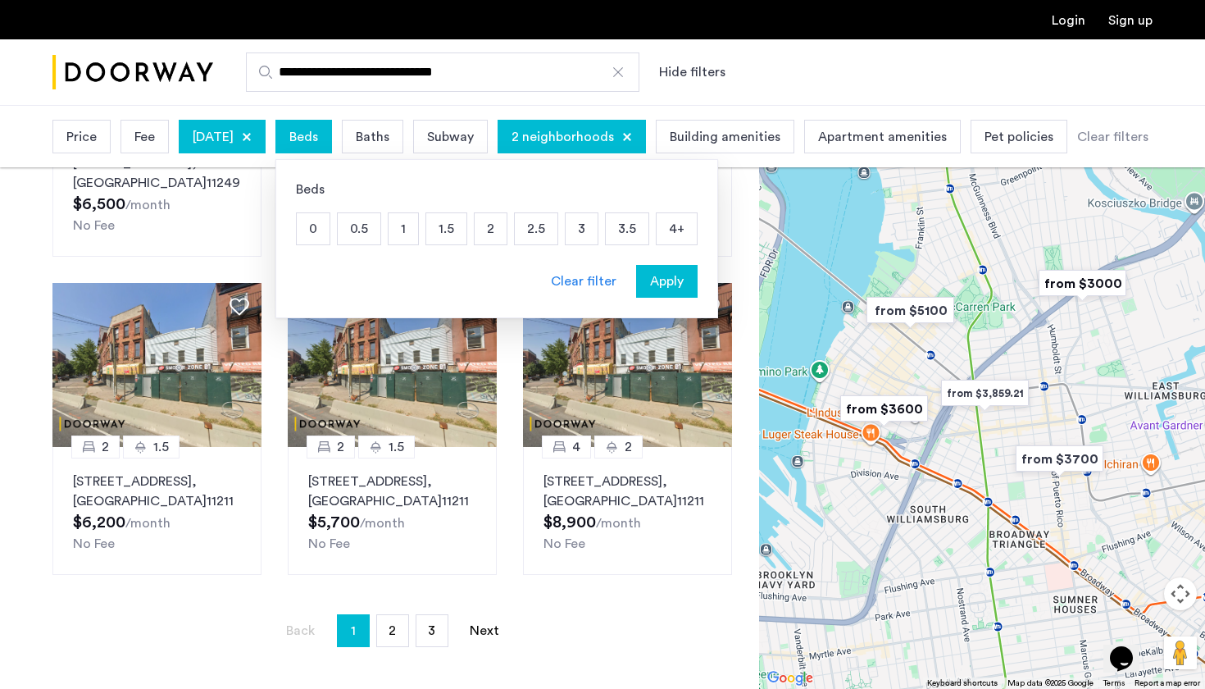
click at [507, 230] on p "2" at bounding box center [491, 228] width 32 height 31
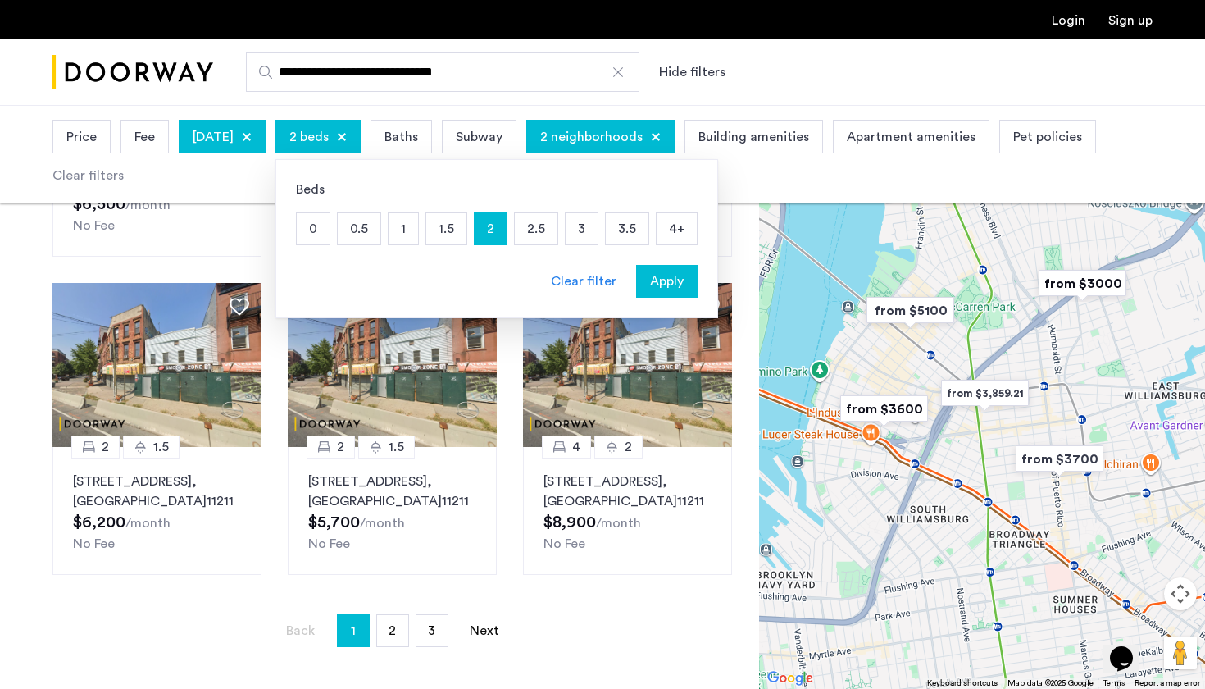
click at [598, 230] on p "3" at bounding box center [582, 228] width 32 height 31
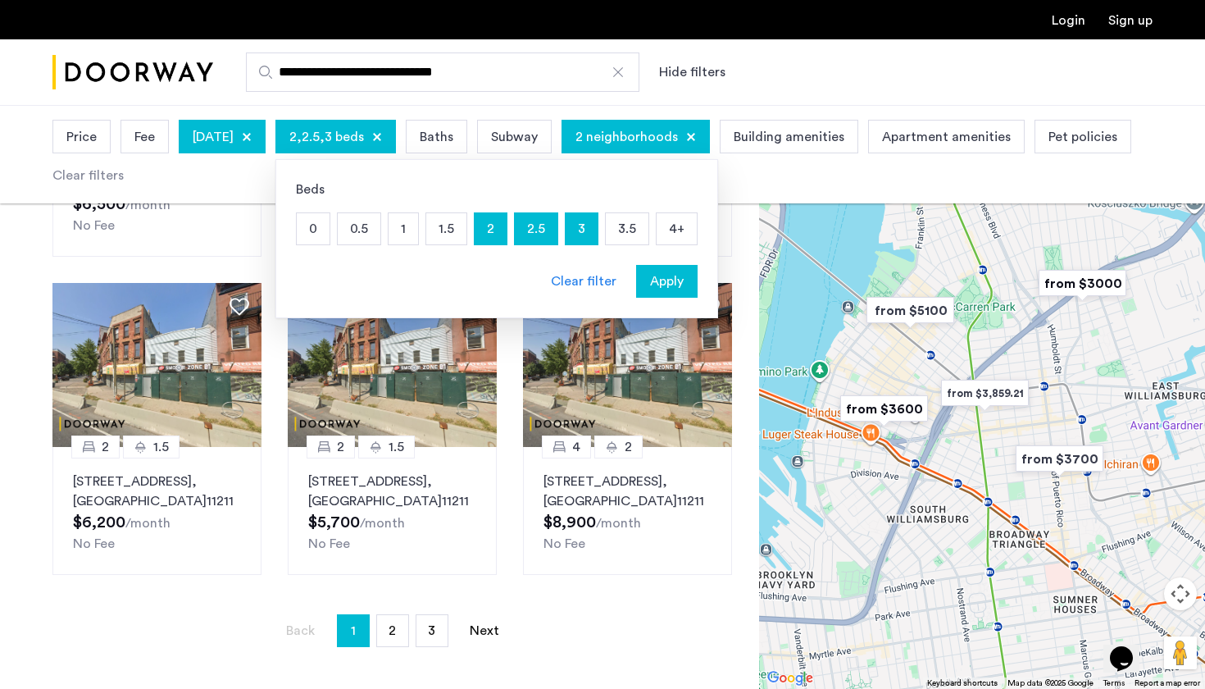
click at [697, 235] on p "4+" at bounding box center [677, 228] width 40 height 31
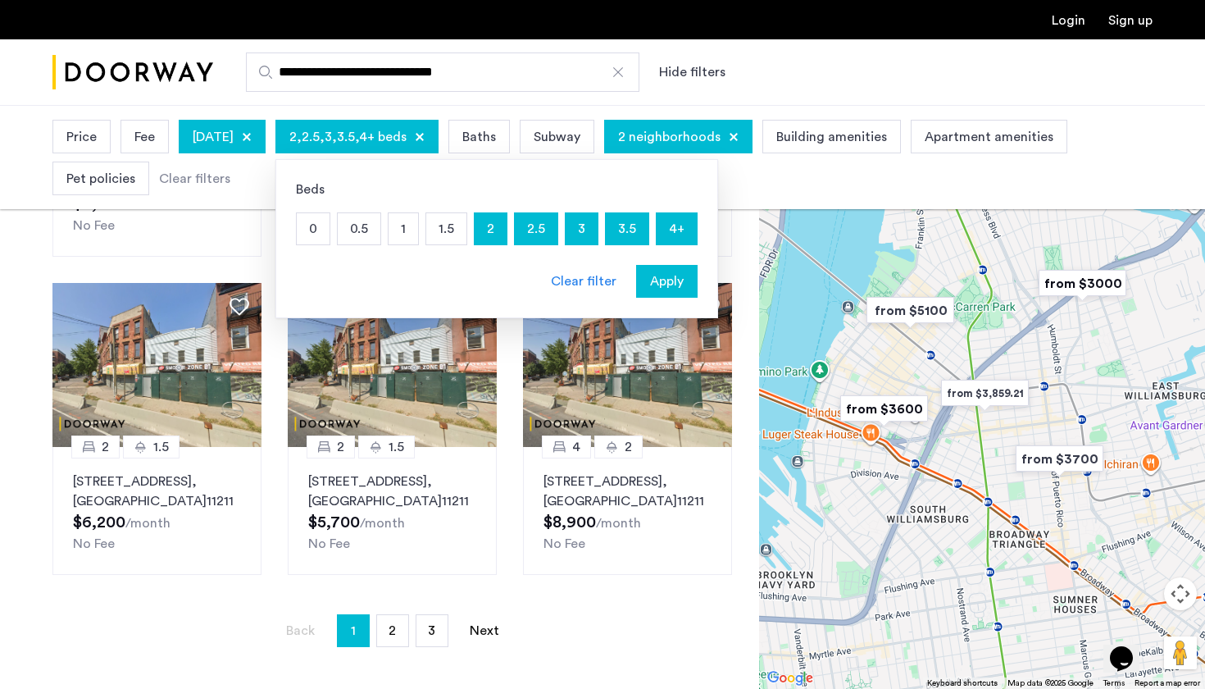
click at [684, 283] on span "Apply" at bounding box center [667, 281] width 34 height 20
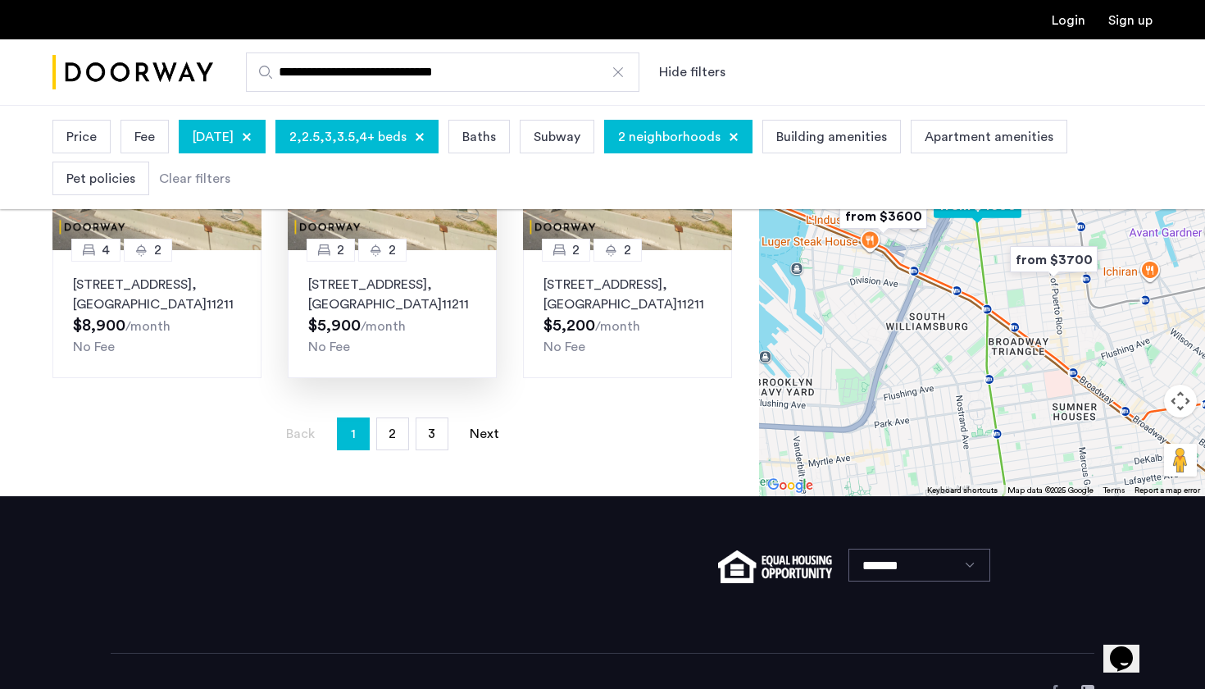
scroll to position [1229, 0]
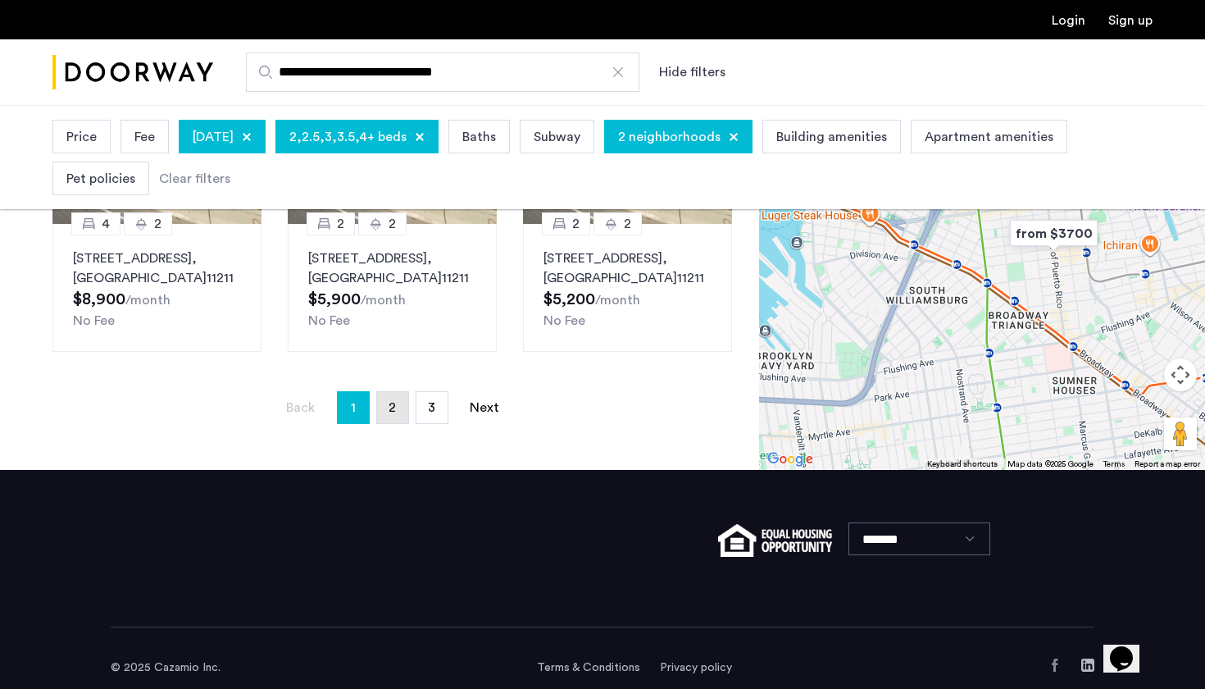
click at [403, 392] on link "page 2" at bounding box center [392, 407] width 31 height 31
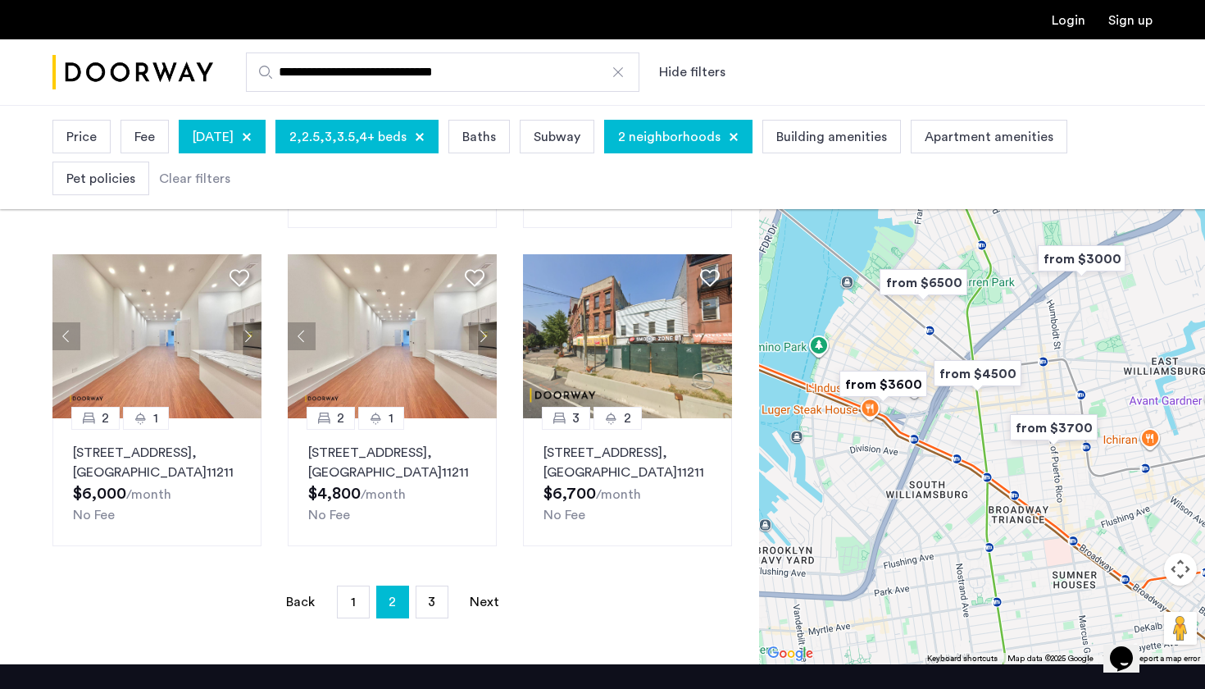
scroll to position [1233, 0]
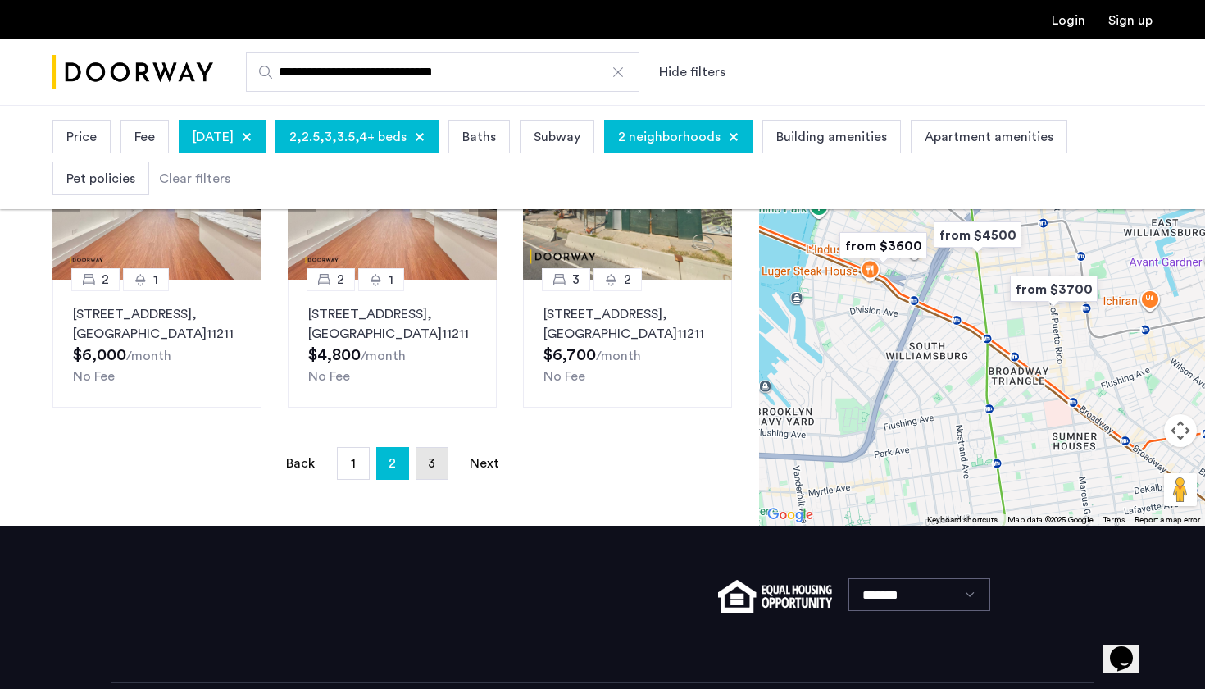
click at [431, 457] on span "3" at bounding box center [431, 463] width 7 height 13
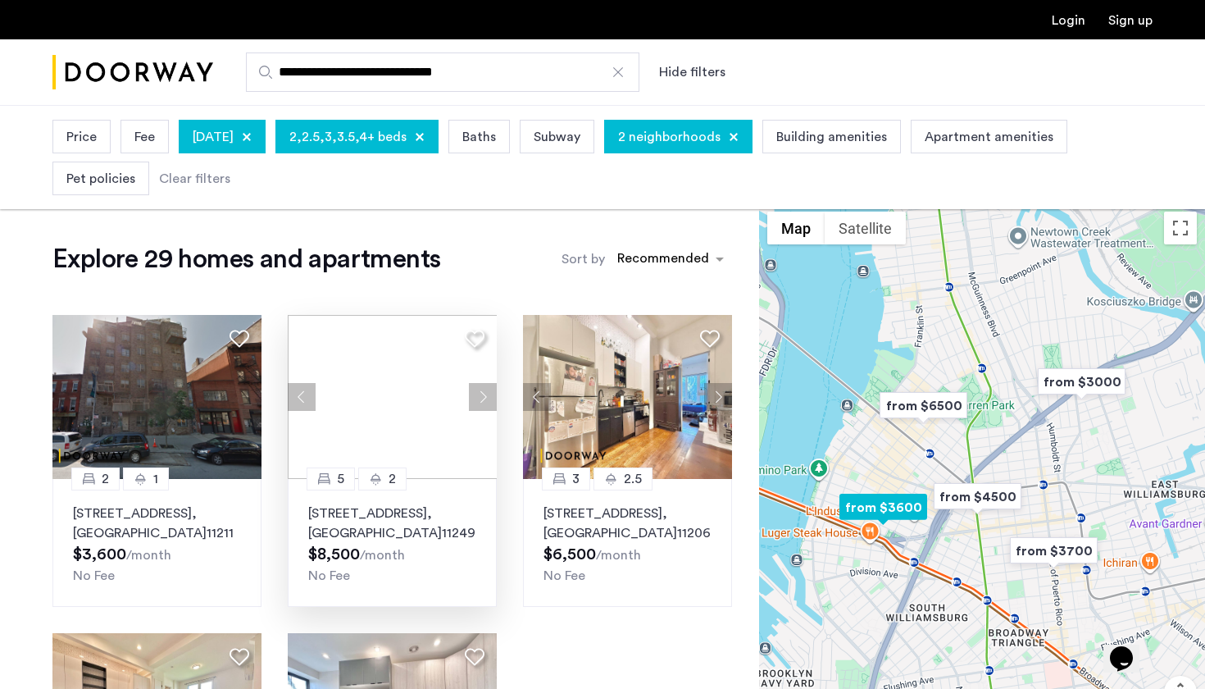
click at [418, 421] on img at bounding box center [393, 397] width 210 height 164
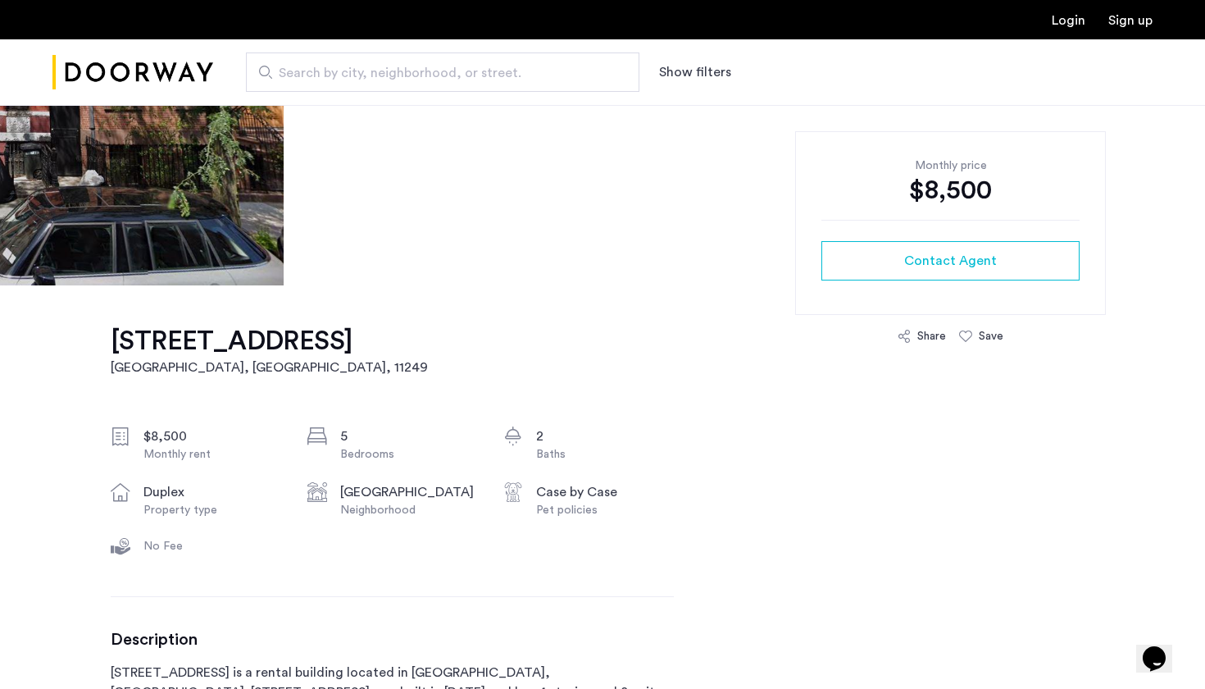
scroll to position [311, 0]
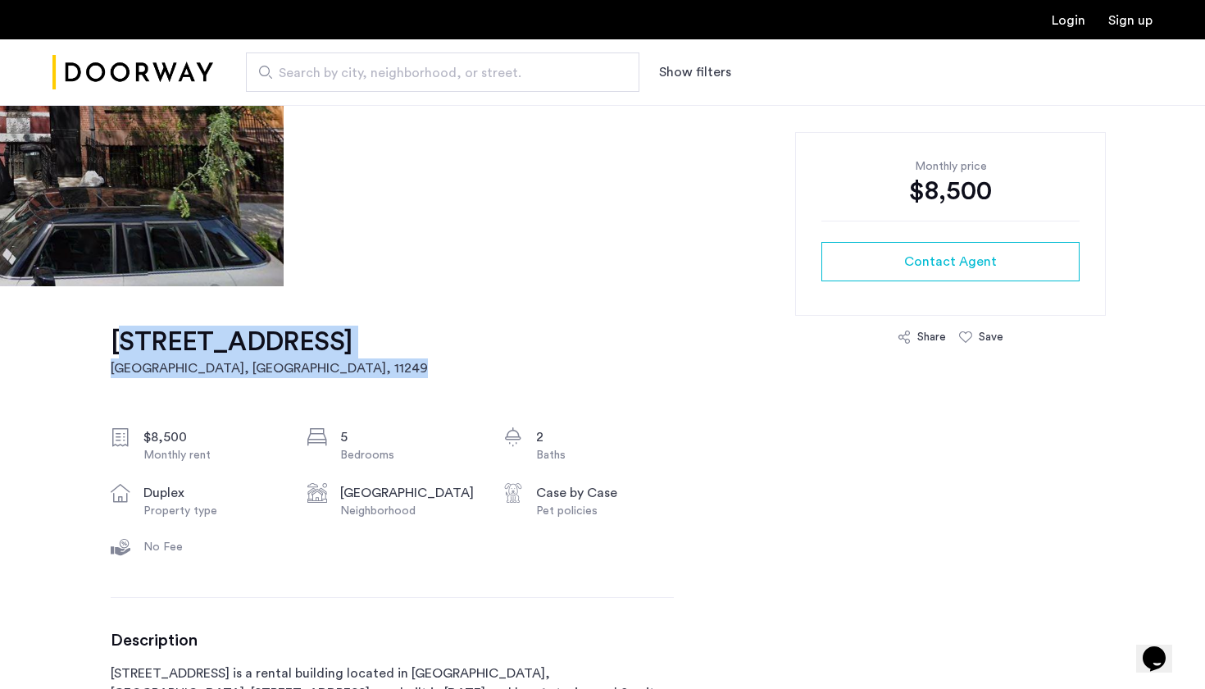
drag, startPoint x: 93, startPoint y: 333, endPoint x: 262, endPoint y: 378, distance: 174.8
copy link "95 South 2nd Street, Unit 1L Brooklyn, NY , 11249"
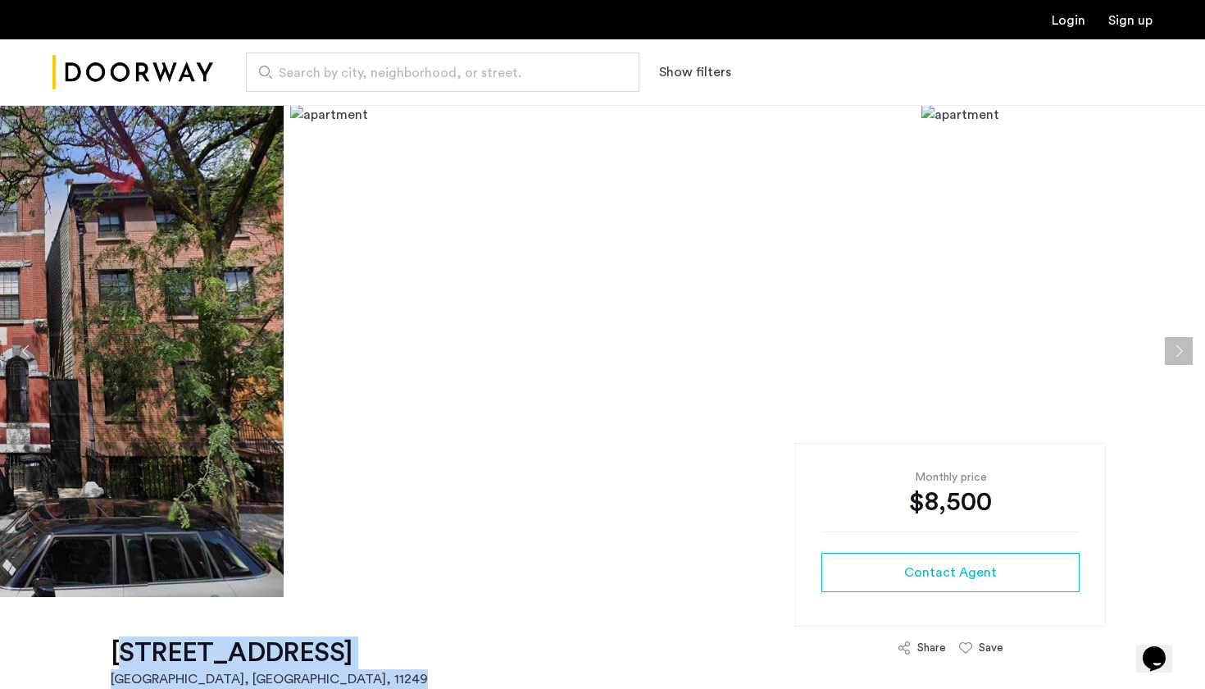
scroll to position [0, 0]
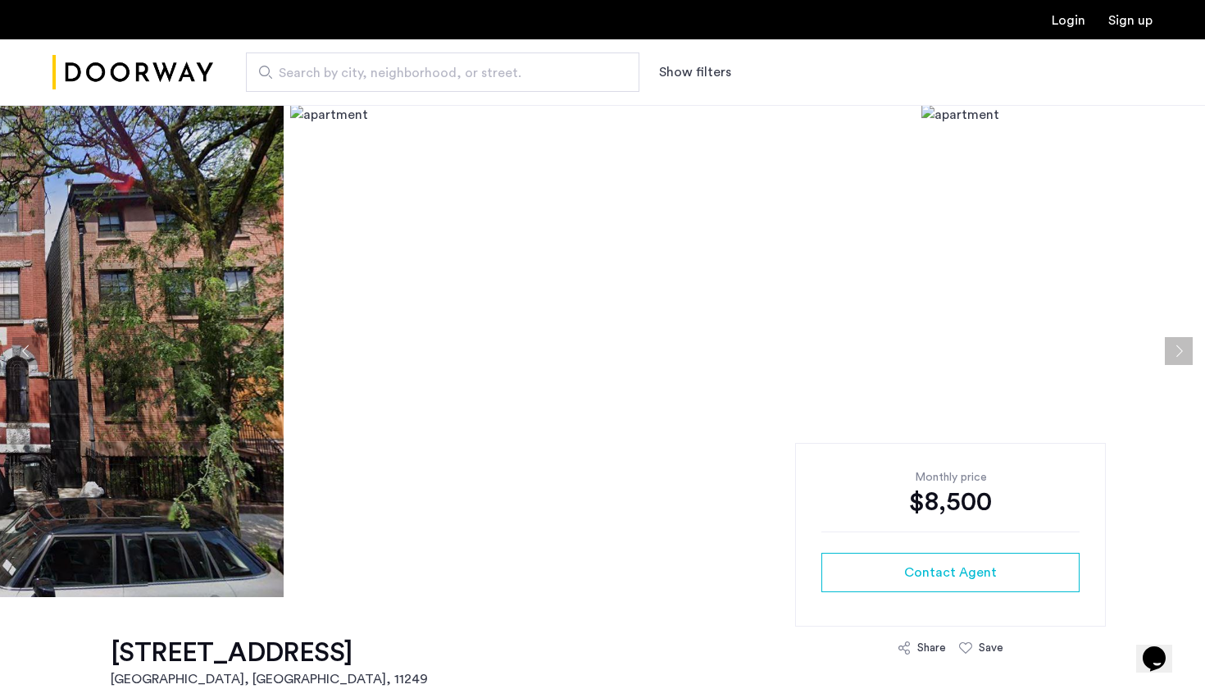
click at [310, 70] on span "Search by city, neighborhood, or street." at bounding box center [436, 73] width 315 height 20
click at [310, 70] on input "Search by city, neighborhood, or street." at bounding box center [443, 71] width 394 height 39
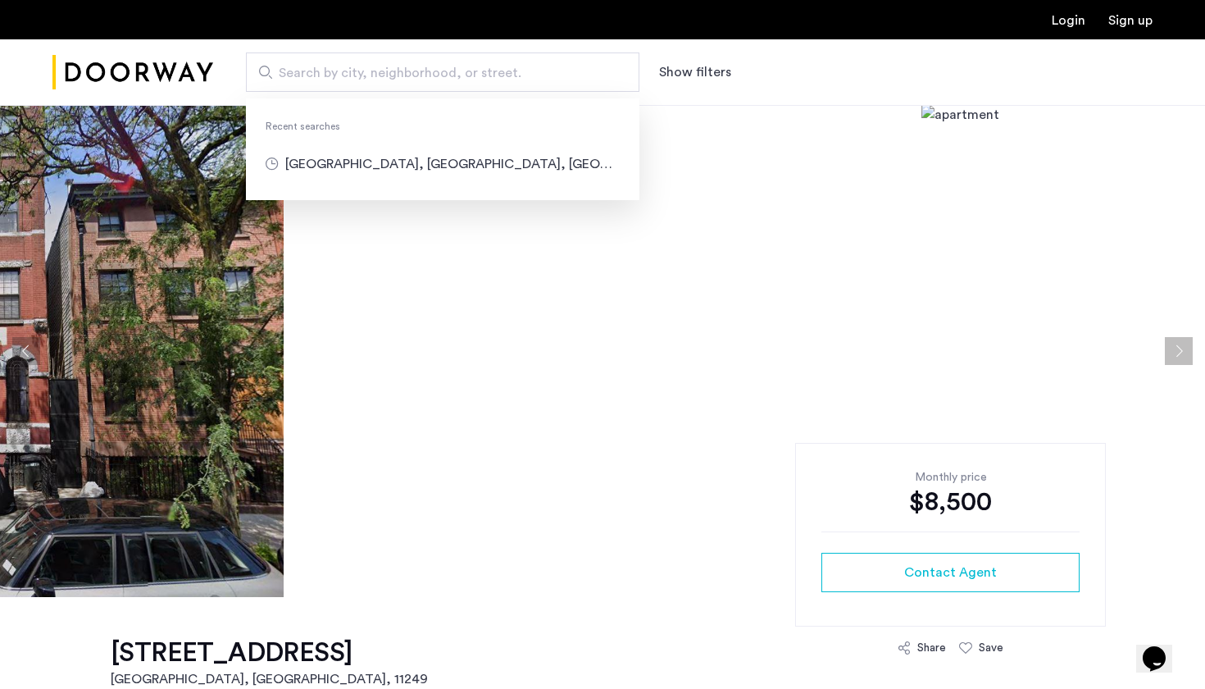
type input "**********"
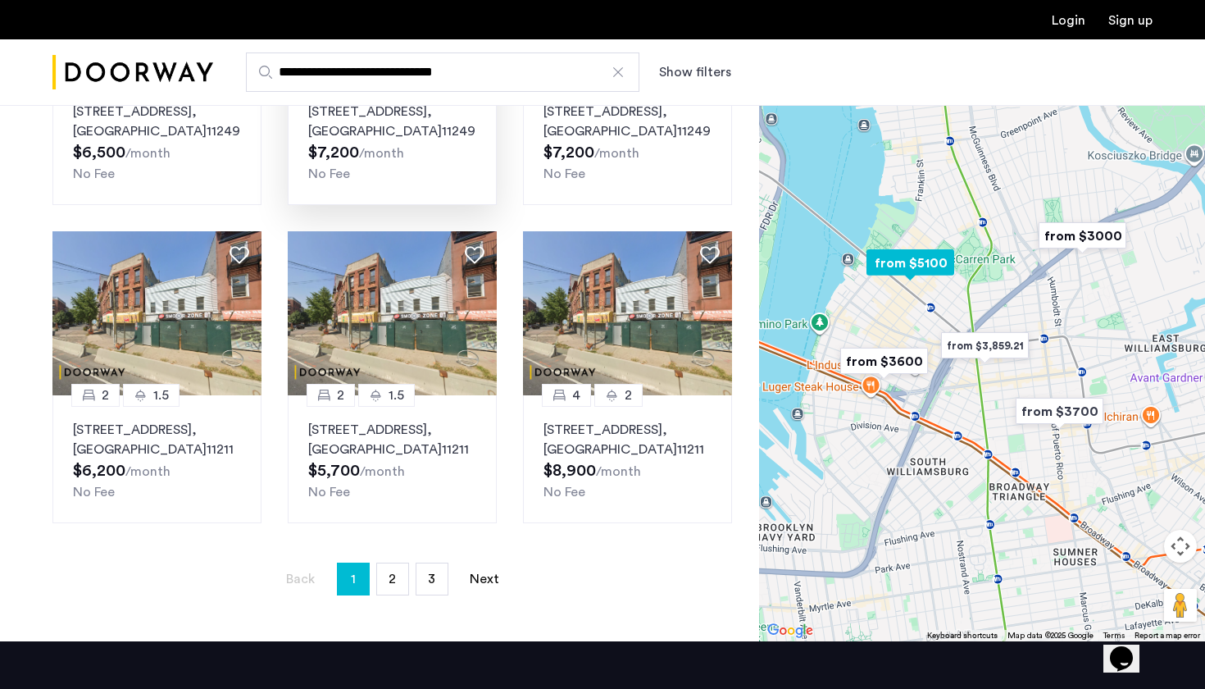
scroll to position [1109, 0]
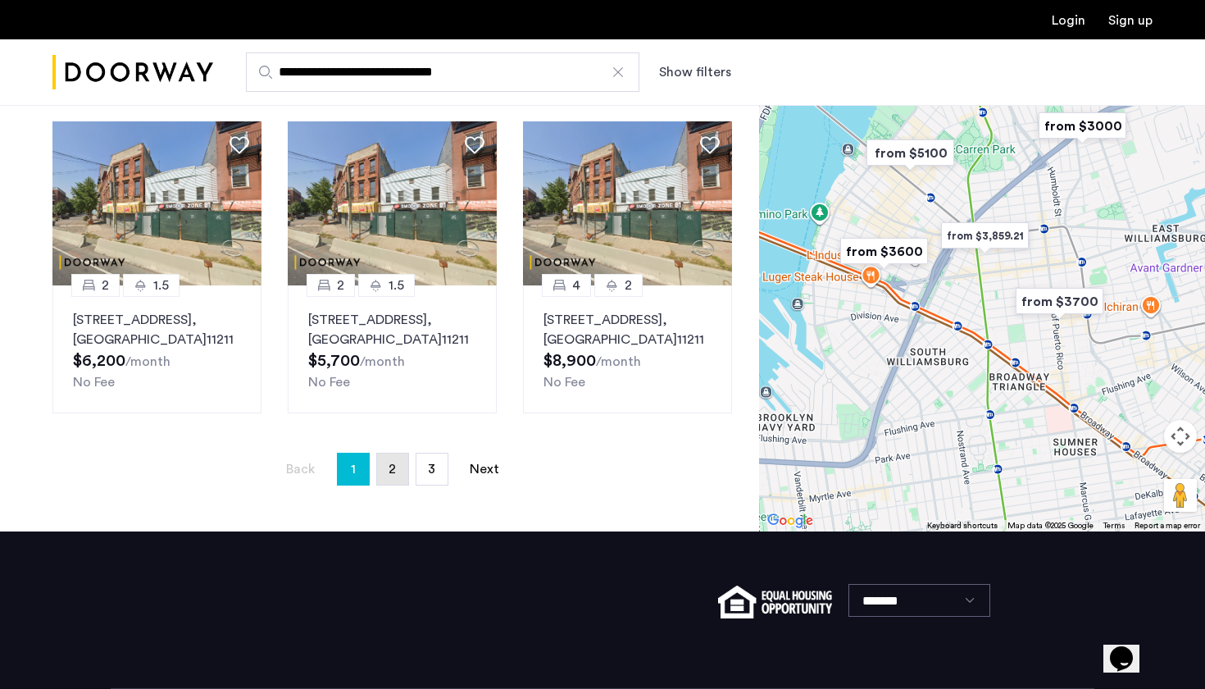
click at [398, 453] on link "page 2" at bounding box center [392, 468] width 31 height 31
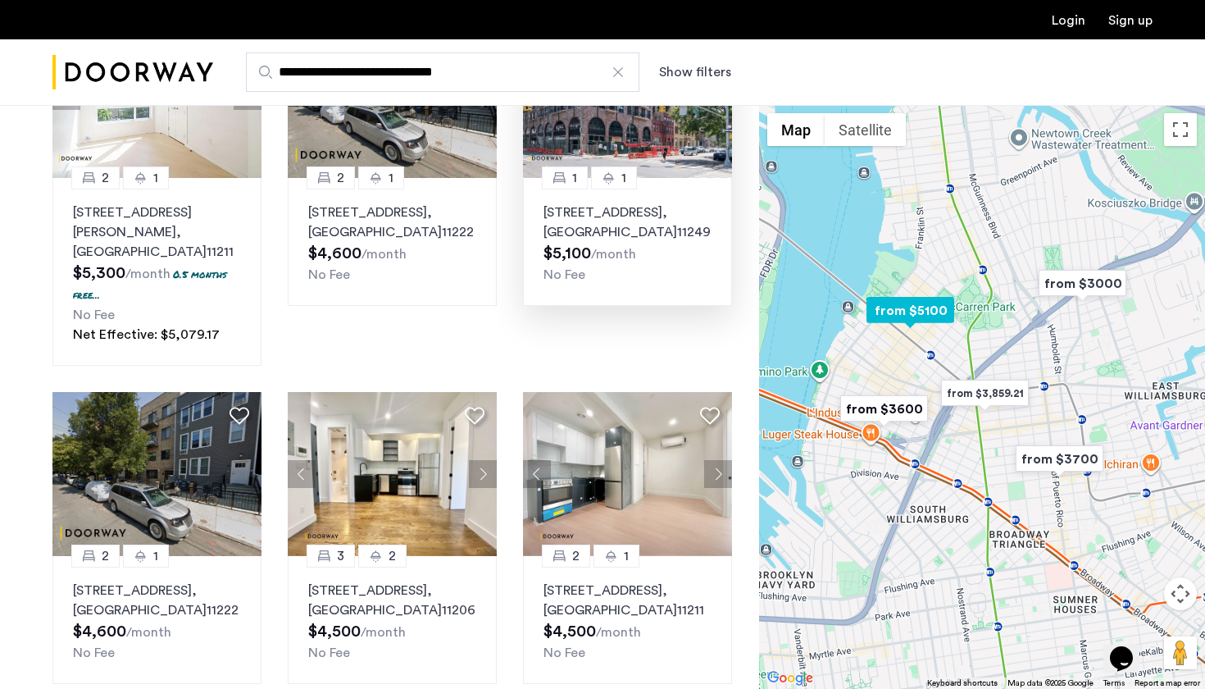
scroll to position [1091, 0]
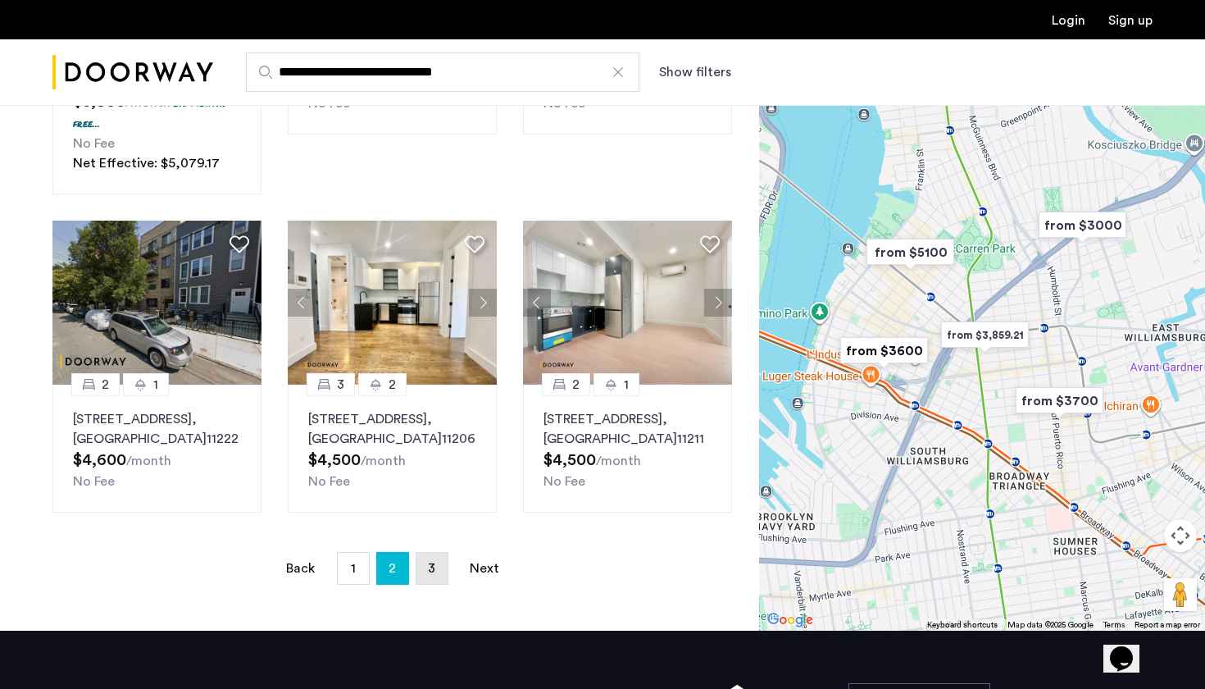
click at [423, 558] on link "page 3" at bounding box center [432, 568] width 31 height 31
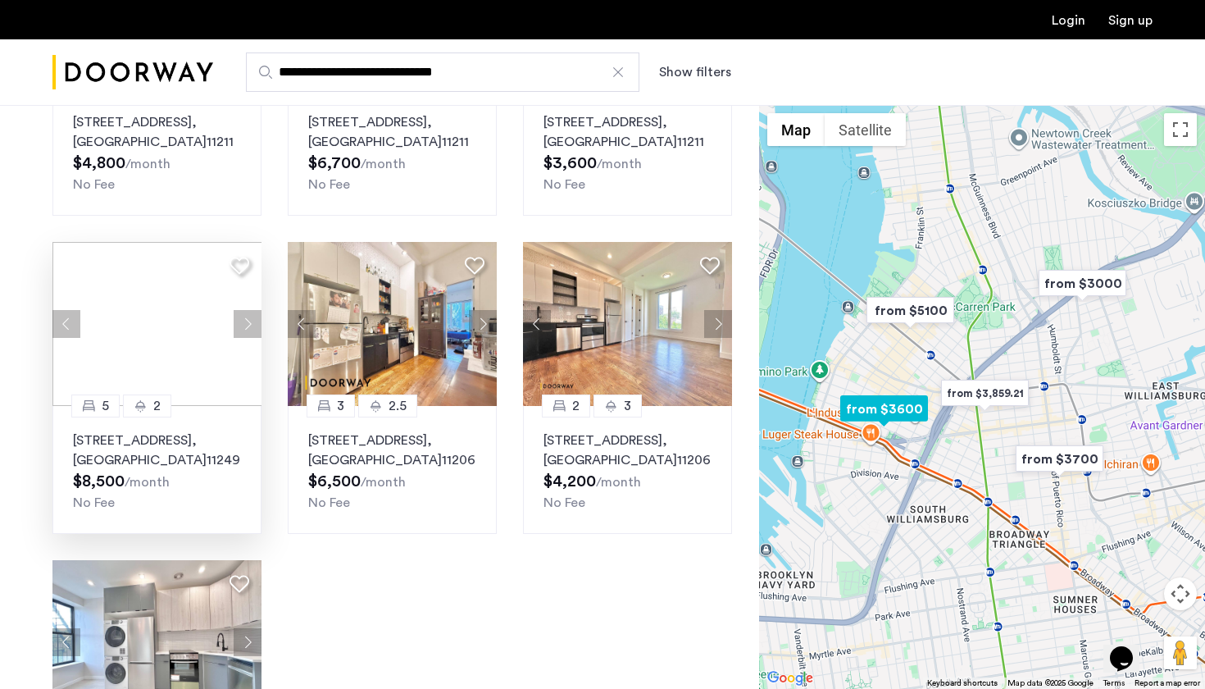
scroll to position [714, 0]
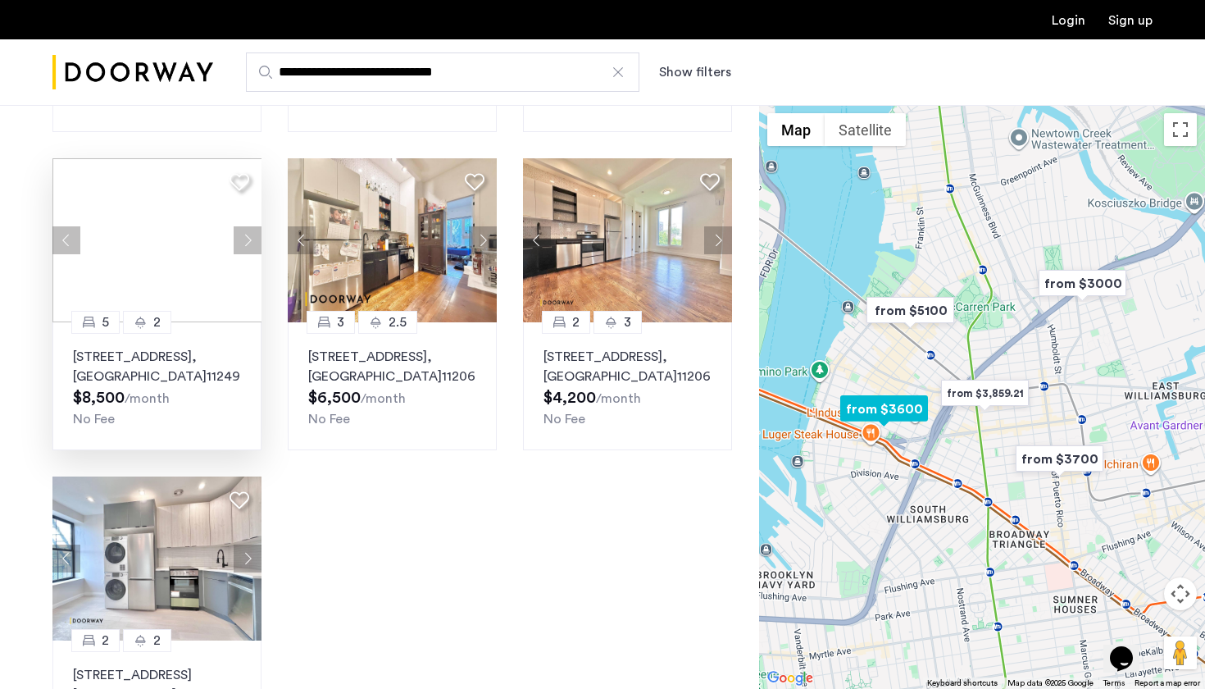
click at [207, 375] on div "95 South 2nd Street, Unit 1L, Brooklyn , NY 11249 $8,500 /month No Fee" at bounding box center [157, 388] width 168 height 82
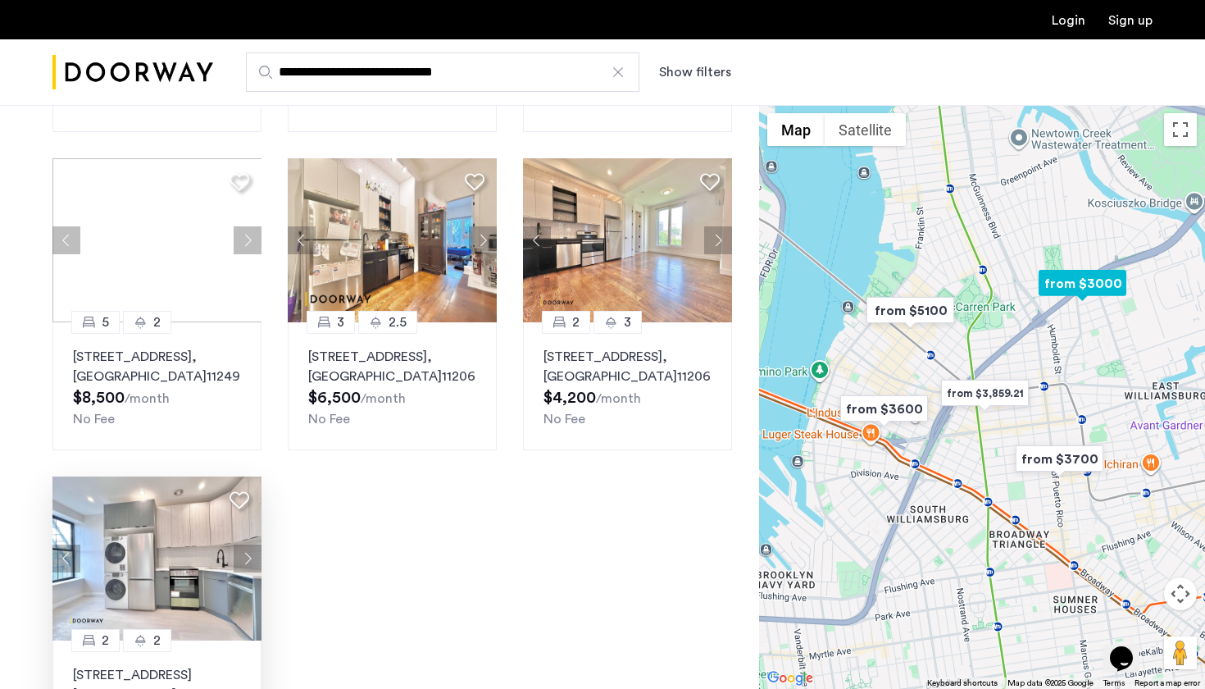
click at [149, 553] on img at bounding box center [157, 558] width 210 height 164
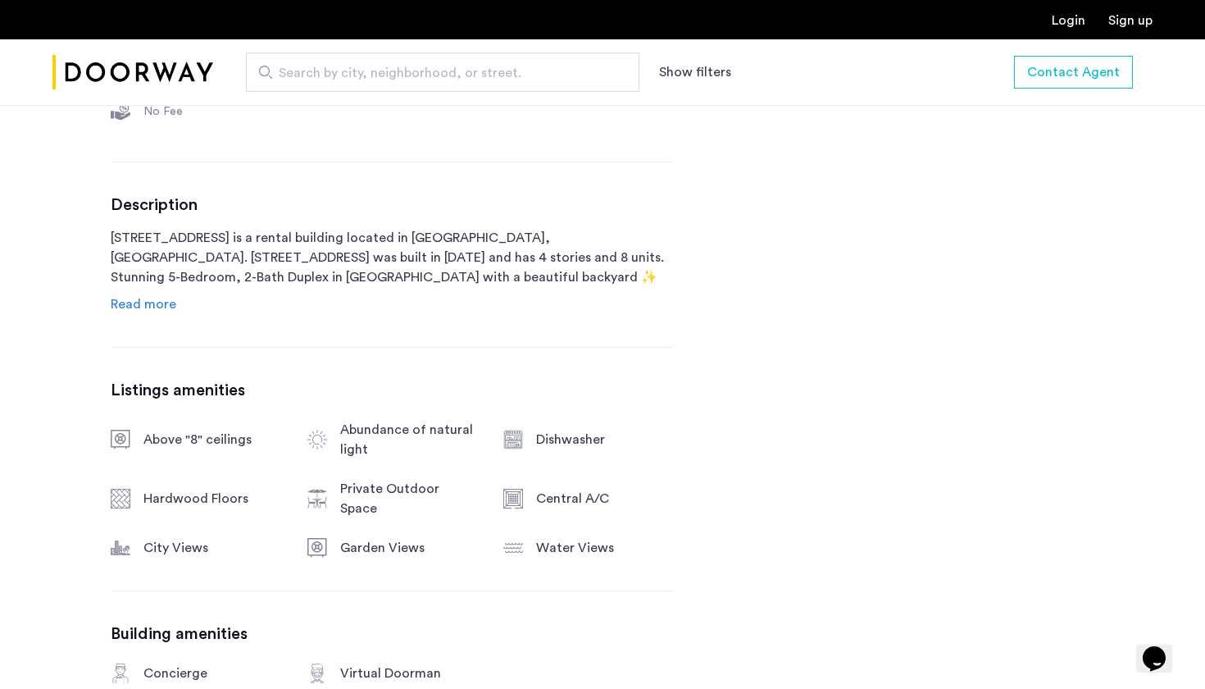
scroll to position [747, 0]
click at [148, 303] on span "Read more" at bounding box center [144, 303] width 66 height 13
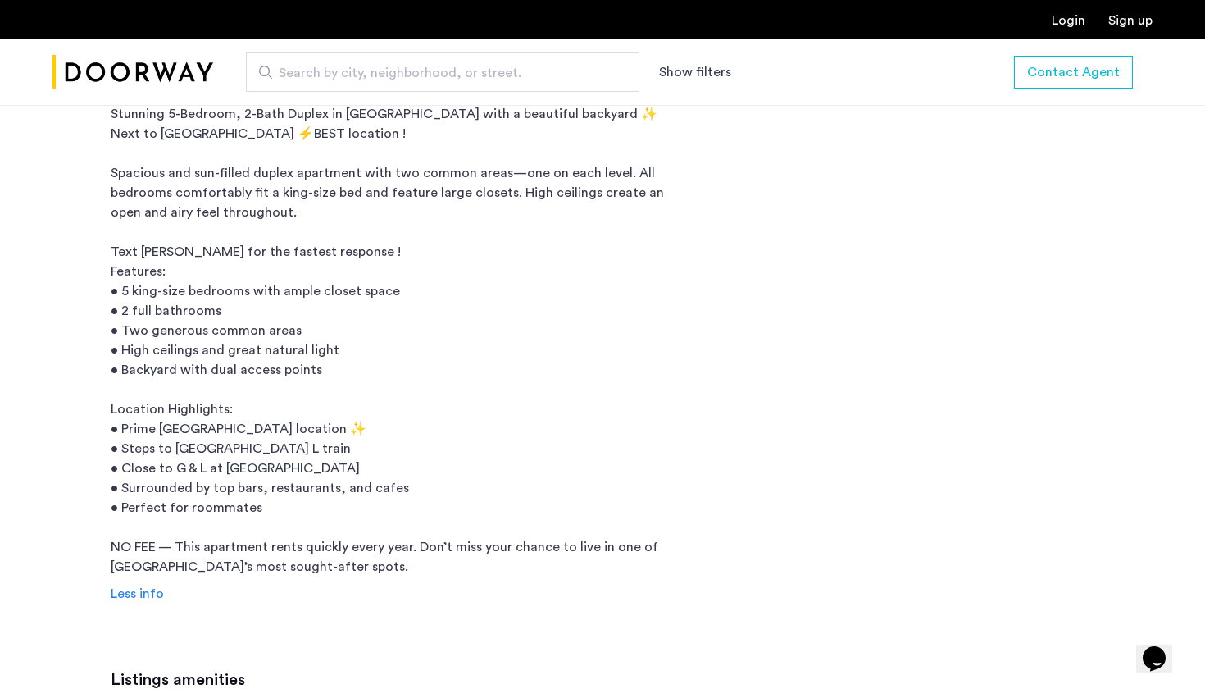
scroll to position [1082, 0]
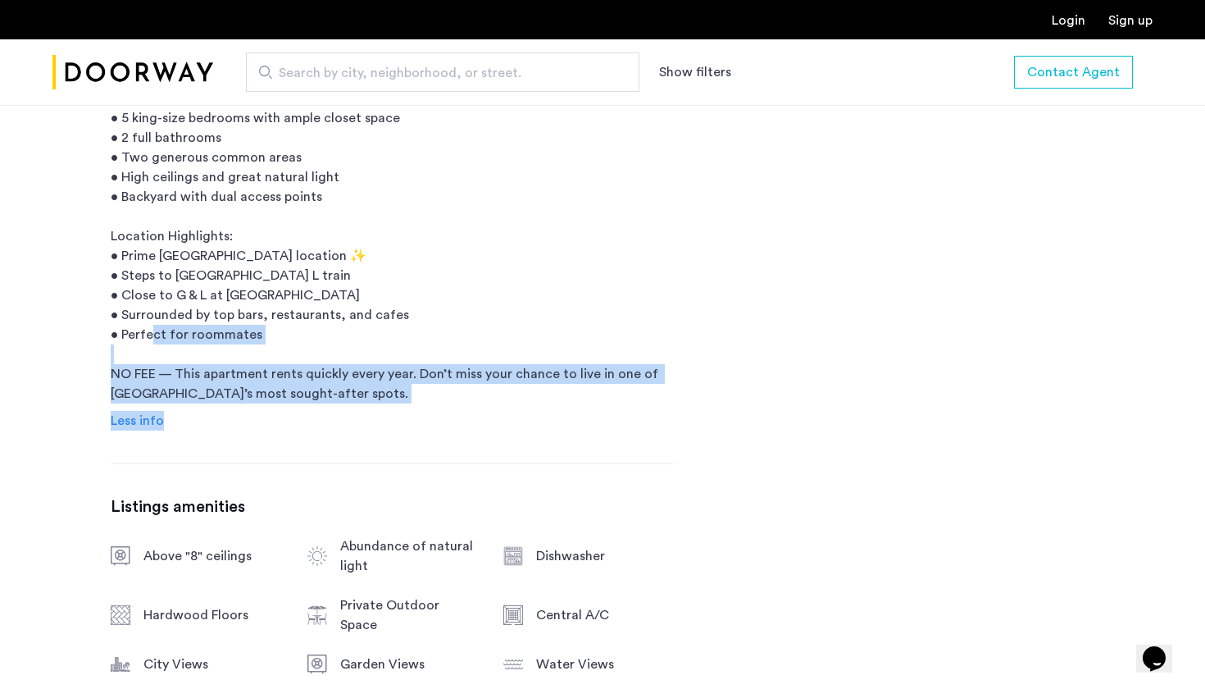
drag, startPoint x: 181, startPoint y: 372, endPoint x: 302, endPoint y: 413, distance: 127.3
click at [302, 413] on div "Description 95 South 2 Street is a rental building located in Brooklyn, NY. 95 …" at bounding box center [392, 145] width 563 height 572
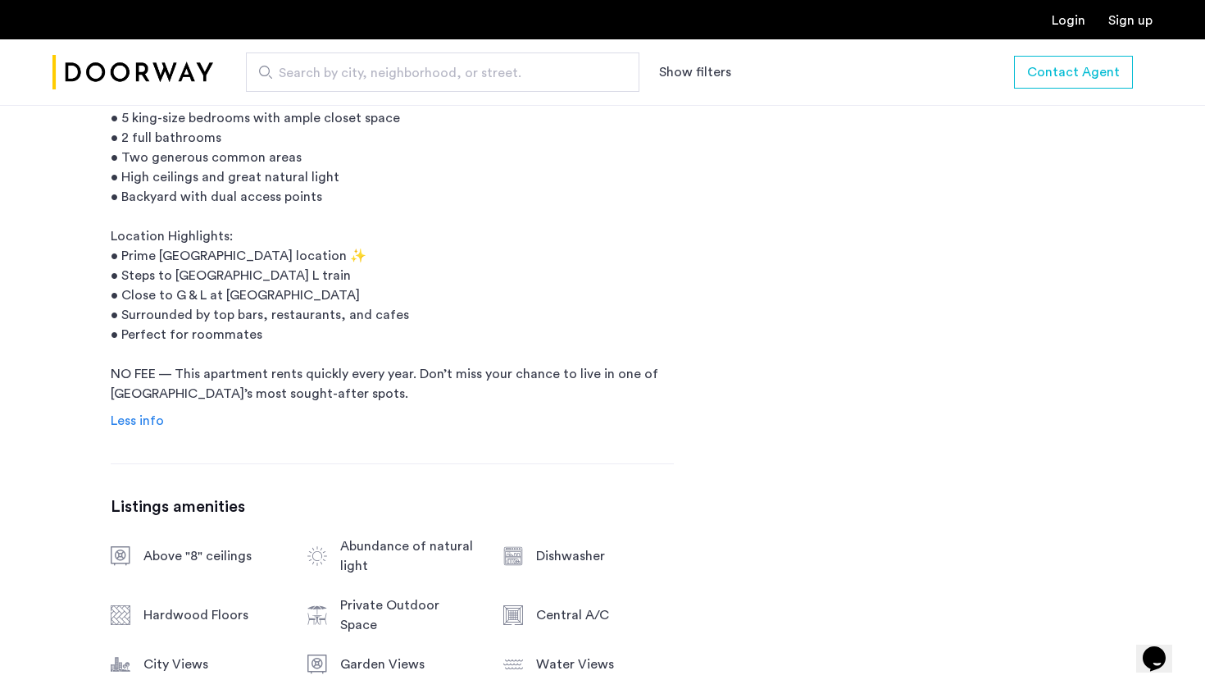
click at [371, 403] on div "Description 95 South 2 Street is a rental building located in Brooklyn, NY. 95 …" at bounding box center [392, 145] width 563 height 572
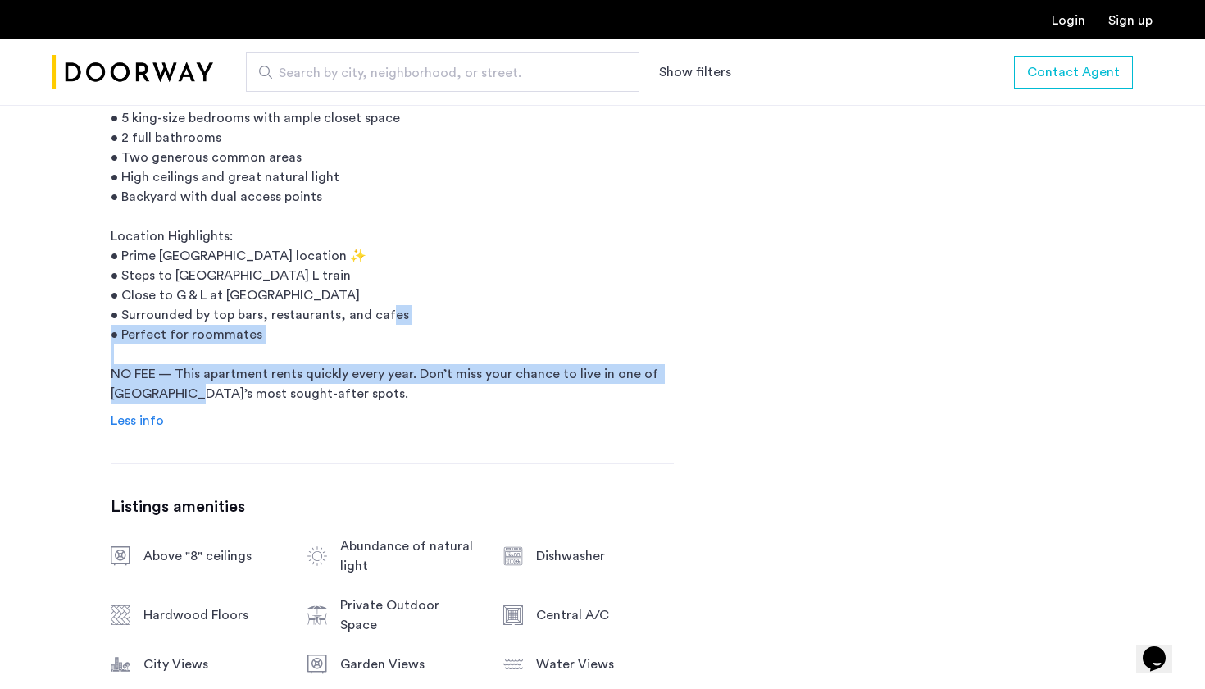
drag, startPoint x: 365, startPoint y: 395, endPoint x: 280, endPoint y: 353, distance: 95.3
click at [280, 353] on p "[STREET_ADDRESS] is a rental building located in [GEOGRAPHIC_DATA], [GEOGRAPHIC…" at bounding box center [392, 148] width 563 height 512
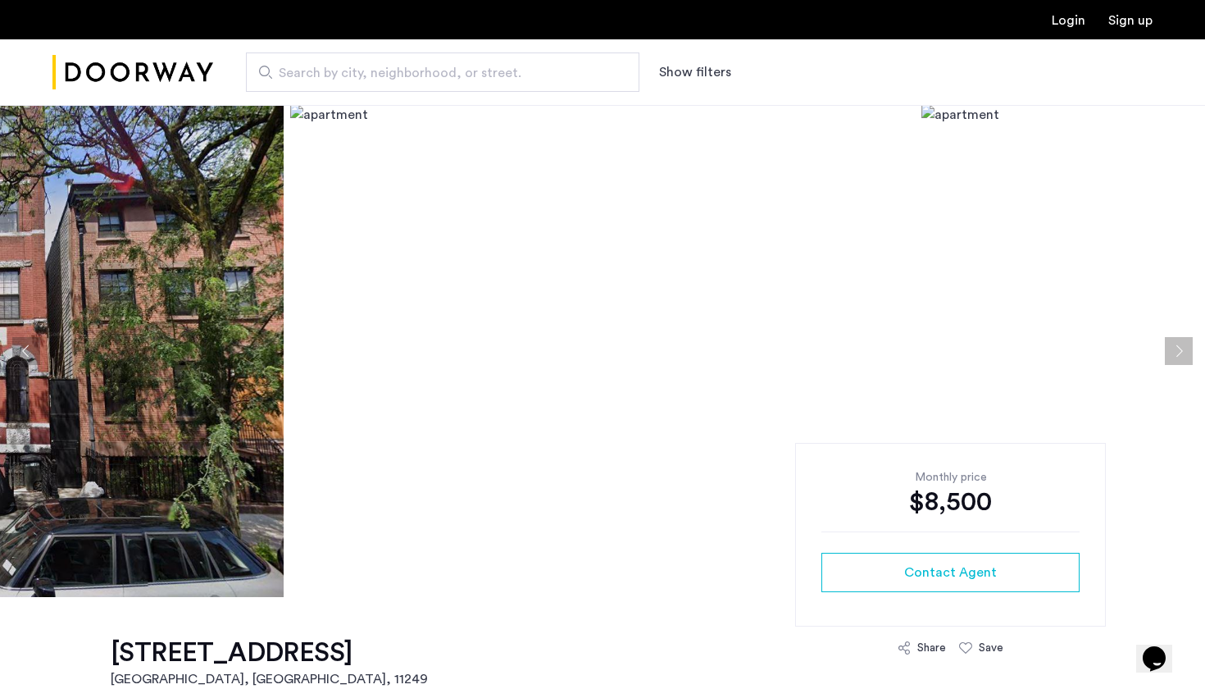
scroll to position [-1, 0]
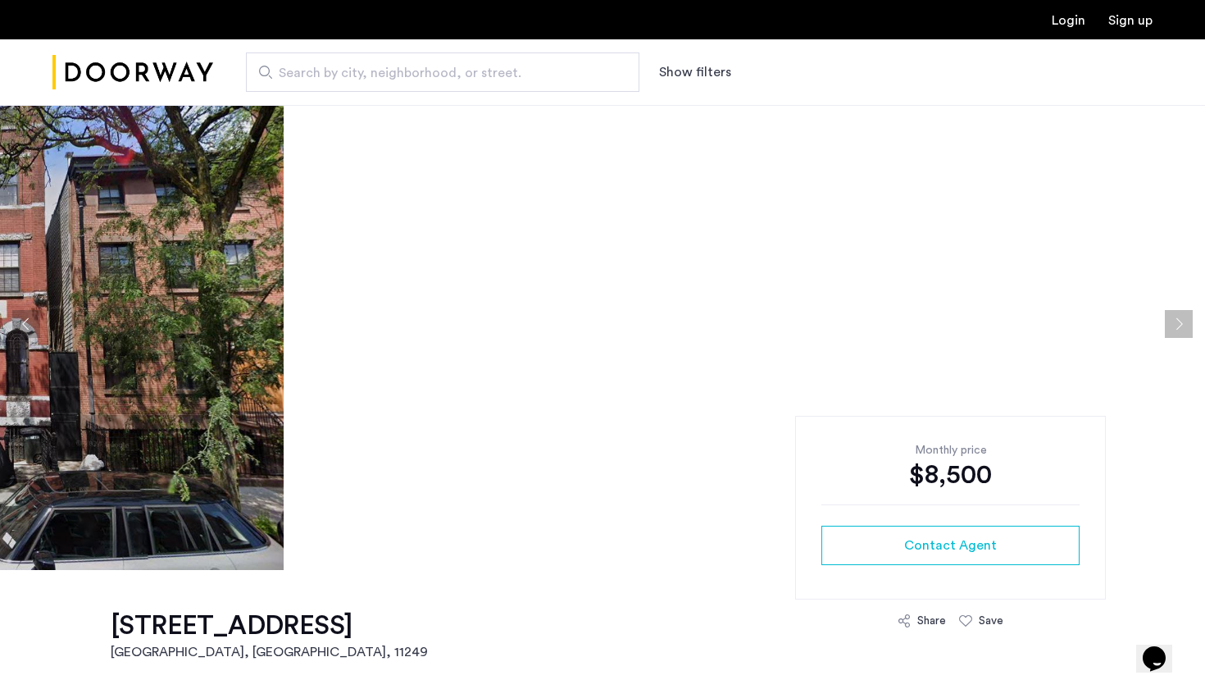
scroll to position [27, 0]
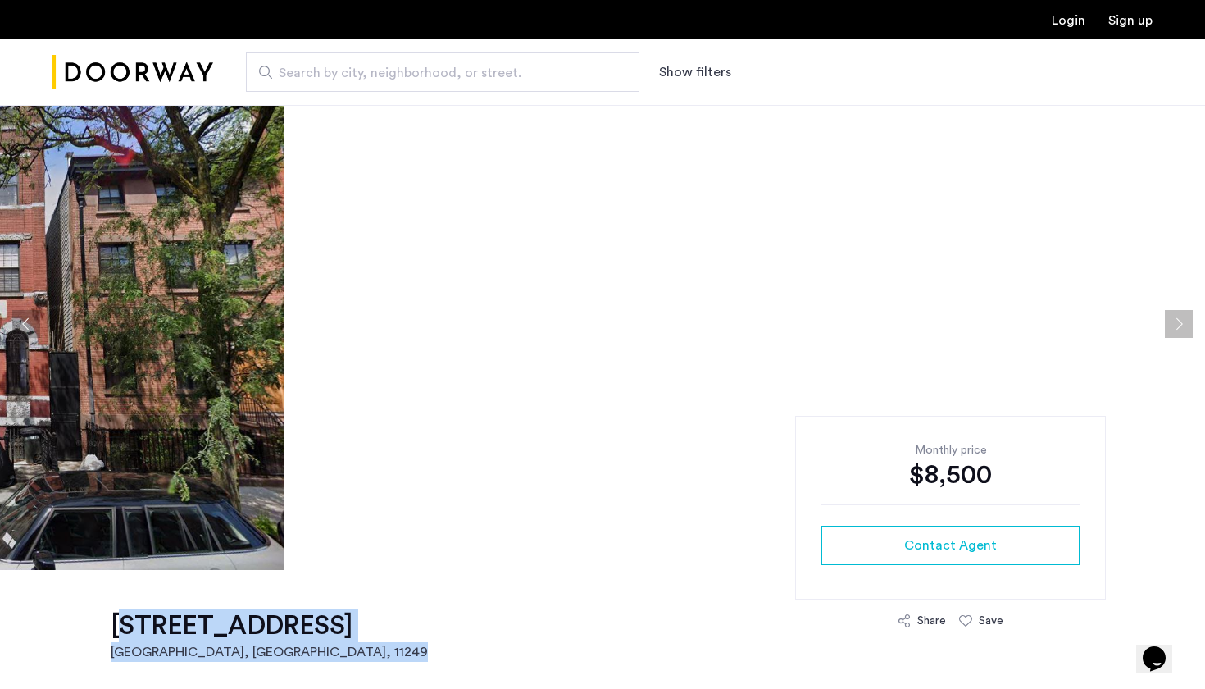
drag, startPoint x: 92, startPoint y: 629, endPoint x: 436, endPoint y: 618, distance: 344.6
copy link "[STREET_ADDRESS]"
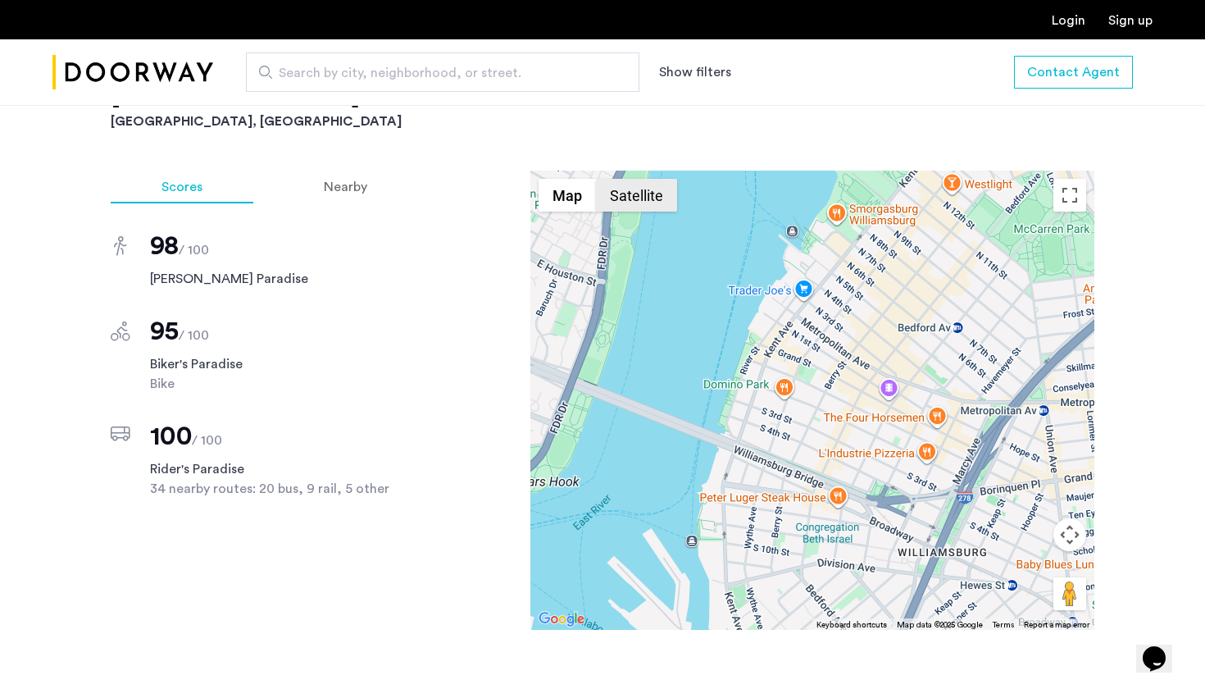
scroll to position [1910, 0]
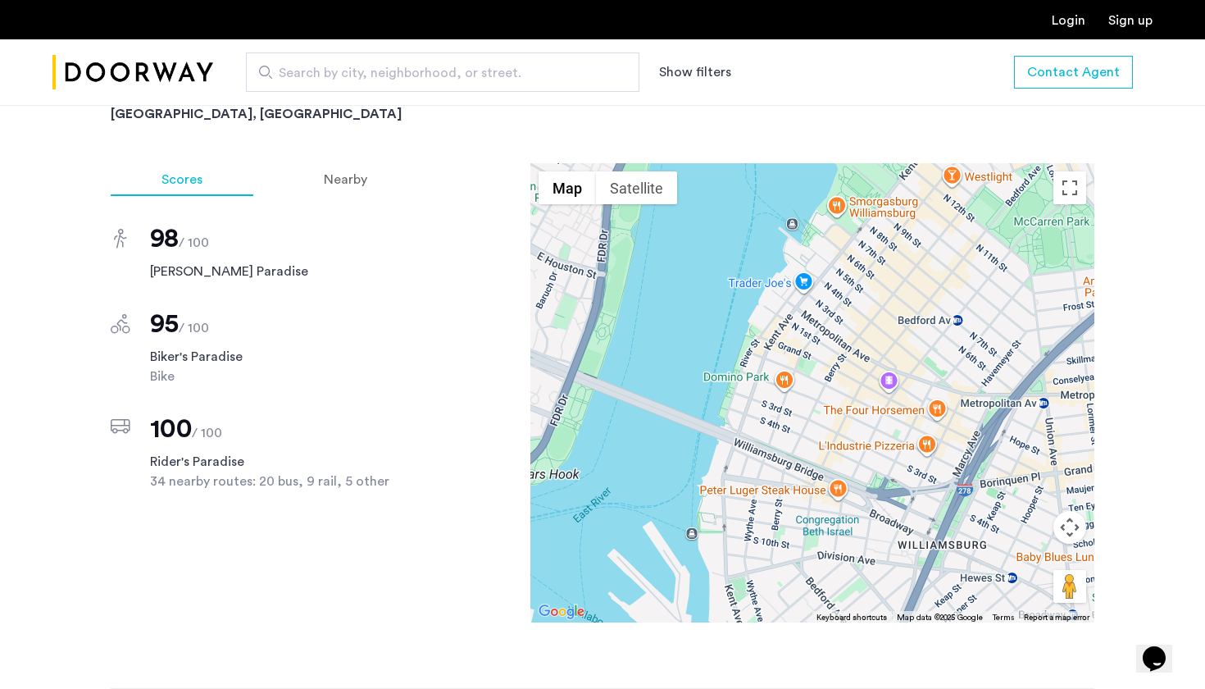
click at [144, 79] on img "Cazamio Logo" at bounding box center [132, 73] width 161 height 62
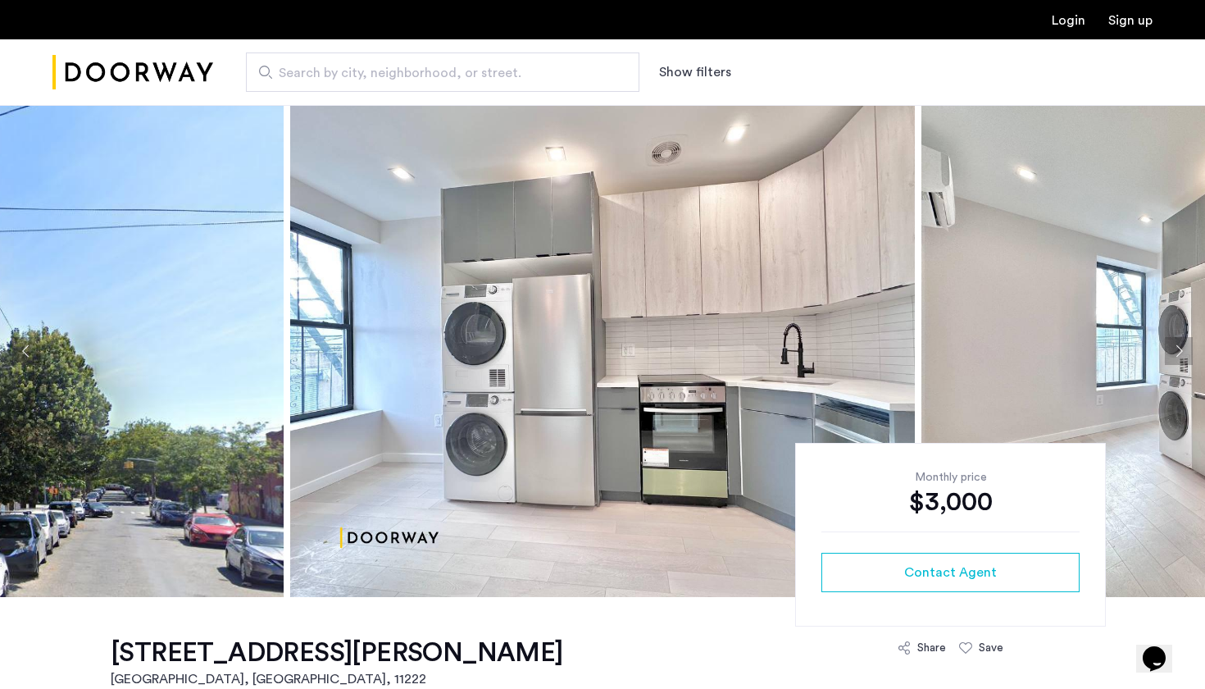
scroll to position [3, 0]
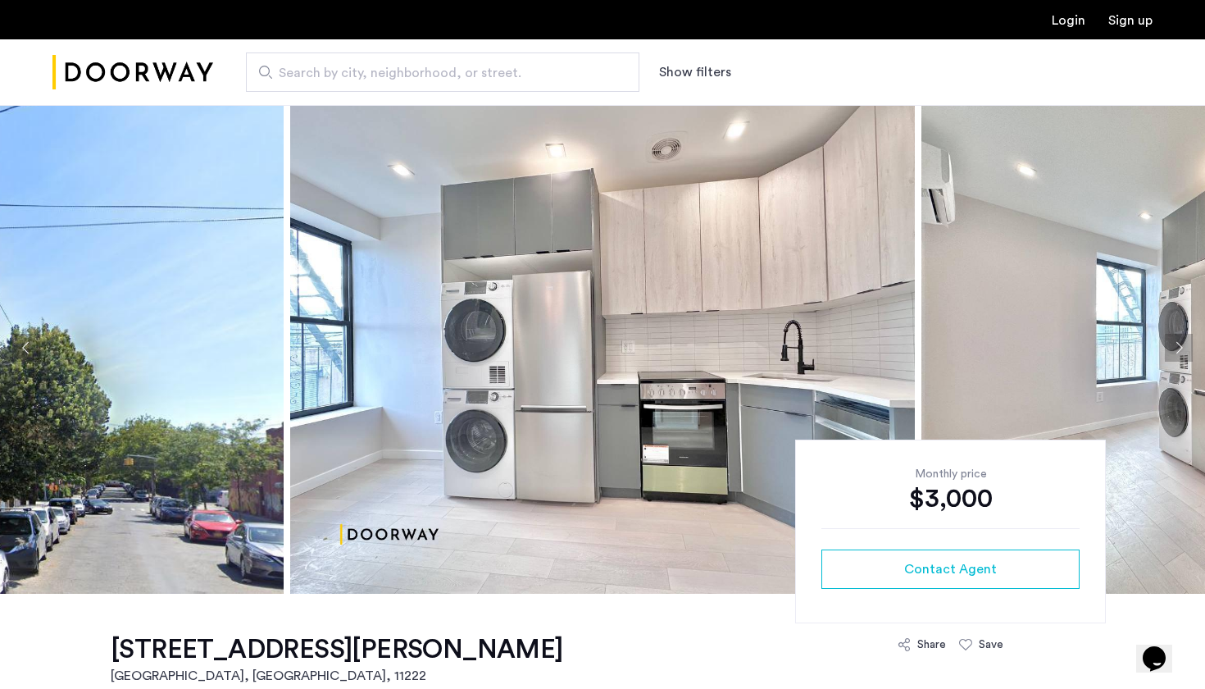
click at [1186, 356] on button "Next apartment" at bounding box center [1179, 348] width 28 height 28
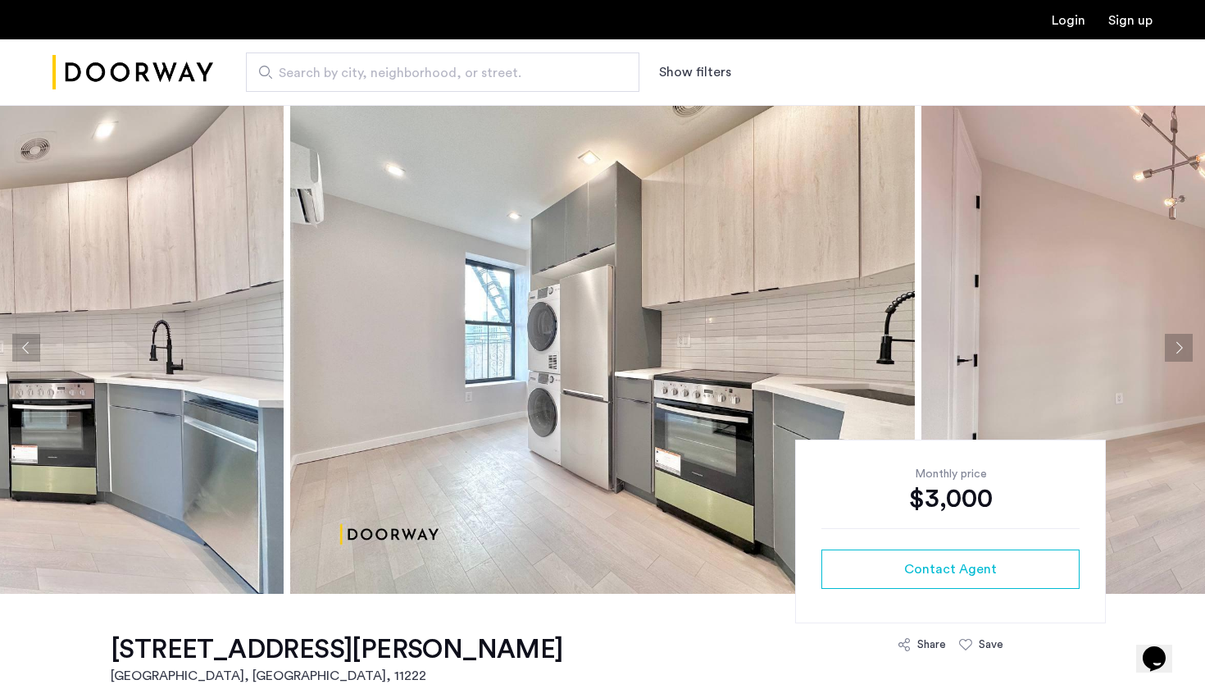
click at [1178, 345] on button "Next apartment" at bounding box center [1179, 348] width 28 height 28
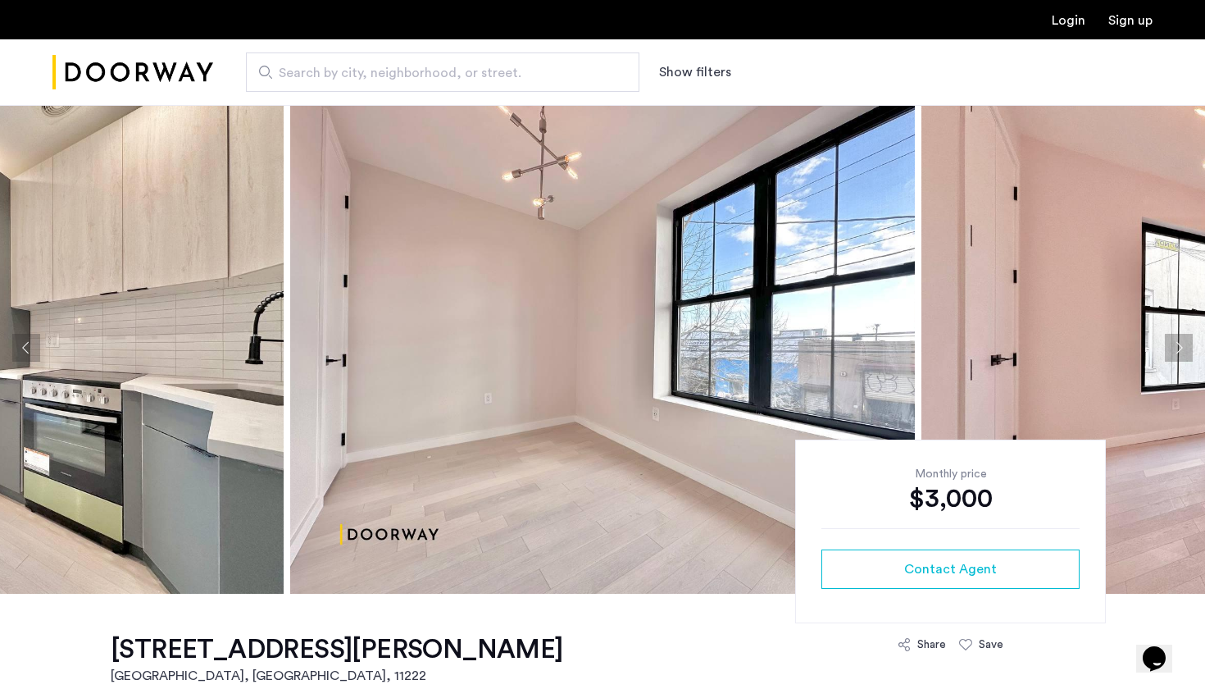
click at [1178, 345] on button "Next apartment" at bounding box center [1179, 348] width 28 height 28
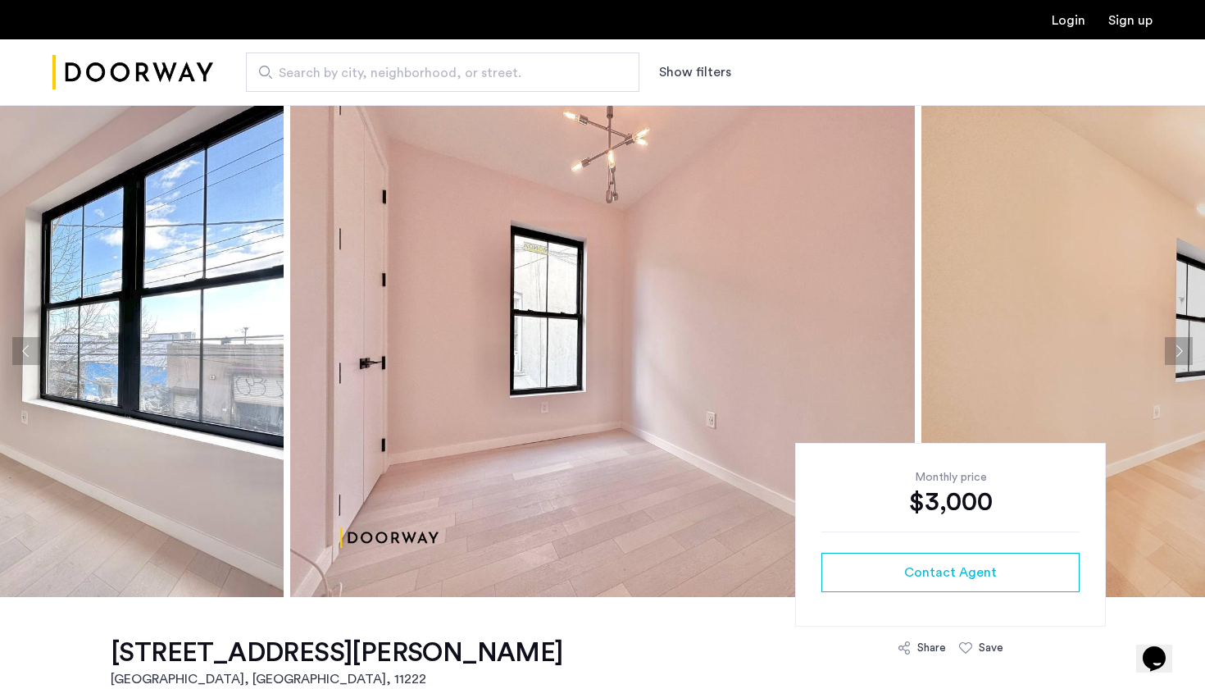
scroll to position [0, 0]
click at [1178, 348] on button "Next apartment" at bounding box center [1179, 351] width 28 height 28
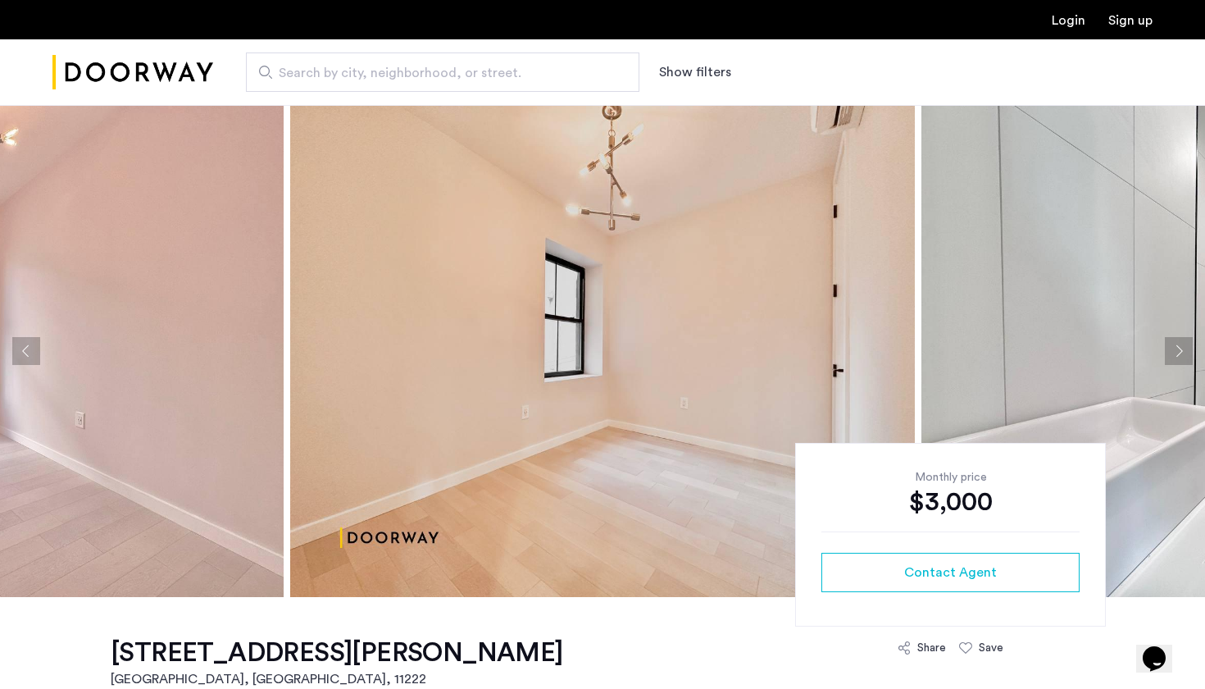
click at [1178, 348] on button "Next apartment" at bounding box center [1179, 351] width 28 height 28
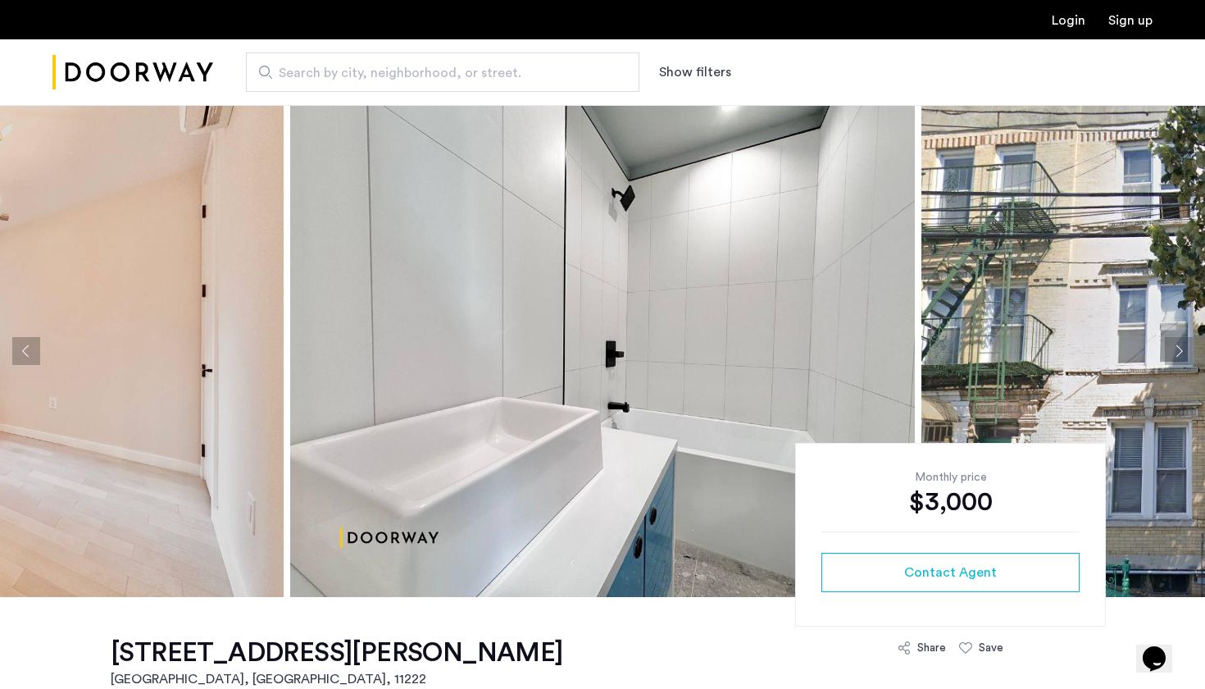
click at [1178, 348] on button "Next apartment" at bounding box center [1179, 351] width 28 height 28
click at [1172, 348] on button "Next apartment" at bounding box center [1179, 351] width 28 height 28
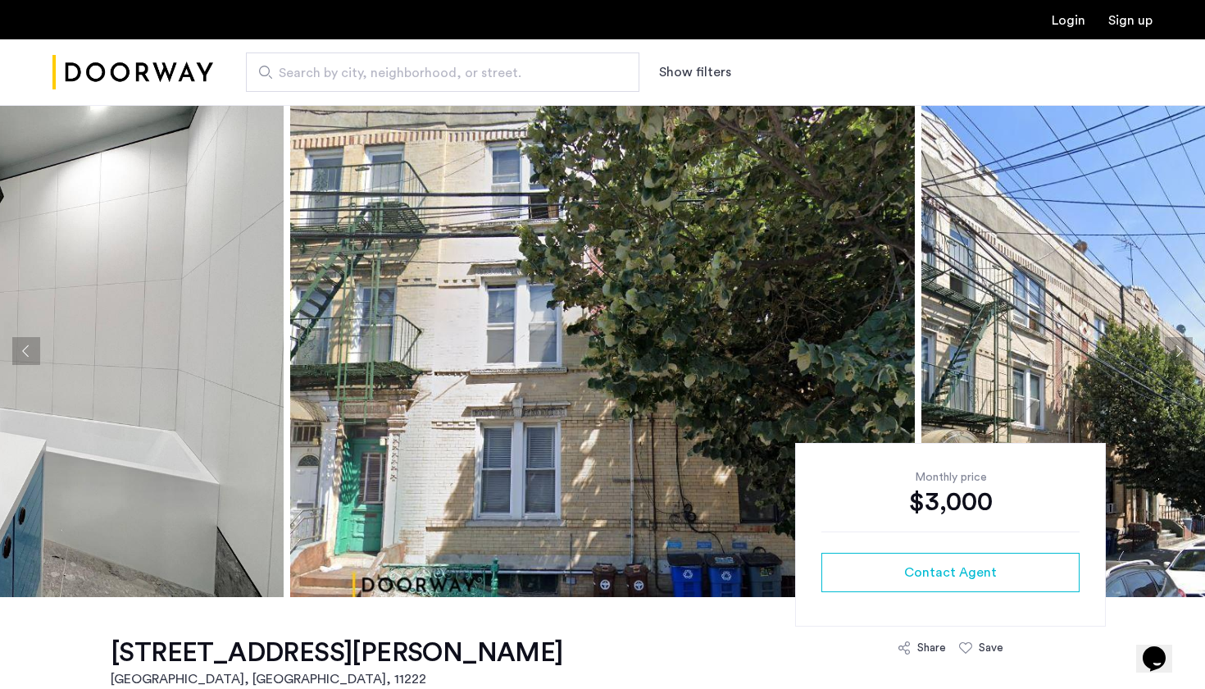
click at [1172, 348] on button "Next apartment" at bounding box center [1179, 351] width 28 height 28
